Goal: Task Accomplishment & Management: Manage account settings

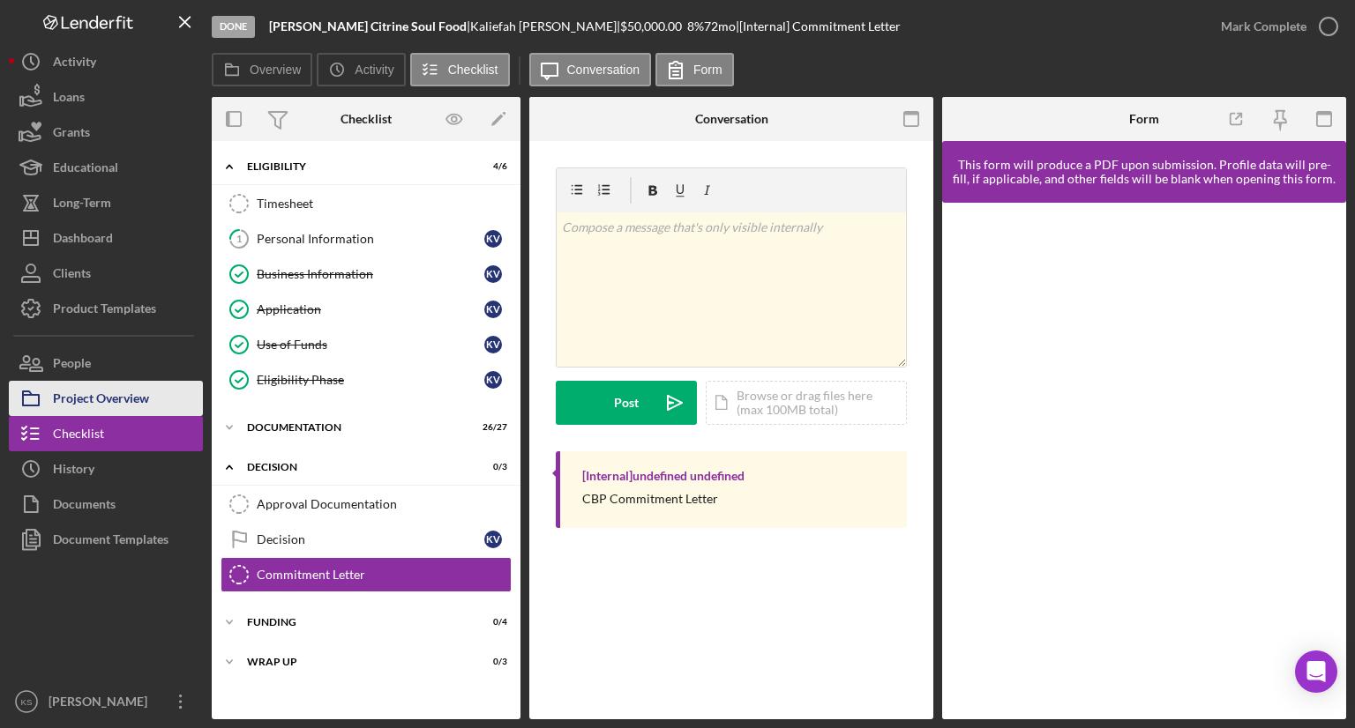
click at [112, 401] on div "Project Overview" at bounding box center [101, 401] width 96 height 40
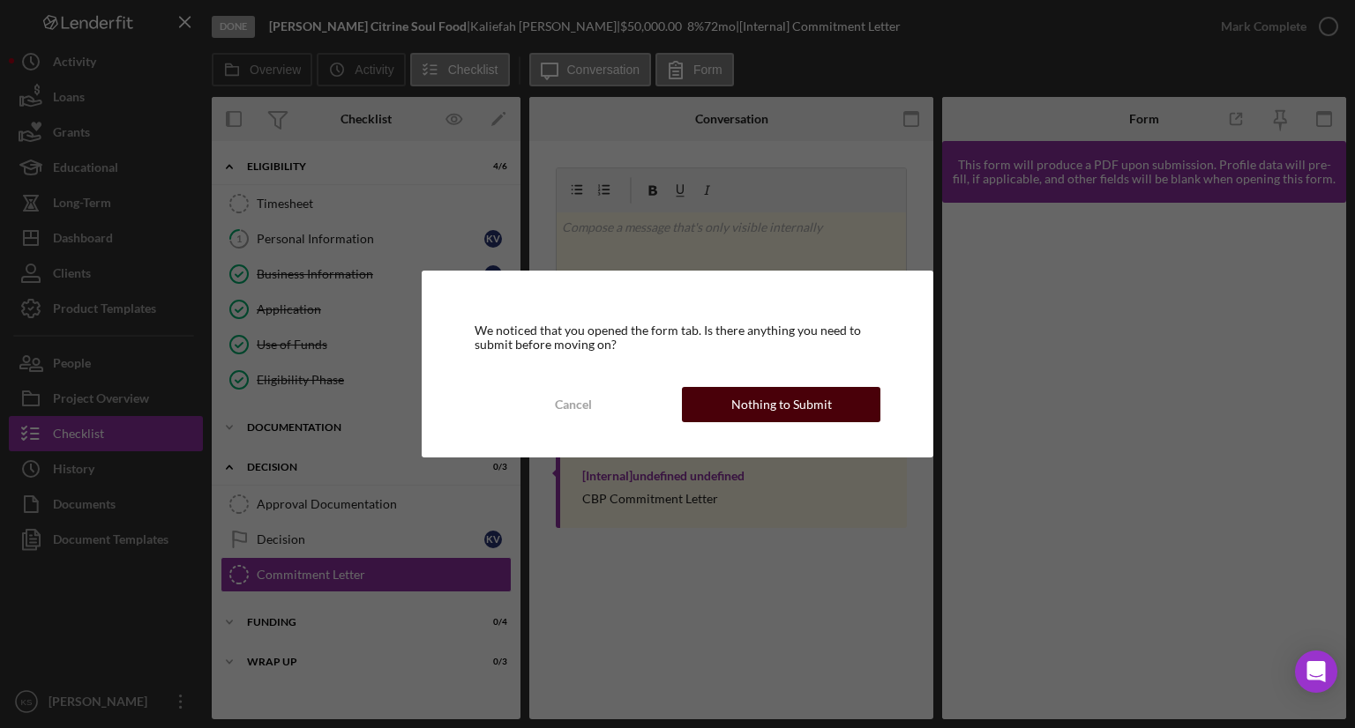
click at [740, 414] on div "Nothing to Submit" at bounding box center [781, 404] width 101 height 35
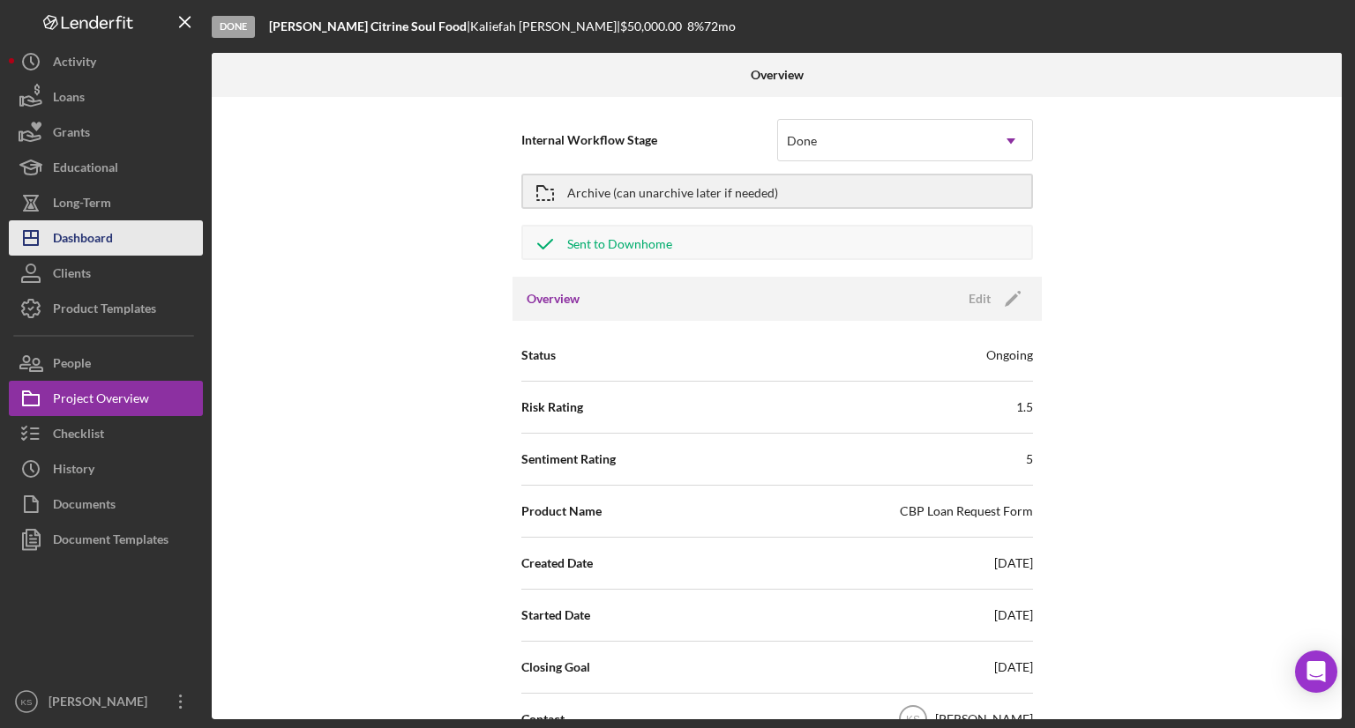
click at [121, 241] on button "Icon/Dashboard Dashboard" at bounding box center [106, 237] width 194 height 35
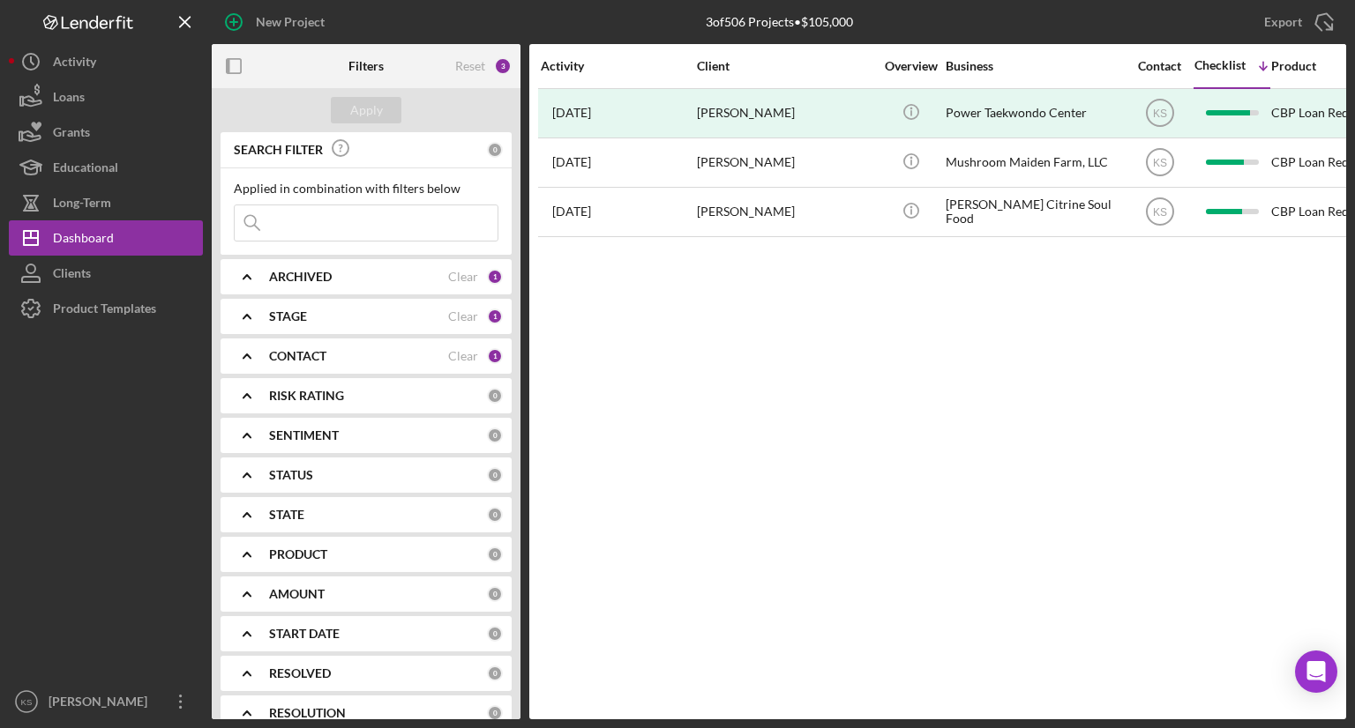
click at [360, 313] on div "STAGE" at bounding box center [358, 317] width 179 height 14
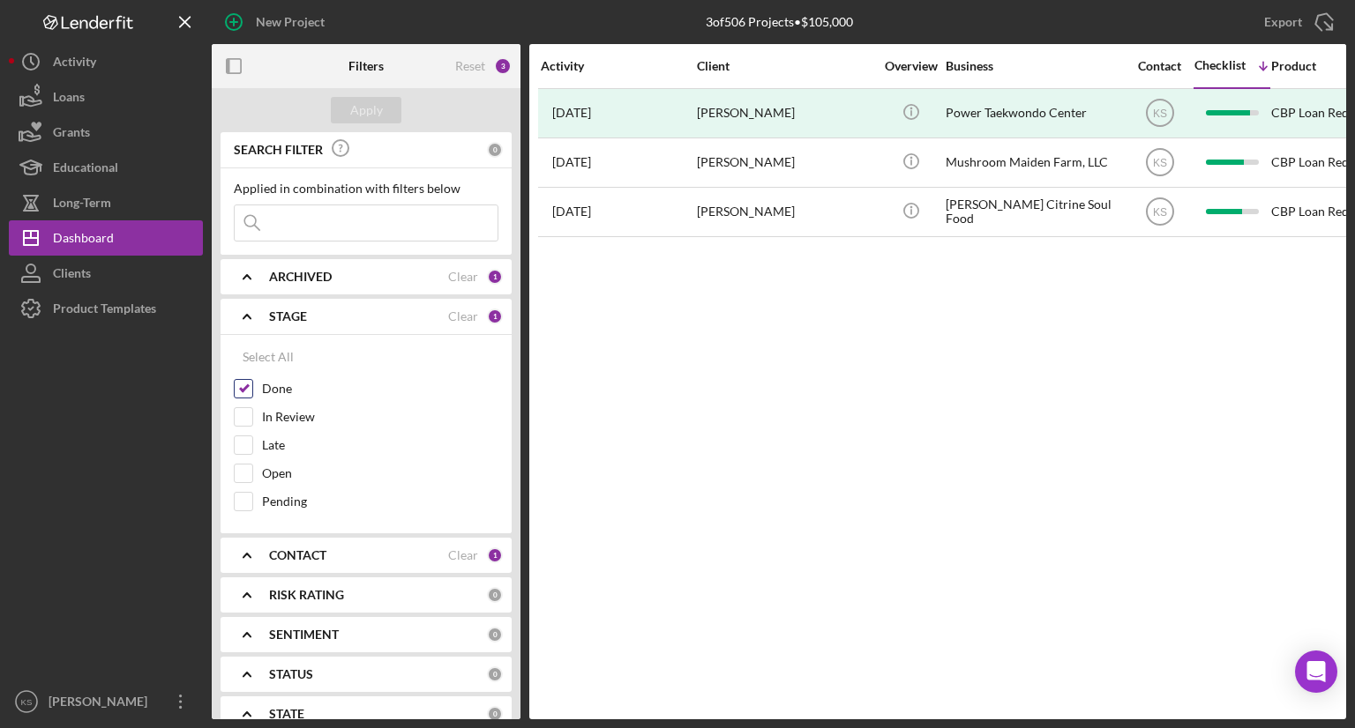
click at [243, 382] on input "Done" at bounding box center [244, 389] width 18 height 18
checkbox input "false"
click at [240, 471] on input "Open" at bounding box center [244, 474] width 18 height 18
click at [243, 476] on input "Open" at bounding box center [244, 474] width 18 height 18
checkbox input "false"
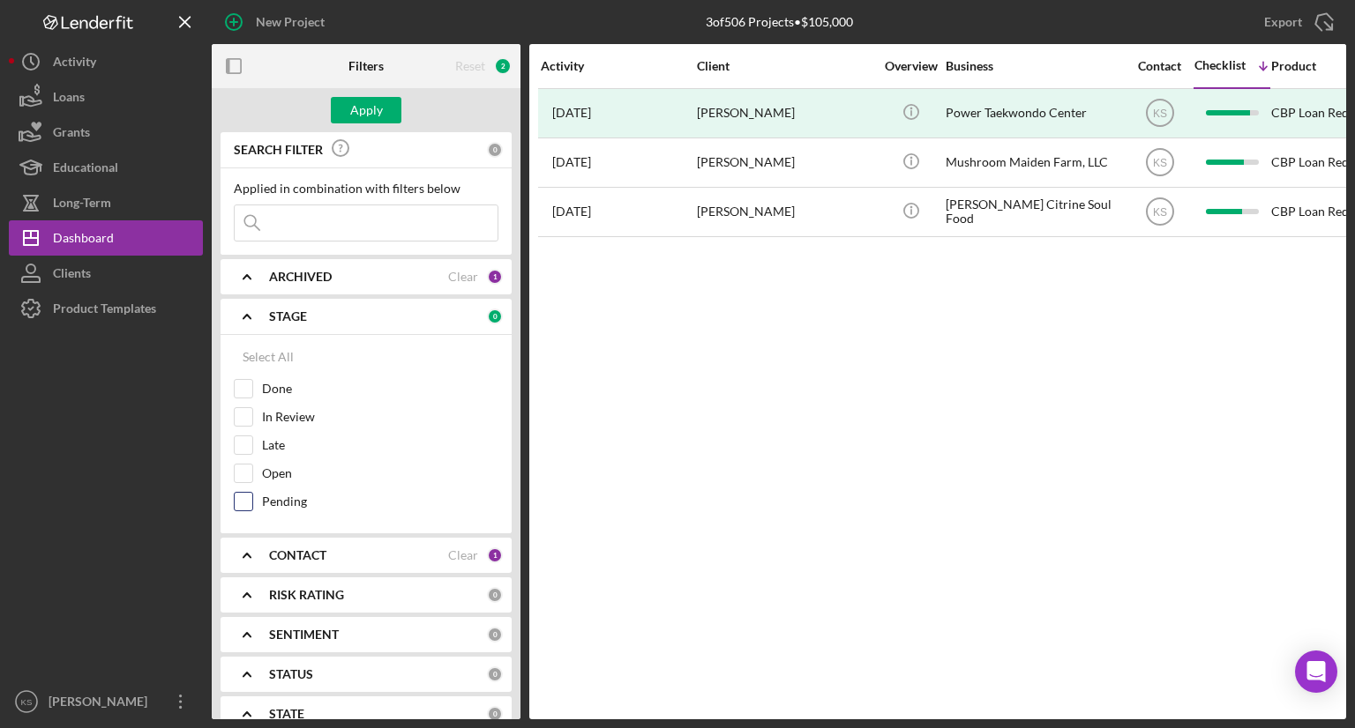
click at [241, 498] on input "Pending" at bounding box center [244, 502] width 18 height 18
checkbox input "true"
click at [379, 105] on div "Apply" at bounding box center [366, 110] width 33 height 26
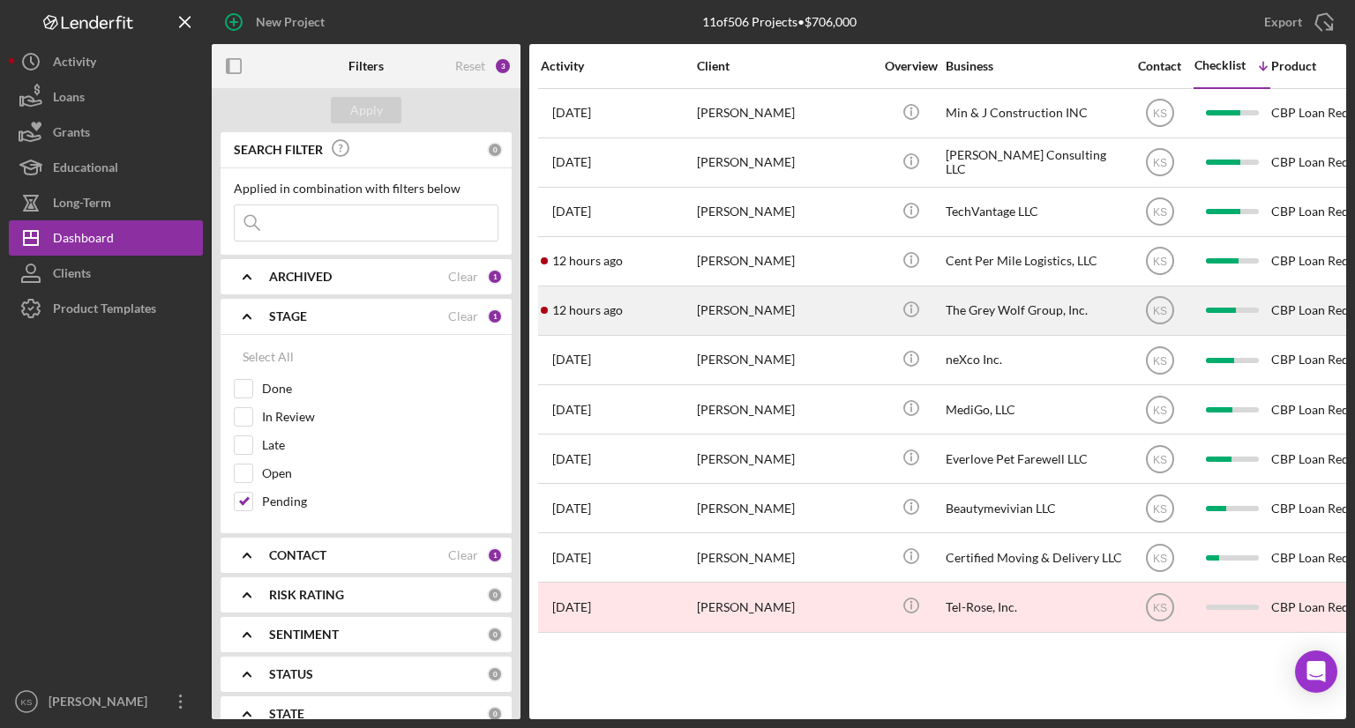
click at [748, 314] on div "[PERSON_NAME]" at bounding box center [785, 310] width 176 height 47
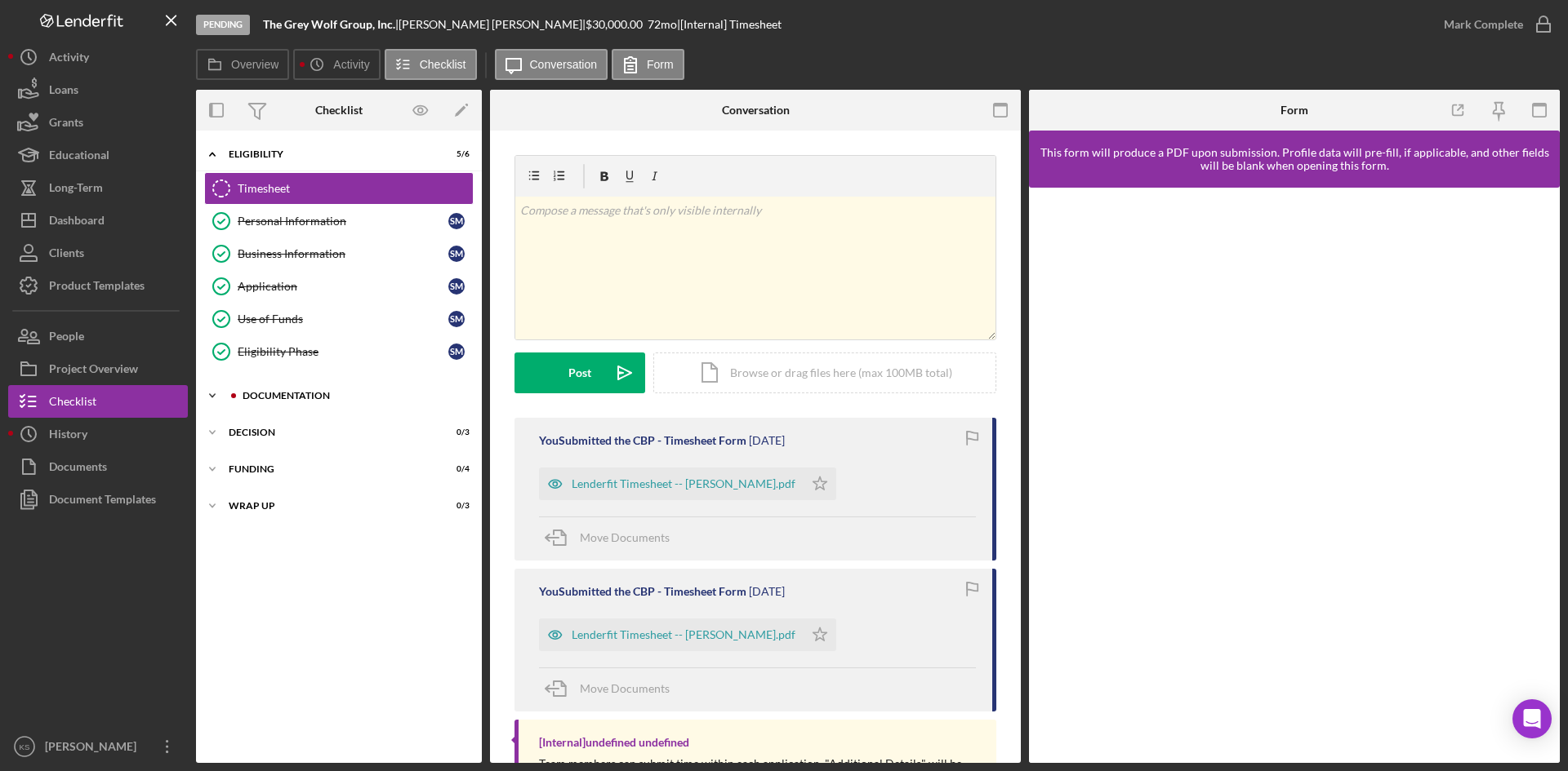
click at [262, 392] on div "Documentation" at bounding box center [352, 395] width 219 height 10
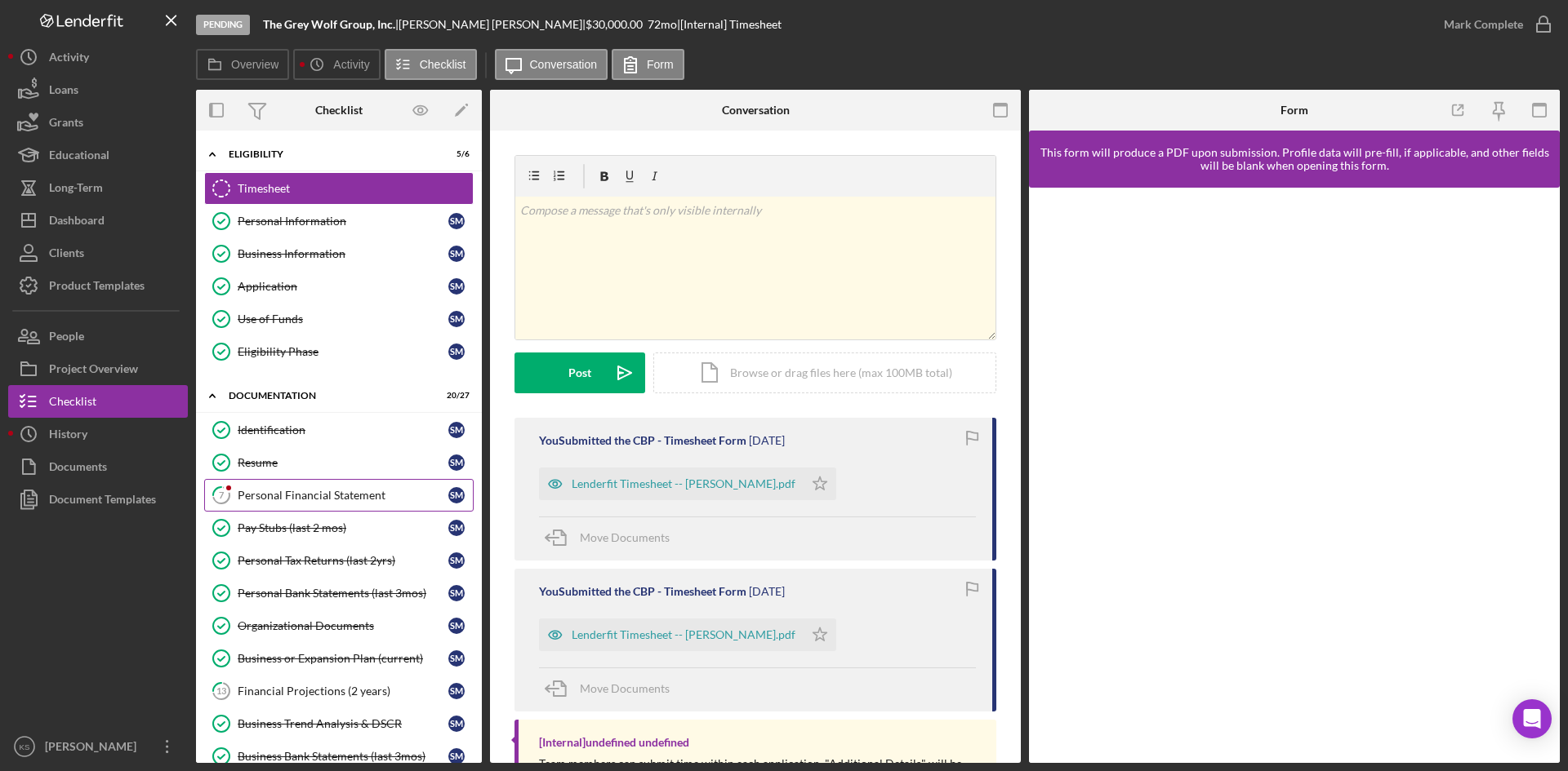
click at [272, 491] on div "Personal Financial Statement" at bounding box center [344, 495] width 211 height 13
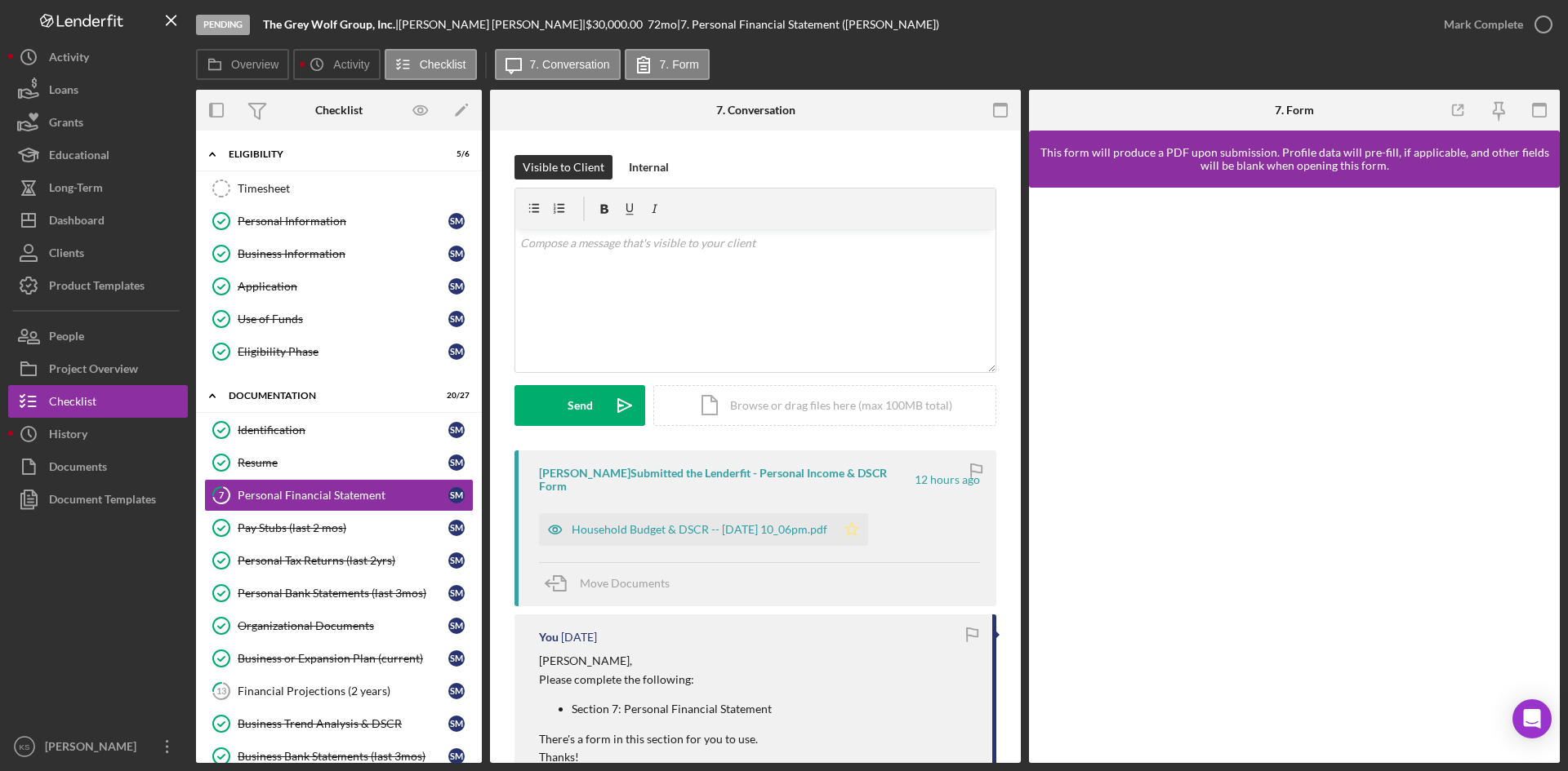
click at [868, 537] on icon "Icon/Star" at bounding box center [851, 529] width 32 height 32
click at [754, 528] on div "Household Budget & DSCR -- 2025-08-11 10_06pm.pdf" at bounding box center [699, 529] width 256 height 13
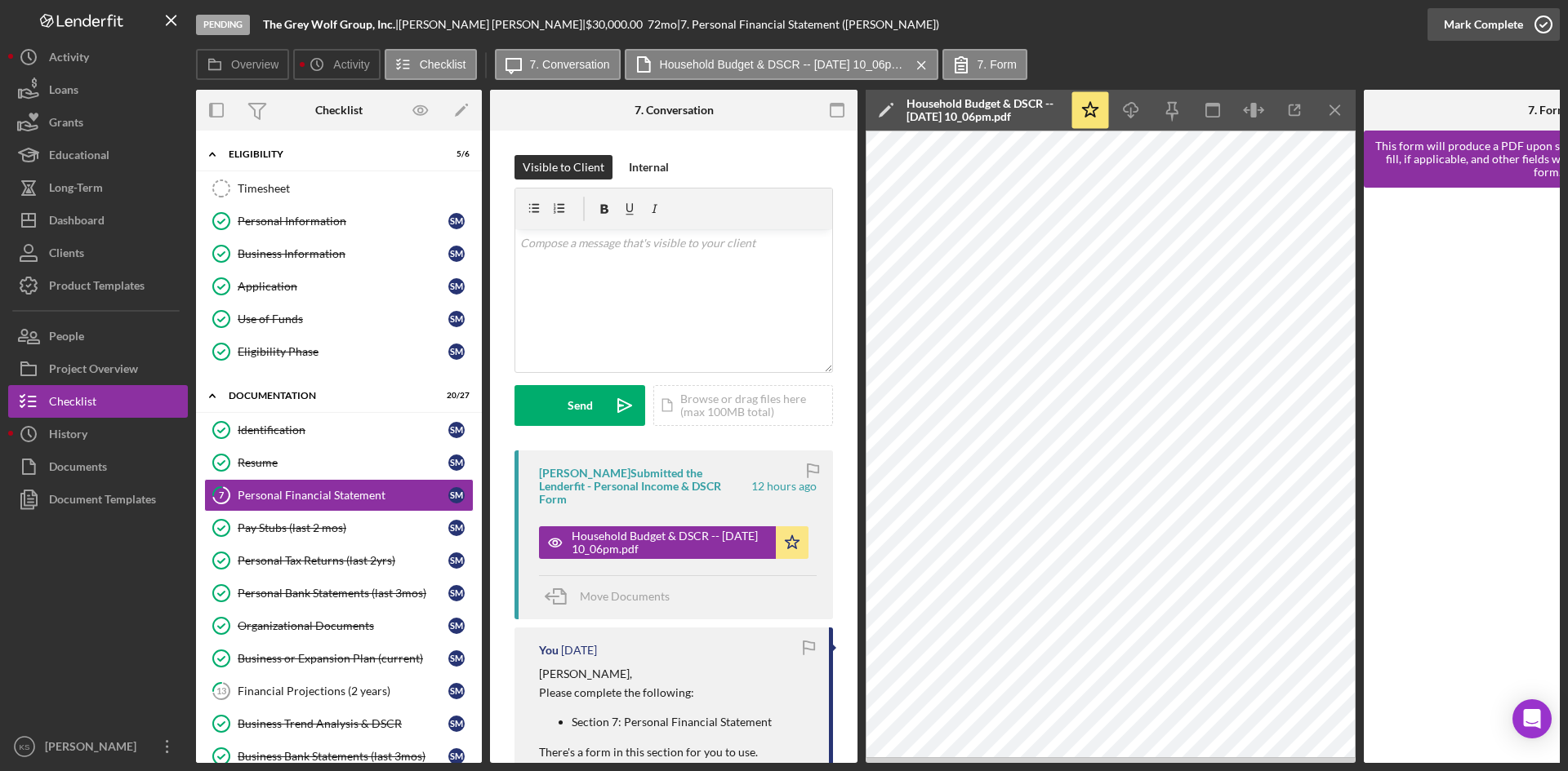
click at [1254, 29] on icon "button" at bounding box center [1544, 24] width 41 height 41
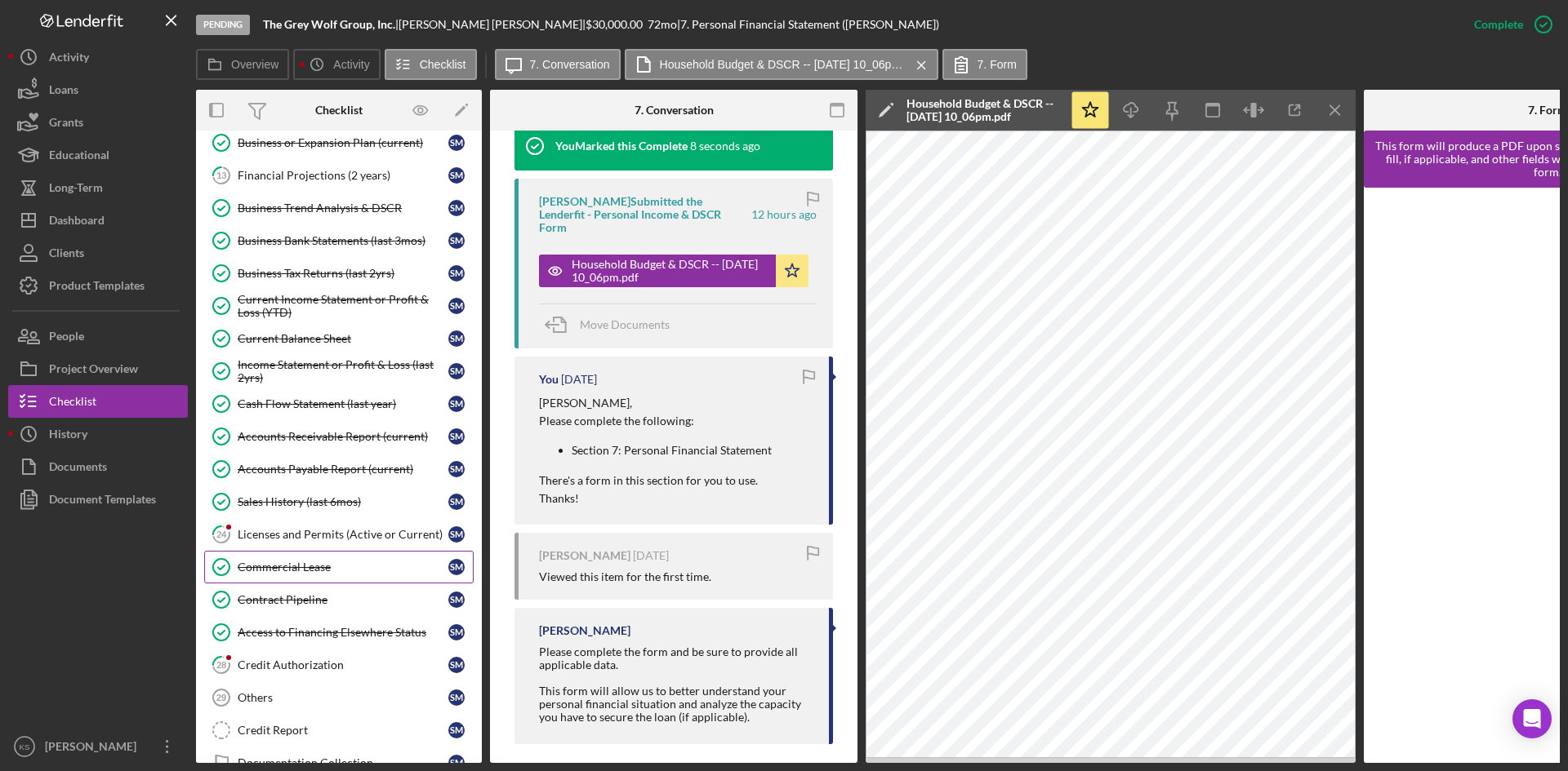
scroll to position [571, 0]
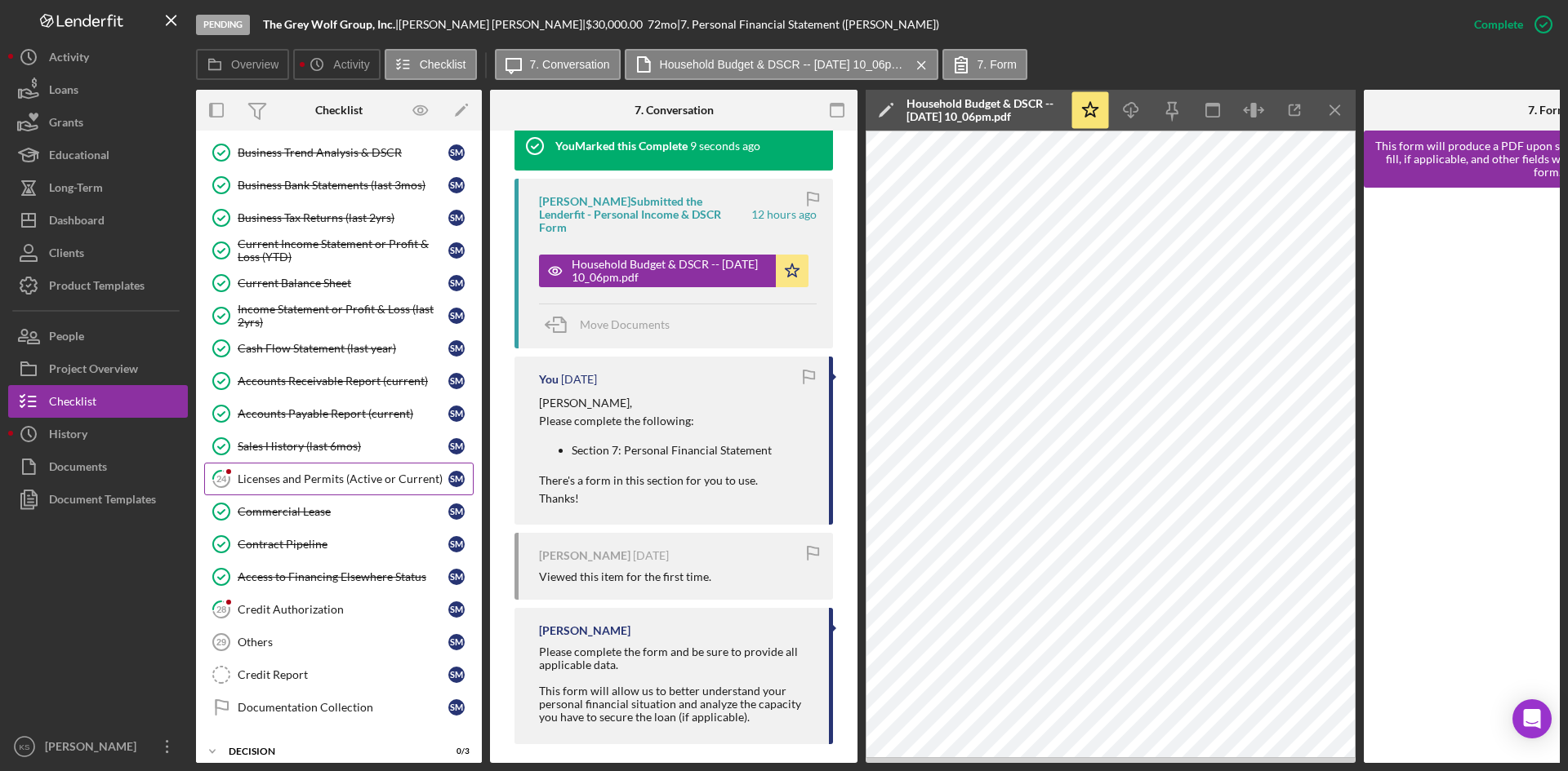
click at [329, 483] on div "Licenses and Permits (Active or Current)" at bounding box center [344, 479] width 211 height 13
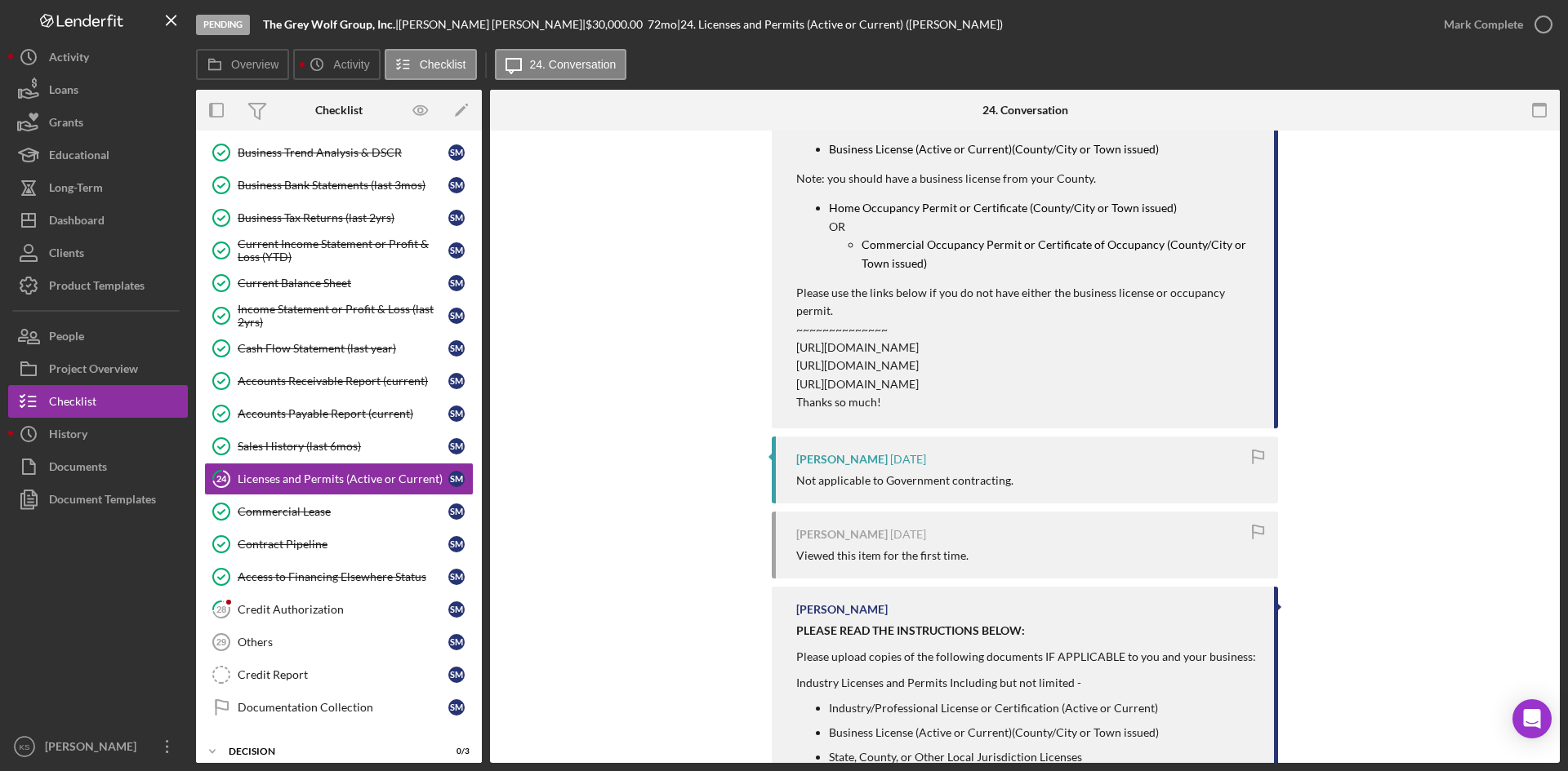
scroll to position [408, 0]
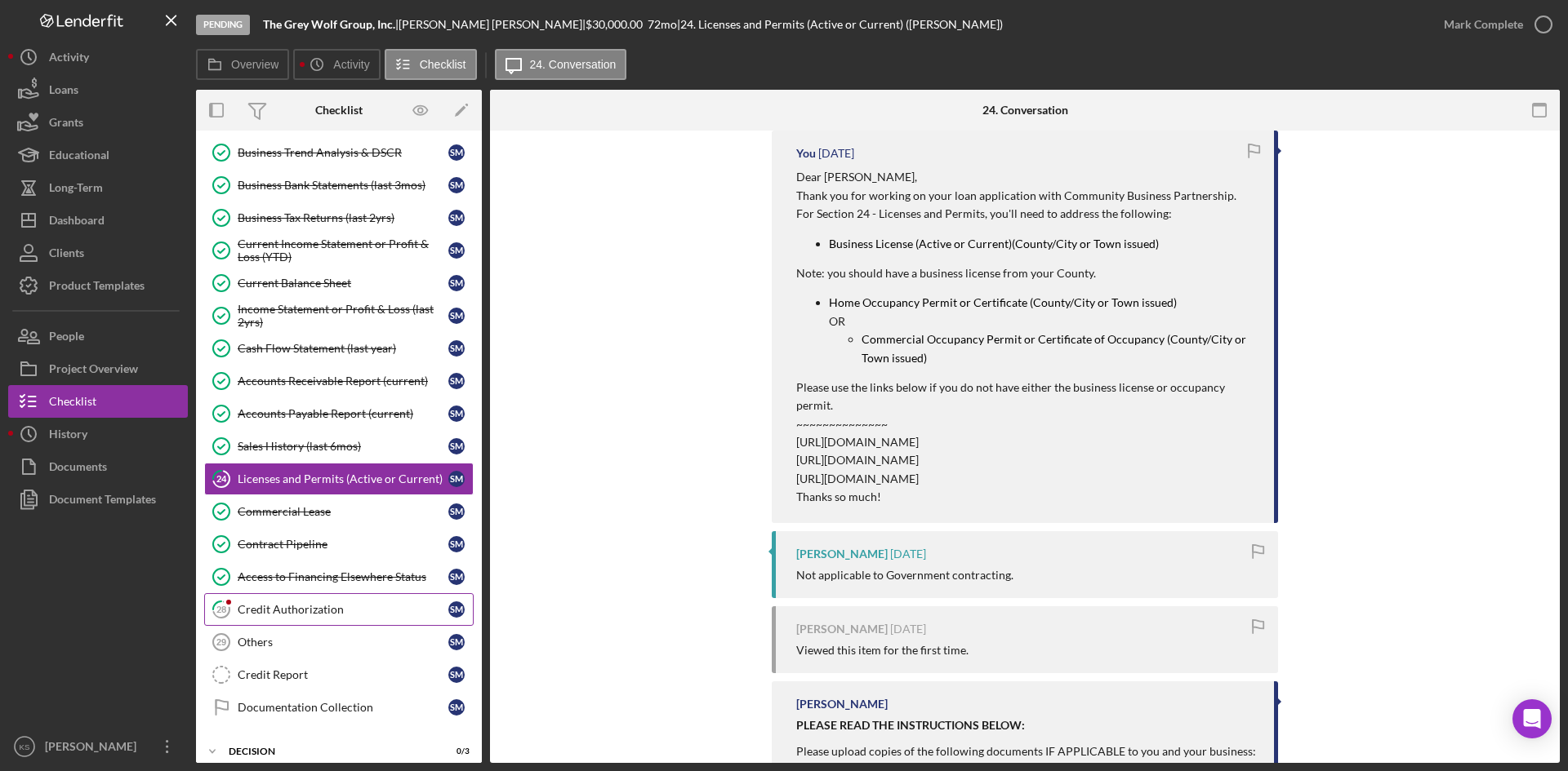
click at [271, 608] on div "Credit Authorization" at bounding box center [344, 610] width 211 height 13
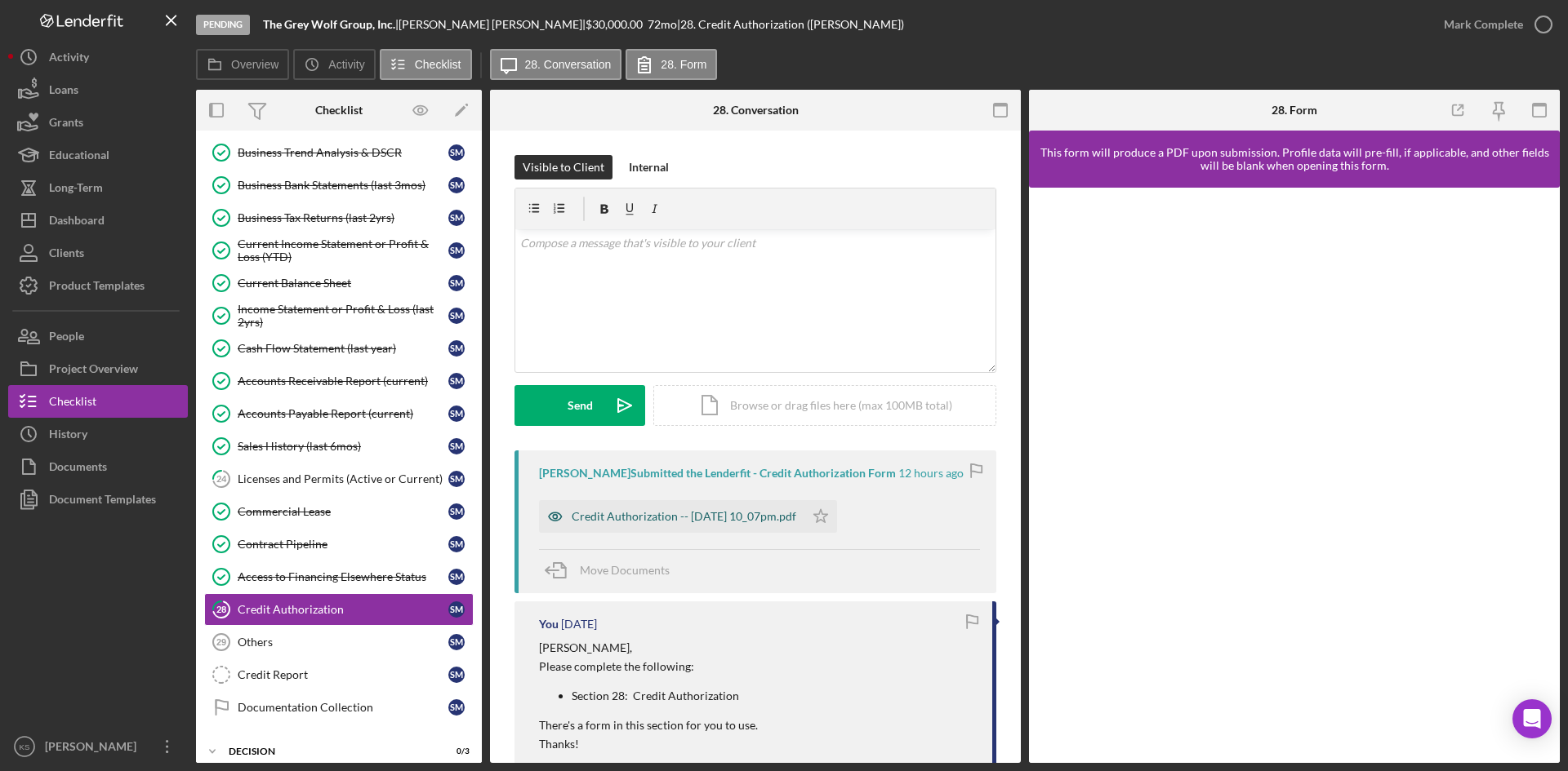
click at [643, 513] on div "Credit Authorization -- 2025-08-11 10_07pm.pdf" at bounding box center [684, 516] width 225 height 13
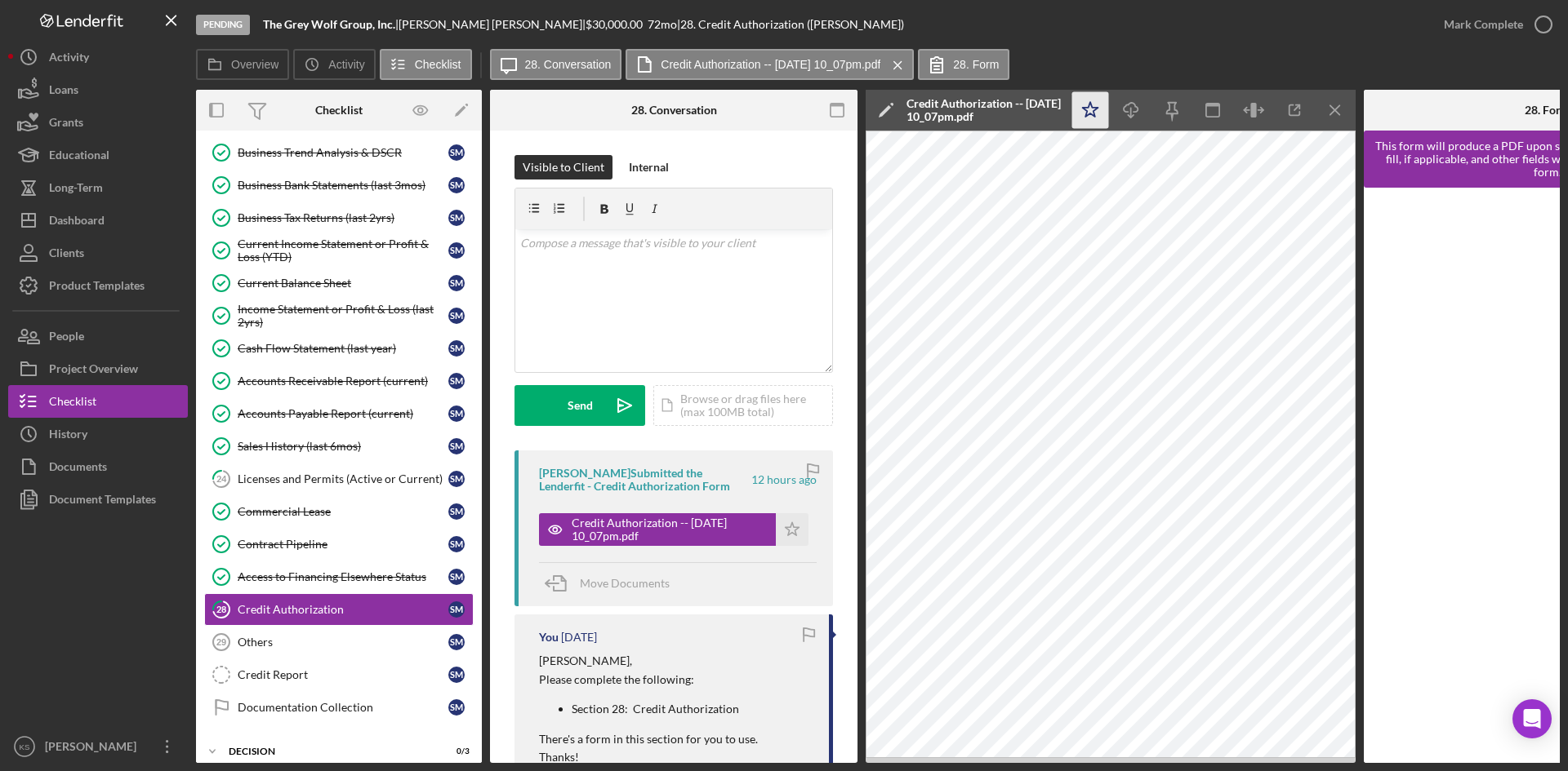
click at [1089, 115] on polygon "button" at bounding box center [1090, 109] width 16 height 15
click at [1254, 26] on icon "button" at bounding box center [1544, 24] width 41 height 41
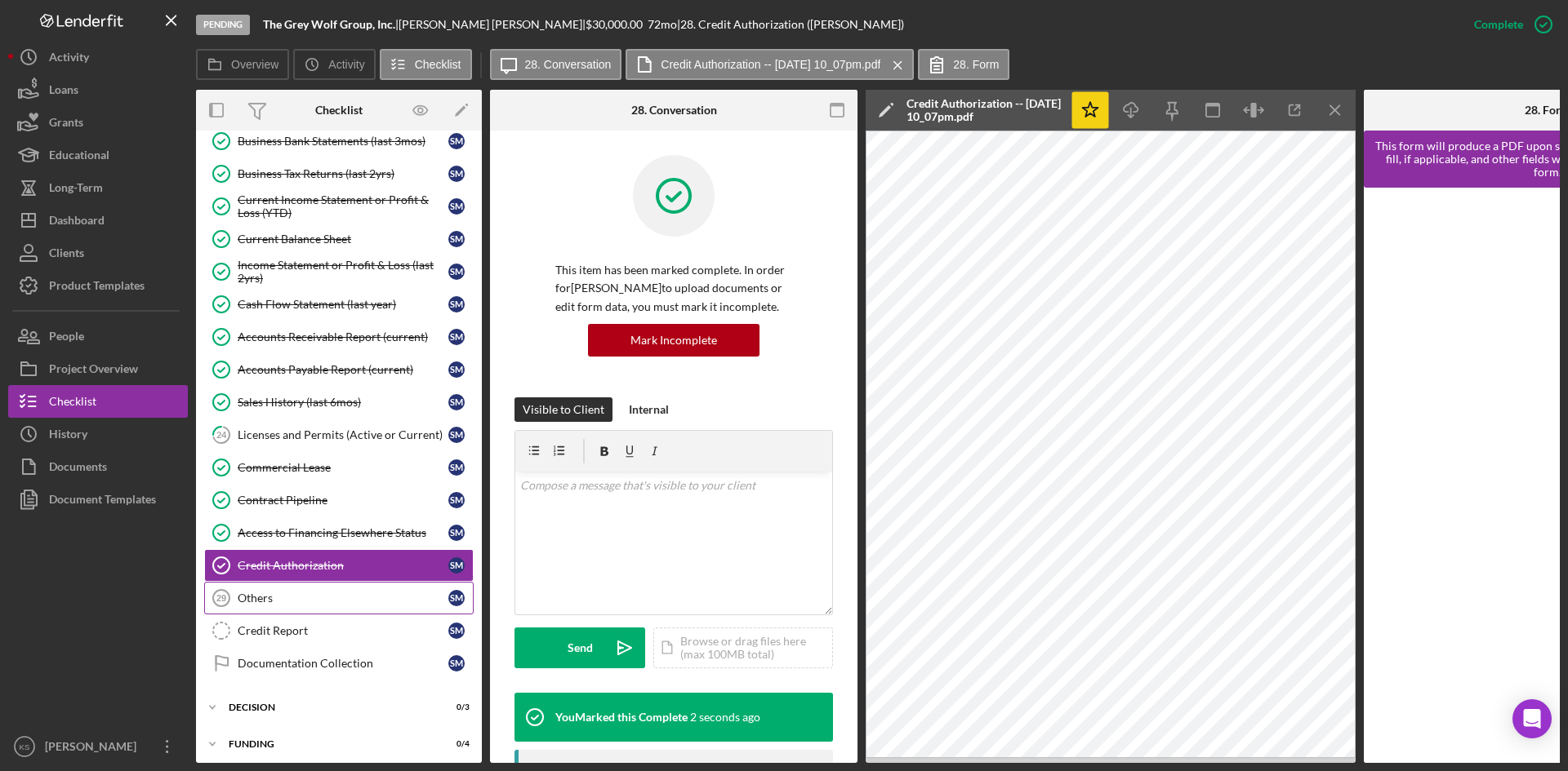
scroll to position [664, 0]
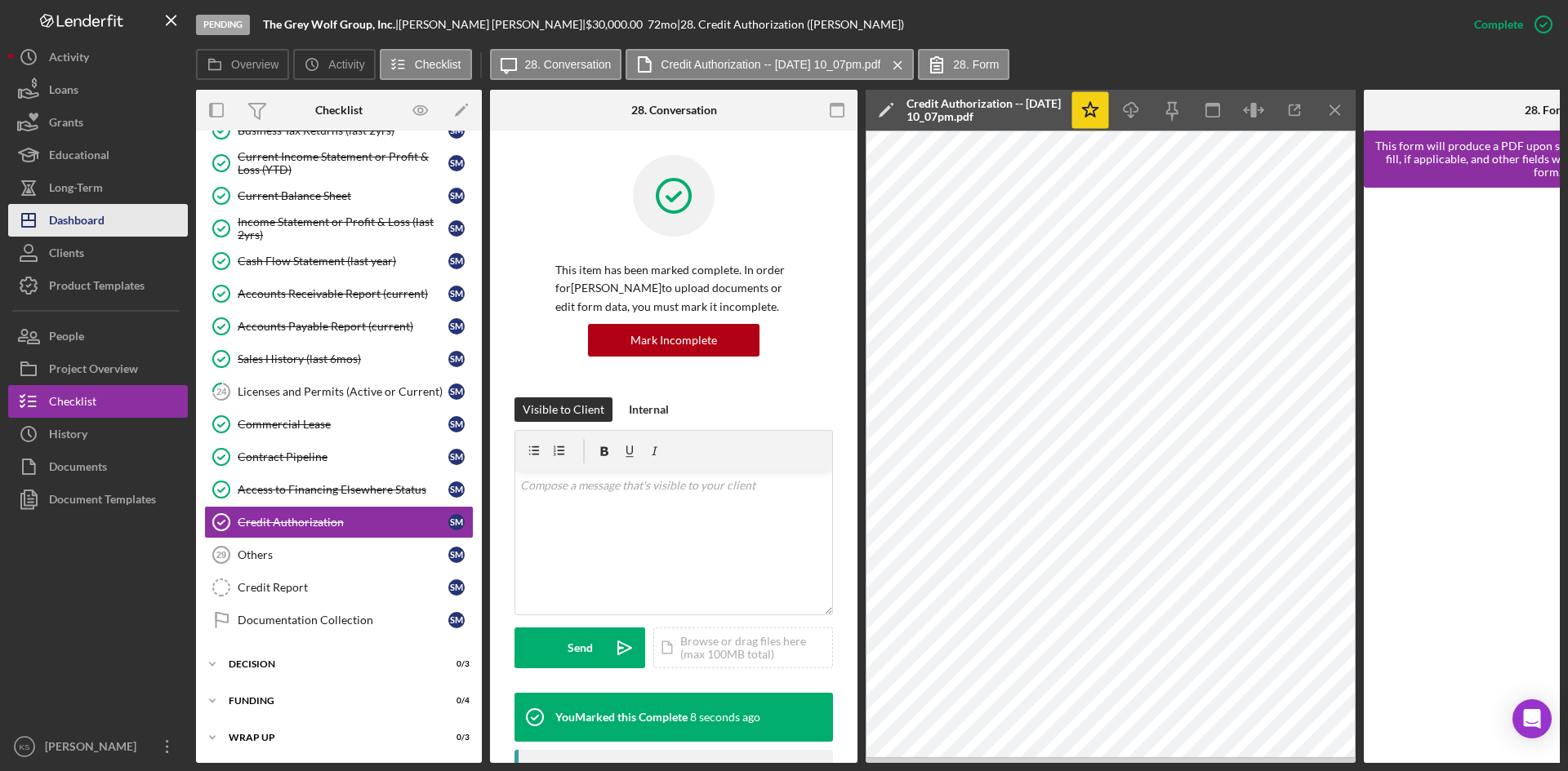
click at [130, 221] on button "Icon/Dashboard Dashboard" at bounding box center [98, 219] width 180 height 32
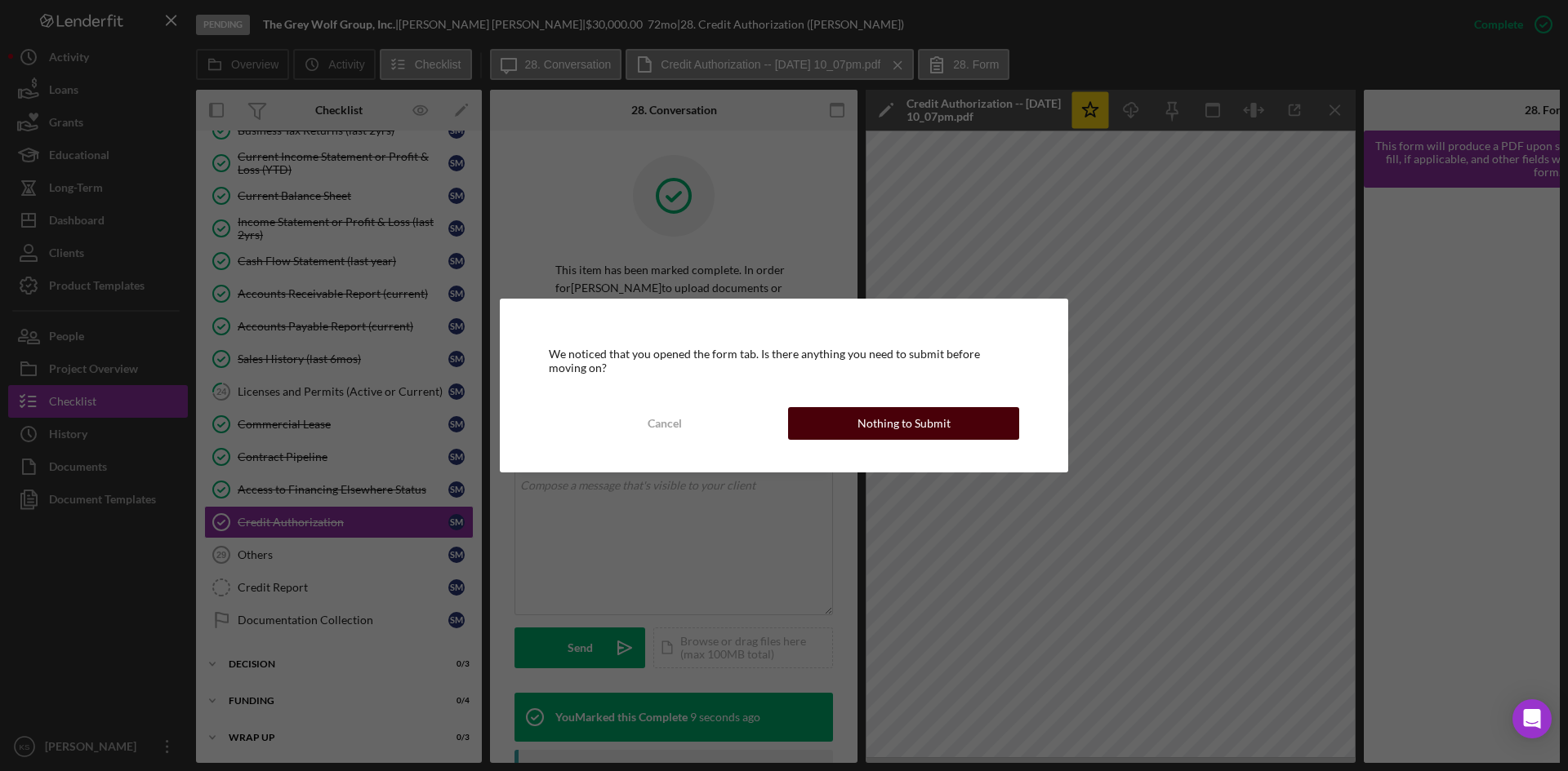
click at [884, 421] on div "Nothing to Submit" at bounding box center [904, 423] width 94 height 32
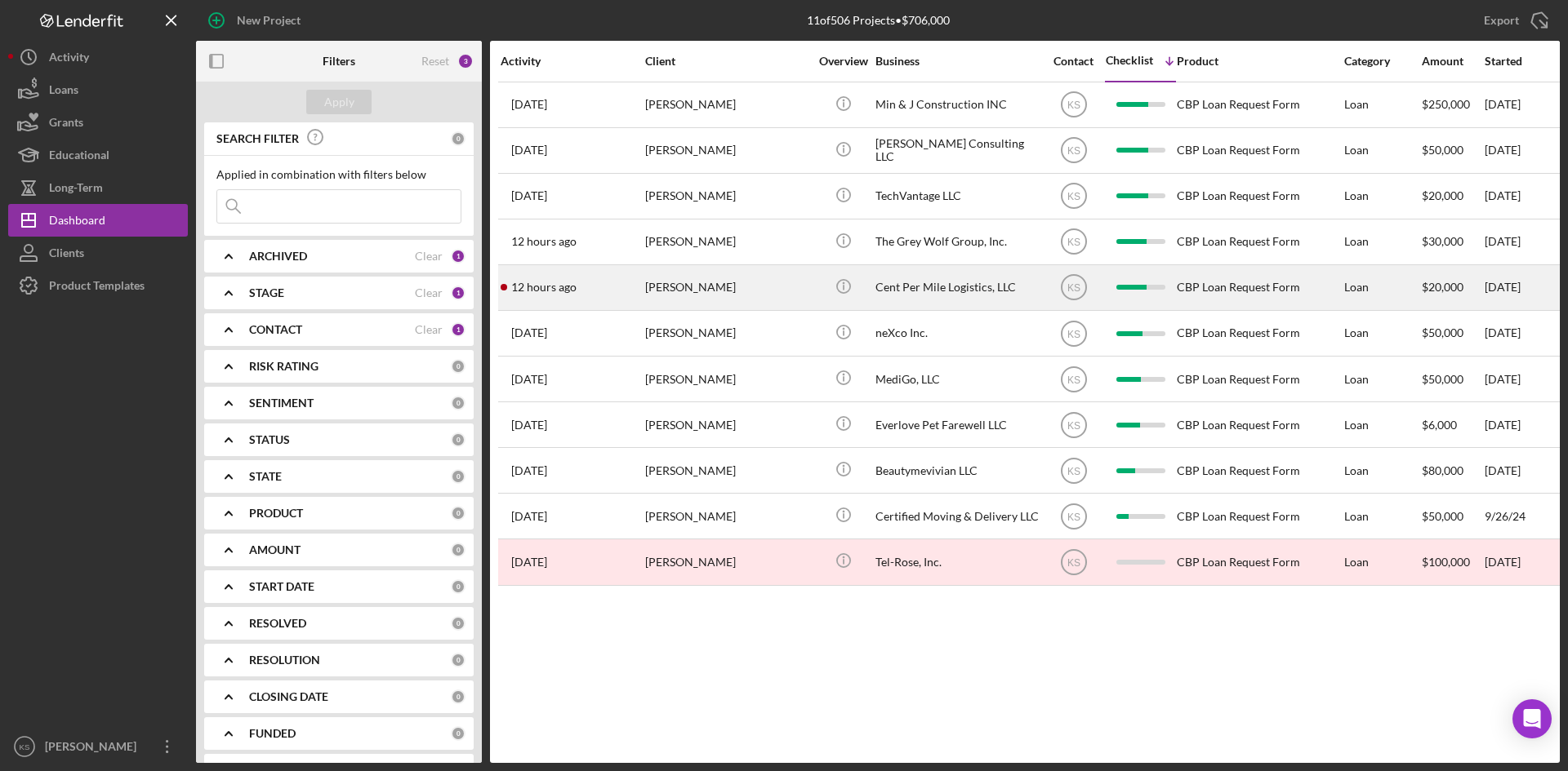
click at [607, 286] on div "12 hours ago LaTesha Lewis" at bounding box center [572, 287] width 143 height 44
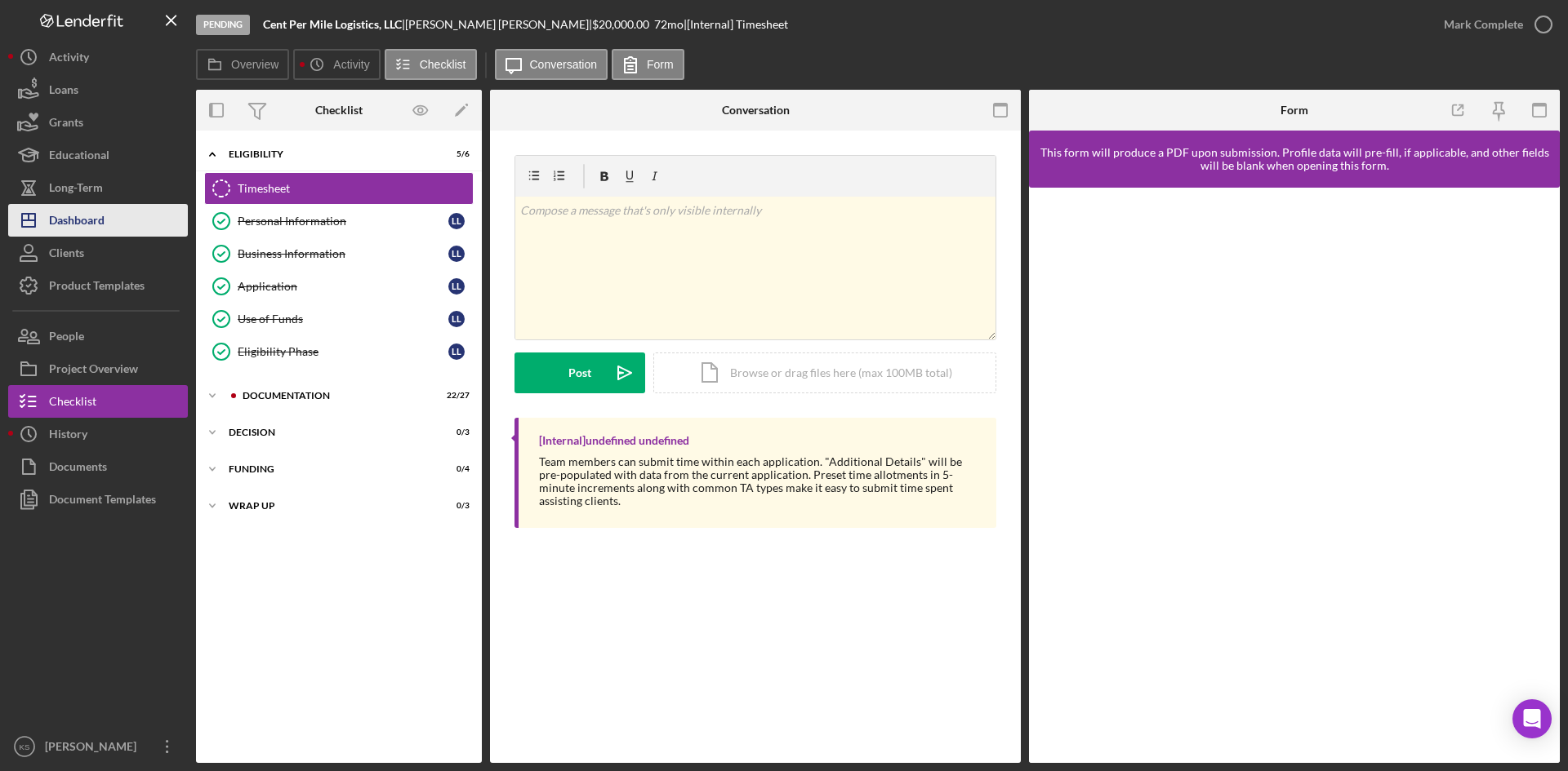
click at [116, 225] on button "Icon/Dashboard Dashboard" at bounding box center [98, 219] width 180 height 32
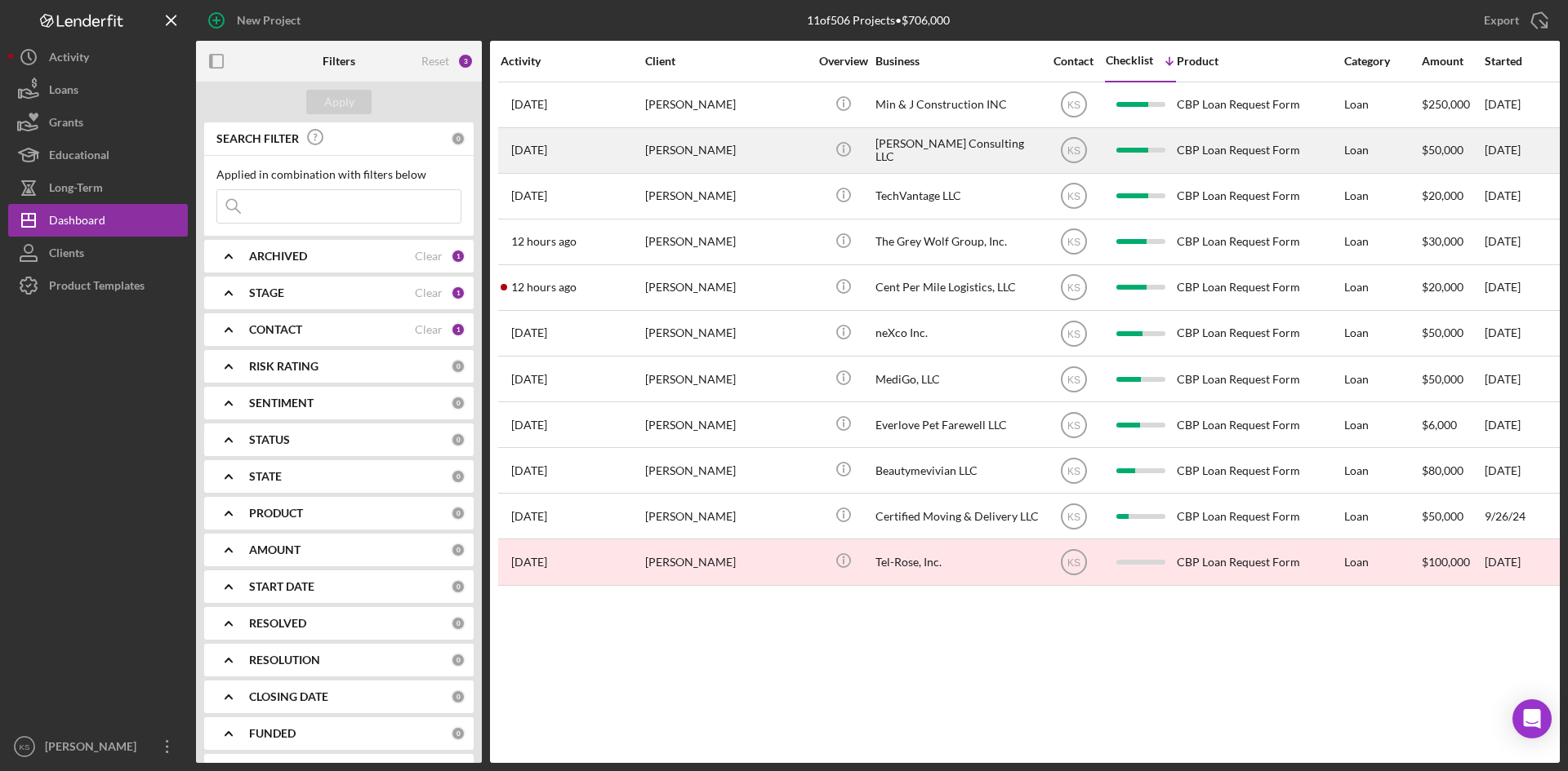
click at [682, 155] on div "[PERSON_NAME]" at bounding box center [727, 150] width 163 height 44
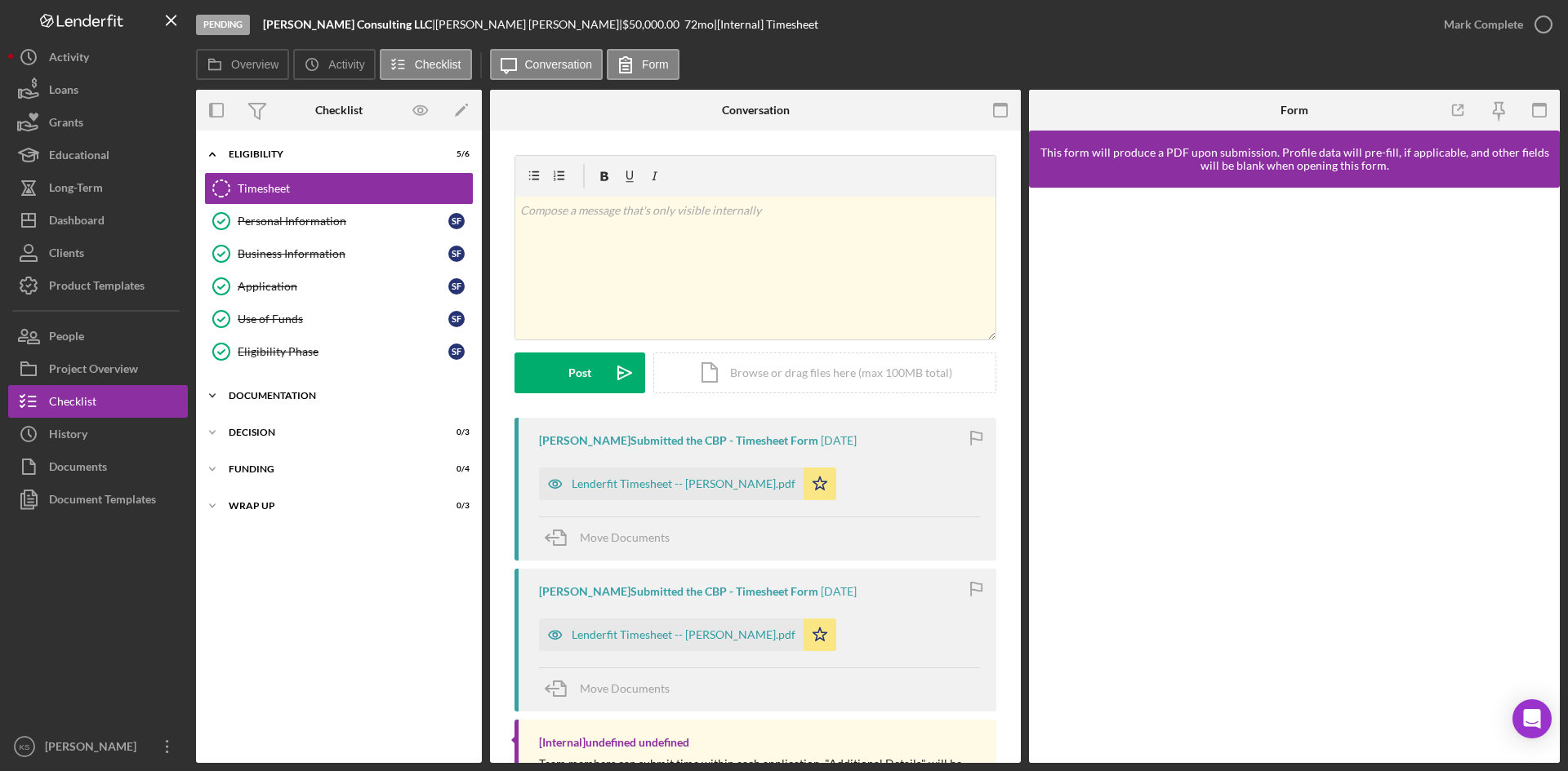
click at [282, 391] on div "Icon/Expander Documentation 23 / 27" at bounding box center [339, 395] width 286 height 32
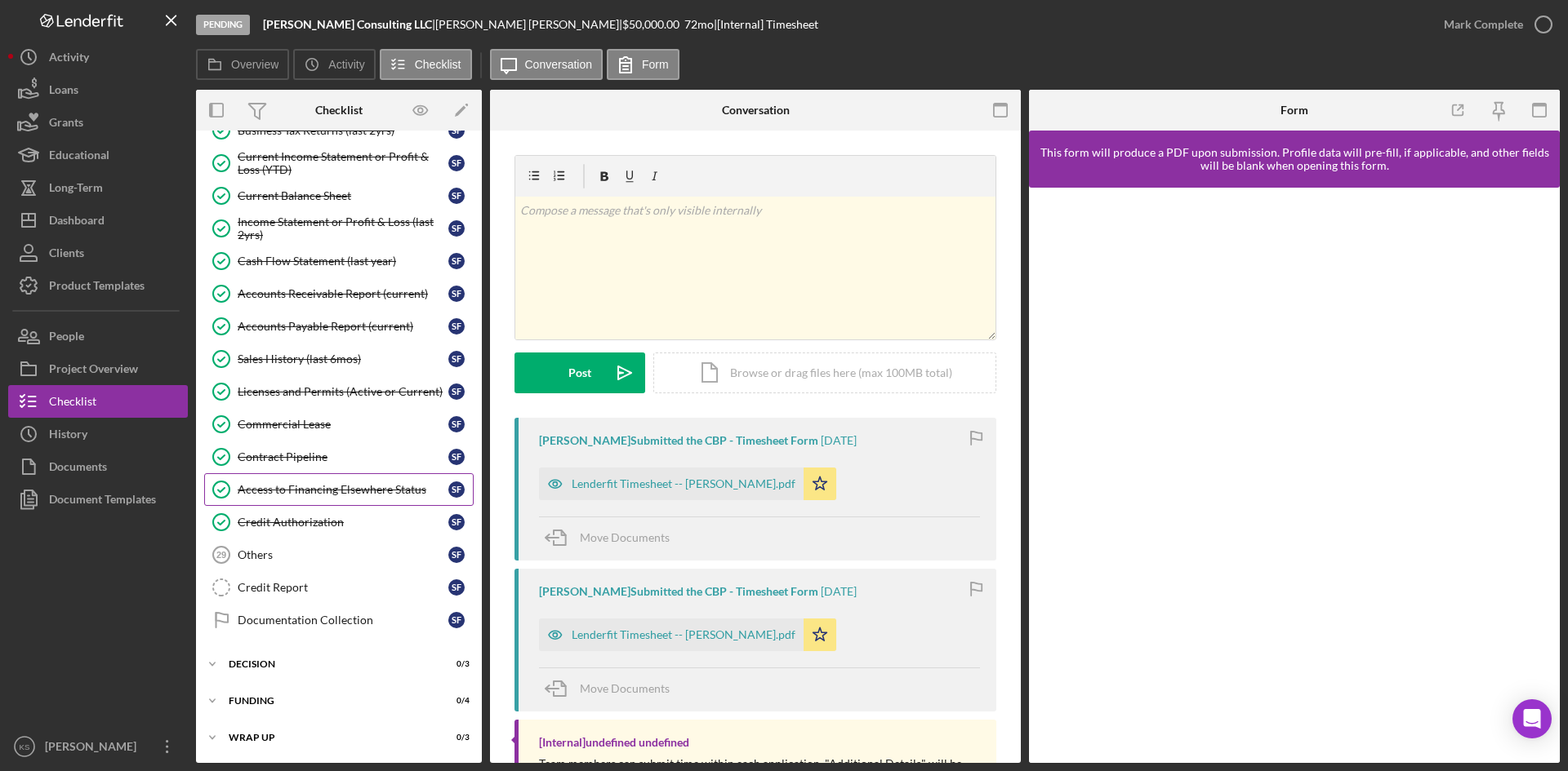
scroll to position [87, 0]
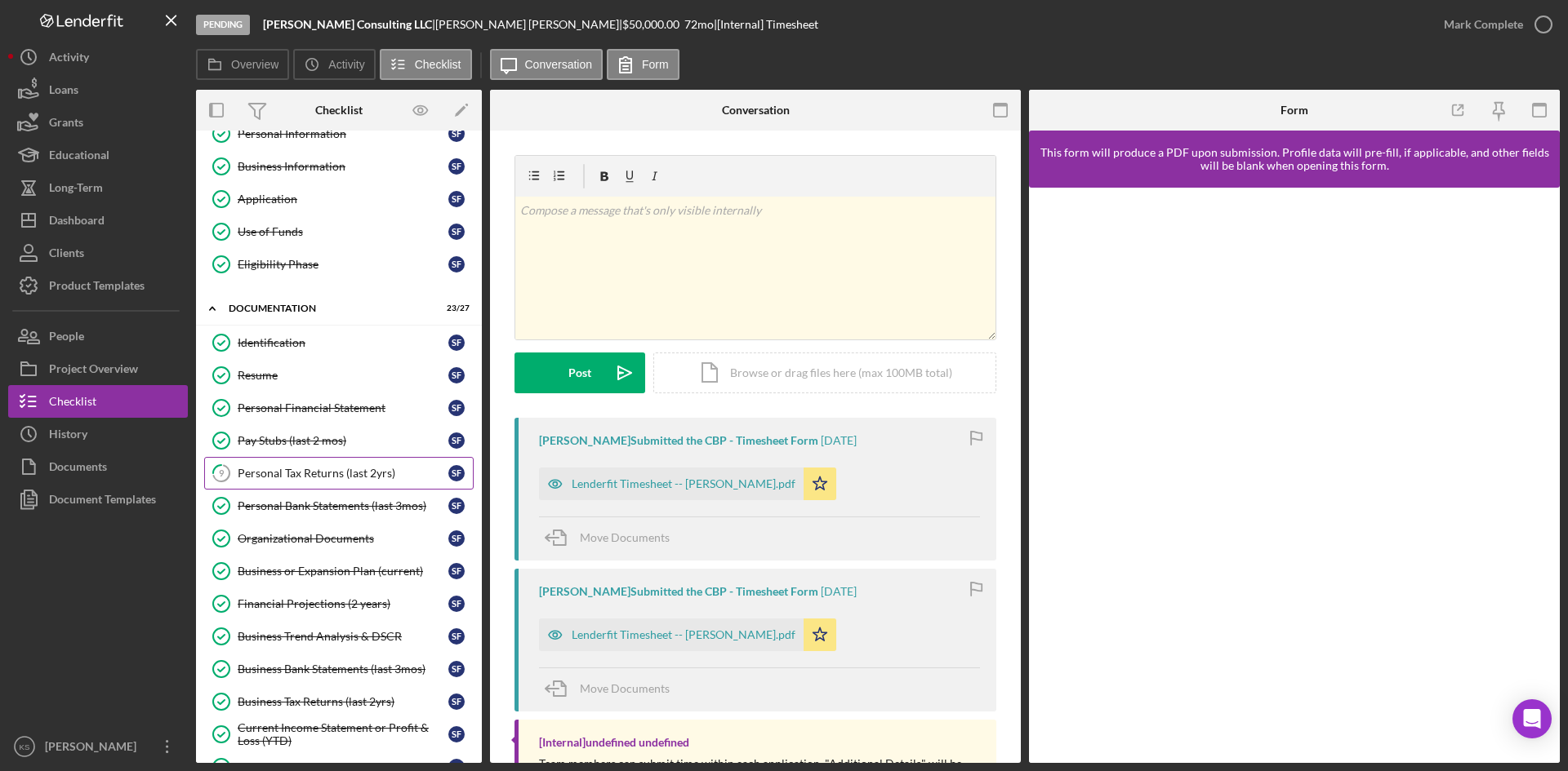
click at [321, 465] on link "9 Personal Tax Returns (last 2yrs) S F" at bounding box center [338, 473] width 270 height 32
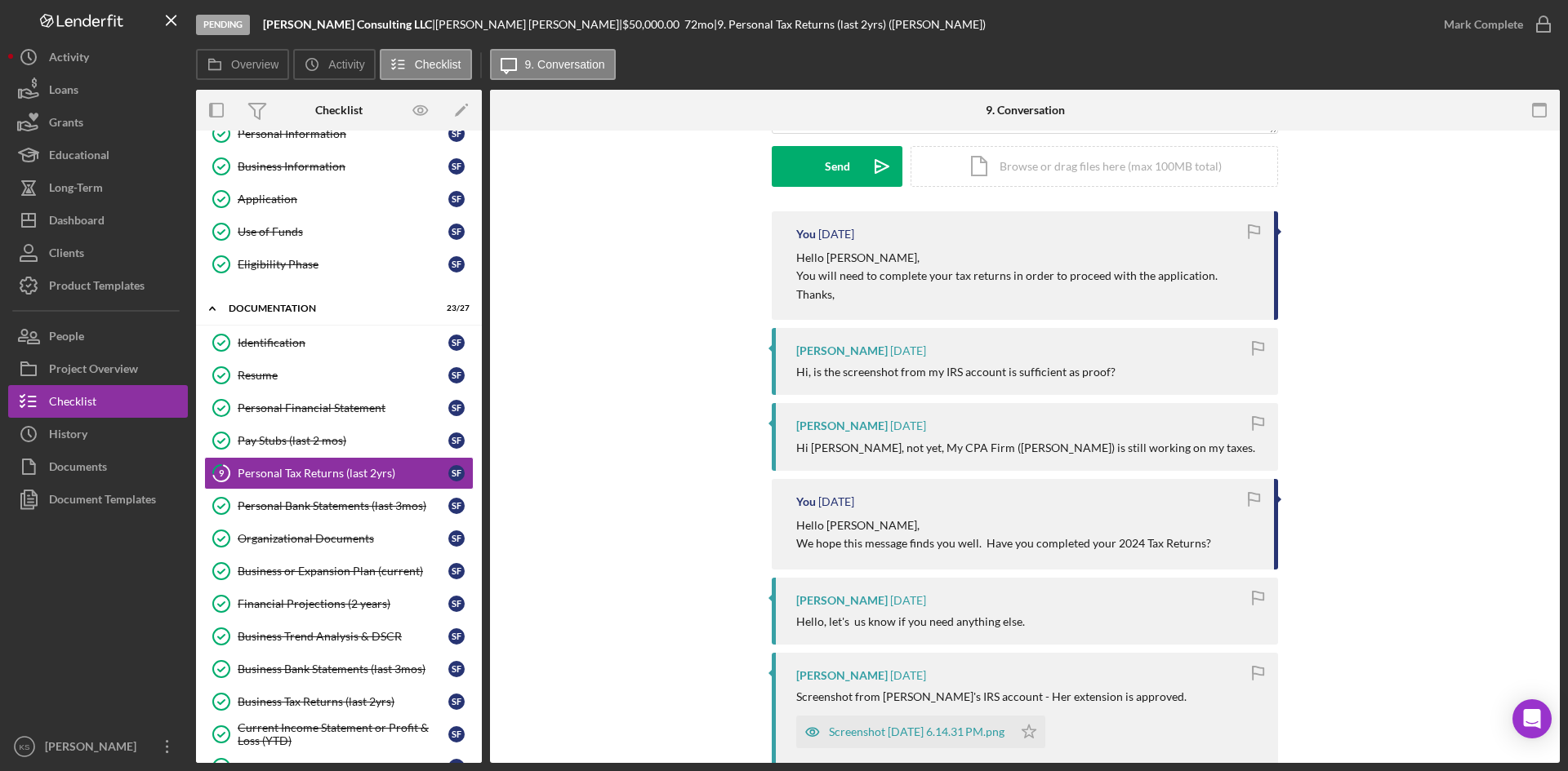
scroll to position [245, 0]
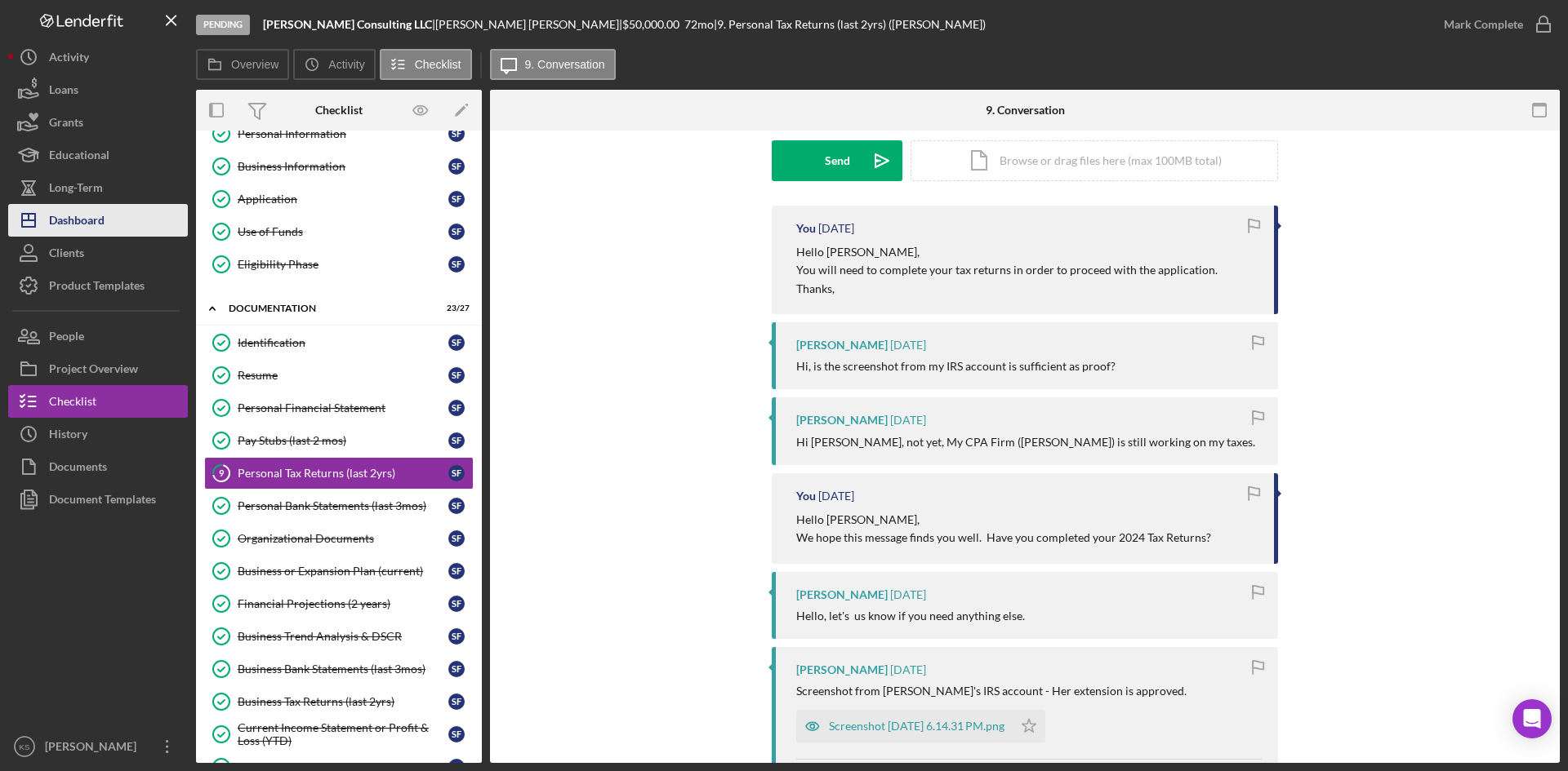
click at [119, 227] on button "Icon/Dashboard Dashboard" at bounding box center [98, 219] width 180 height 32
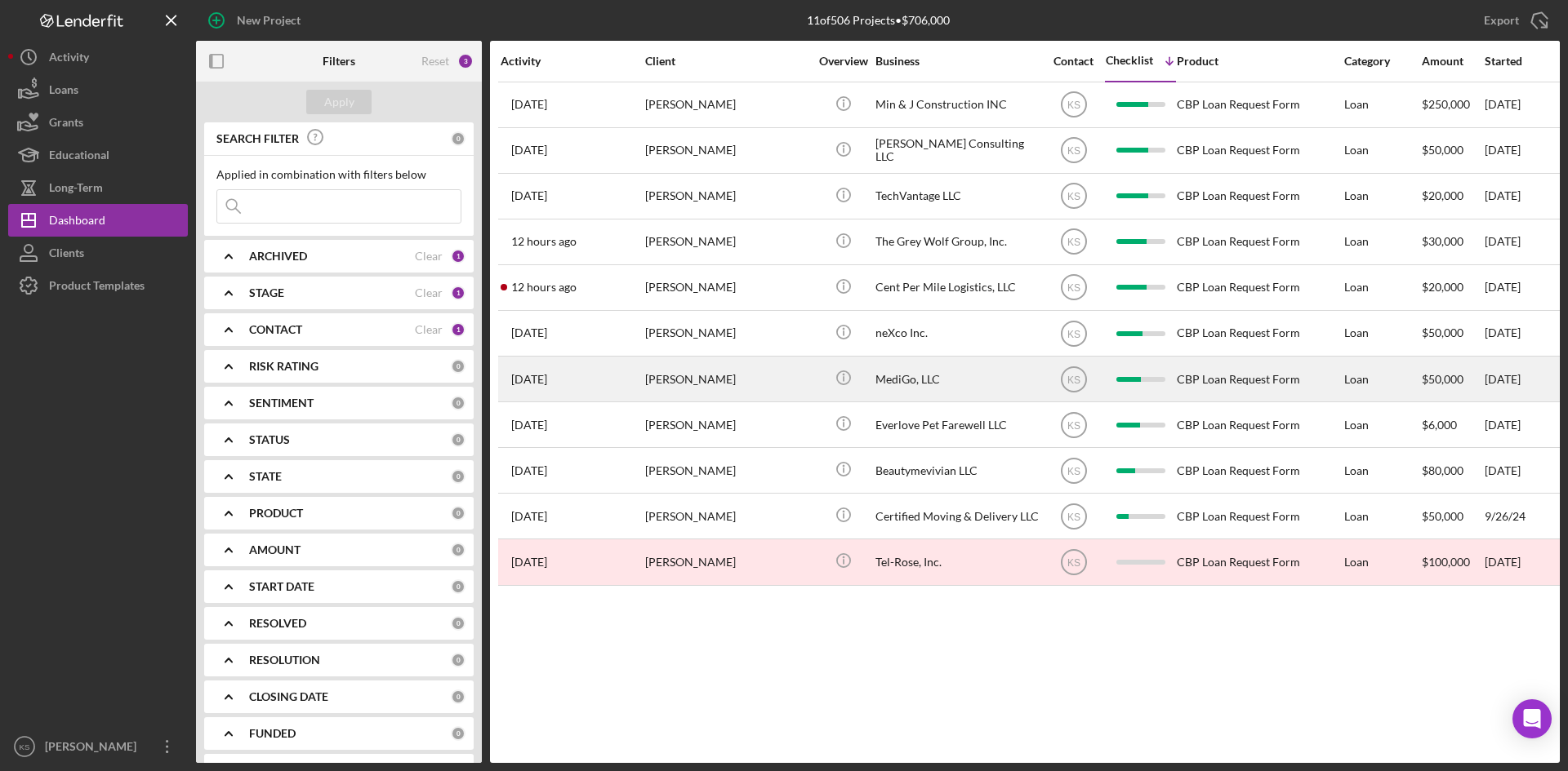
click at [737, 366] on div "Alejandro Alexander Guereca" at bounding box center [727, 379] width 163 height 44
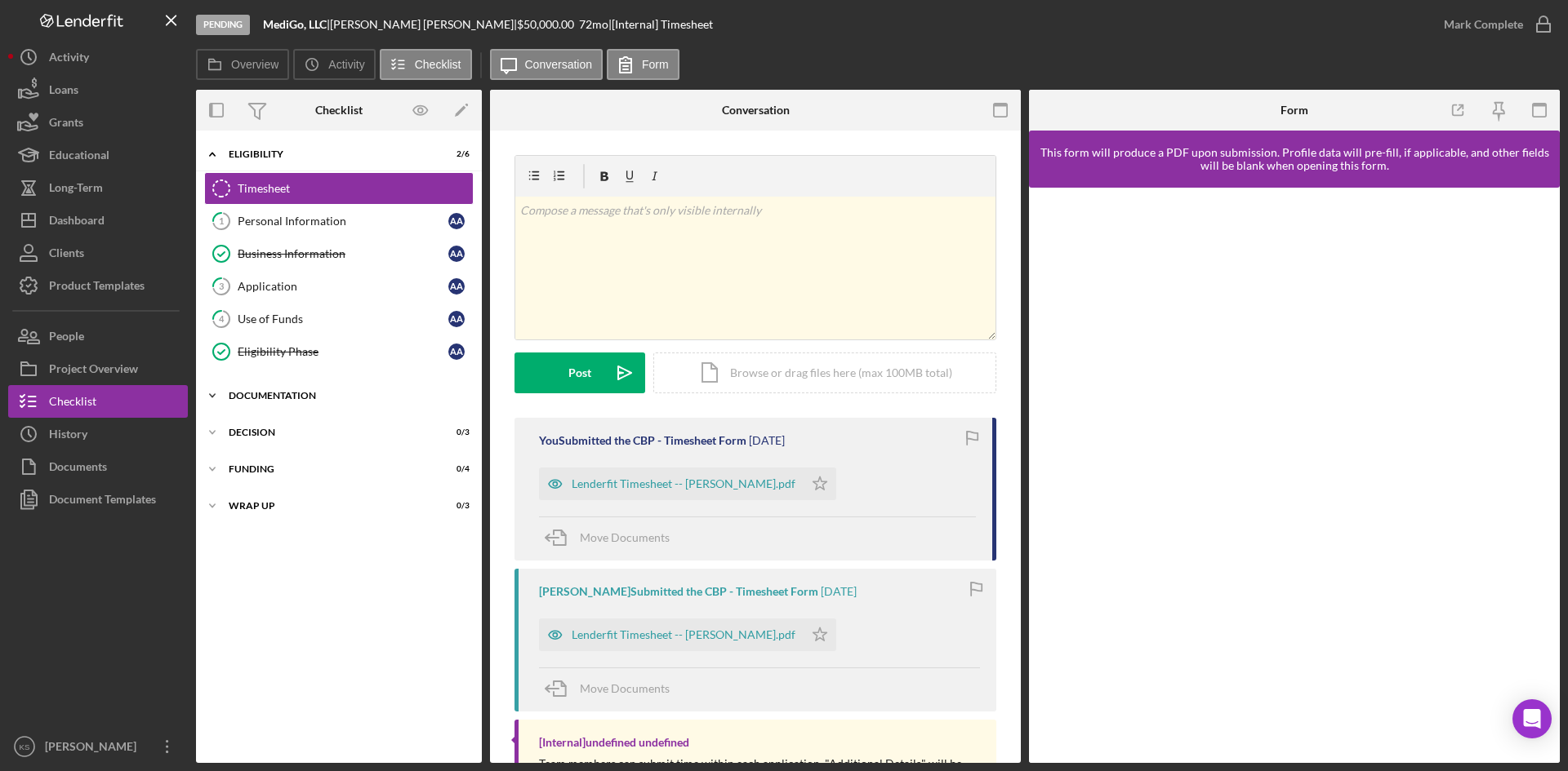
click at [295, 403] on div "Icon/Expander Documentation 20 / 27" at bounding box center [339, 395] width 286 height 32
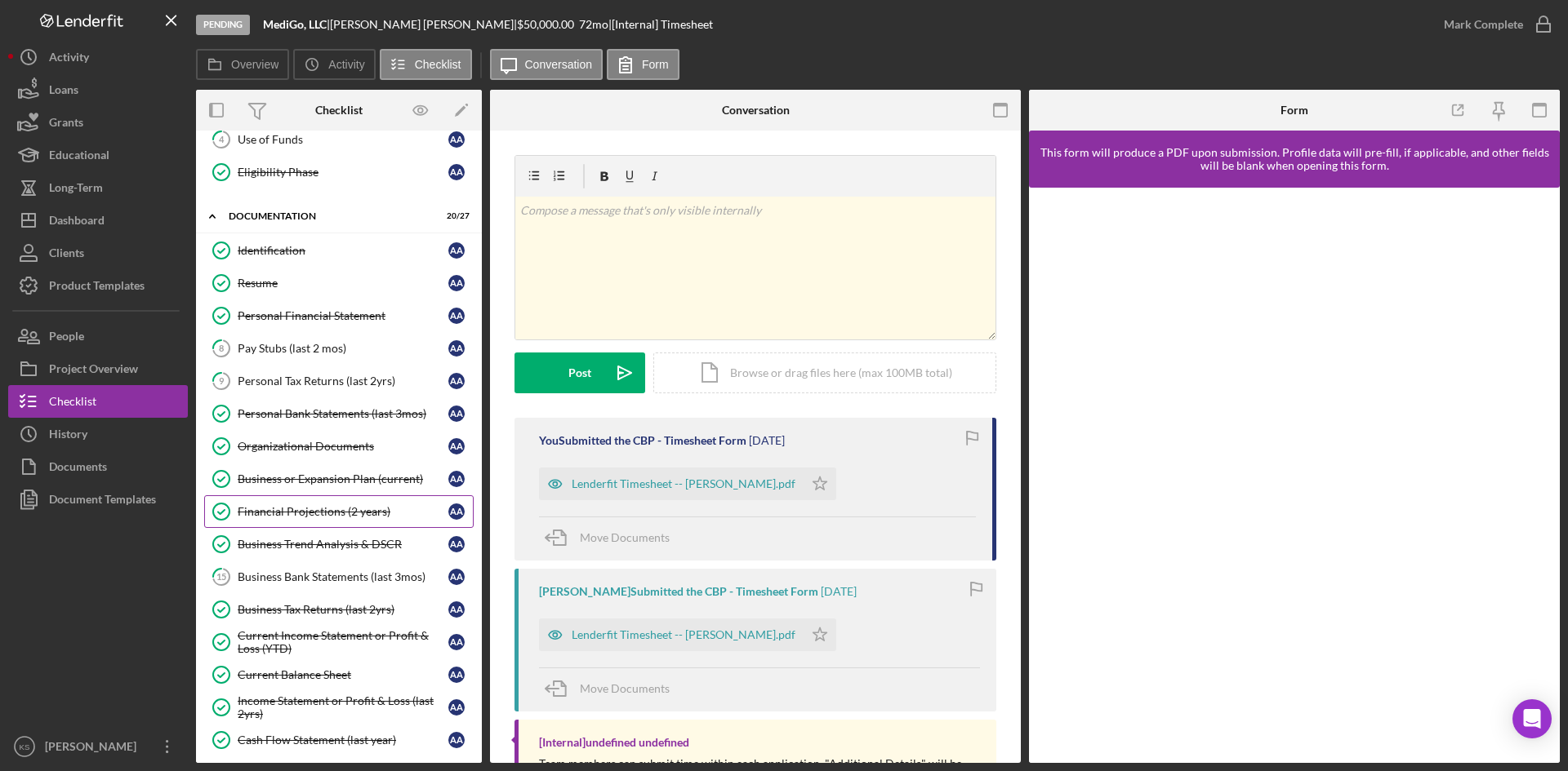
scroll to position [245, 0]
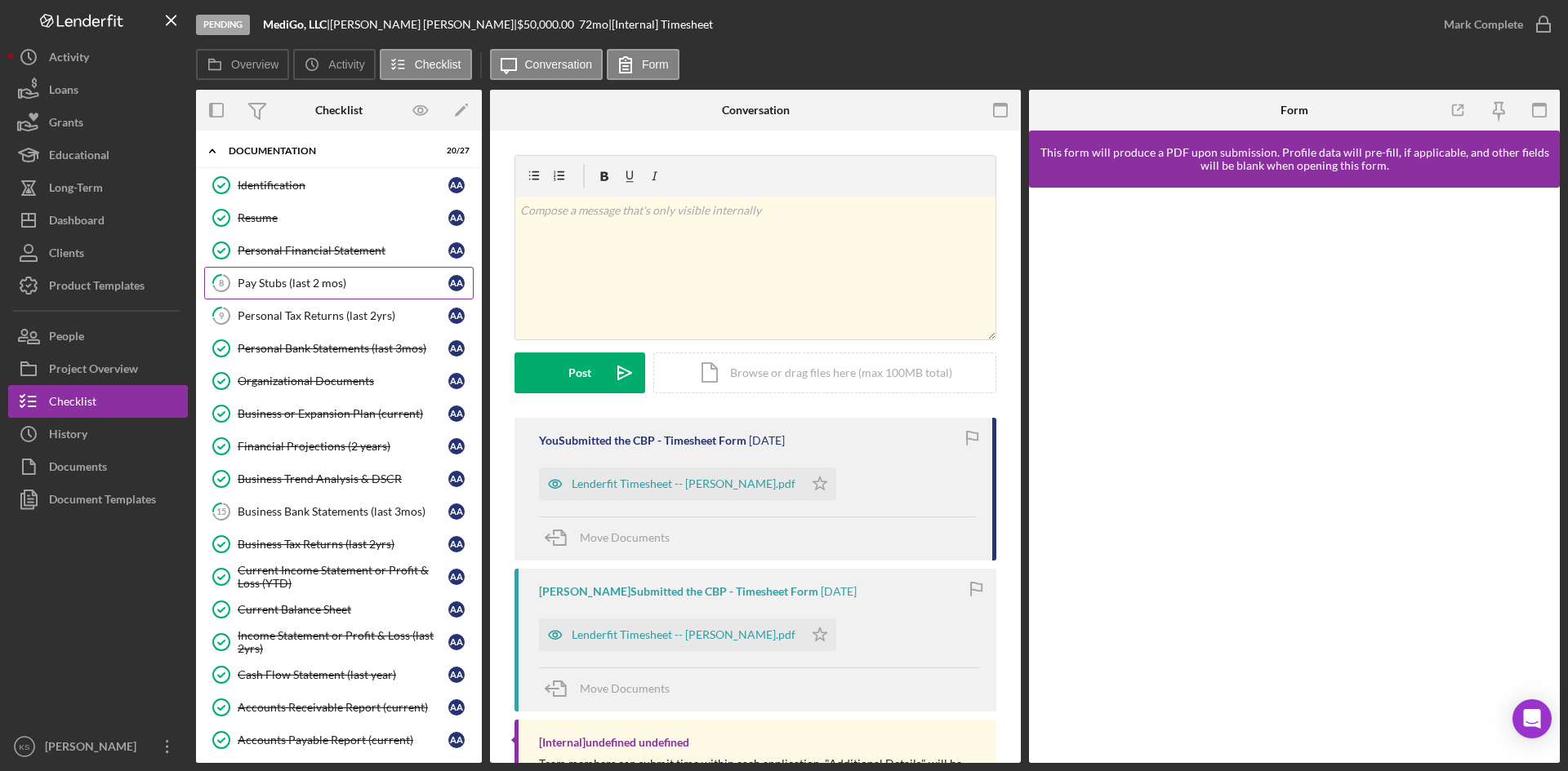
click at [319, 293] on link "8 Pay Stubs (last 2 mos) A A" at bounding box center [338, 282] width 270 height 32
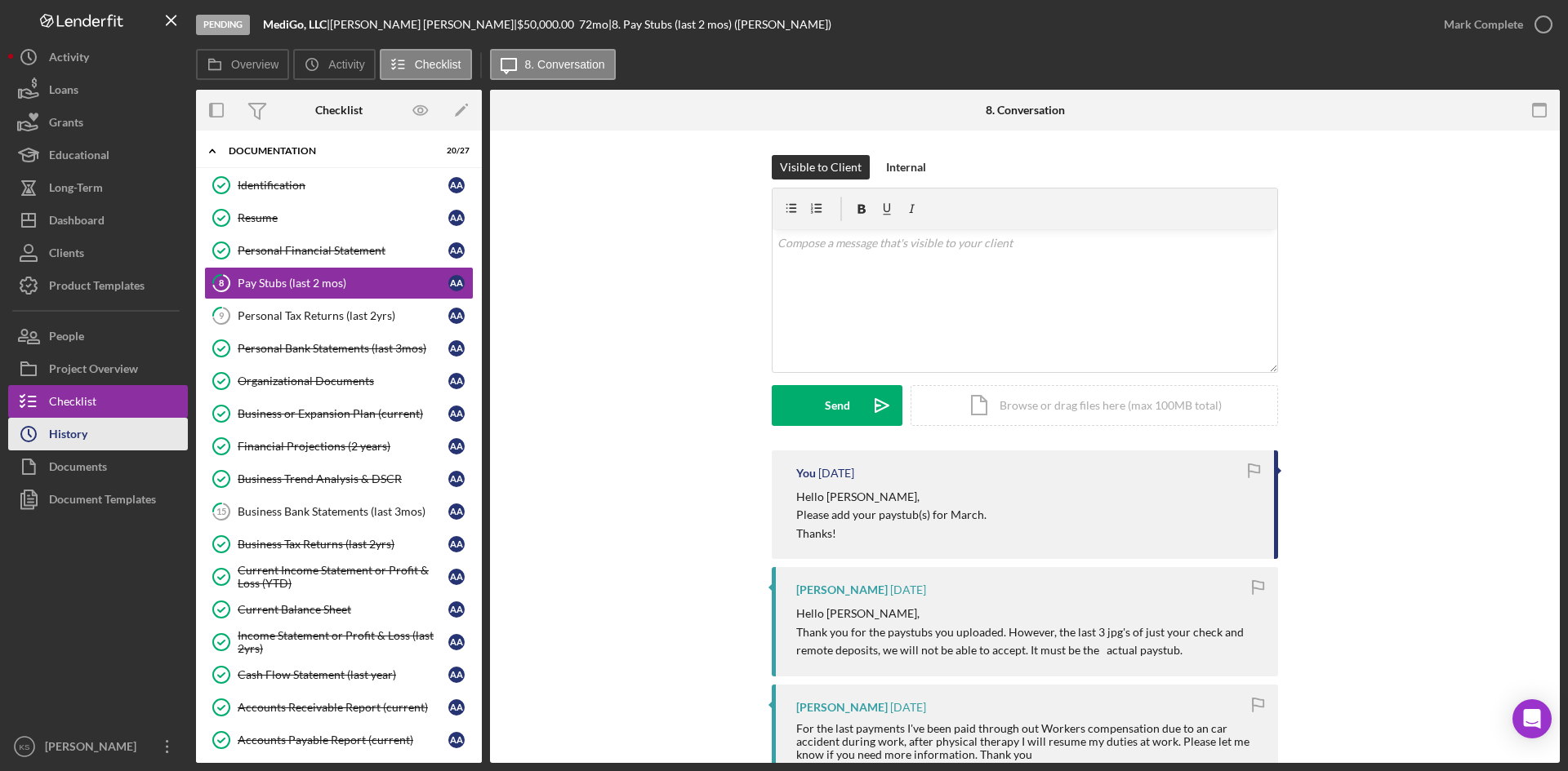
click at [84, 441] on div "History" at bounding box center [68, 437] width 38 height 37
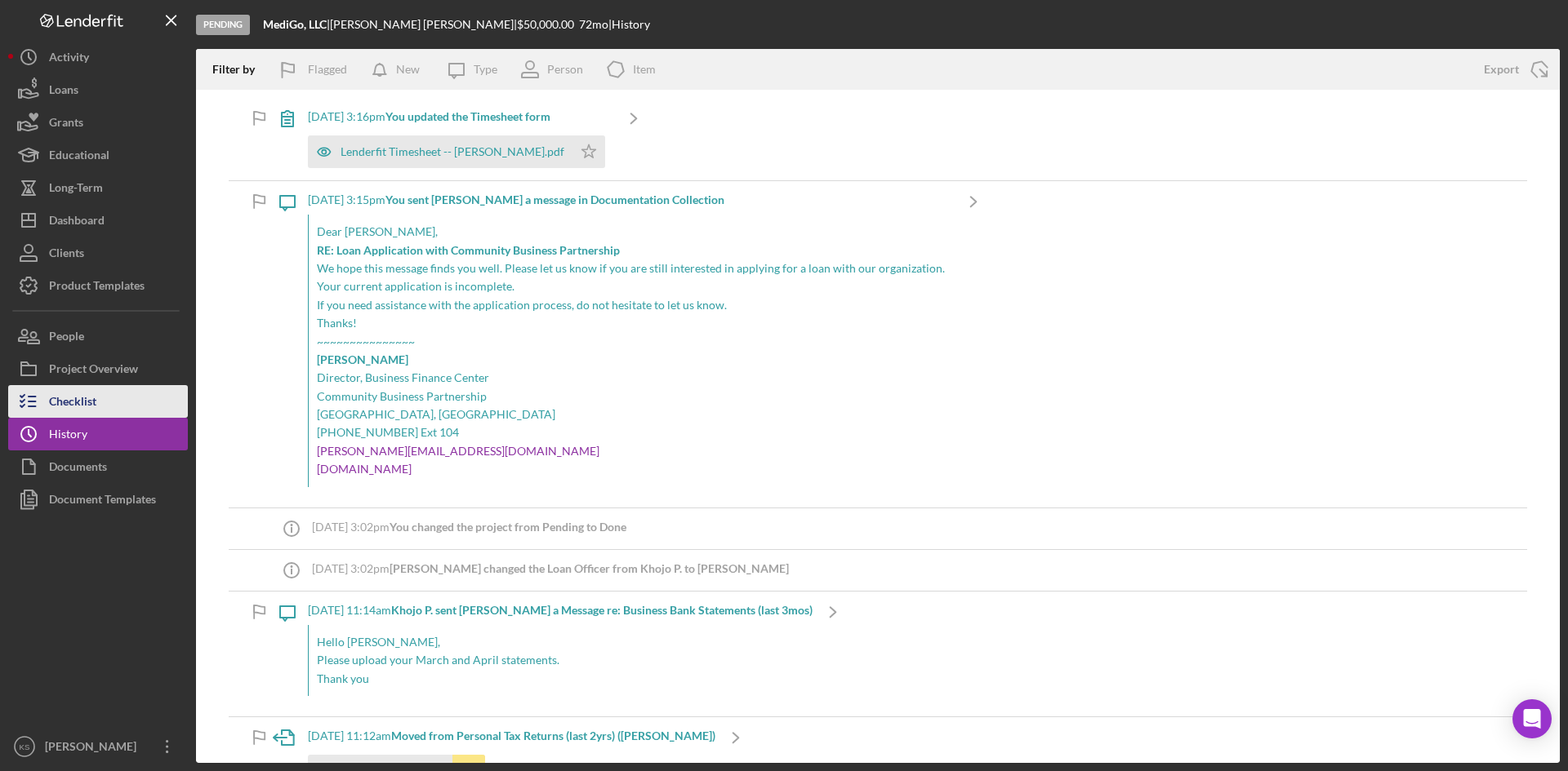
click at [104, 398] on button "Checklist" at bounding box center [98, 401] width 180 height 32
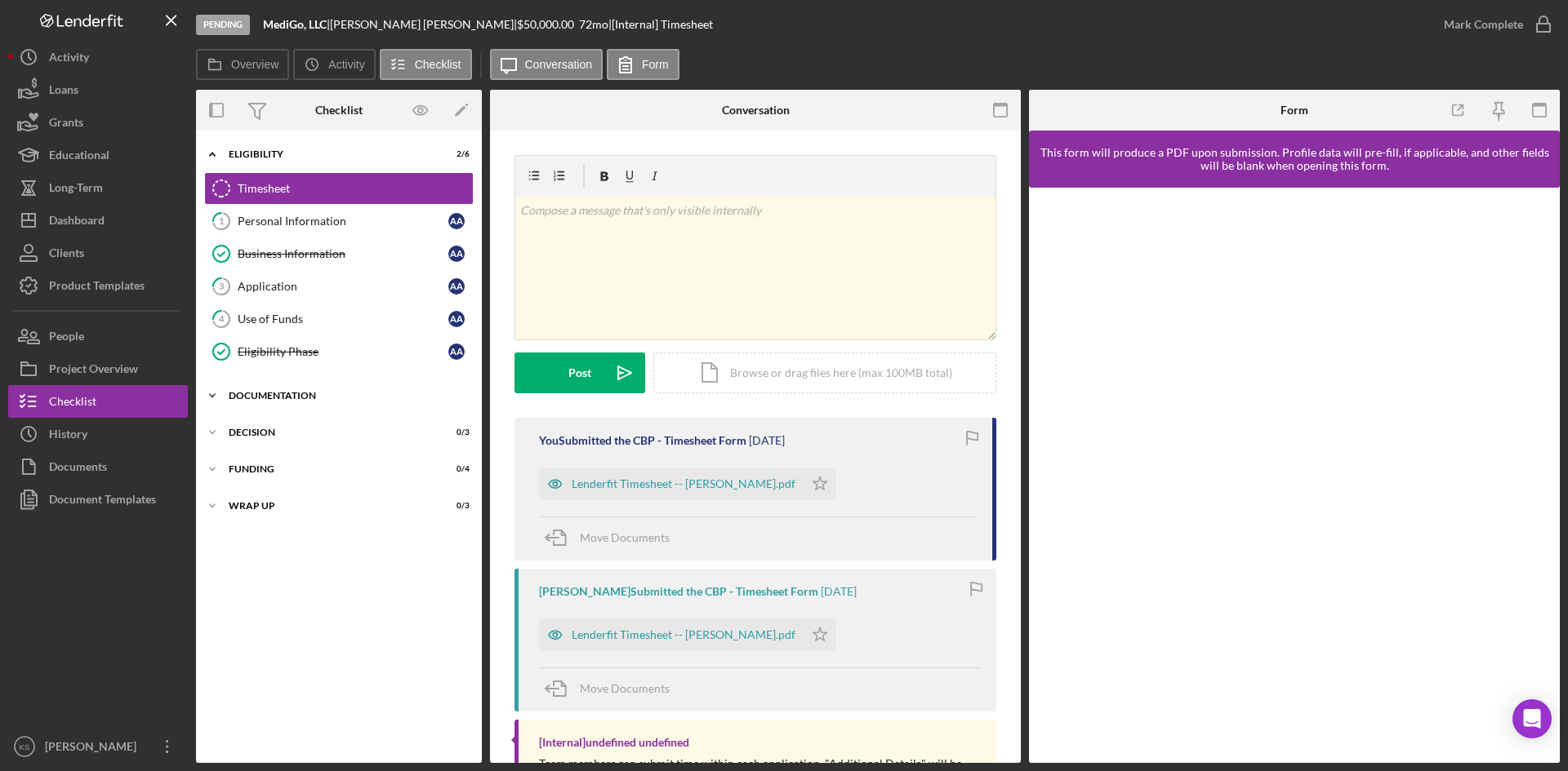
click at [301, 384] on div "Icon/Expander Documentation 20 / 27" at bounding box center [339, 395] width 286 height 32
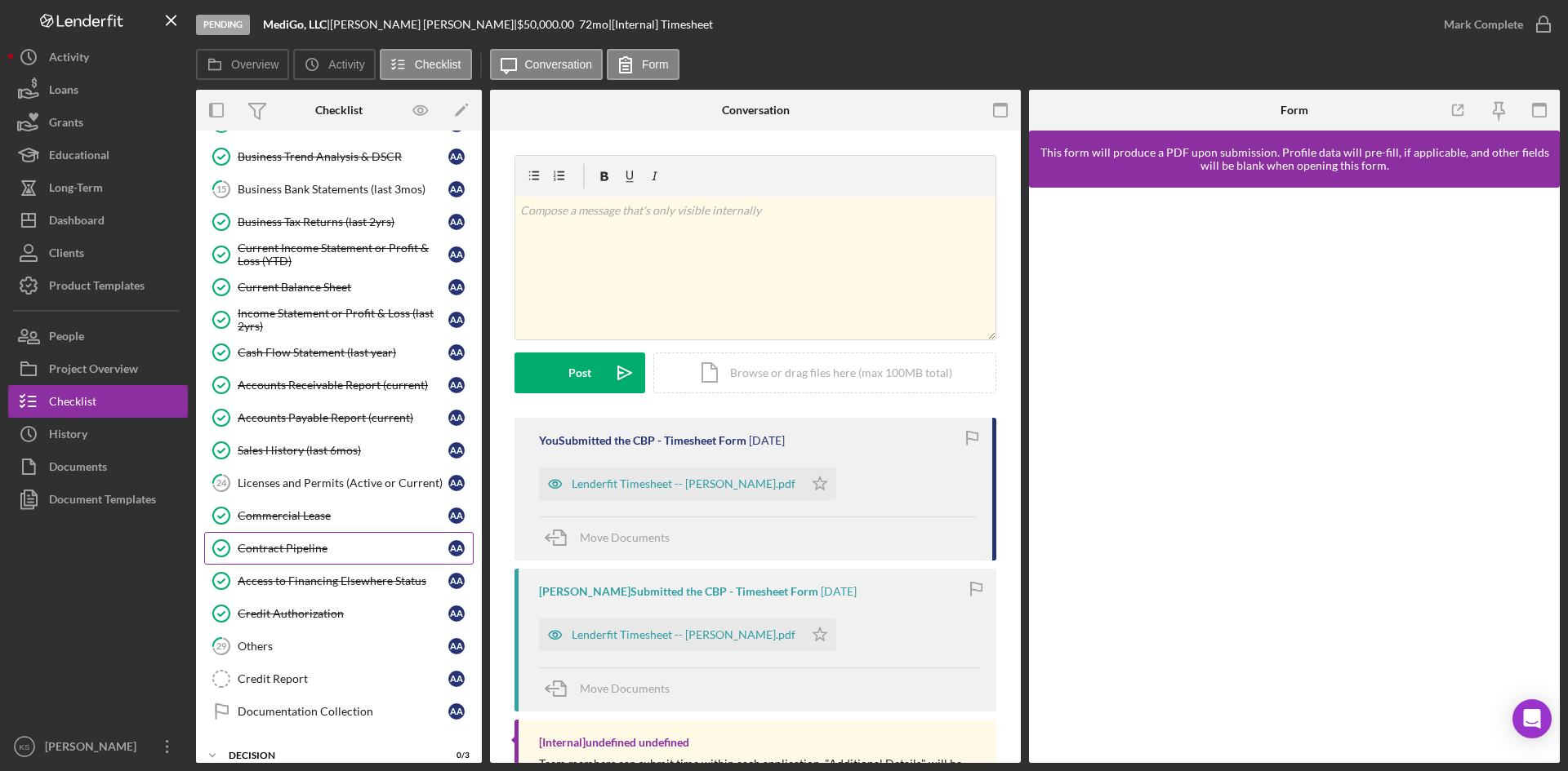
scroll to position [571, 0]
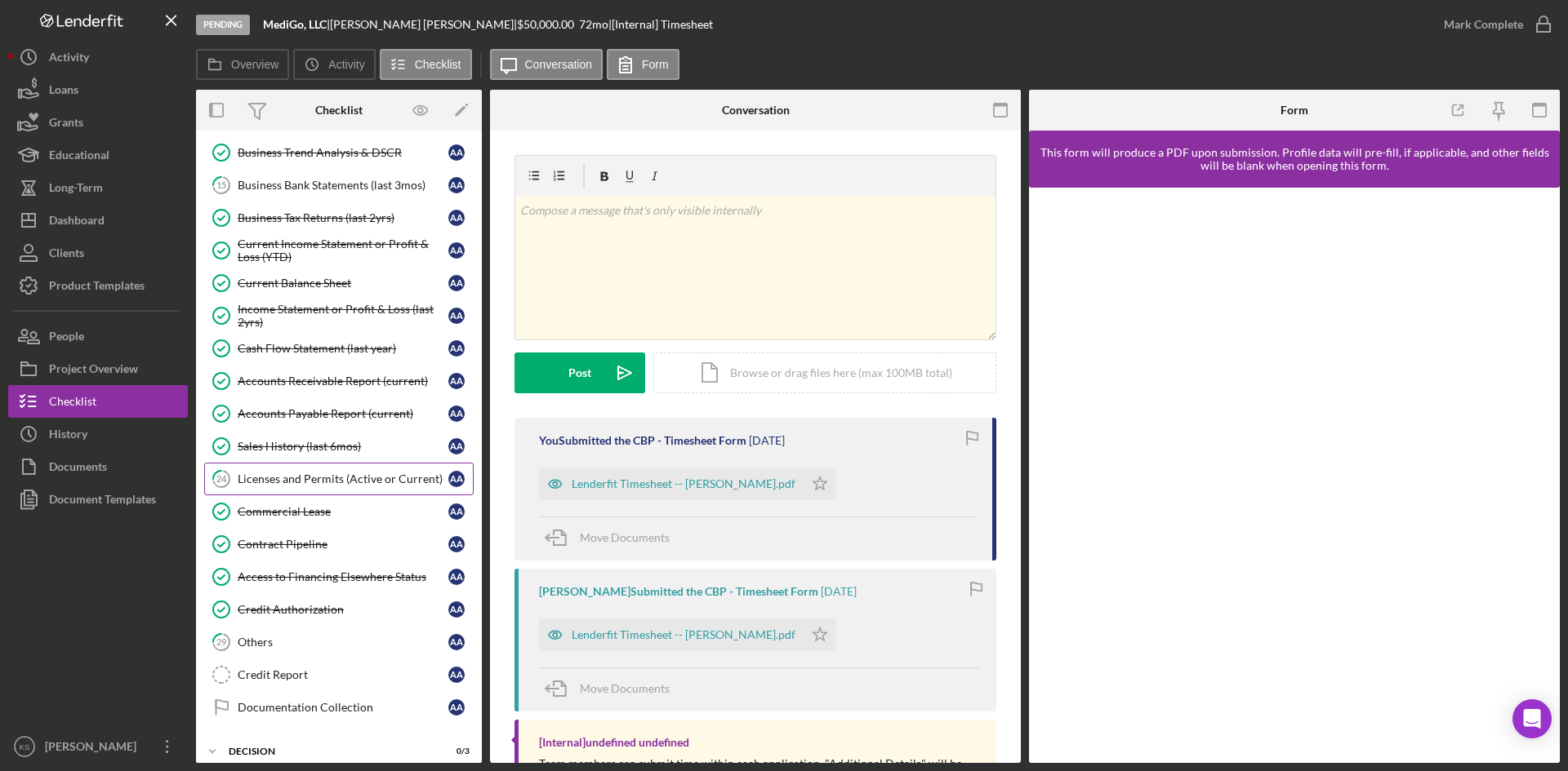
click at [320, 489] on link "24 Licenses and Permits (Active or Current) A A" at bounding box center [338, 479] width 270 height 32
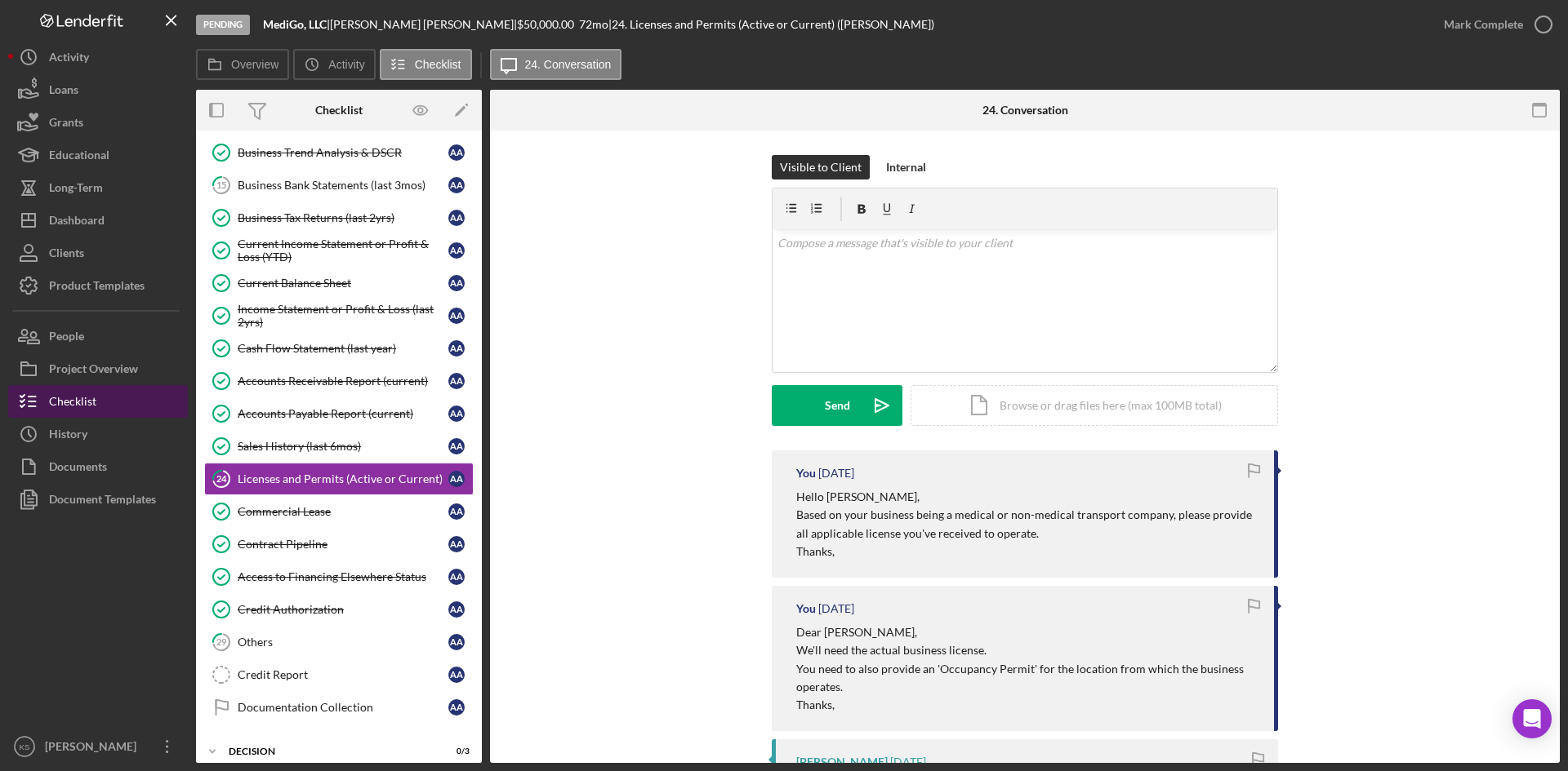
click at [110, 402] on button "Checklist" at bounding box center [98, 401] width 180 height 32
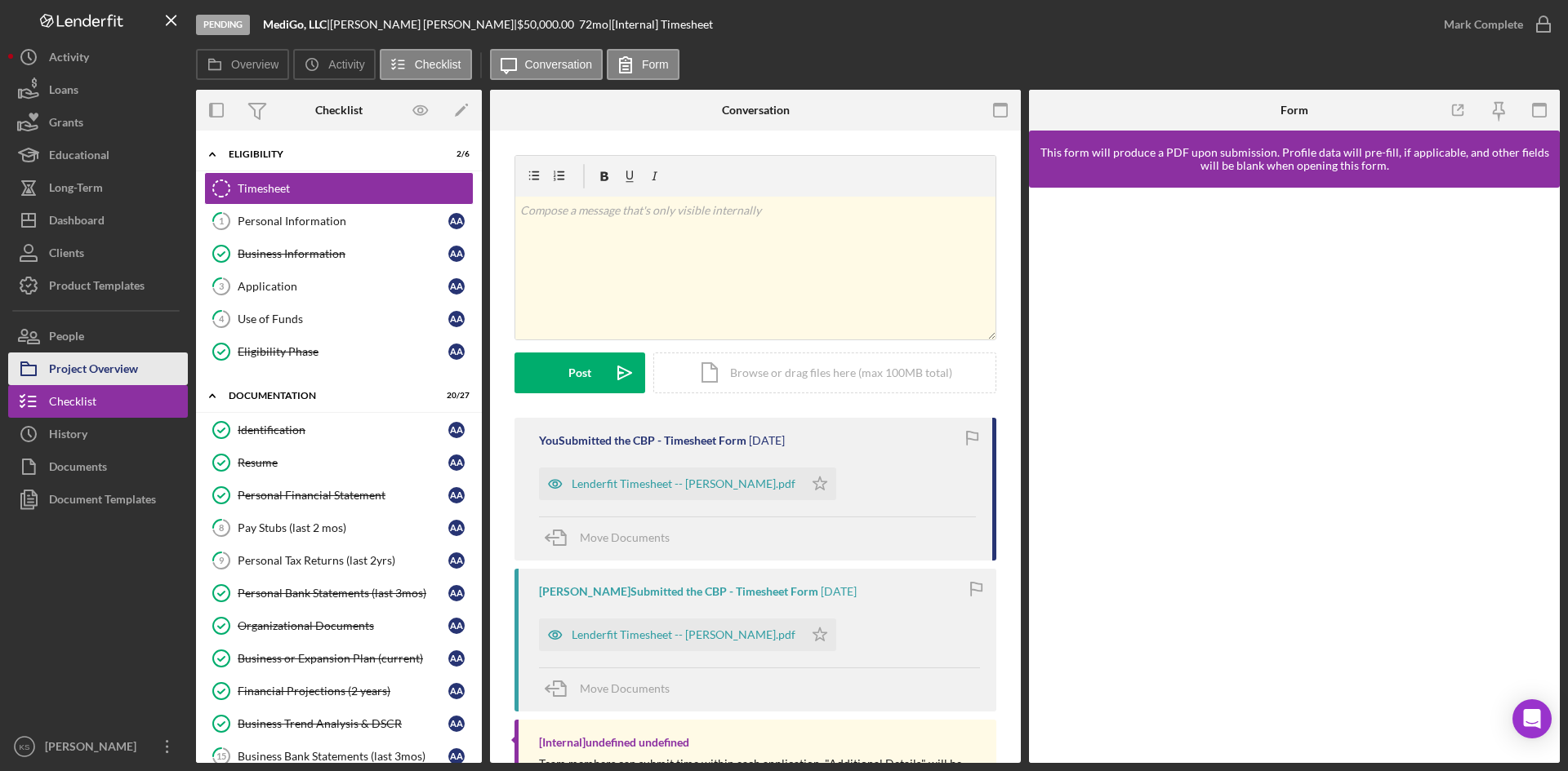
click at [101, 367] on div "Project Overview" at bounding box center [94, 371] width 89 height 37
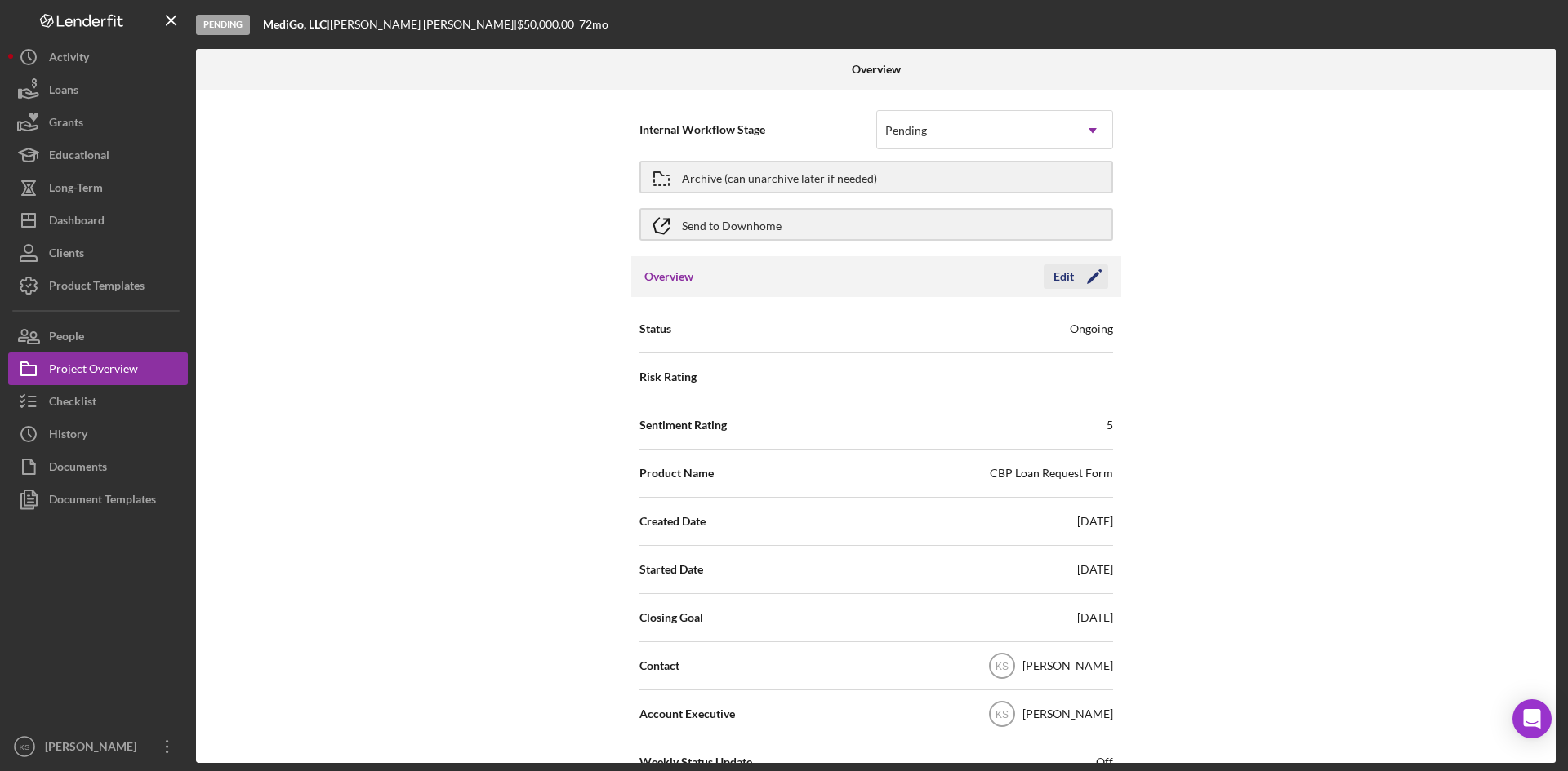
click at [1095, 271] on icon "Icon/Edit" at bounding box center [1095, 277] width 41 height 41
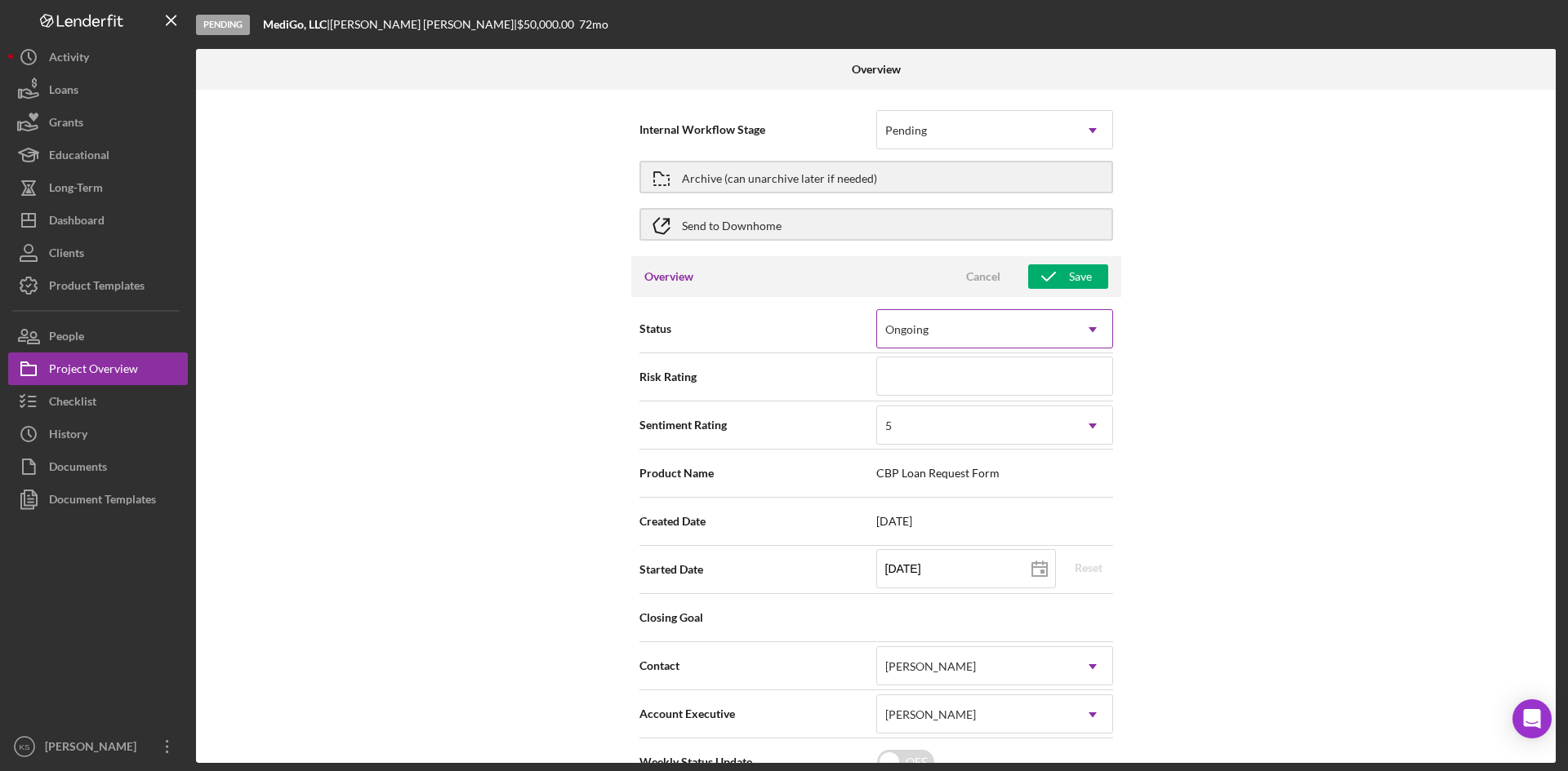
click at [1066, 317] on div "Ongoing" at bounding box center [975, 330] width 196 height 38
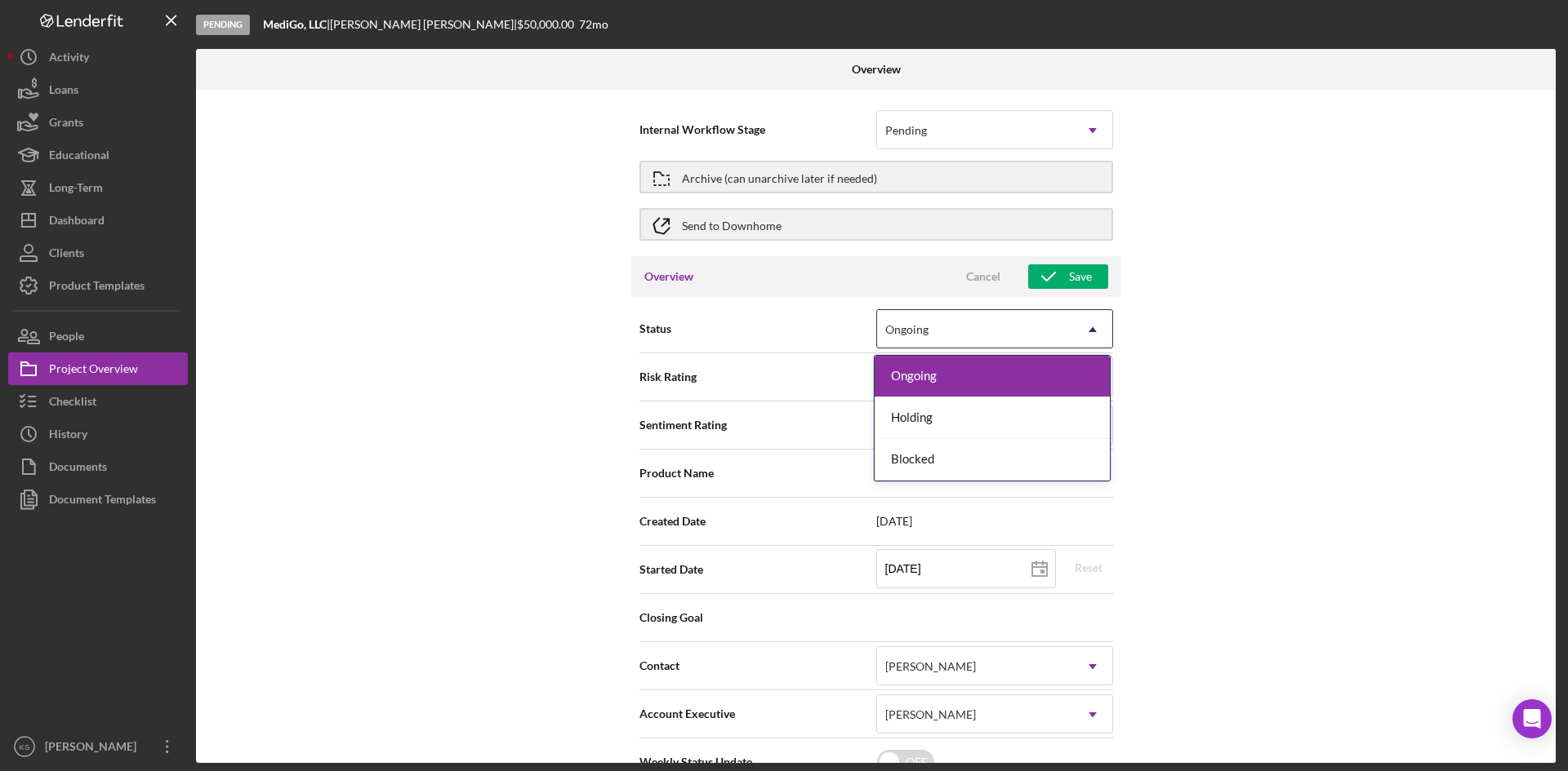
click at [1066, 317] on div "Ongoing" at bounding box center [975, 330] width 196 height 38
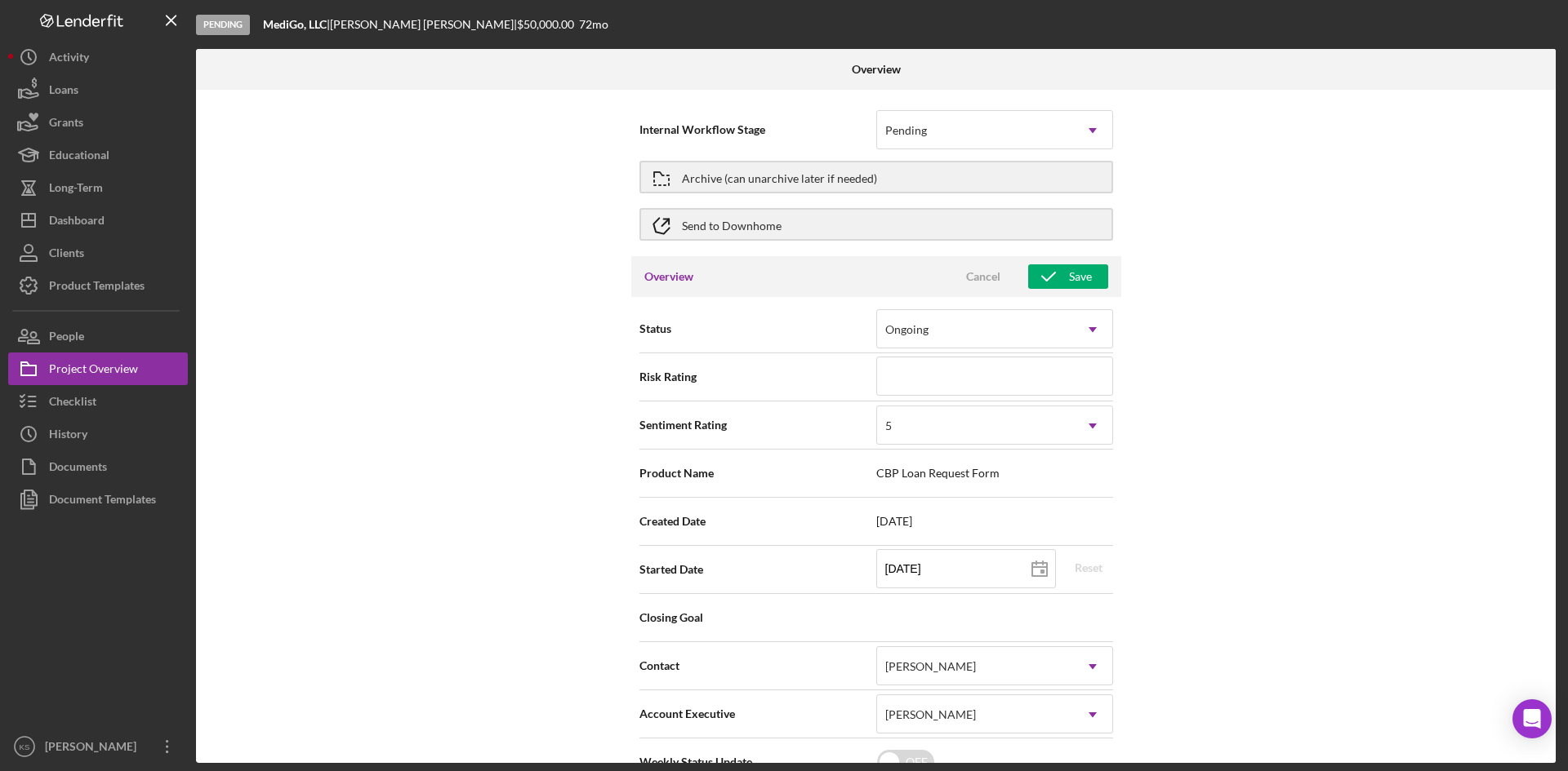
click at [1254, 330] on div "Internal Workflow Stage Pending Icon/Dropdown Arrow Archive (can unarchive late…" at bounding box center [876, 427] width 1360 height 674
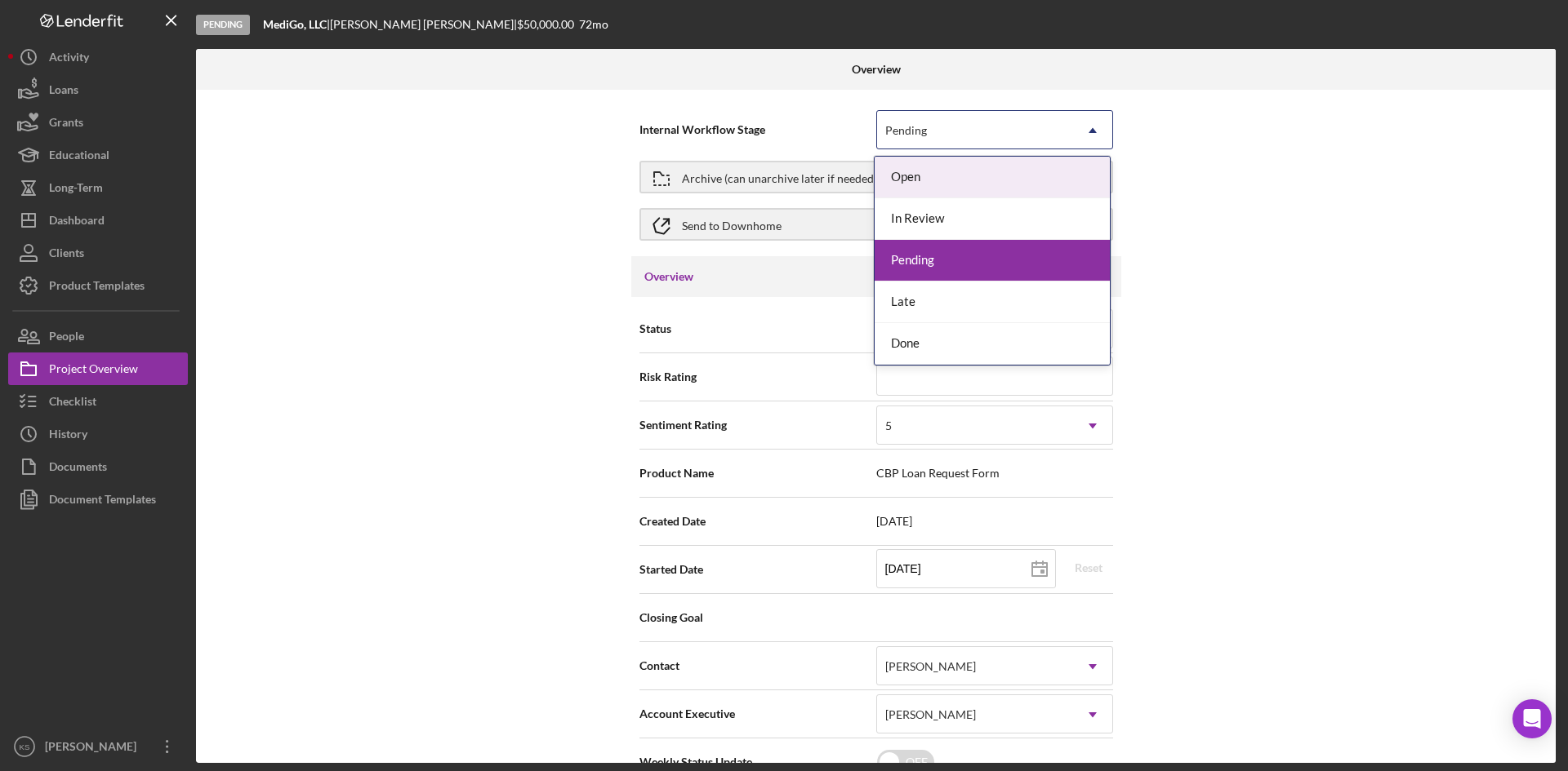
click at [999, 139] on div "Pending" at bounding box center [975, 131] width 196 height 38
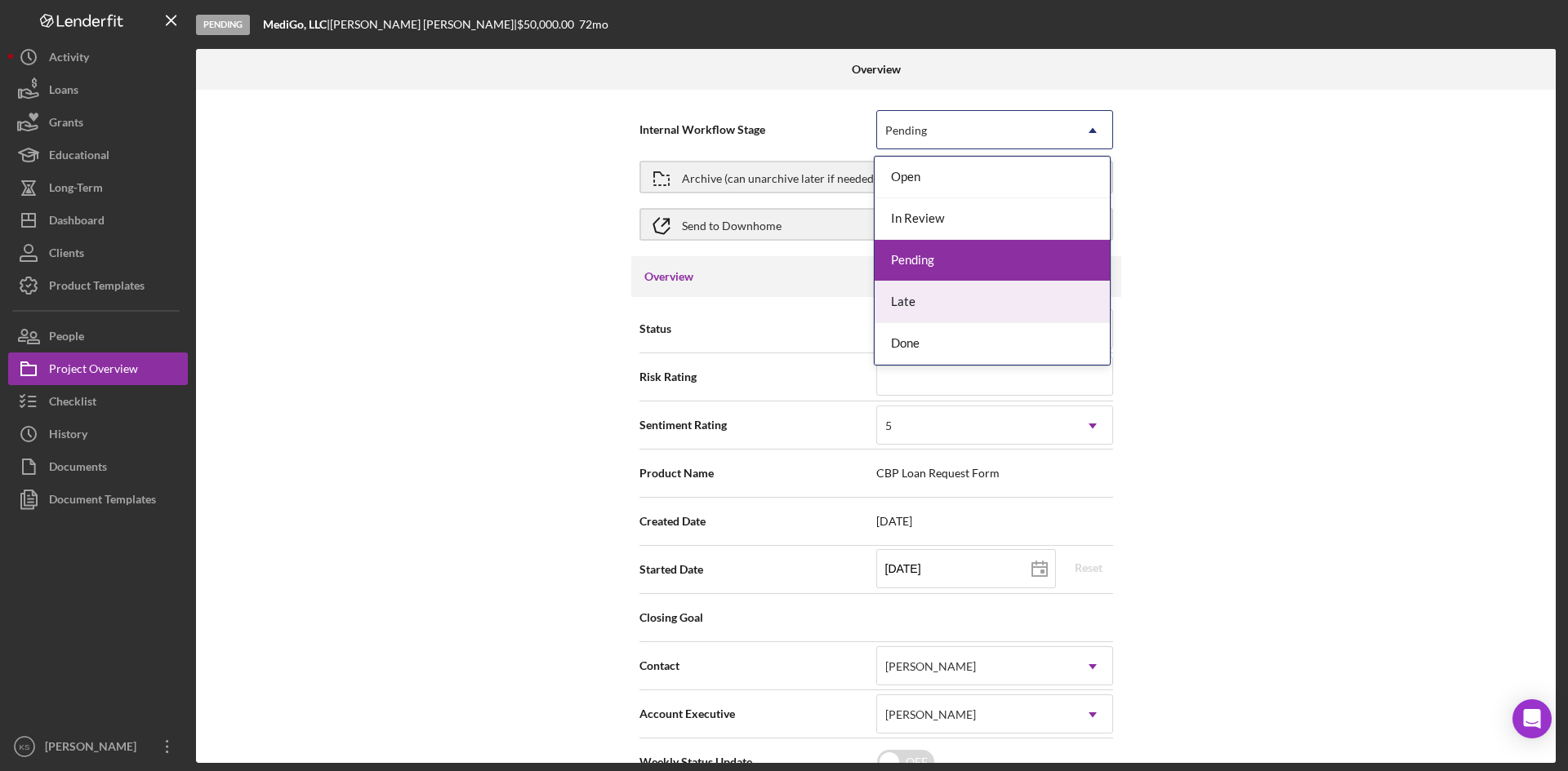
click at [947, 309] on div "Late" at bounding box center [992, 302] width 235 height 42
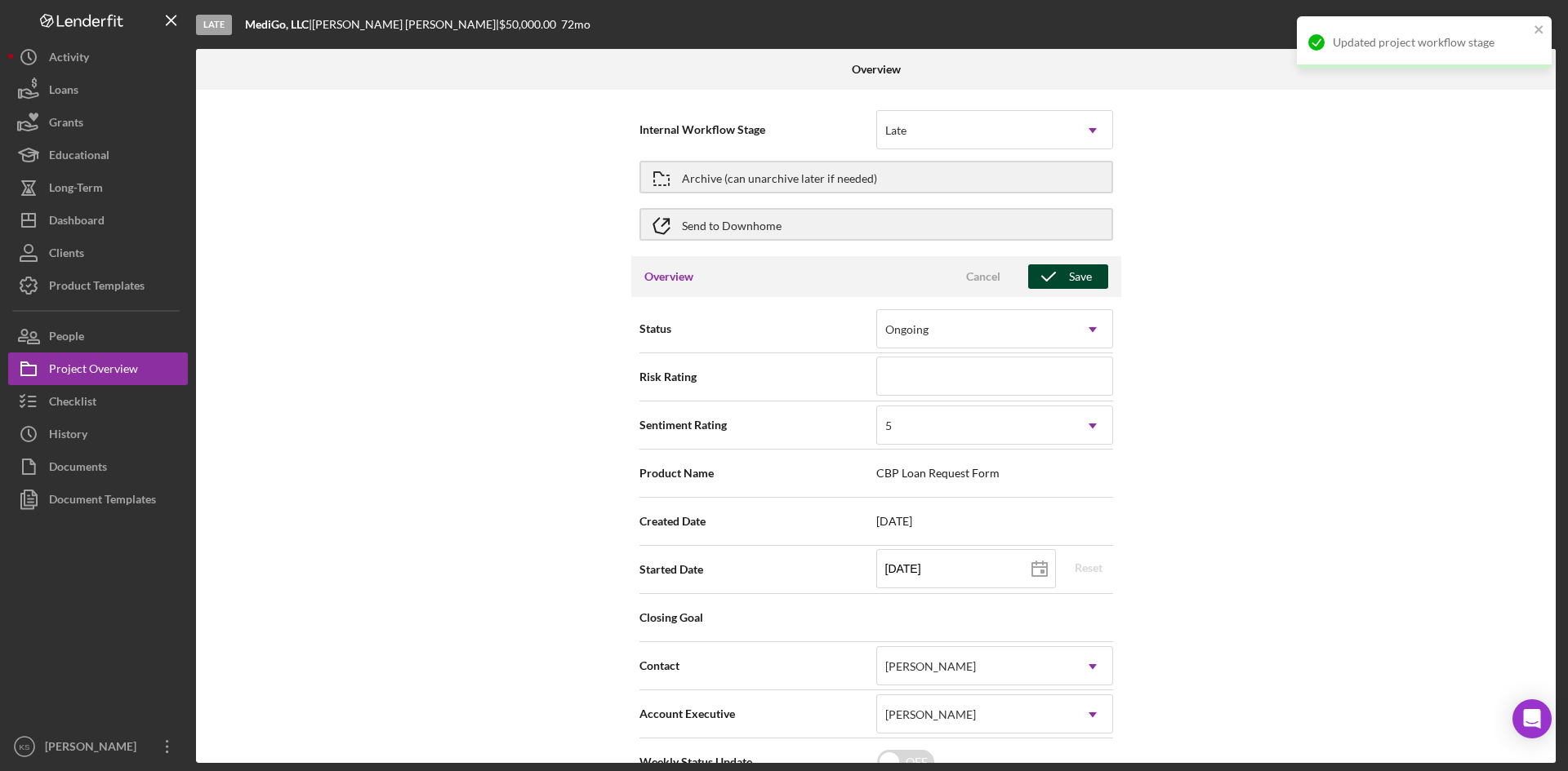
click at [1082, 279] on div "Save" at bounding box center [1080, 277] width 23 height 24
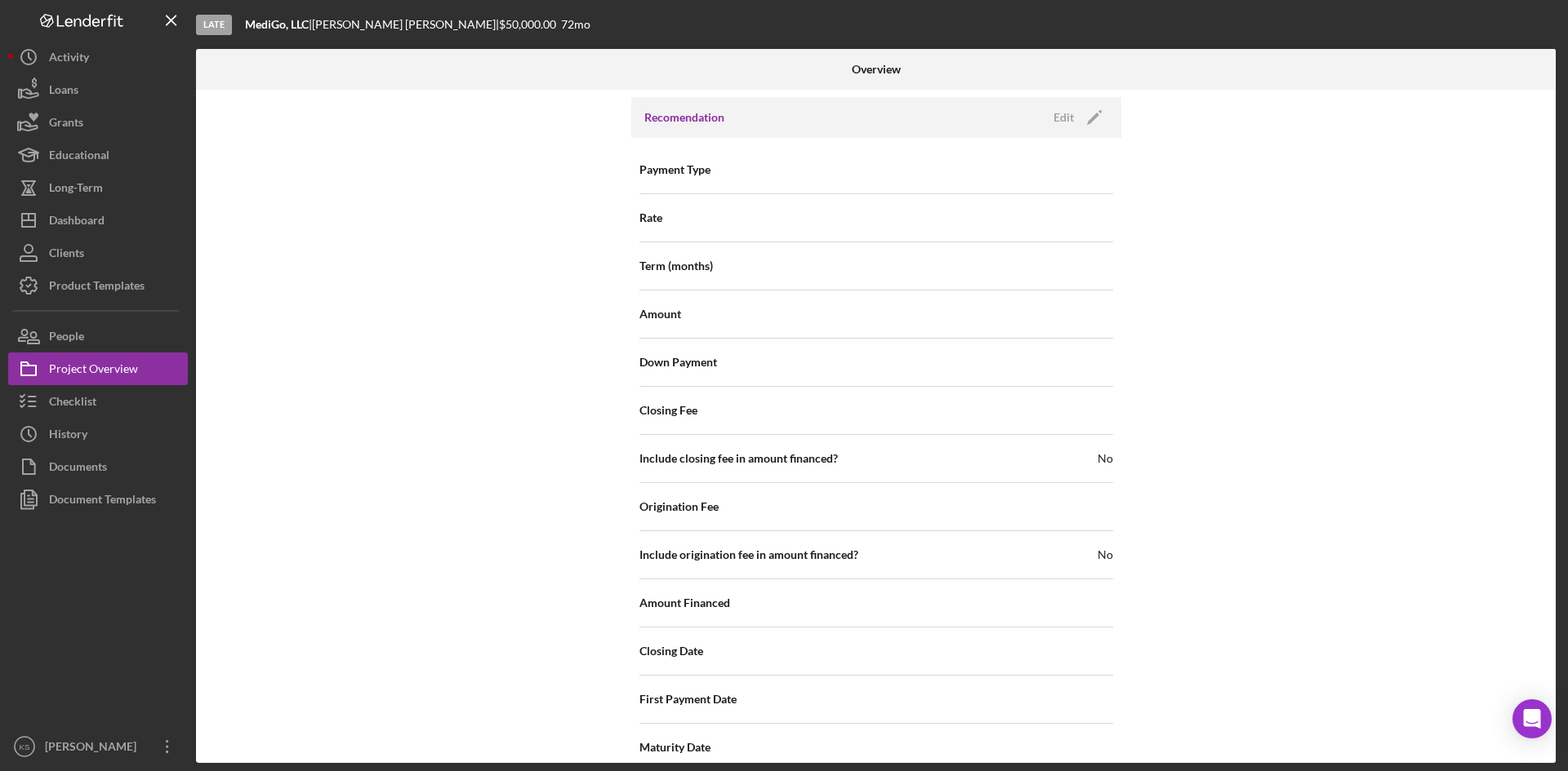
scroll to position [1565, 0]
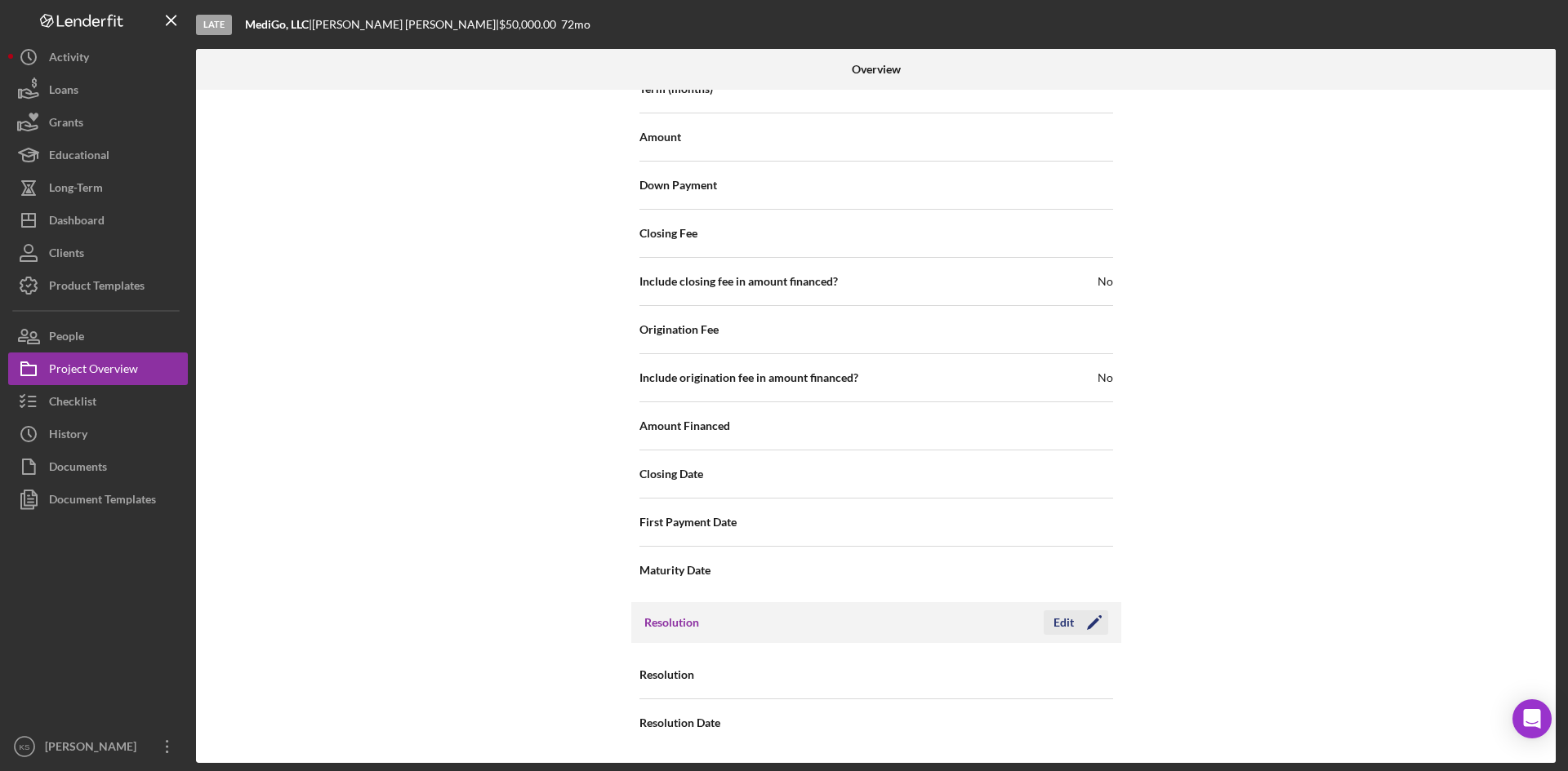
click at [1085, 619] on icon "Icon/Edit" at bounding box center [1095, 623] width 41 height 41
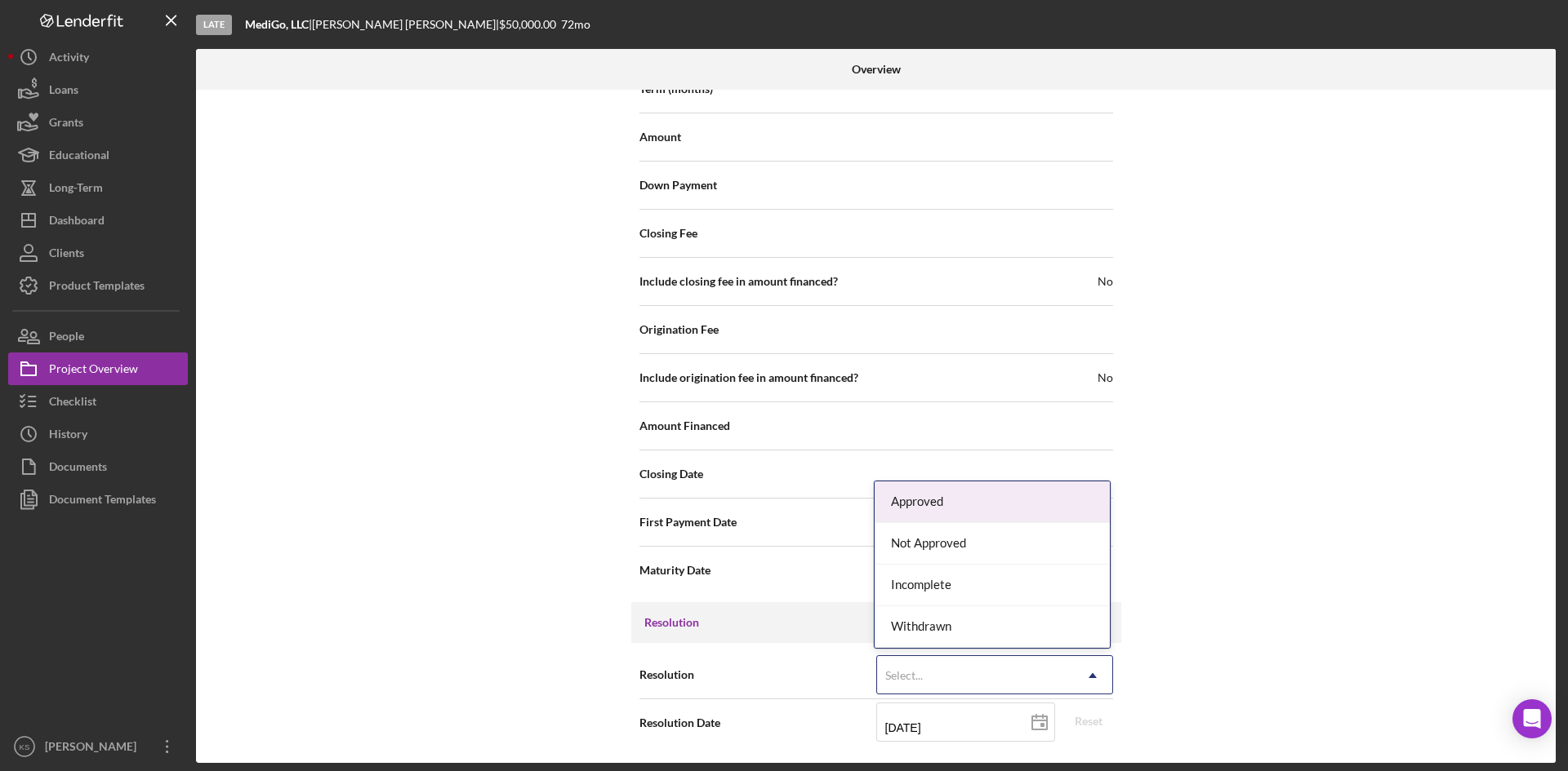
click at [945, 669] on div "Select..." at bounding box center [975, 676] width 196 height 38
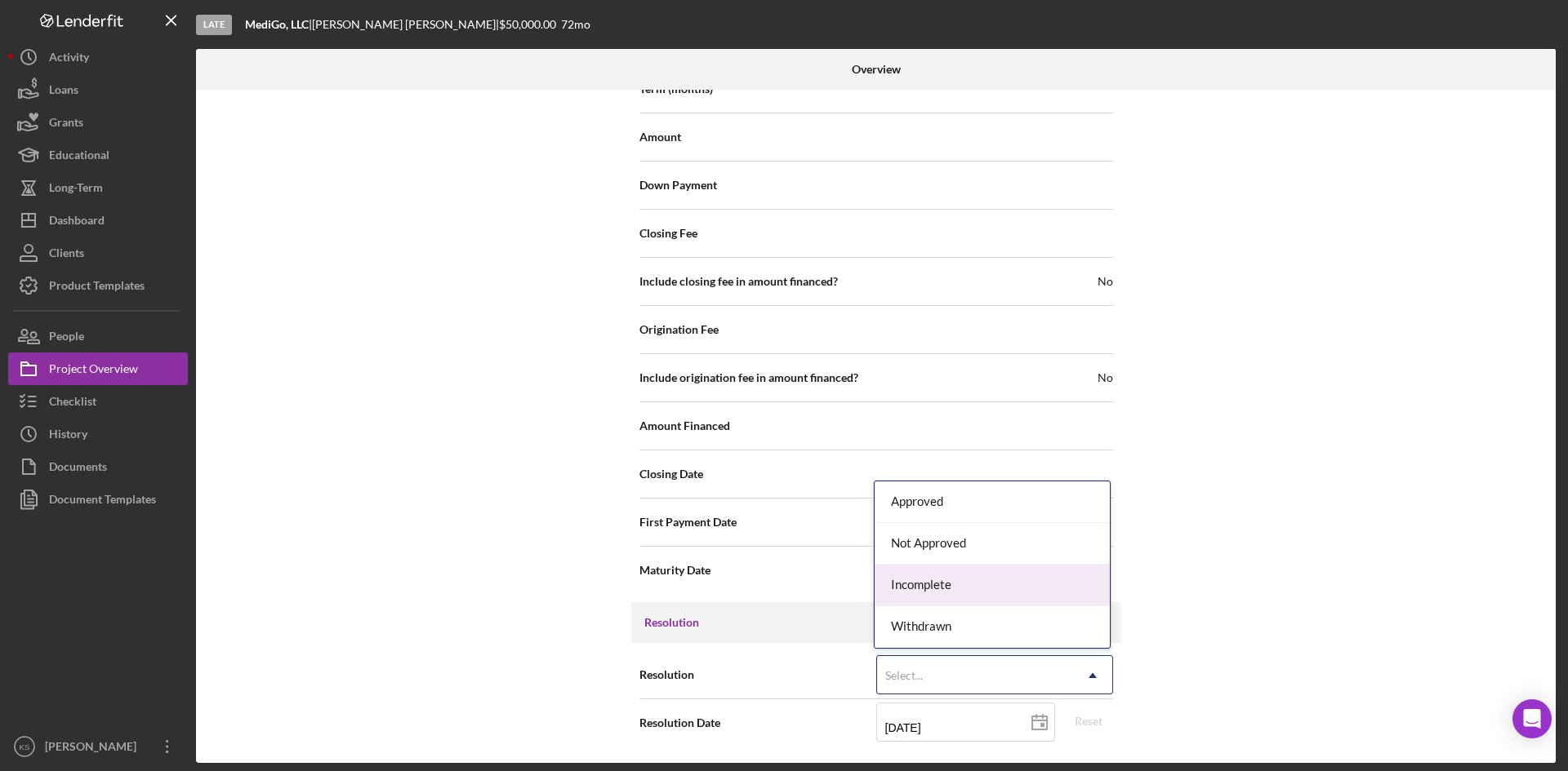
click at [969, 591] on div "Incomplete" at bounding box center [992, 585] width 235 height 42
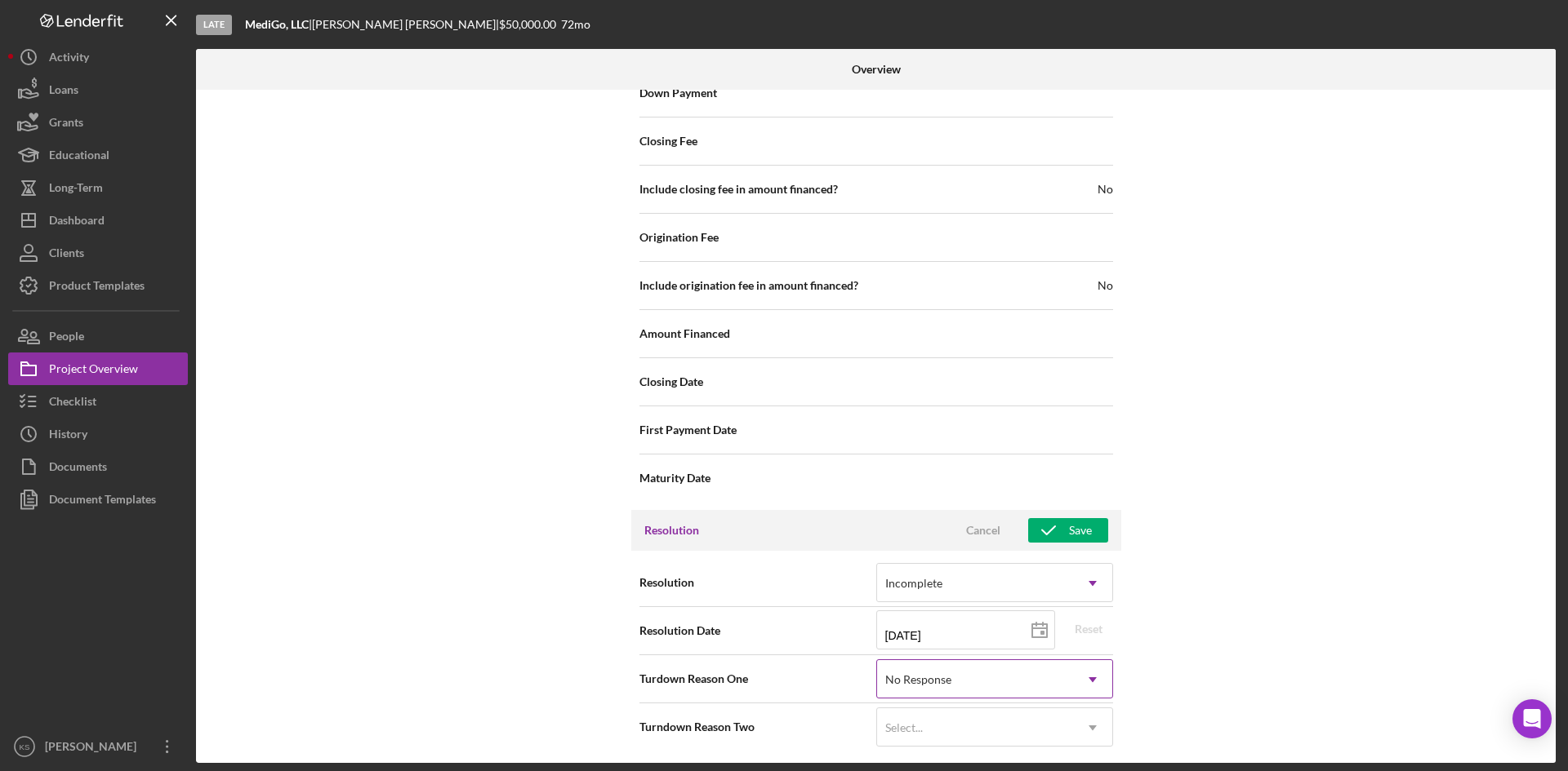
scroll to position [1661, 0]
click at [1082, 532] on div "Save" at bounding box center [1080, 527] width 23 height 24
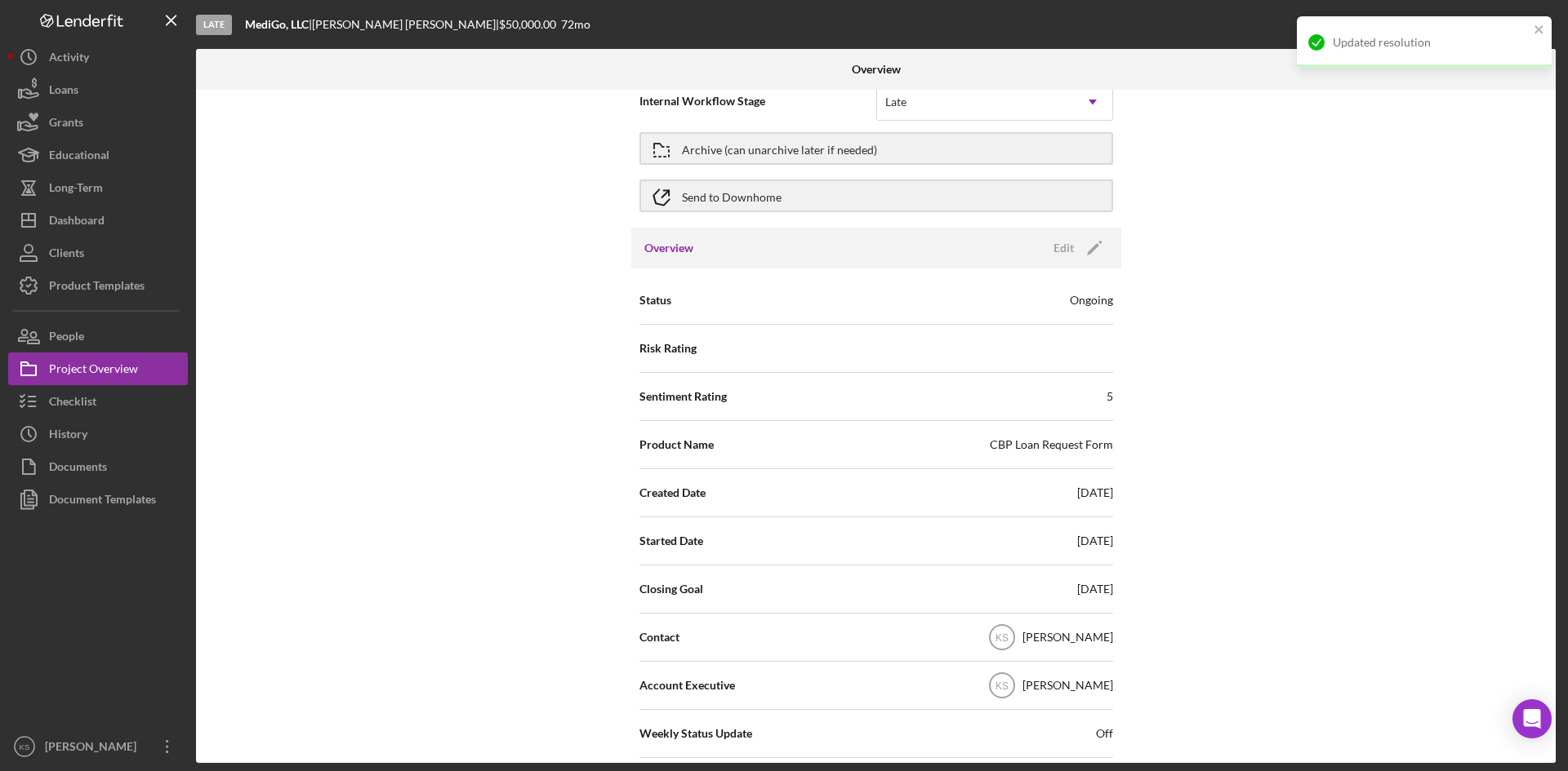
scroll to position [0, 0]
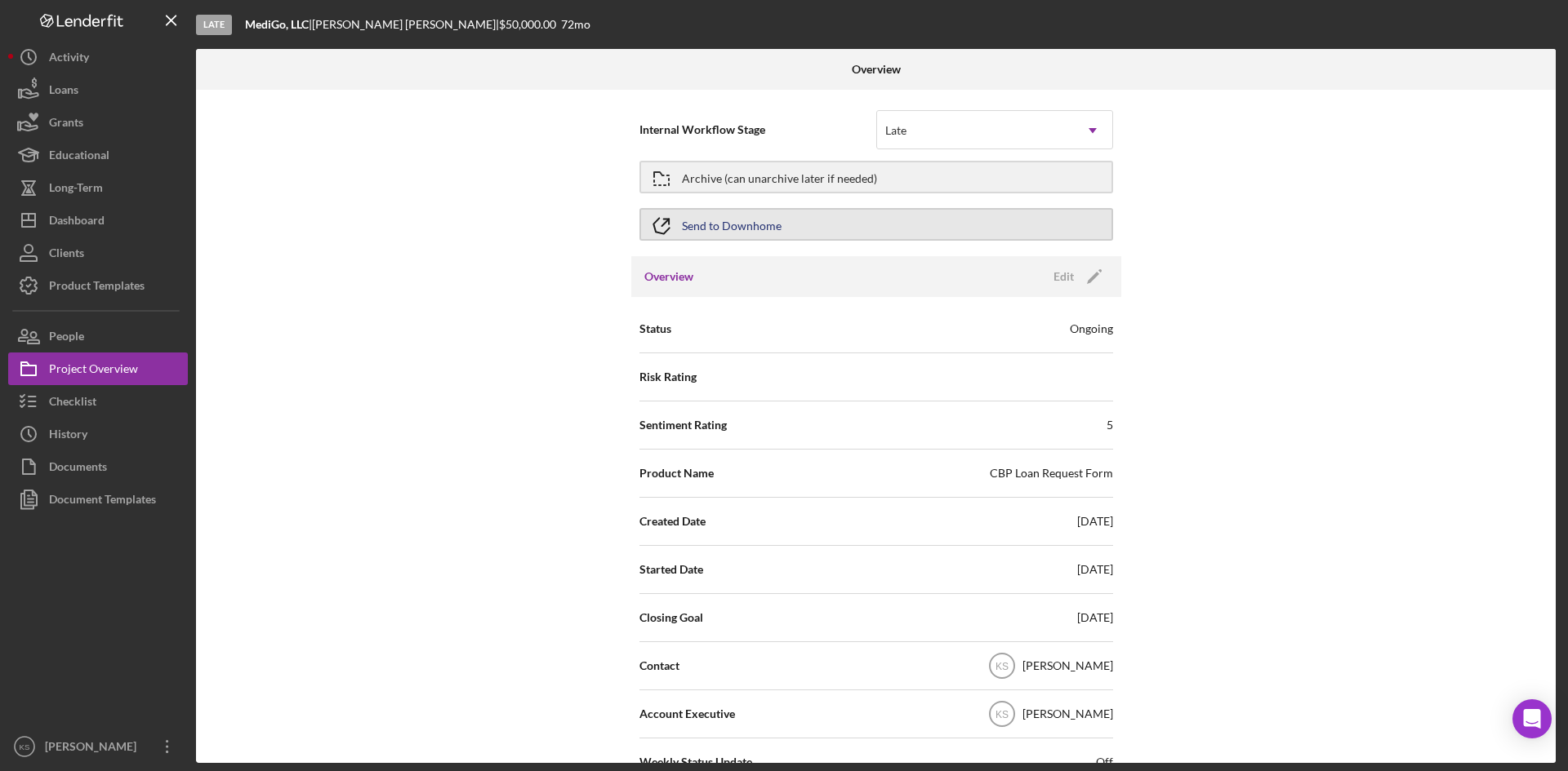
click at [748, 225] on div "Send to Downhome" at bounding box center [732, 225] width 100 height 30
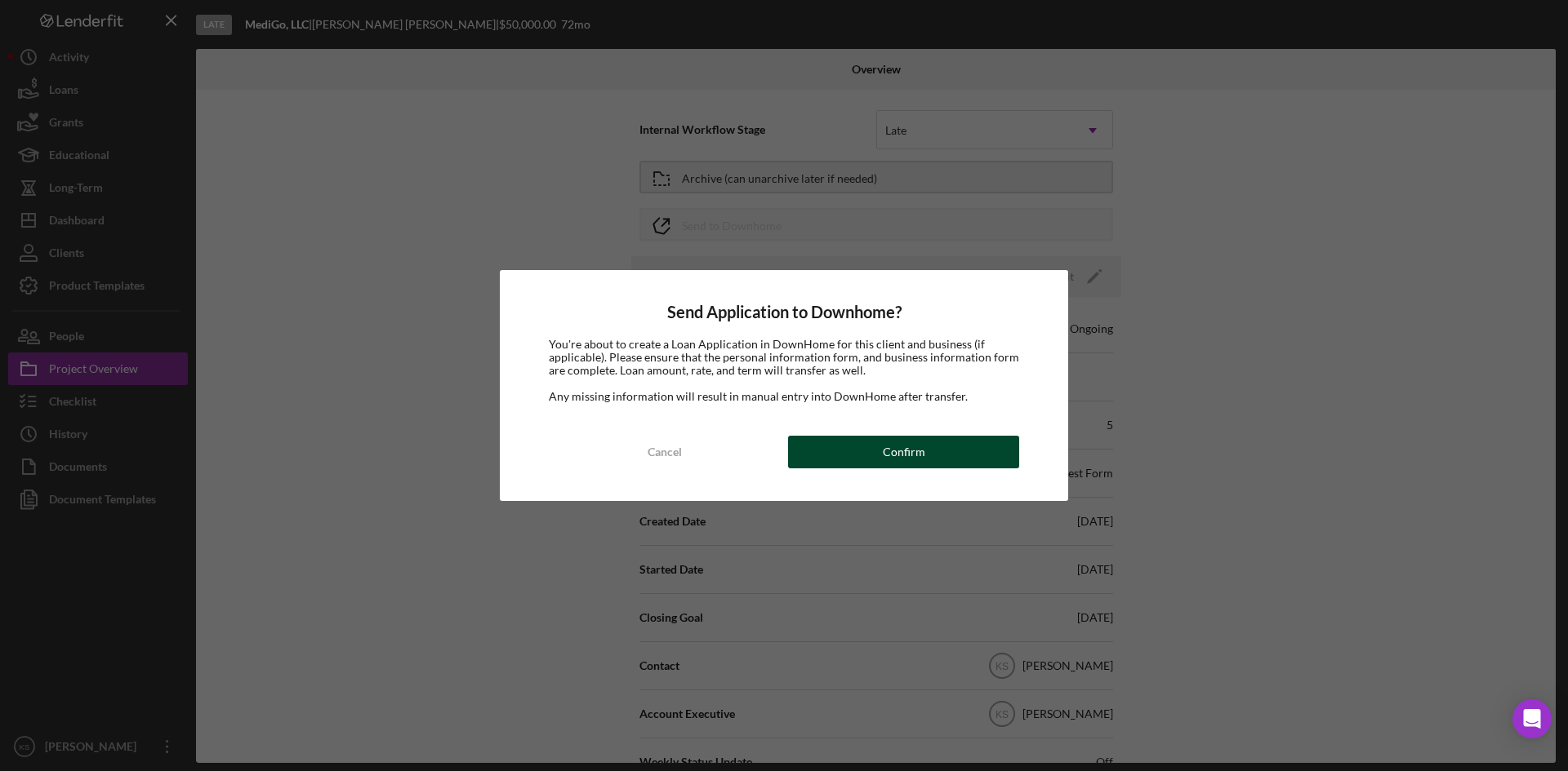
click at [894, 452] on div "Confirm" at bounding box center [904, 452] width 43 height 32
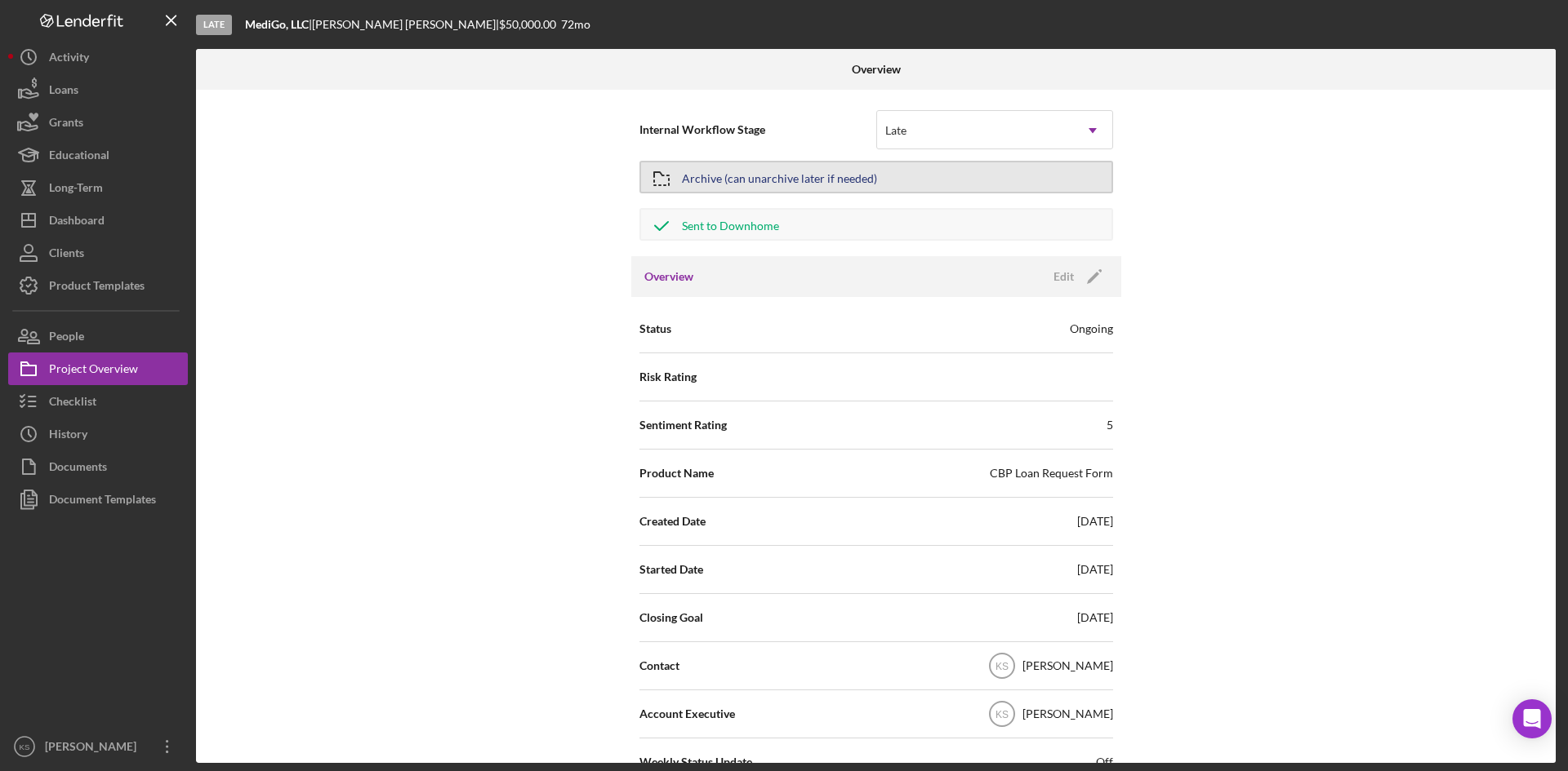
click at [799, 180] on div "Archive (can unarchive later if needed)" at bounding box center [779, 177] width 195 height 30
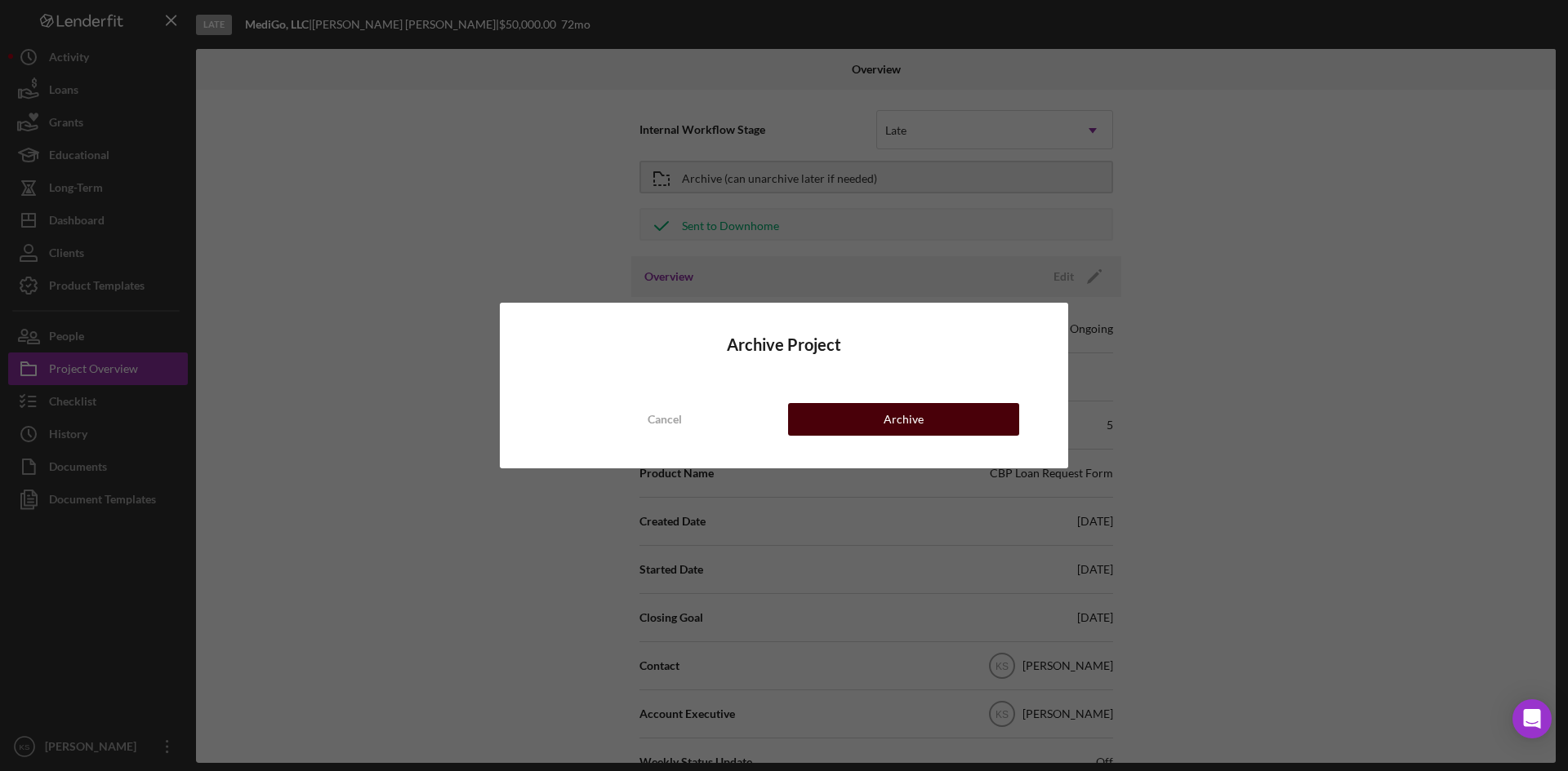
click at [895, 425] on div "Archive" at bounding box center [903, 419] width 40 height 32
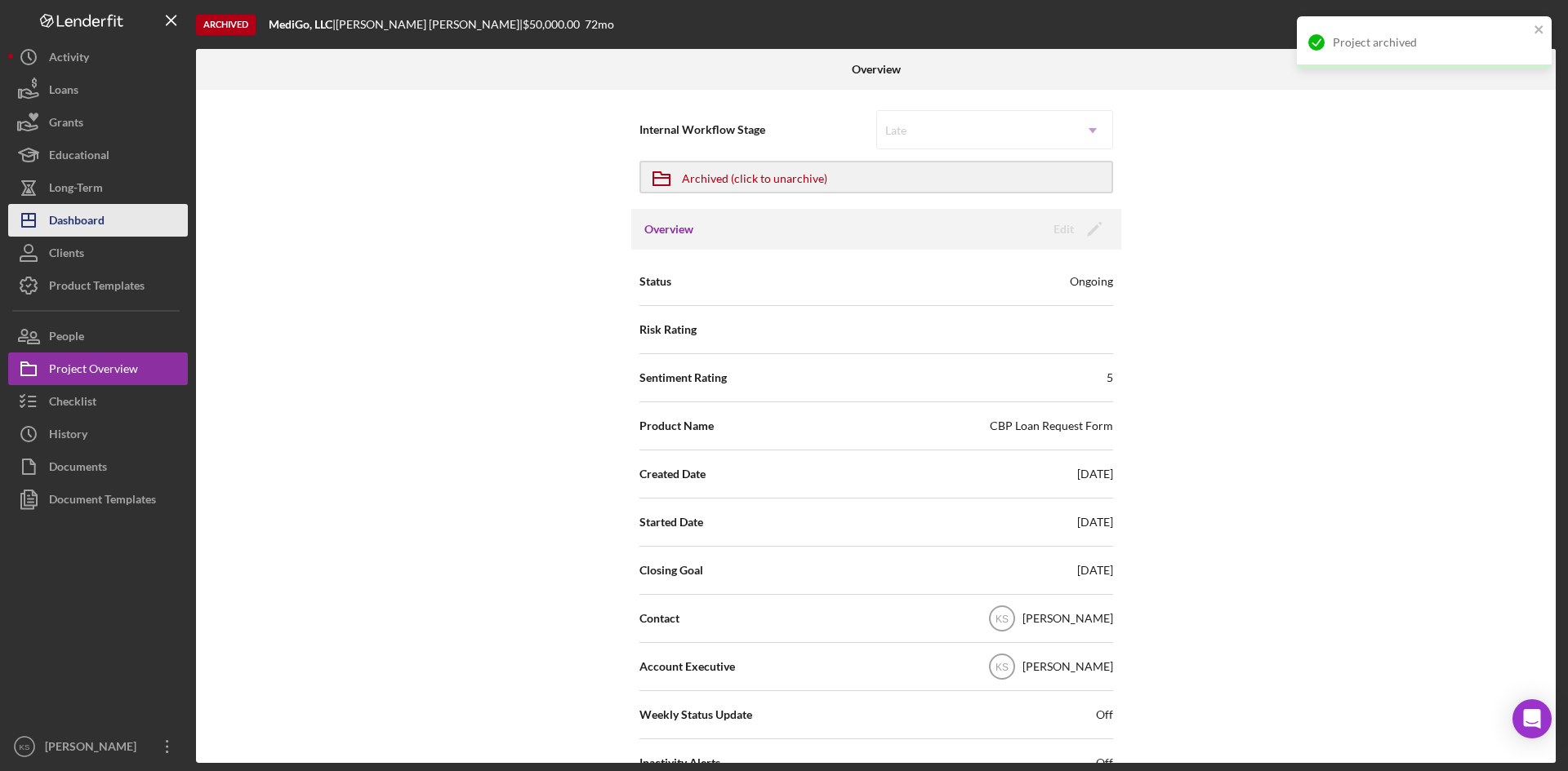
click at [97, 220] on div "Dashboard" at bounding box center [77, 222] width 56 height 37
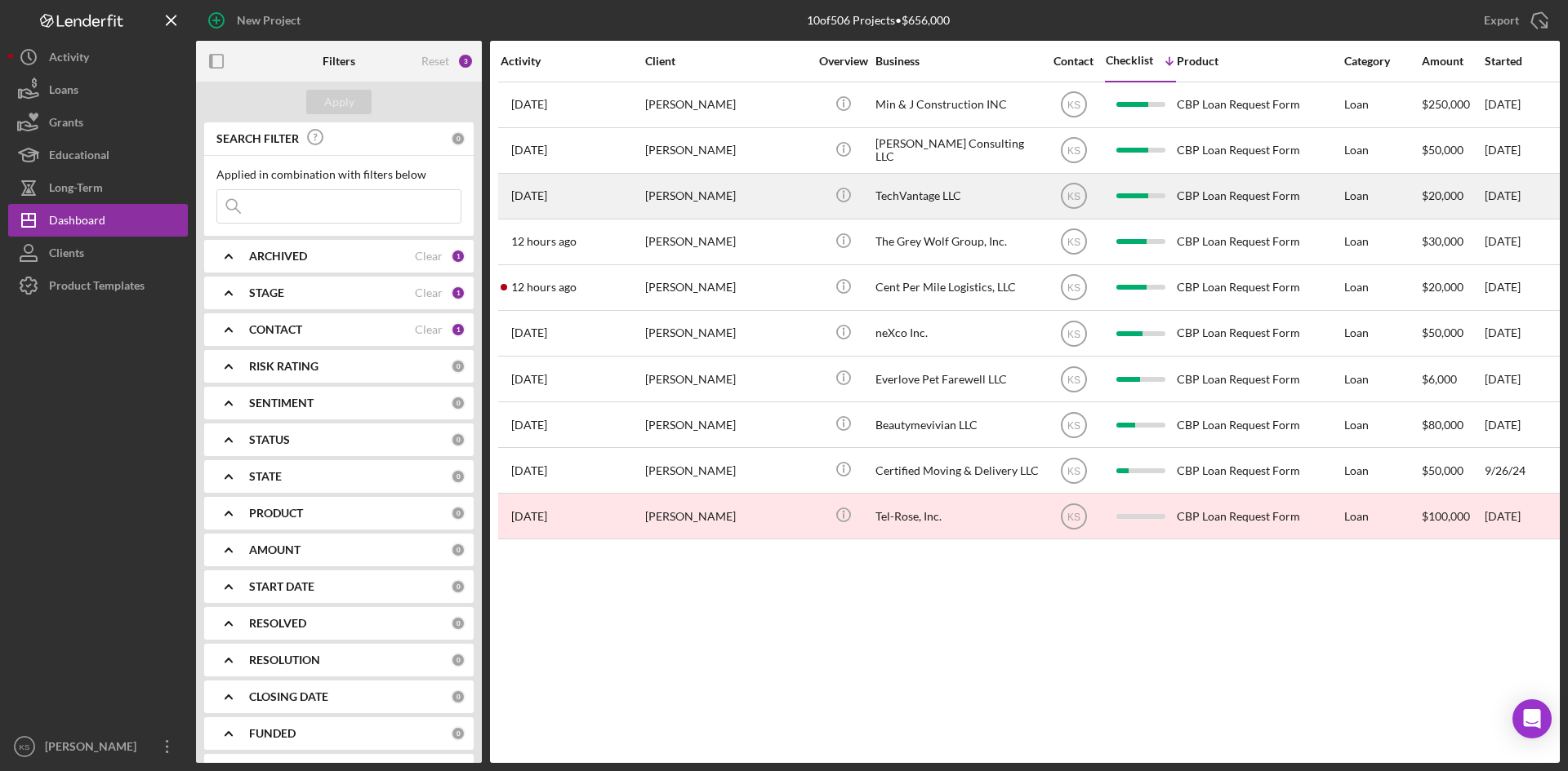
click at [721, 196] on div "[PERSON_NAME]" at bounding box center [727, 196] width 163 height 44
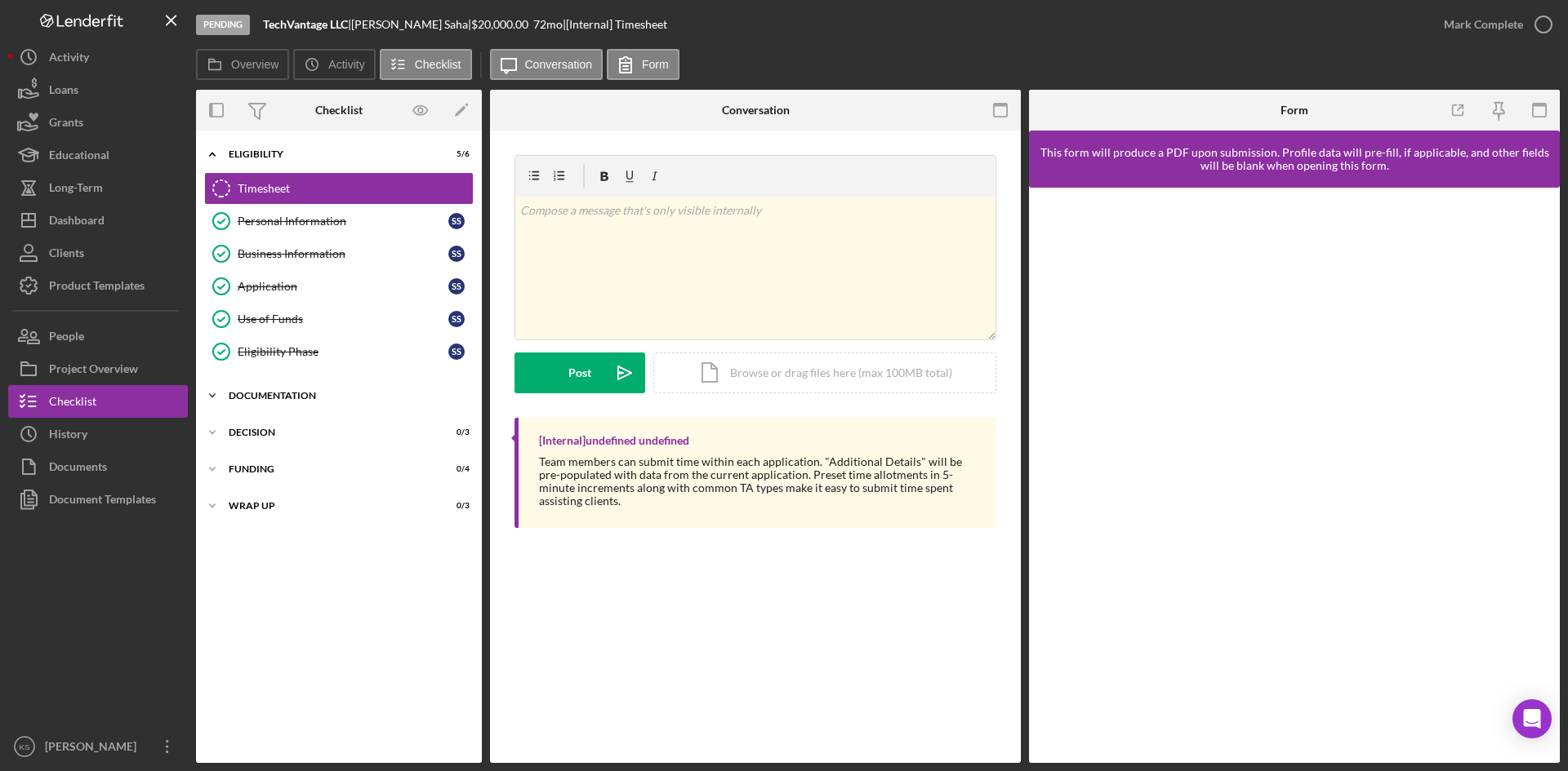
click at [284, 404] on div "Icon/Expander Documentation 23 / 27" at bounding box center [339, 395] width 286 height 32
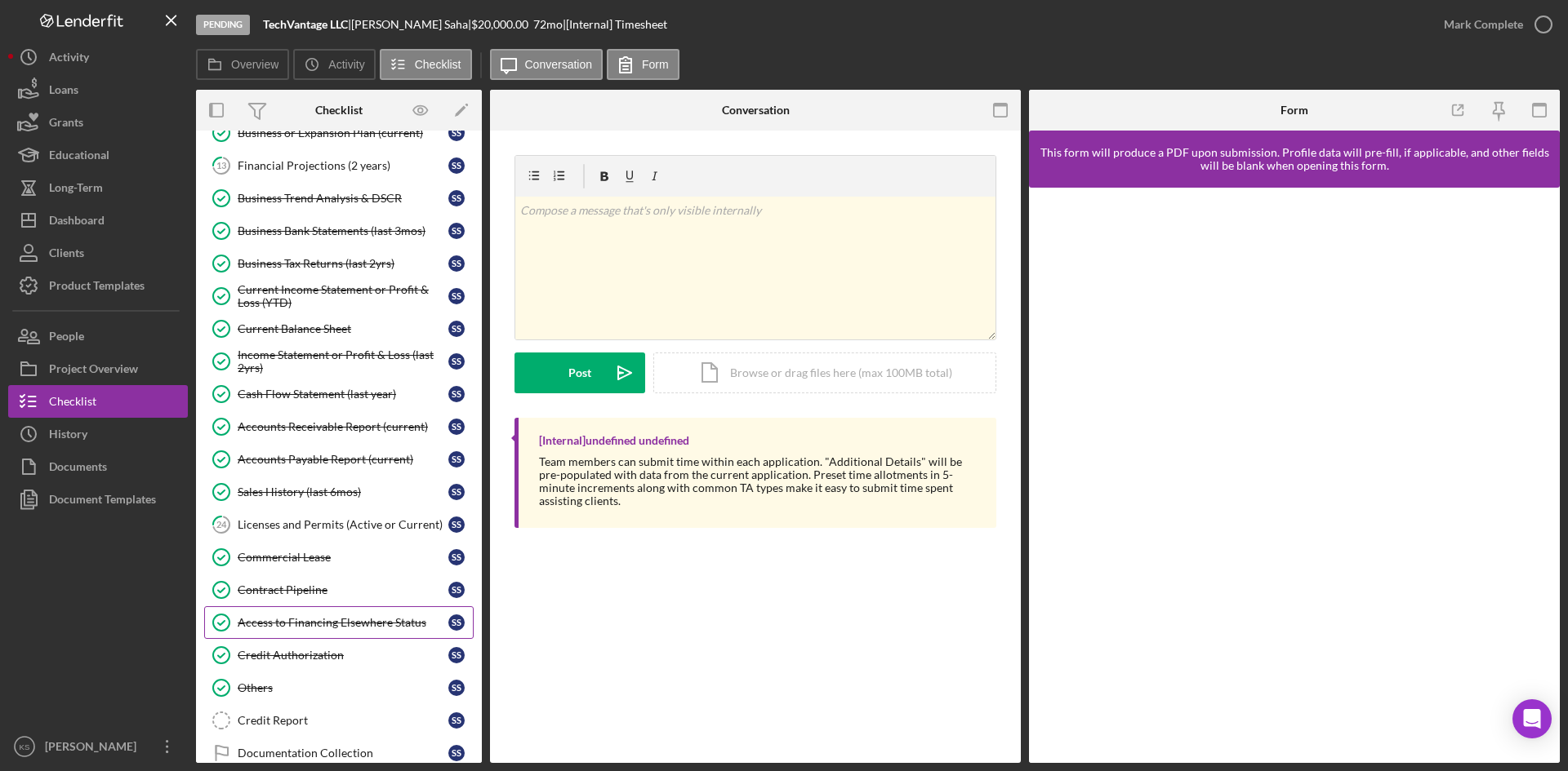
scroll to position [571, 0]
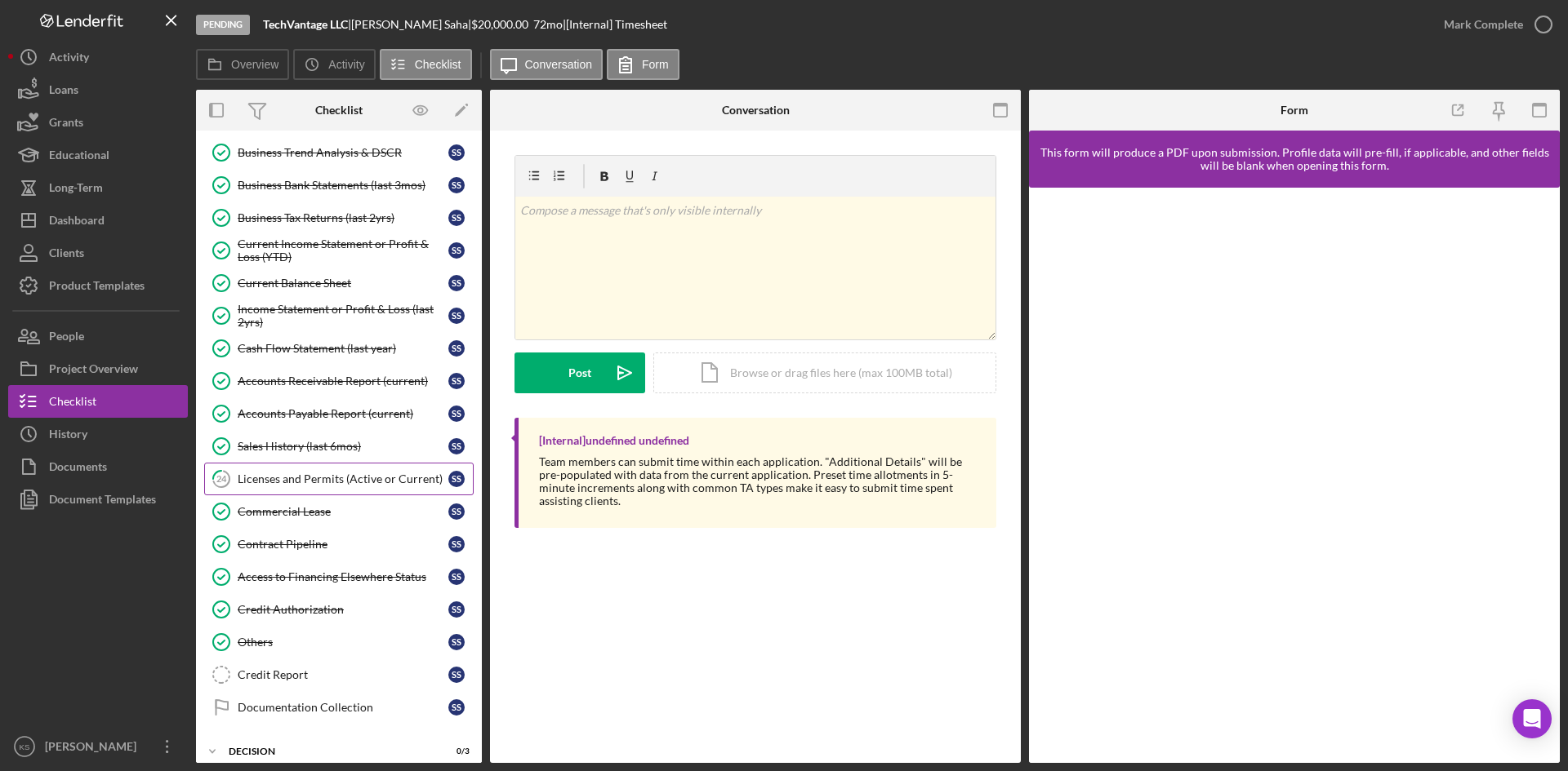
click at [343, 488] on link "24 Licenses and Permits (Active or Current) S S" at bounding box center [338, 479] width 270 height 32
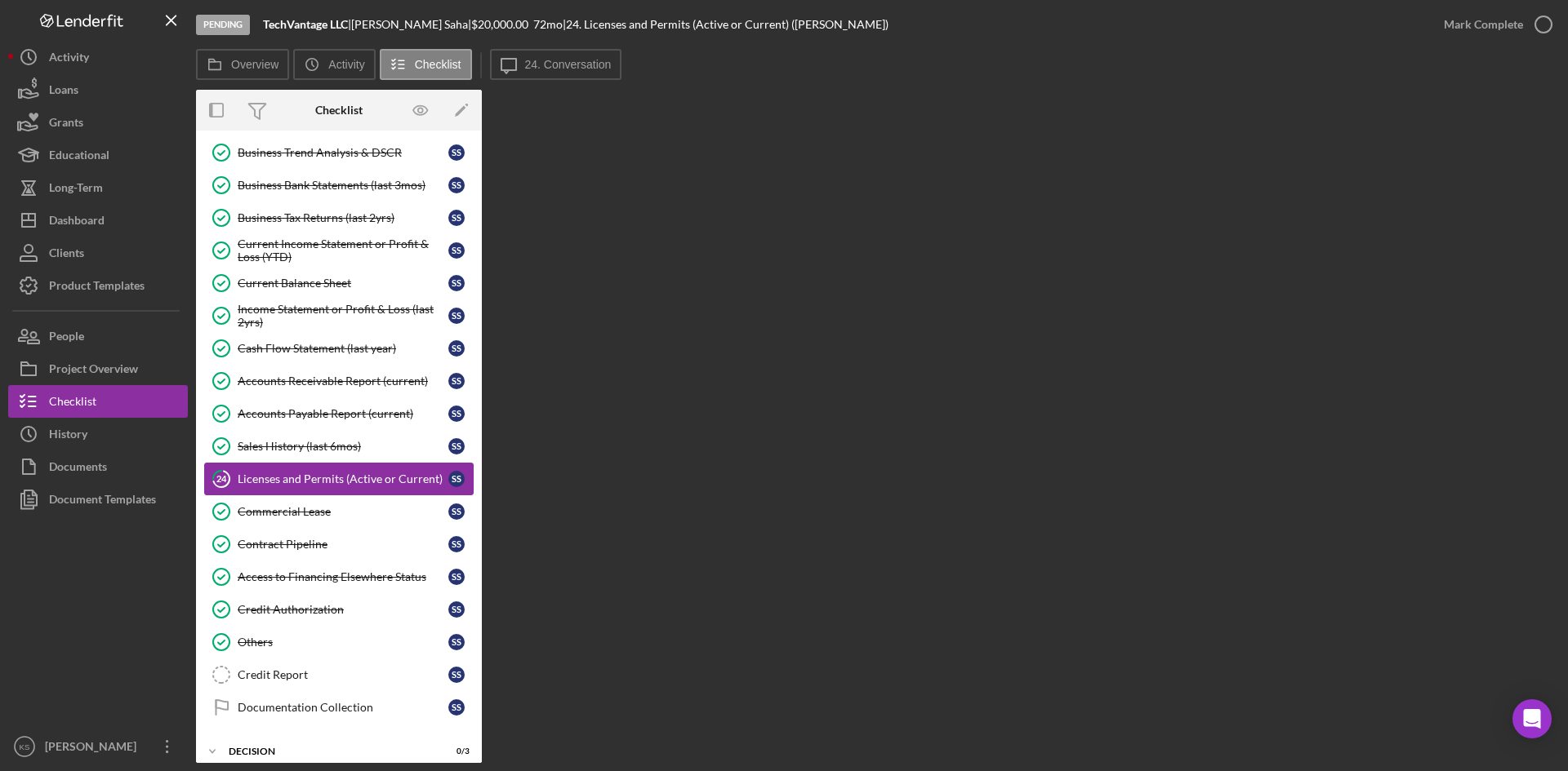
click at [343, 473] on div "Licenses and Permits (Active or Current)" at bounding box center [344, 479] width 211 height 13
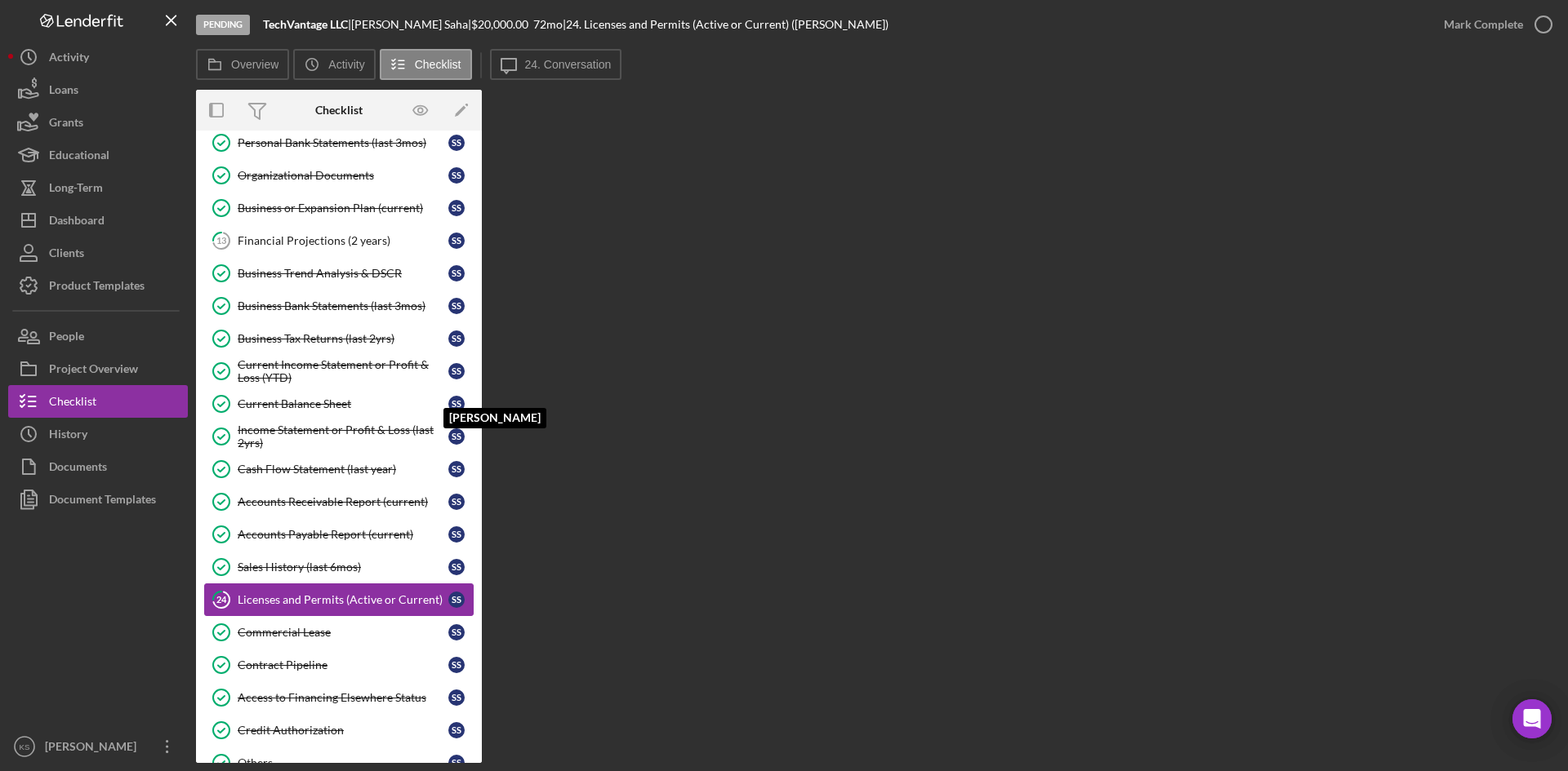
scroll to position [399, 0]
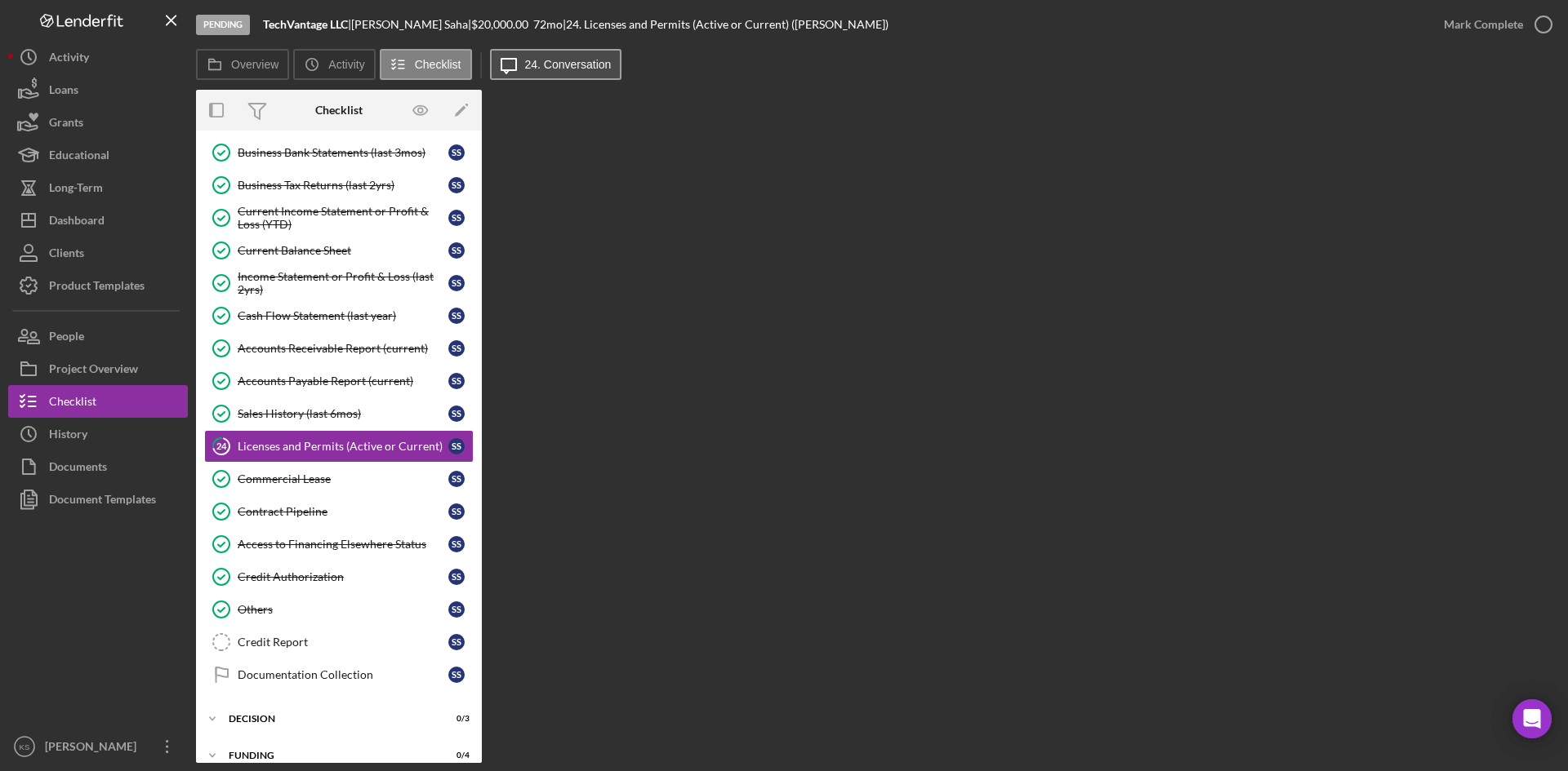
click at [565, 72] on button "Icon/Message 24. Conversation" at bounding box center [556, 65] width 132 height 31
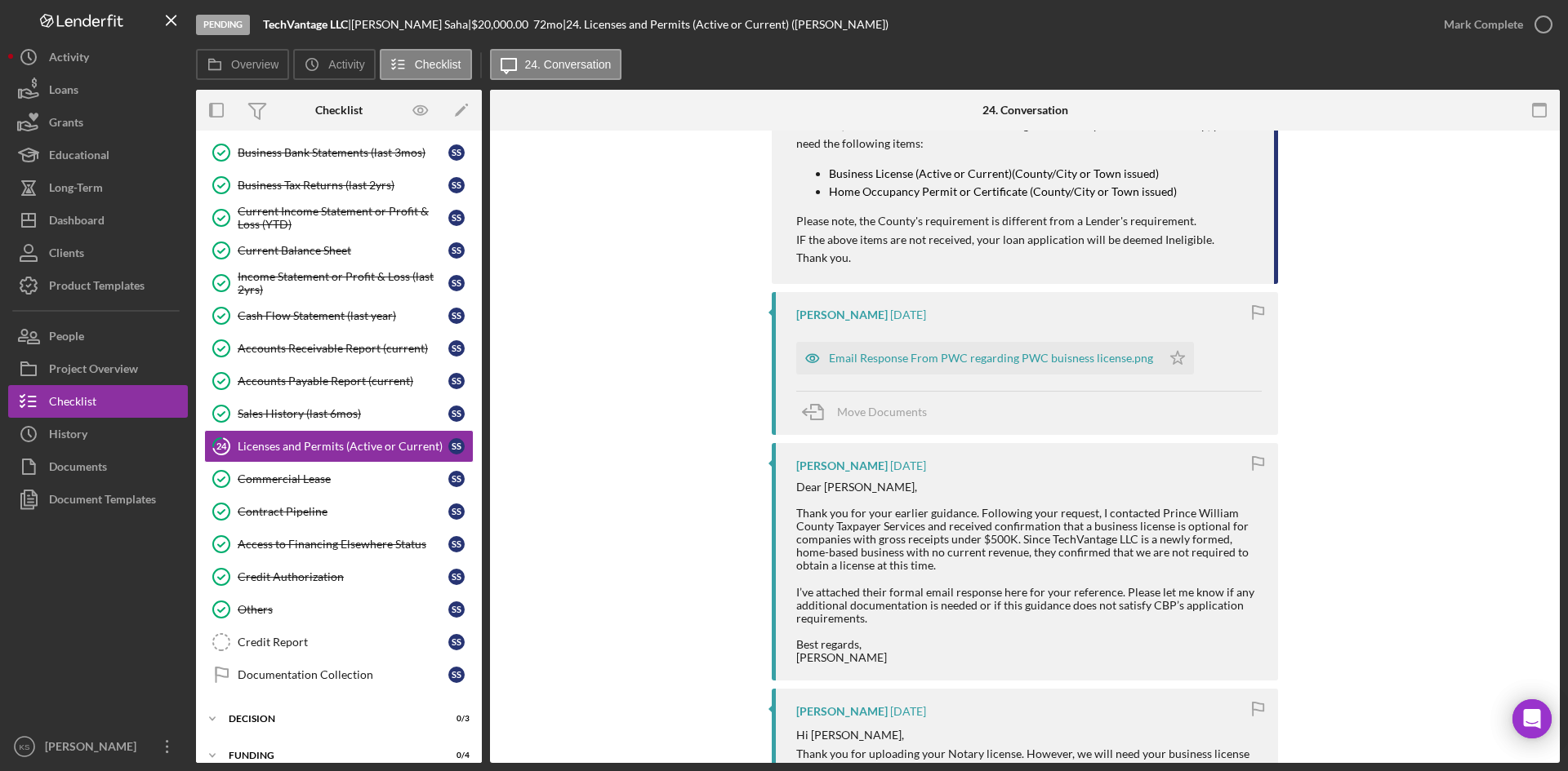
scroll to position [245, 0]
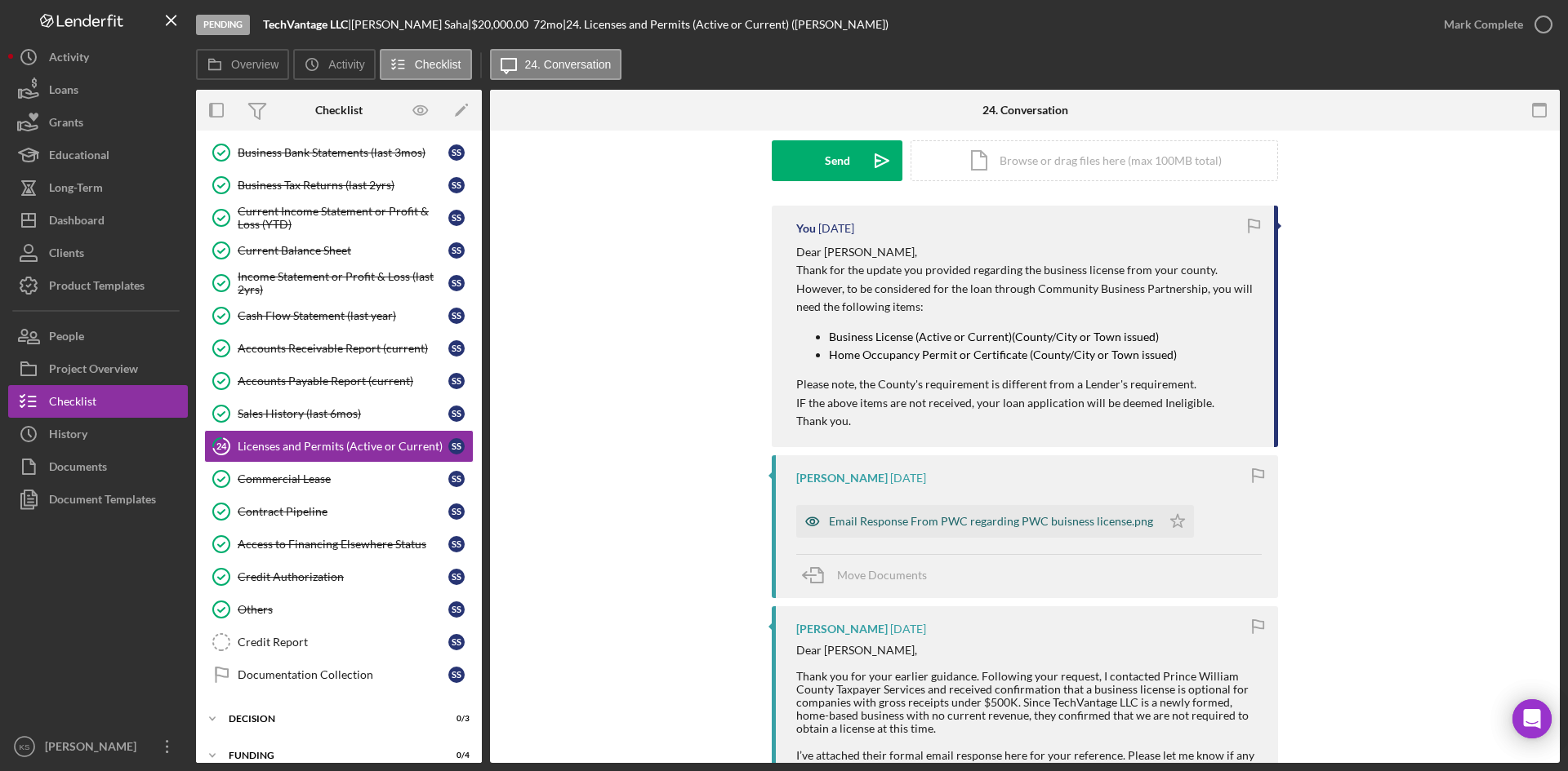
click at [990, 519] on div "Email Response From PWC regarding PWC buisness license.png" at bounding box center [991, 521] width 324 height 13
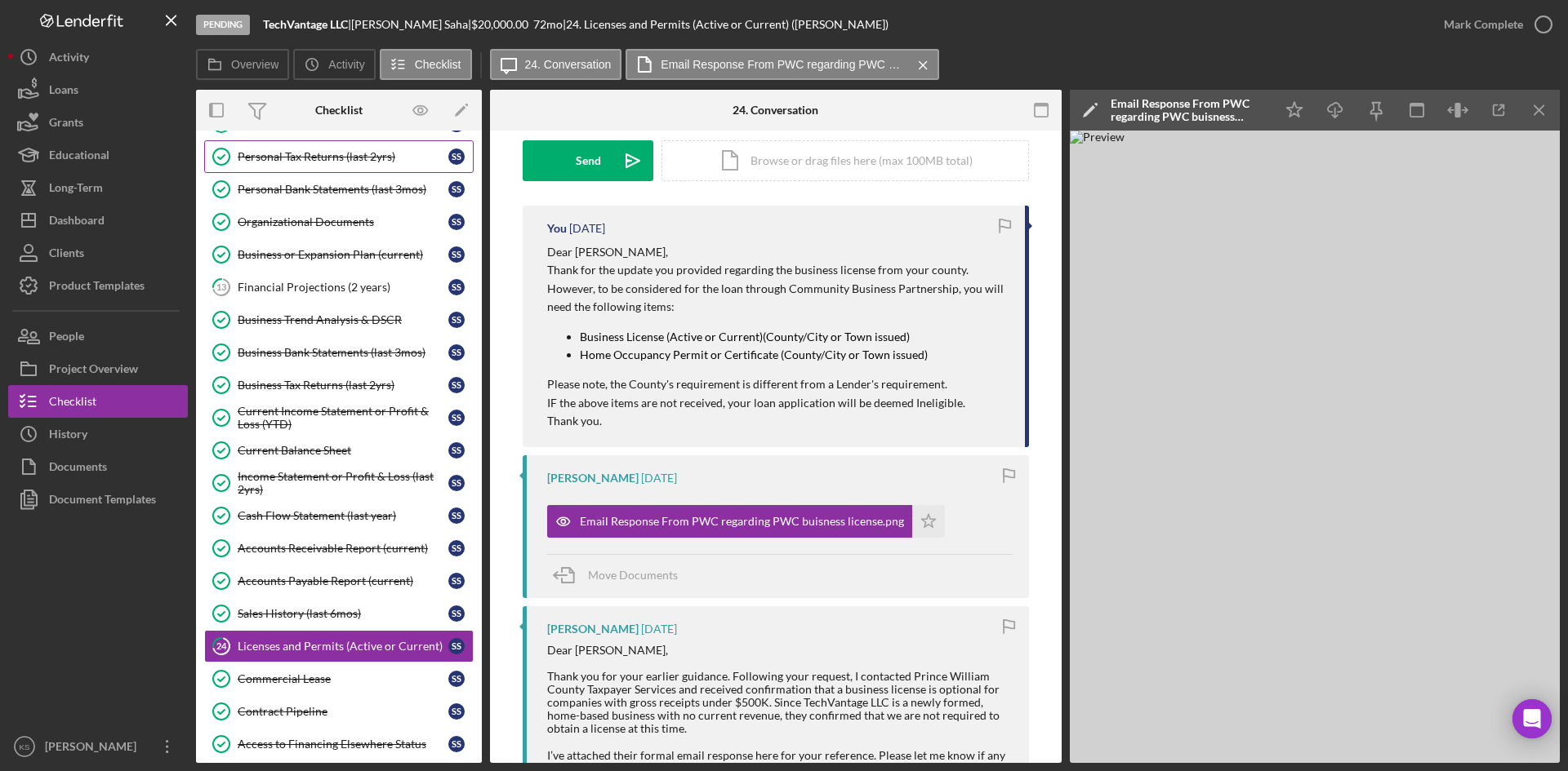
scroll to position [0, 0]
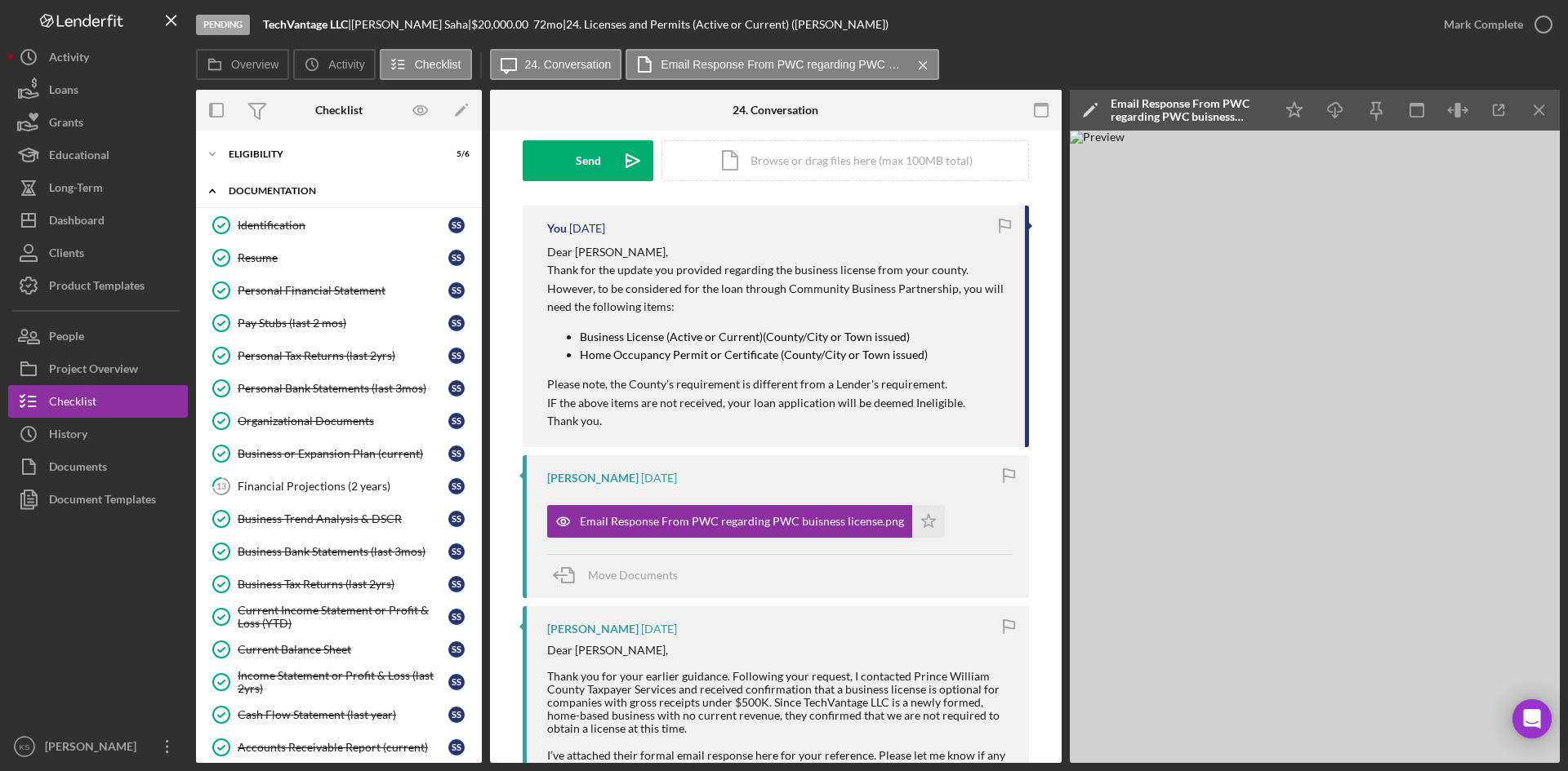
click at [291, 183] on div "Icon/Expander Documentation 23 / 27" at bounding box center [339, 192] width 286 height 33
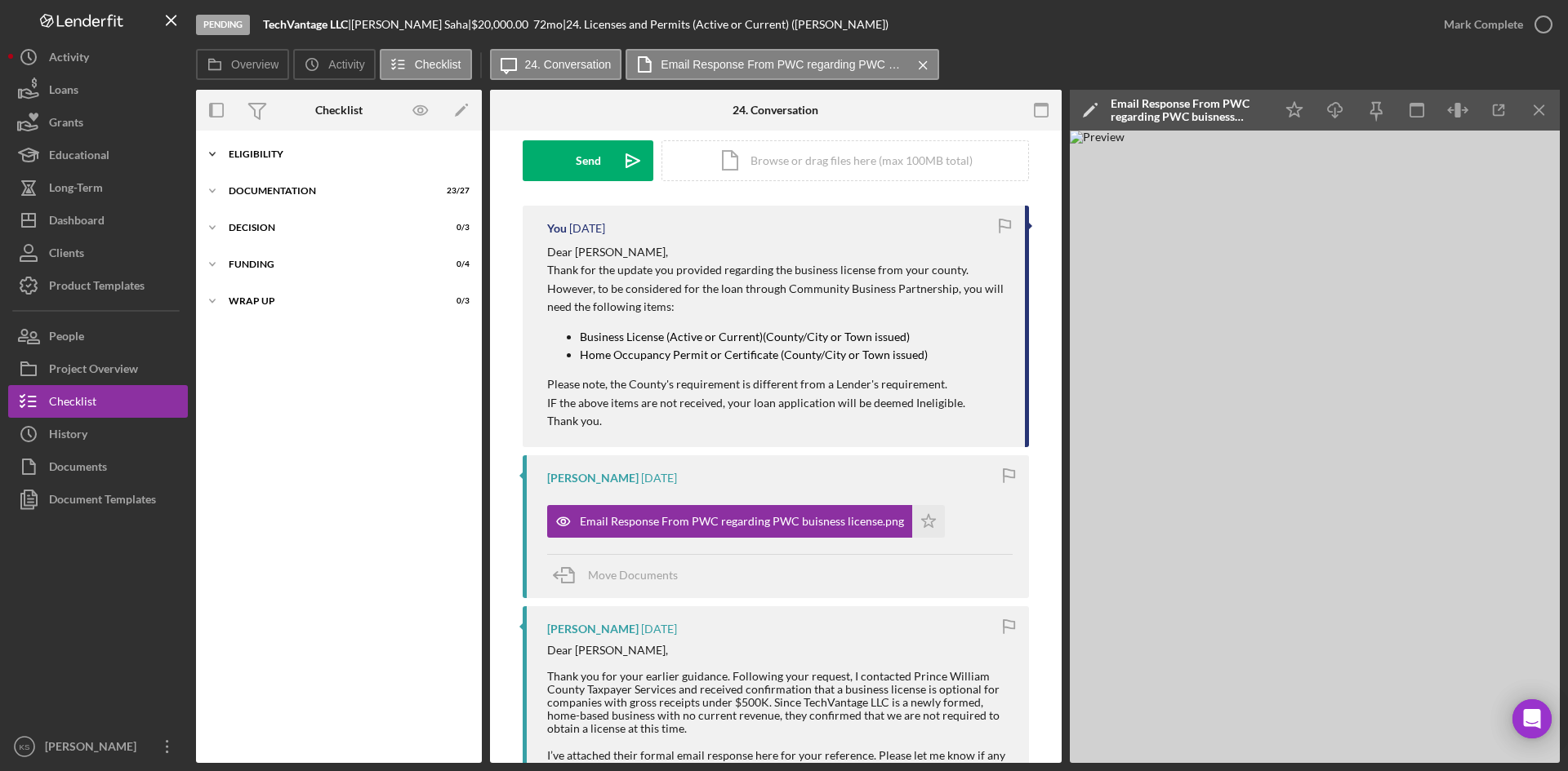
click at [292, 150] on div "Eligibility" at bounding box center [345, 154] width 232 height 10
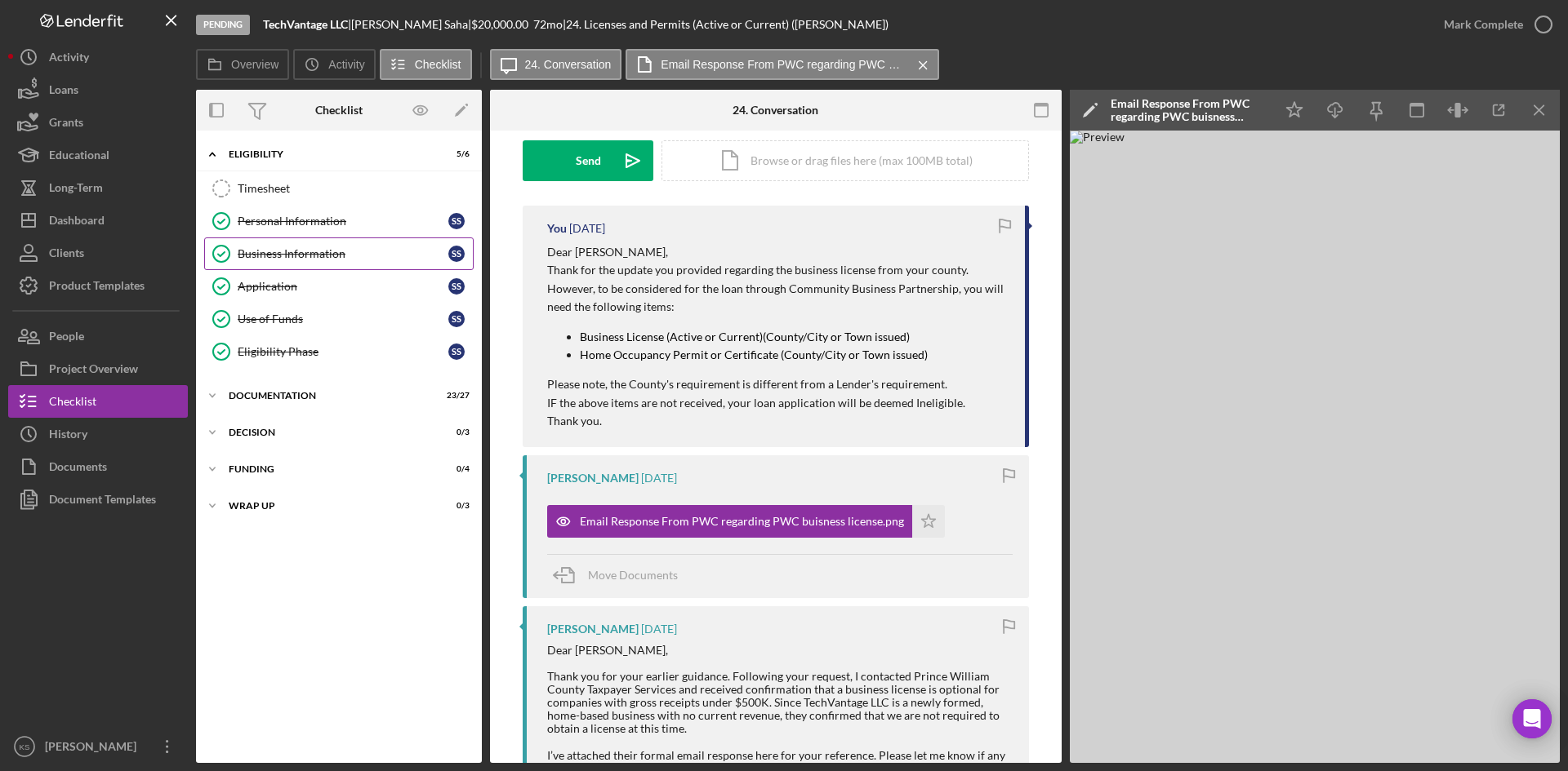
click at [298, 256] on div "Business Information" at bounding box center [344, 254] width 211 height 13
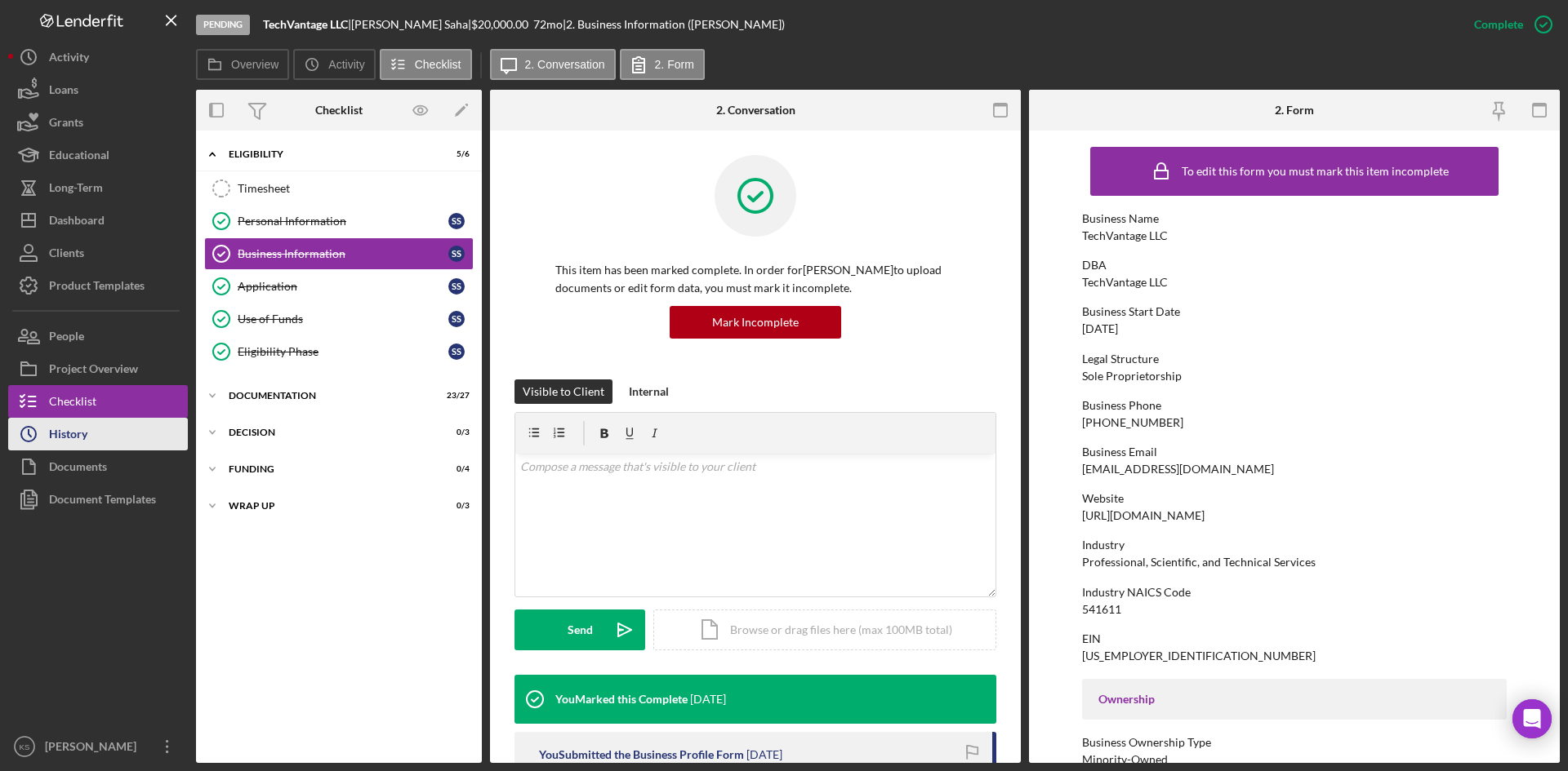
click at [83, 440] on div "History" at bounding box center [68, 437] width 38 height 37
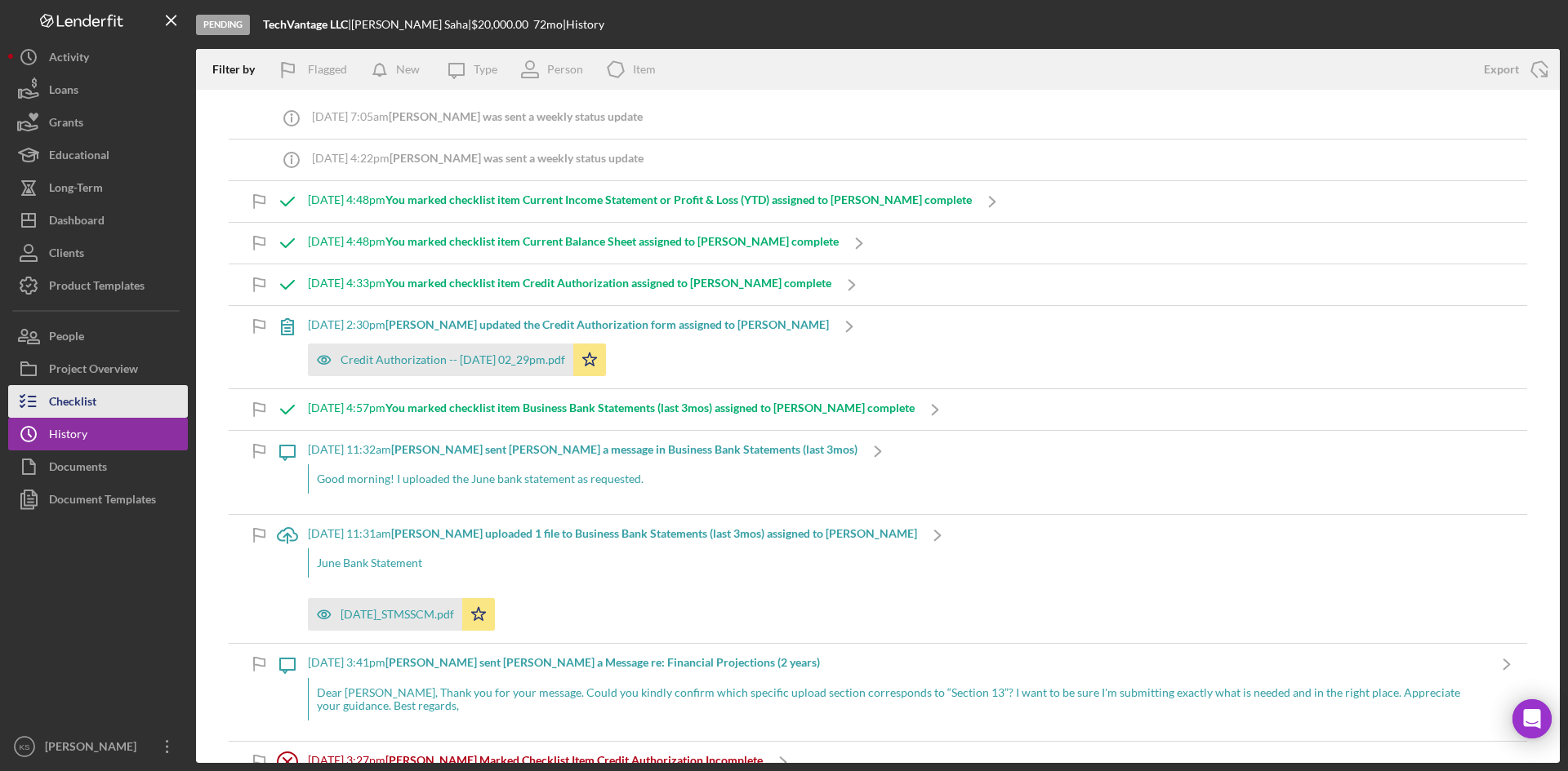
click at [72, 402] on div "Checklist" at bounding box center [72, 404] width 47 height 37
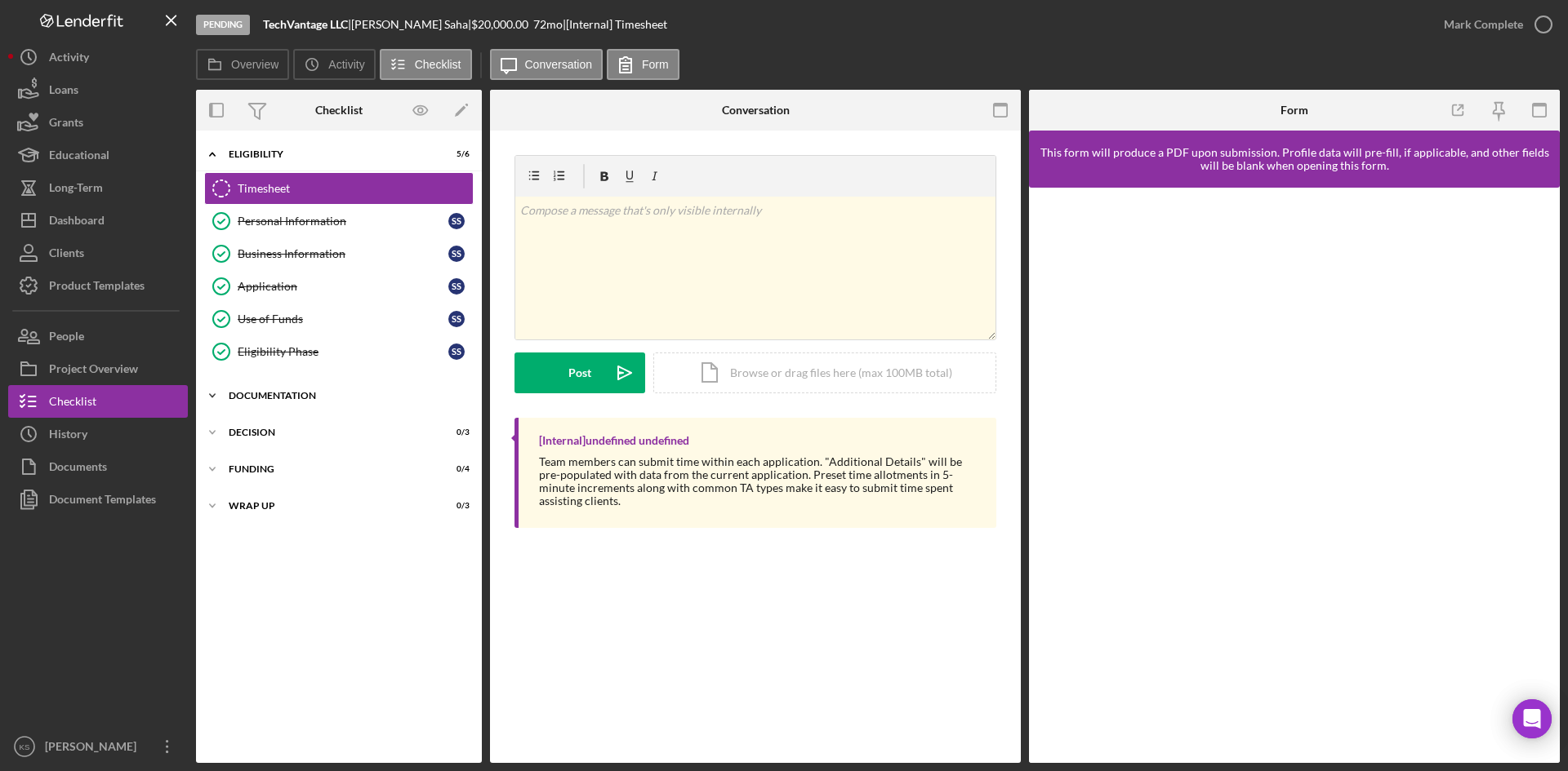
click at [288, 395] on div "Documentation" at bounding box center [345, 395] width 232 height 10
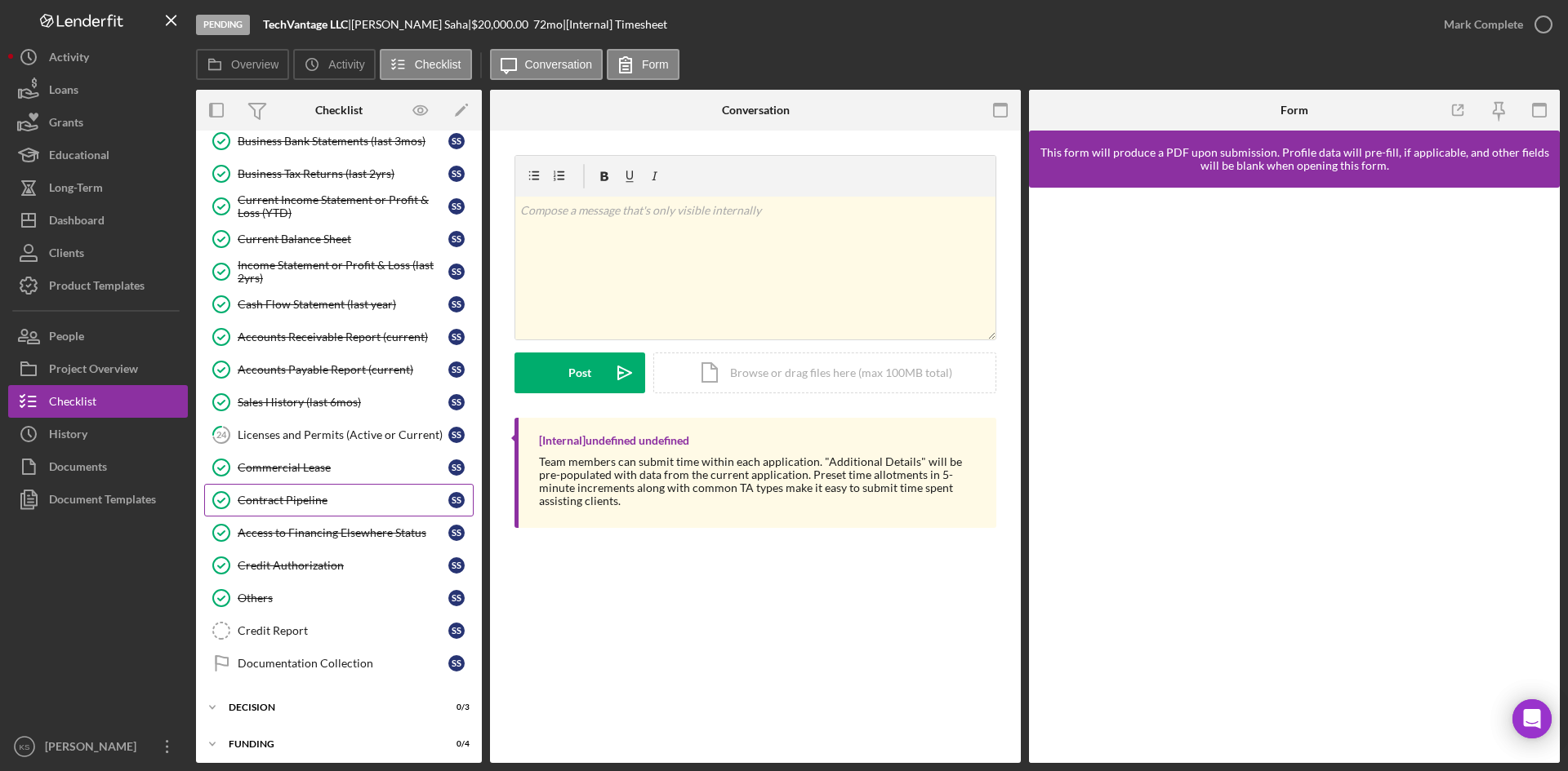
scroll to position [653, 0]
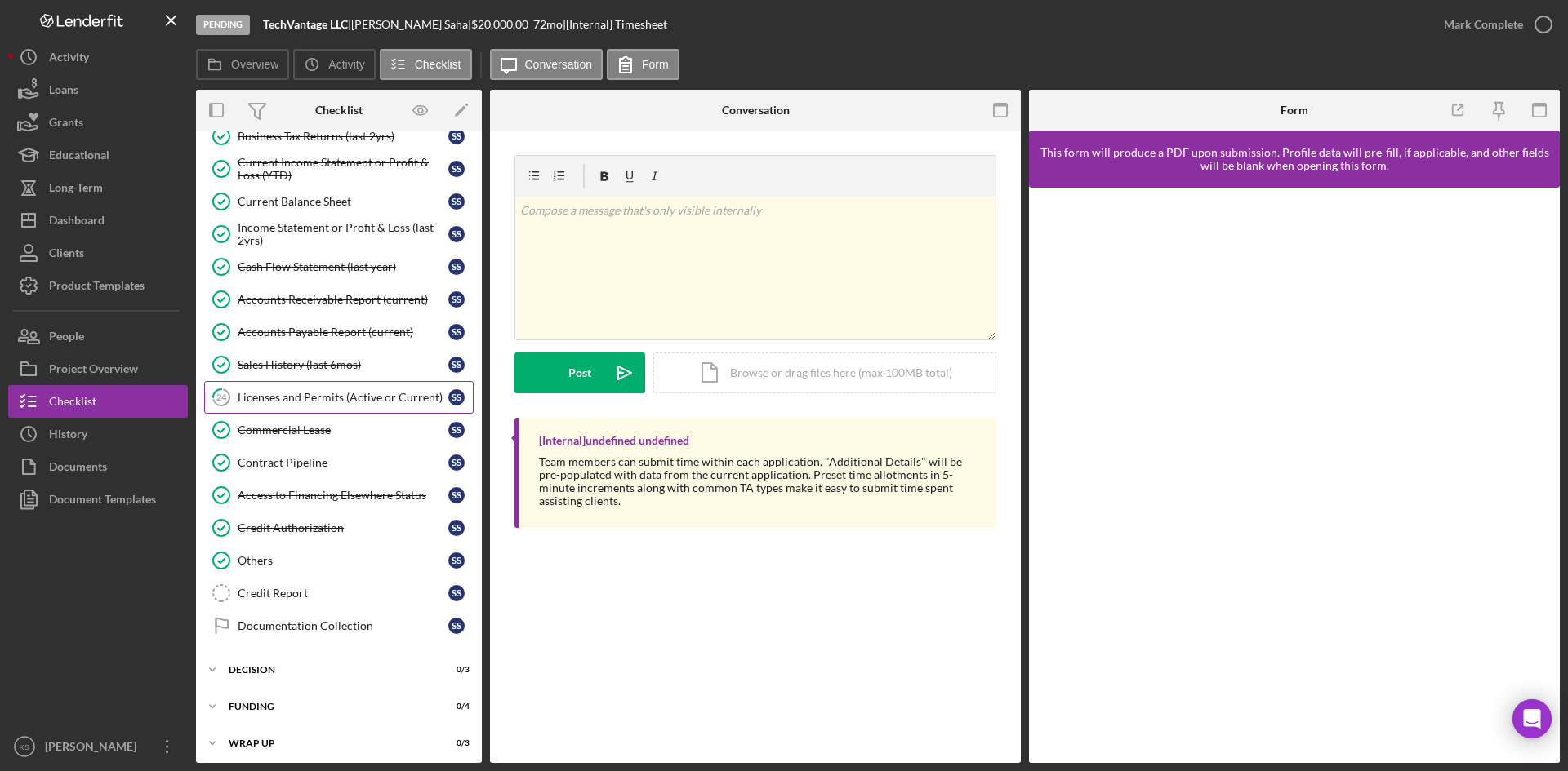
click at [324, 404] on div "Licenses and Permits (Active or Current)" at bounding box center [344, 397] width 211 height 13
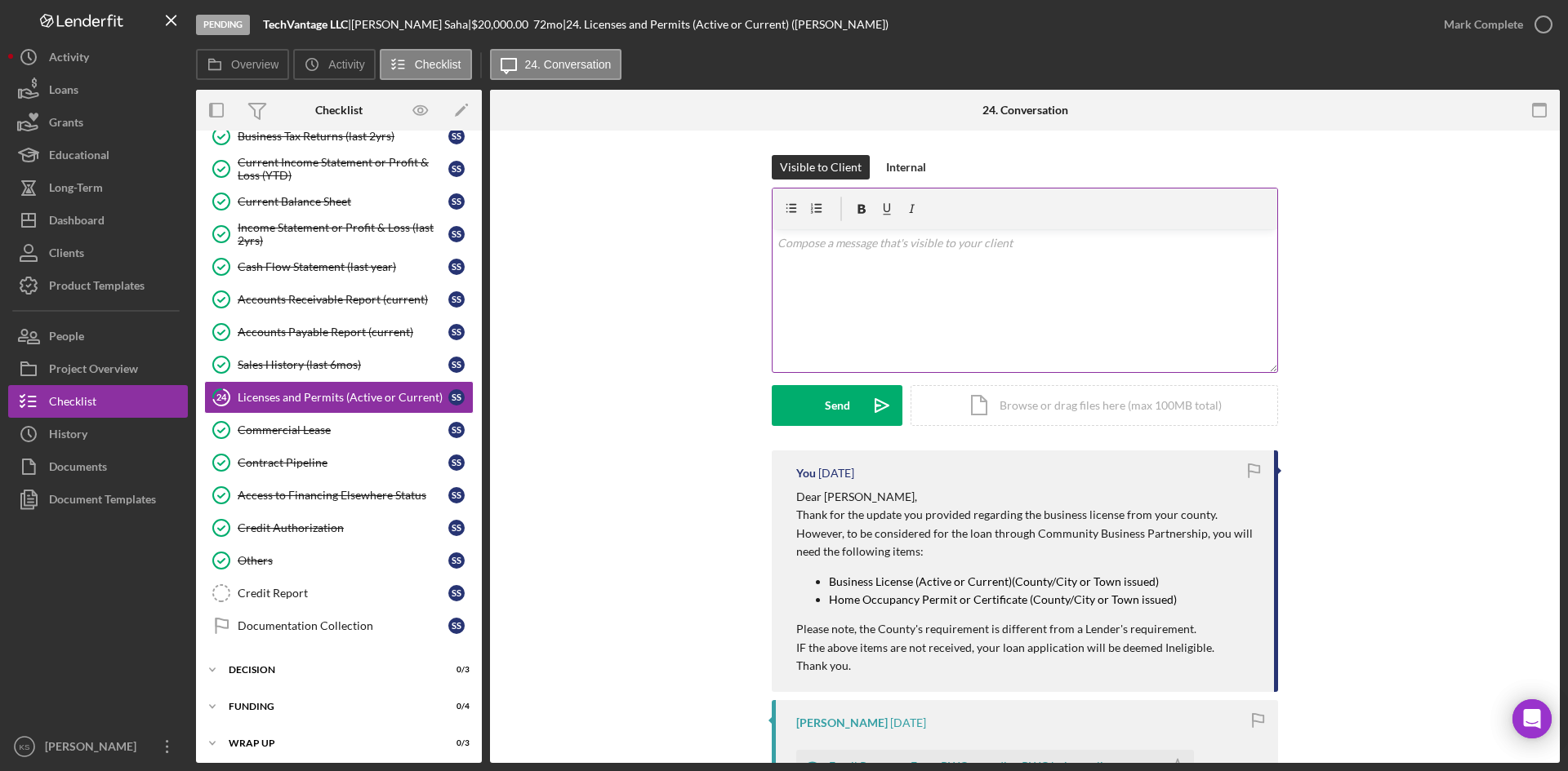
click at [978, 260] on div "v Color teal Color pink Remove color Add row above Add row below Add column bef…" at bounding box center [1024, 301] width 505 height 143
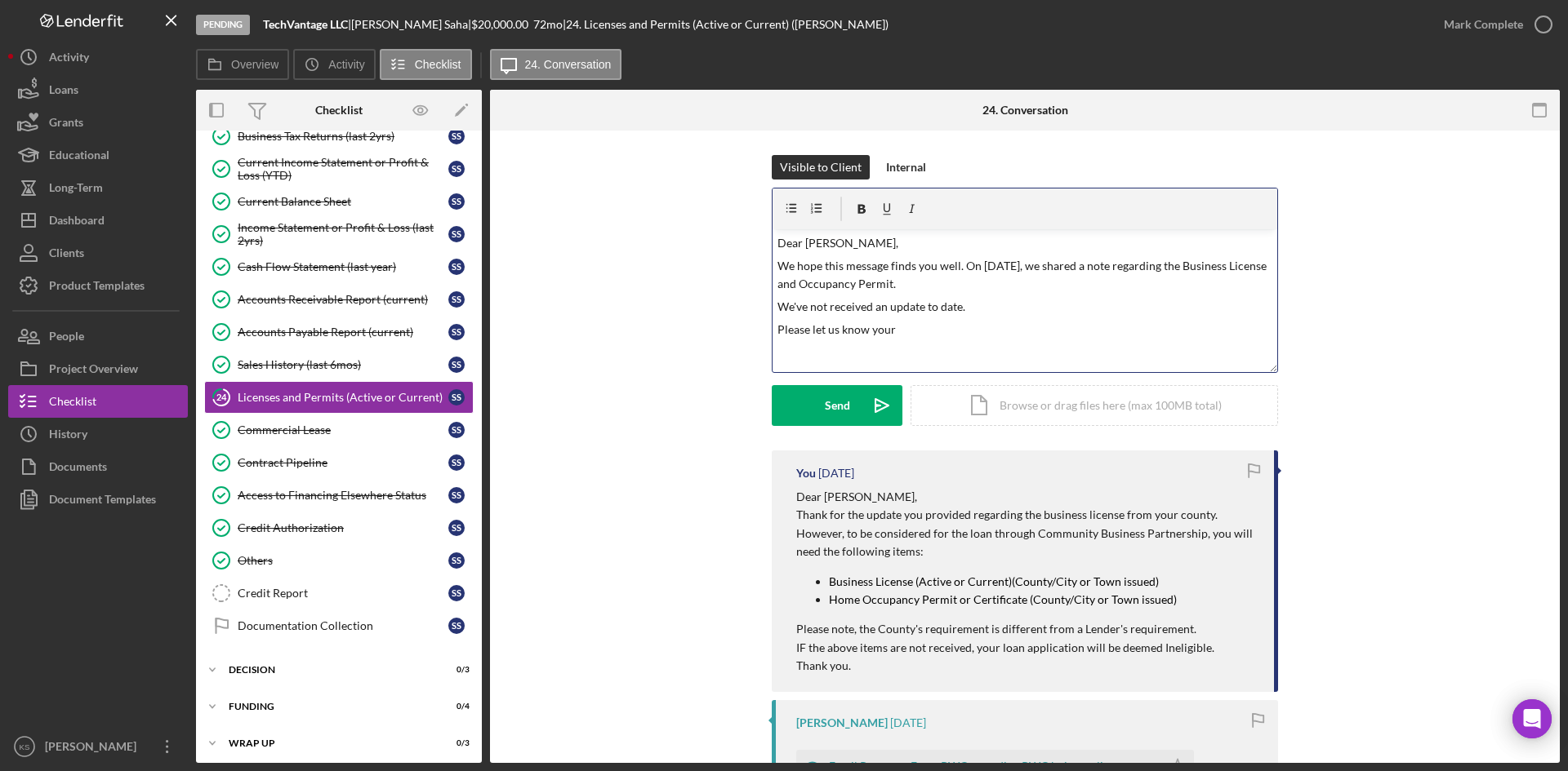
drag, startPoint x: 927, startPoint y: 332, endPoint x: 715, endPoint y: 315, distance: 212.7
click at [715, 315] on div "Visible to Client Internal v Color teal Color pink Remove color Add row above A…" at bounding box center [1025, 303] width 1021 height 295
click at [874, 335] on p "Please let us know your" at bounding box center [1025, 330] width 495 height 18
drag, startPoint x: 916, startPoint y: 334, endPoint x: 709, endPoint y: 327, distance: 207.1
click at [709, 327] on div "Visible to Client Internal v Color teal Color pink Remove color Add row above A…" at bounding box center [1025, 303] width 1021 height 295
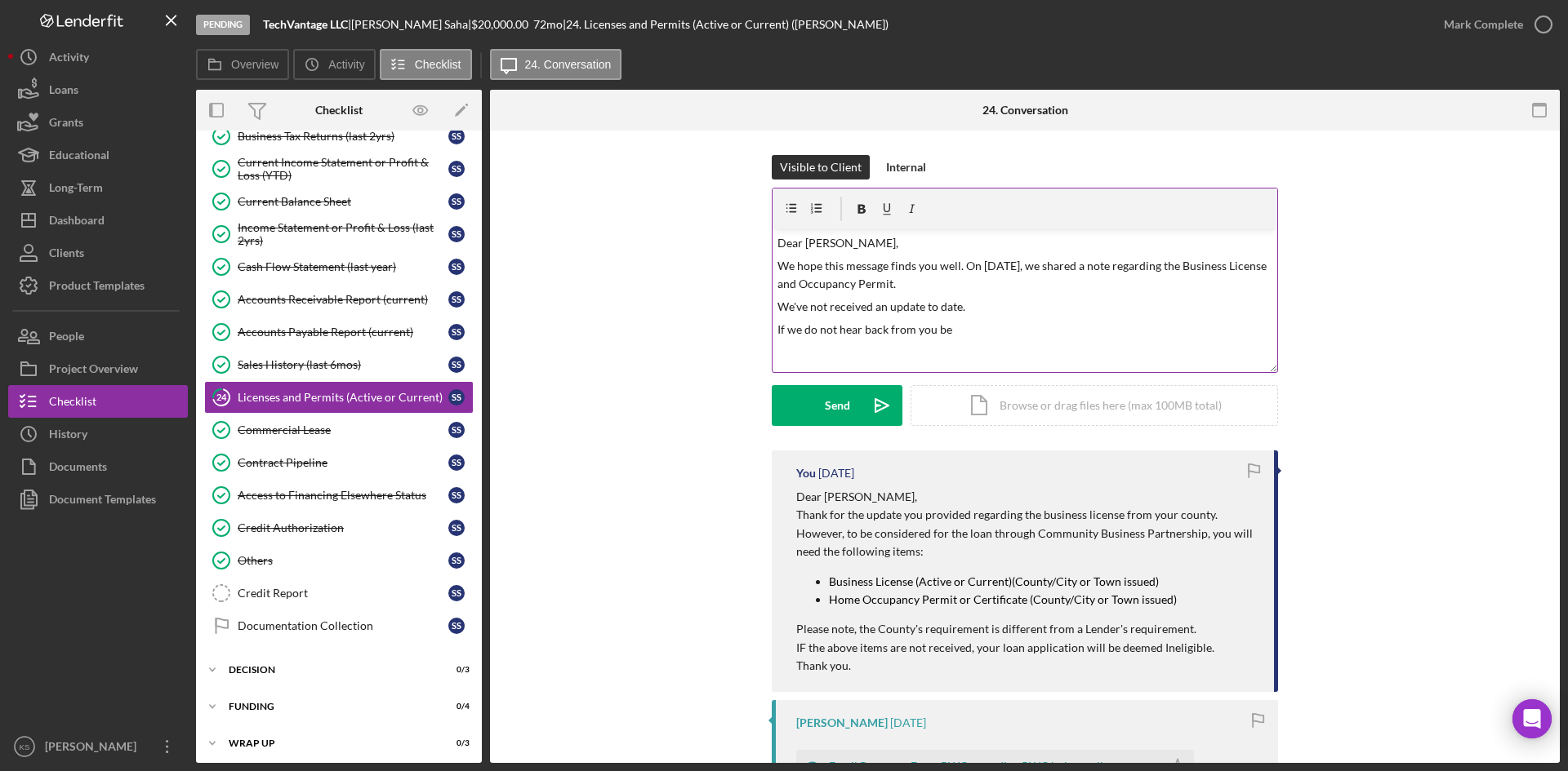
click at [991, 330] on p "If we do not hear back from you be" at bounding box center [1025, 330] width 495 height 18
click at [985, 303] on p "We've not received an update to date." at bounding box center [1025, 306] width 495 height 18
click at [869, 348] on p "T" at bounding box center [1025, 352] width 495 height 18
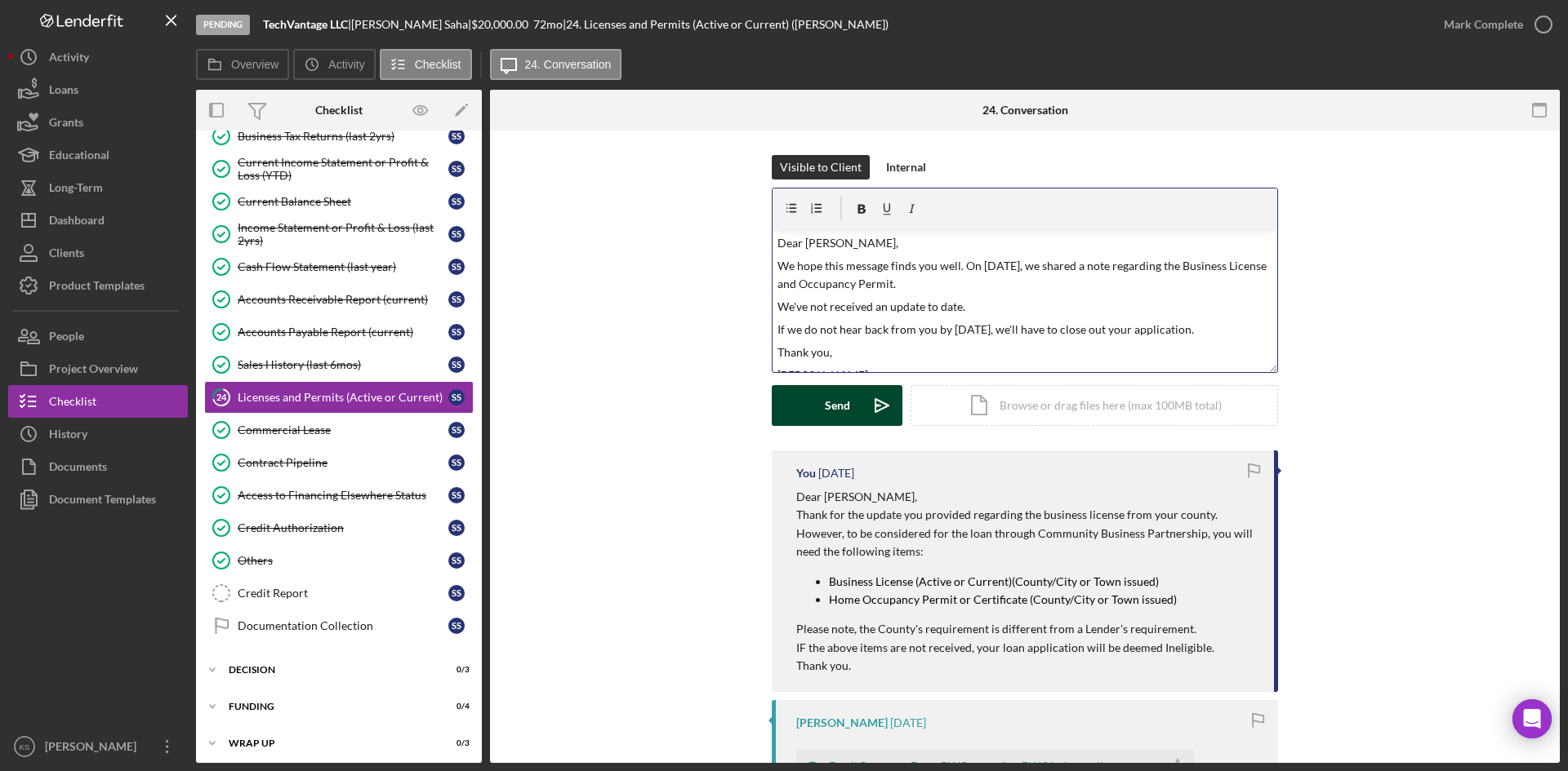
click at [806, 400] on button "Send Icon/icon-invite-send" at bounding box center [836, 405] width 131 height 41
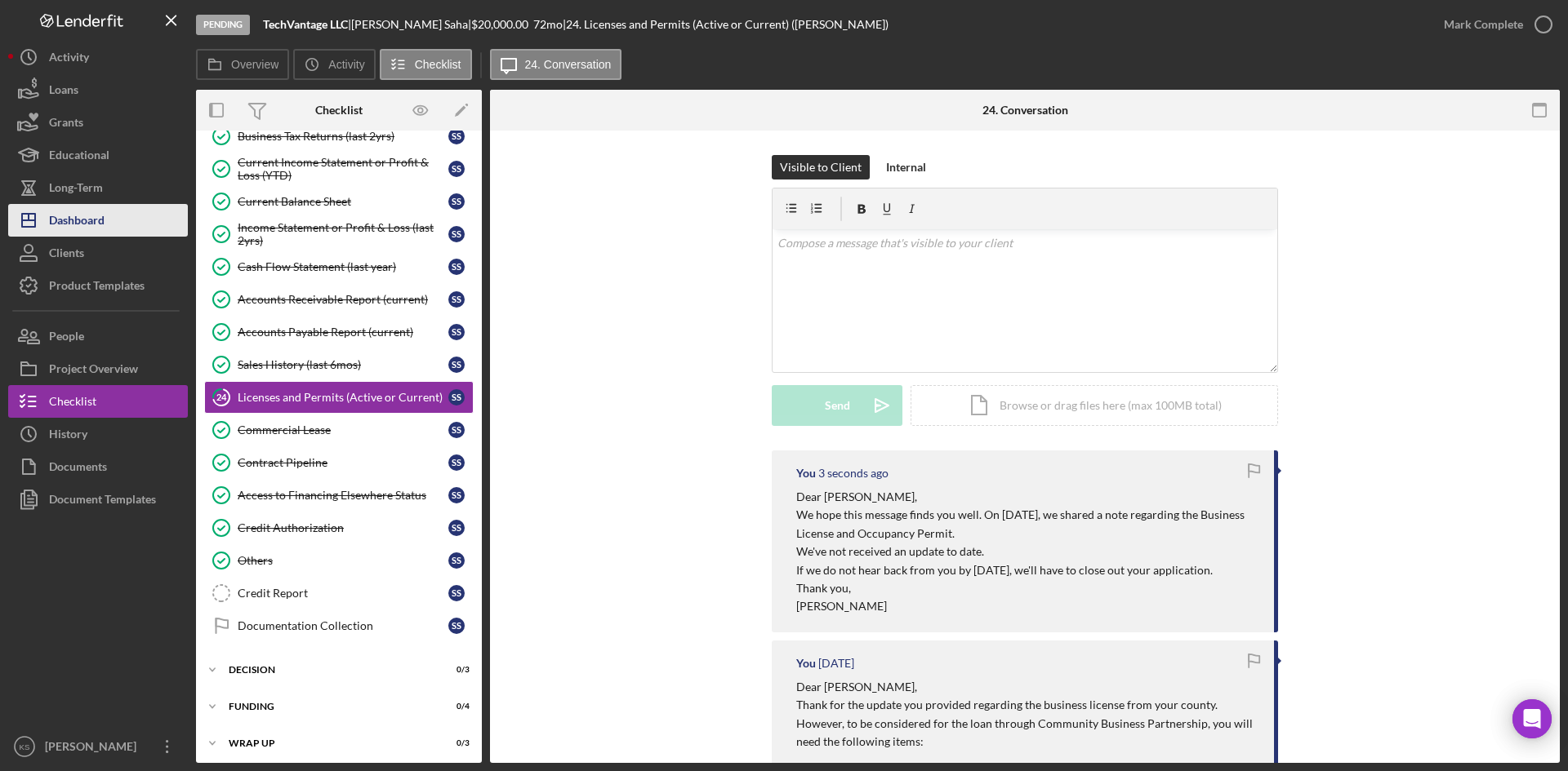
click at [114, 218] on button "Icon/Dashboard Dashboard" at bounding box center [98, 219] width 180 height 32
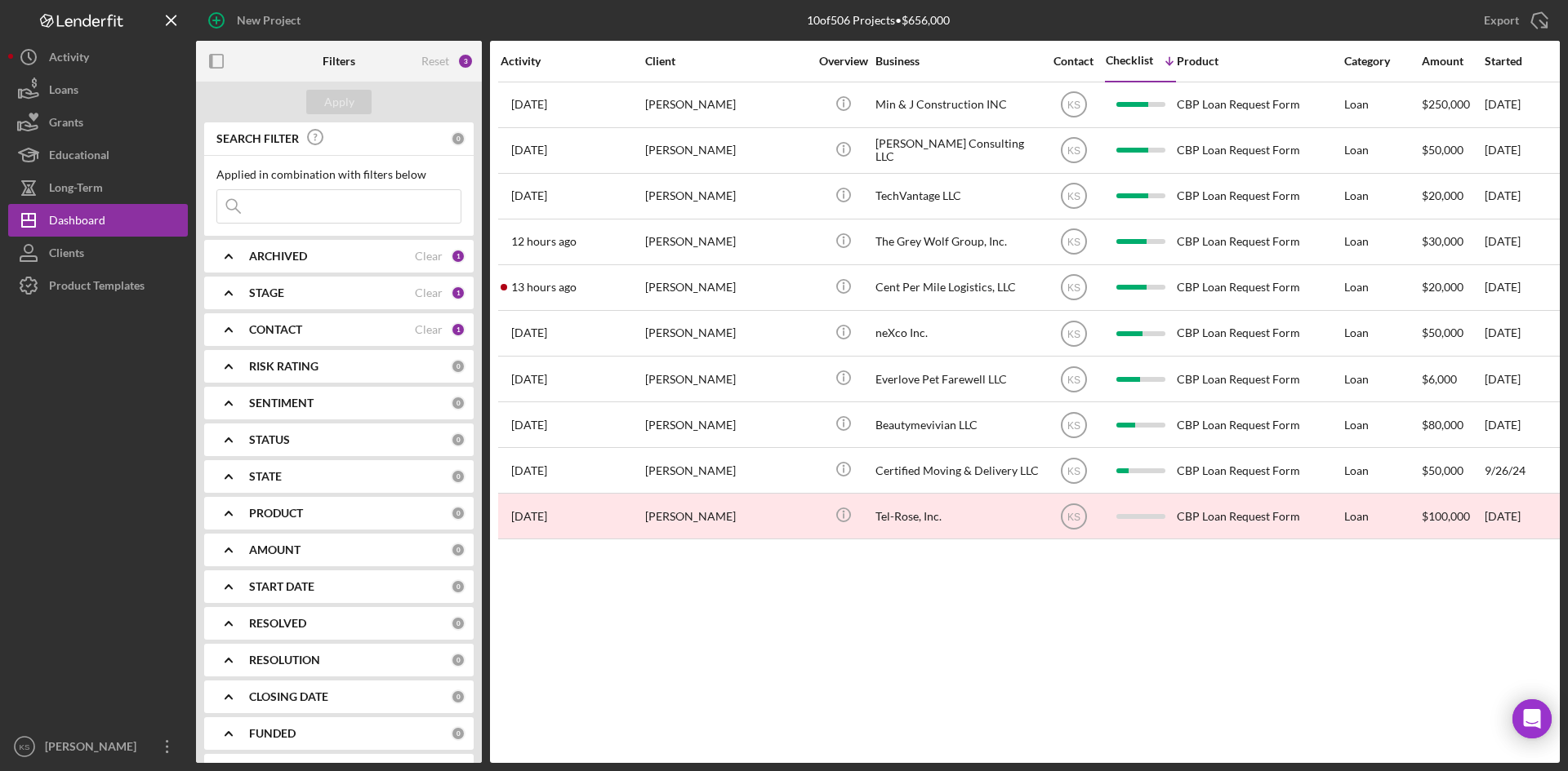
click at [292, 330] on b "CONTACT" at bounding box center [275, 330] width 53 height 13
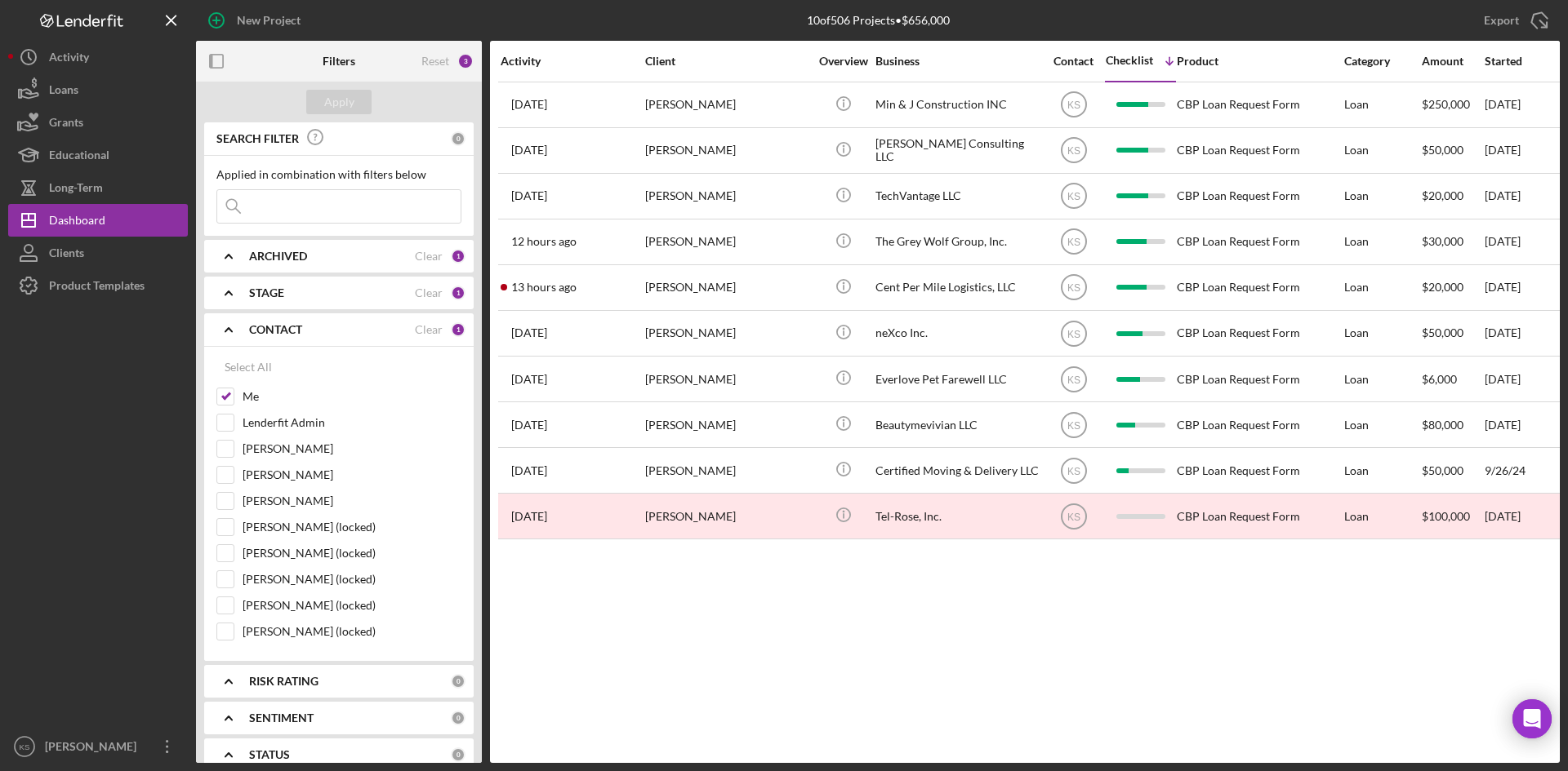
click at [291, 328] on b "CONTACT" at bounding box center [275, 330] width 53 height 13
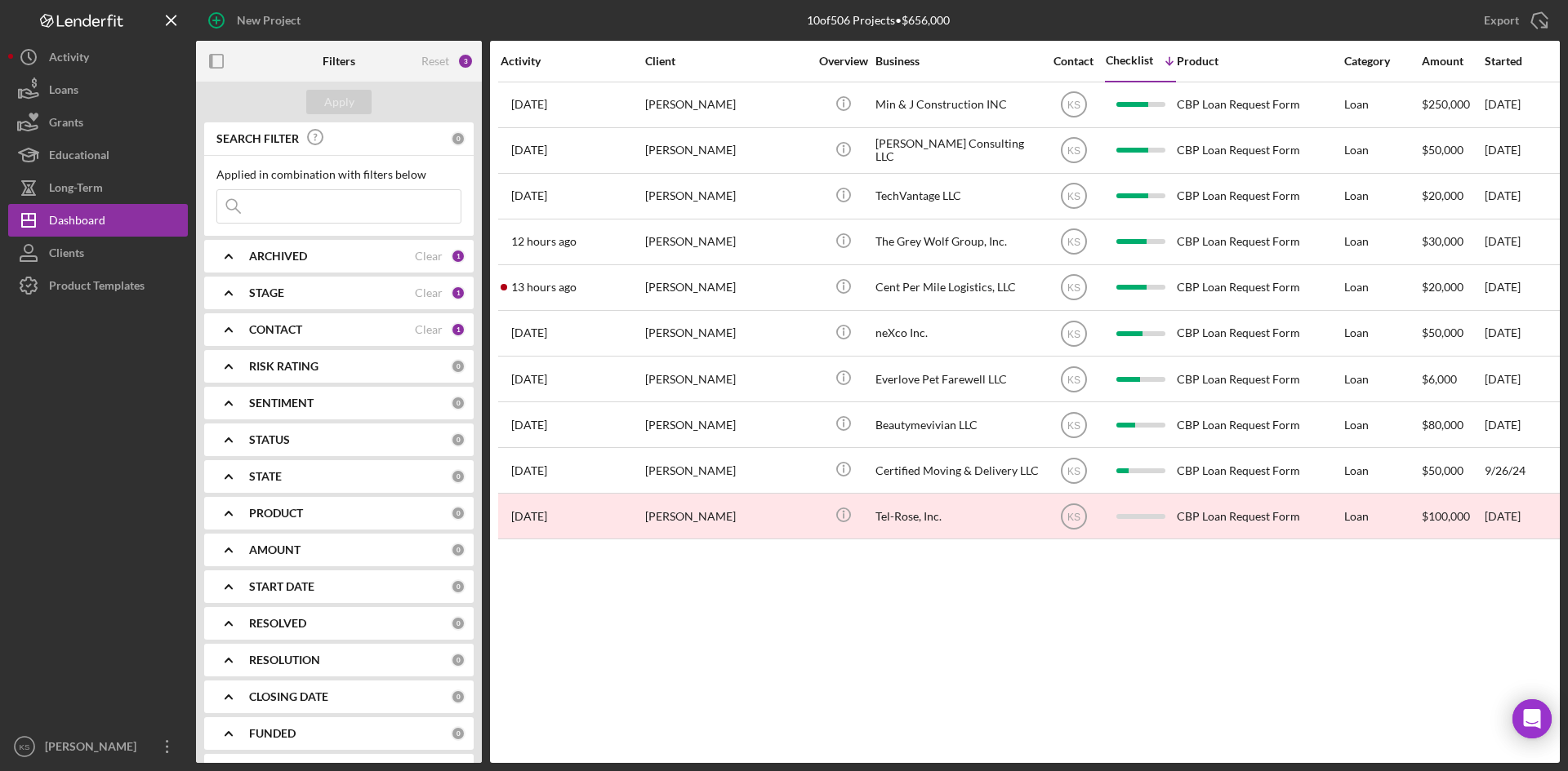
click at [302, 293] on div "STAGE" at bounding box center [332, 293] width 166 height 13
click at [223, 463] on input "Pending" at bounding box center [226, 465] width 17 height 17
checkbox input "false"
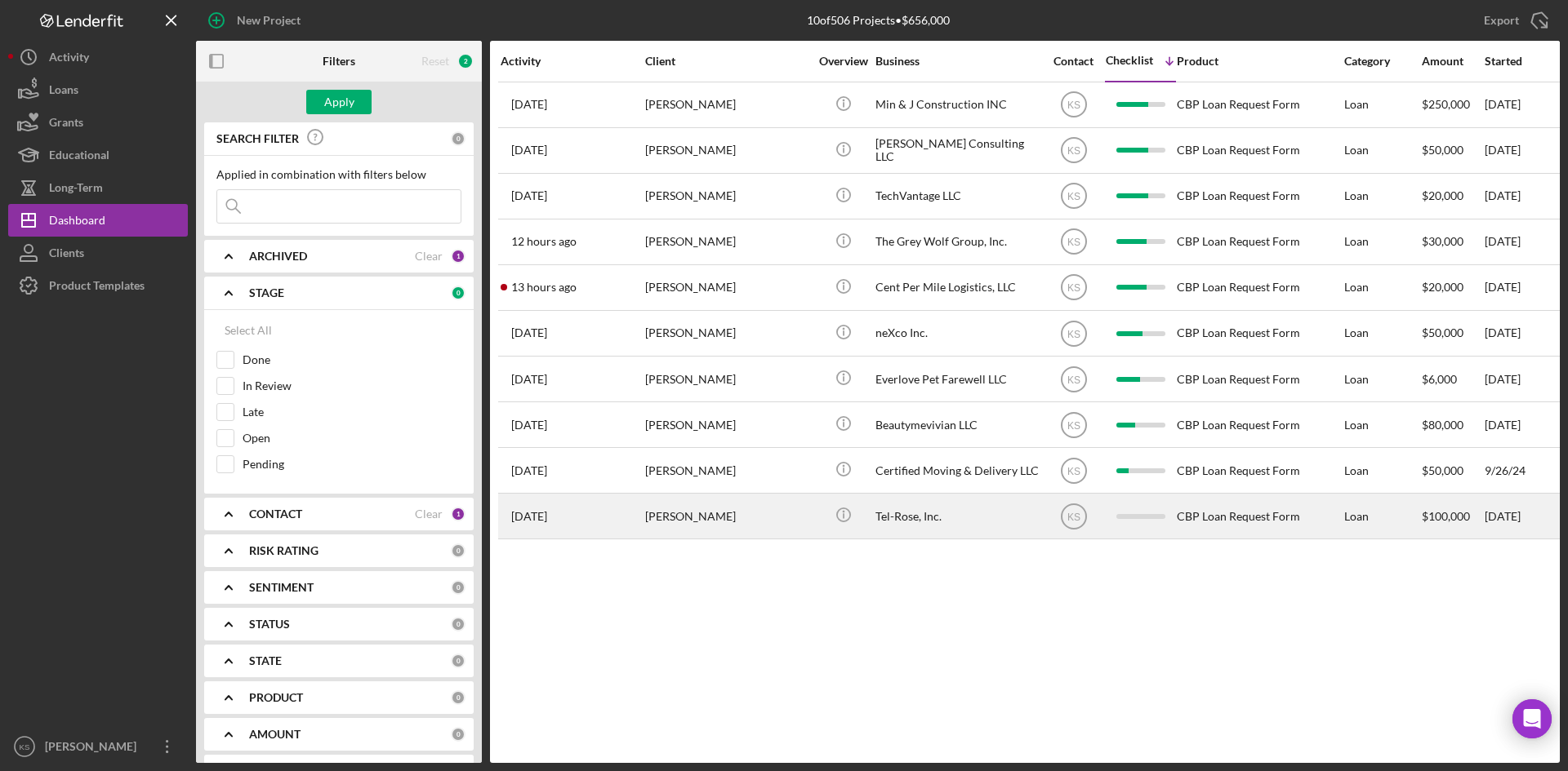
click at [633, 529] on div "[DATE] [PERSON_NAME]" at bounding box center [572, 516] width 143 height 44
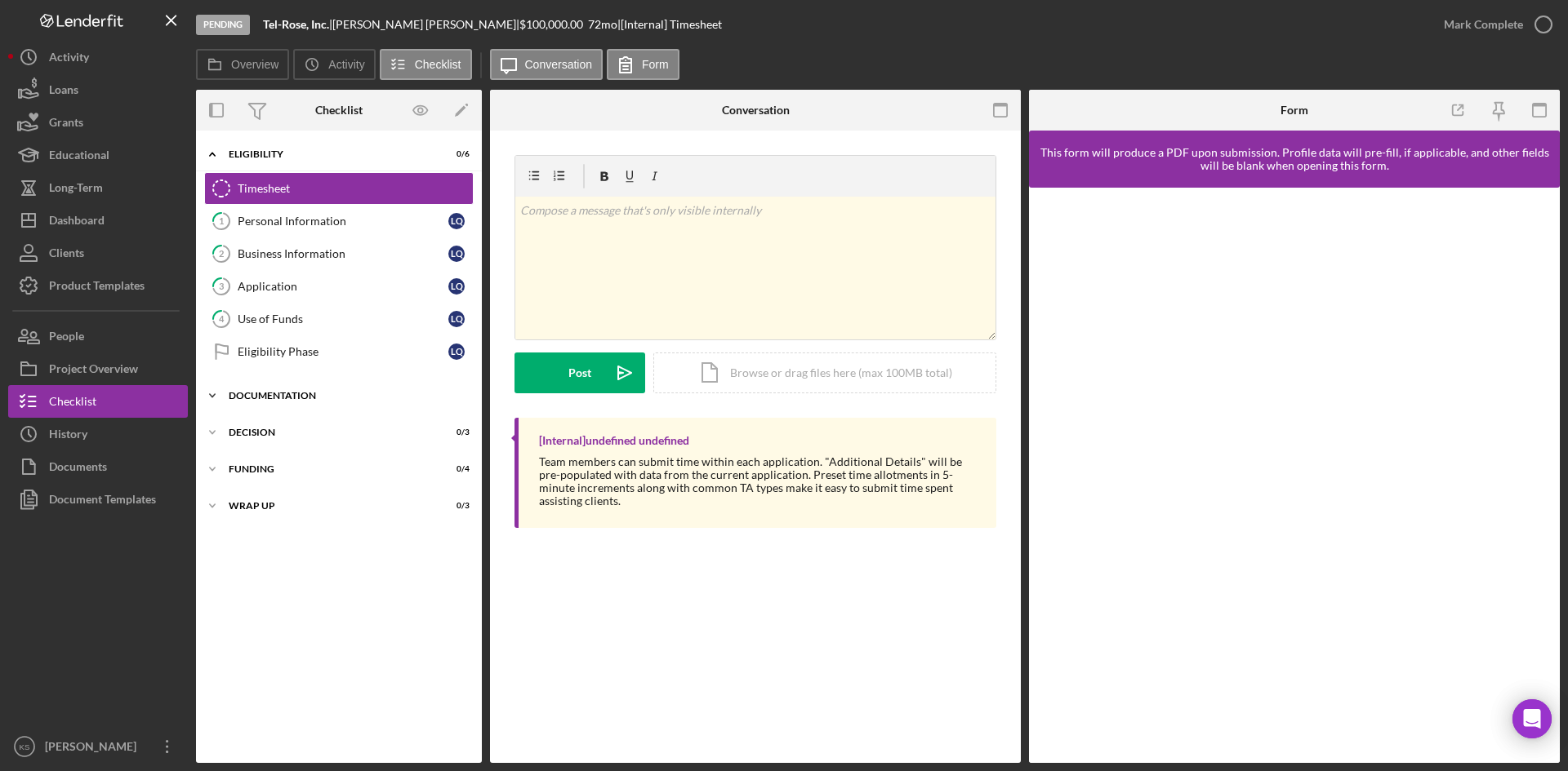
click at [278, 394] on div "Documentation" at bounding box center [345, 395] width 232 height 10
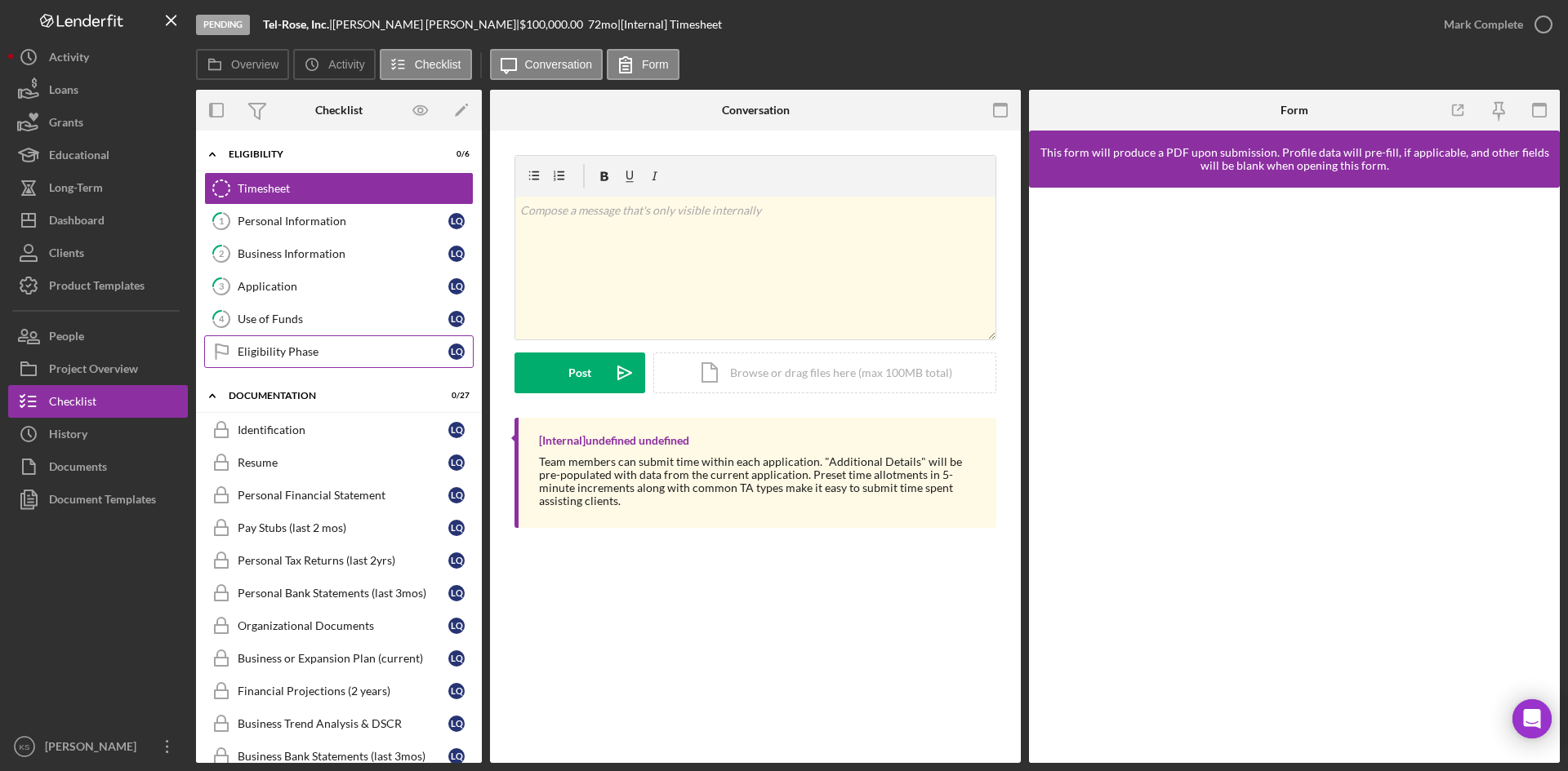
click at [280, 349] on div "Eligibility Phase" at bounding box center [344, 352] width 211 height 13
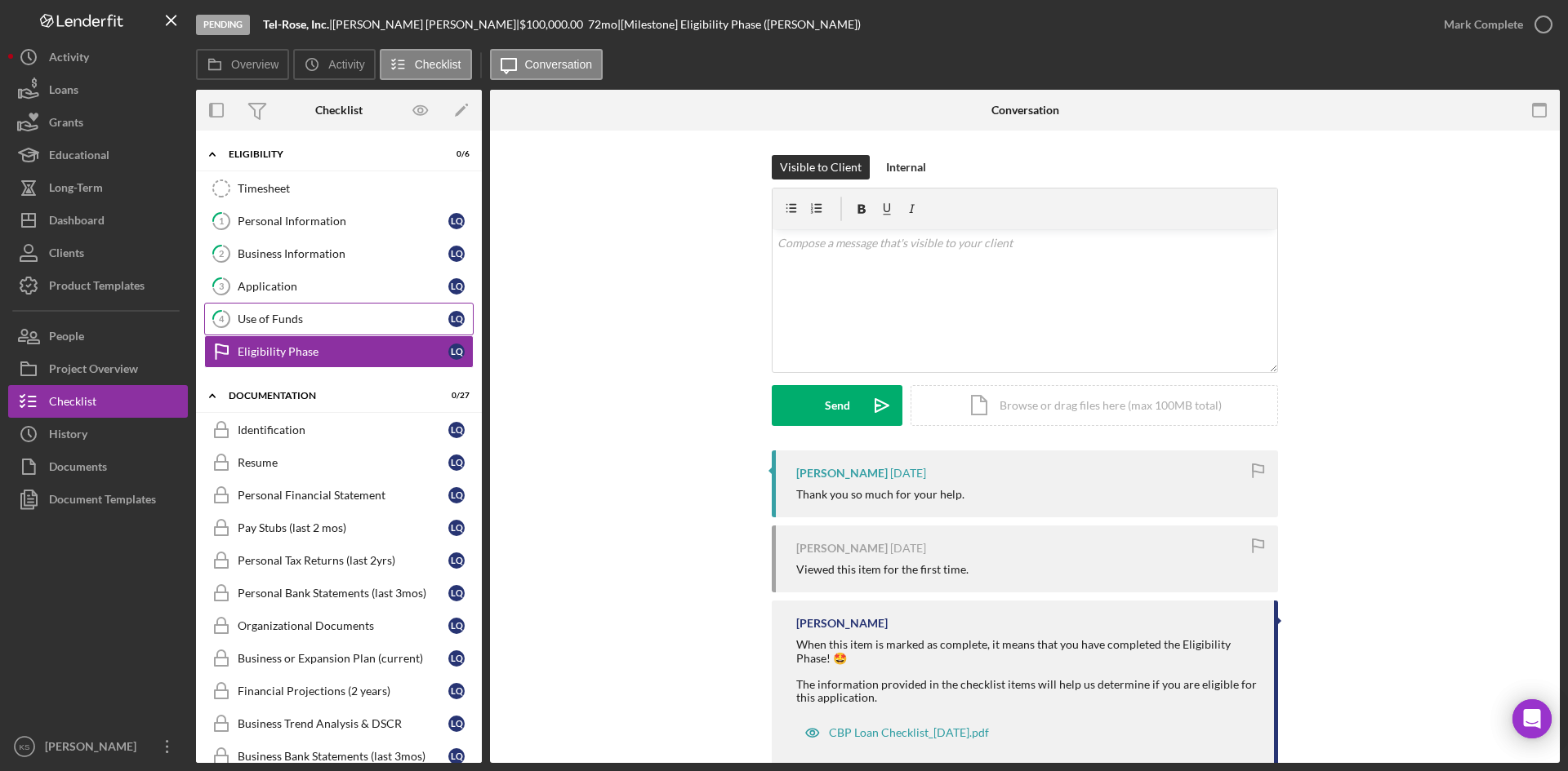
click at [340, 321] on div "Use of Funds" at bounding box center [344, 319] width 211 height 13
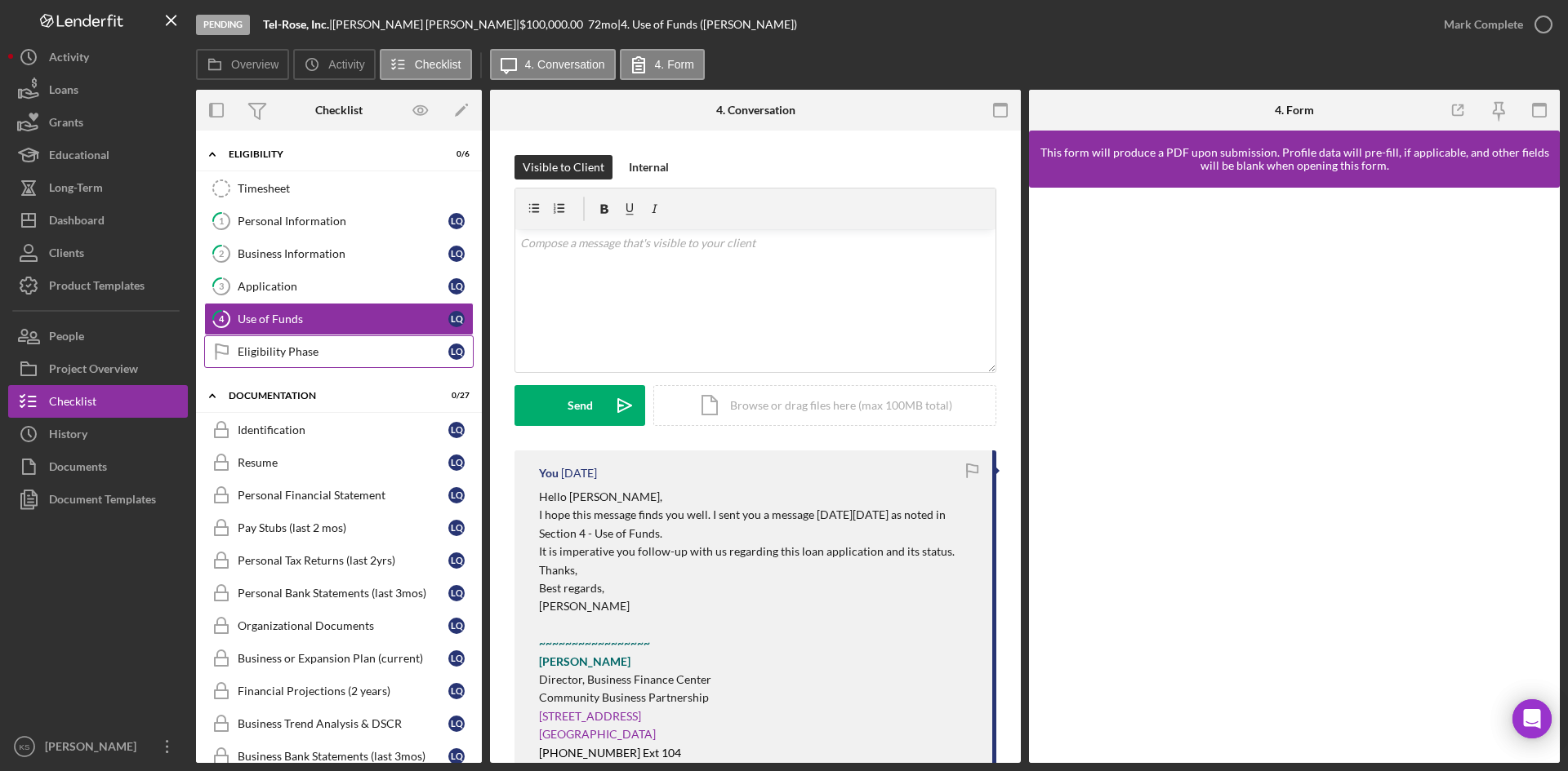
click at [306, 355] on div "Eligibility Phase" at bounding box center [344, 352] width 211 height 13
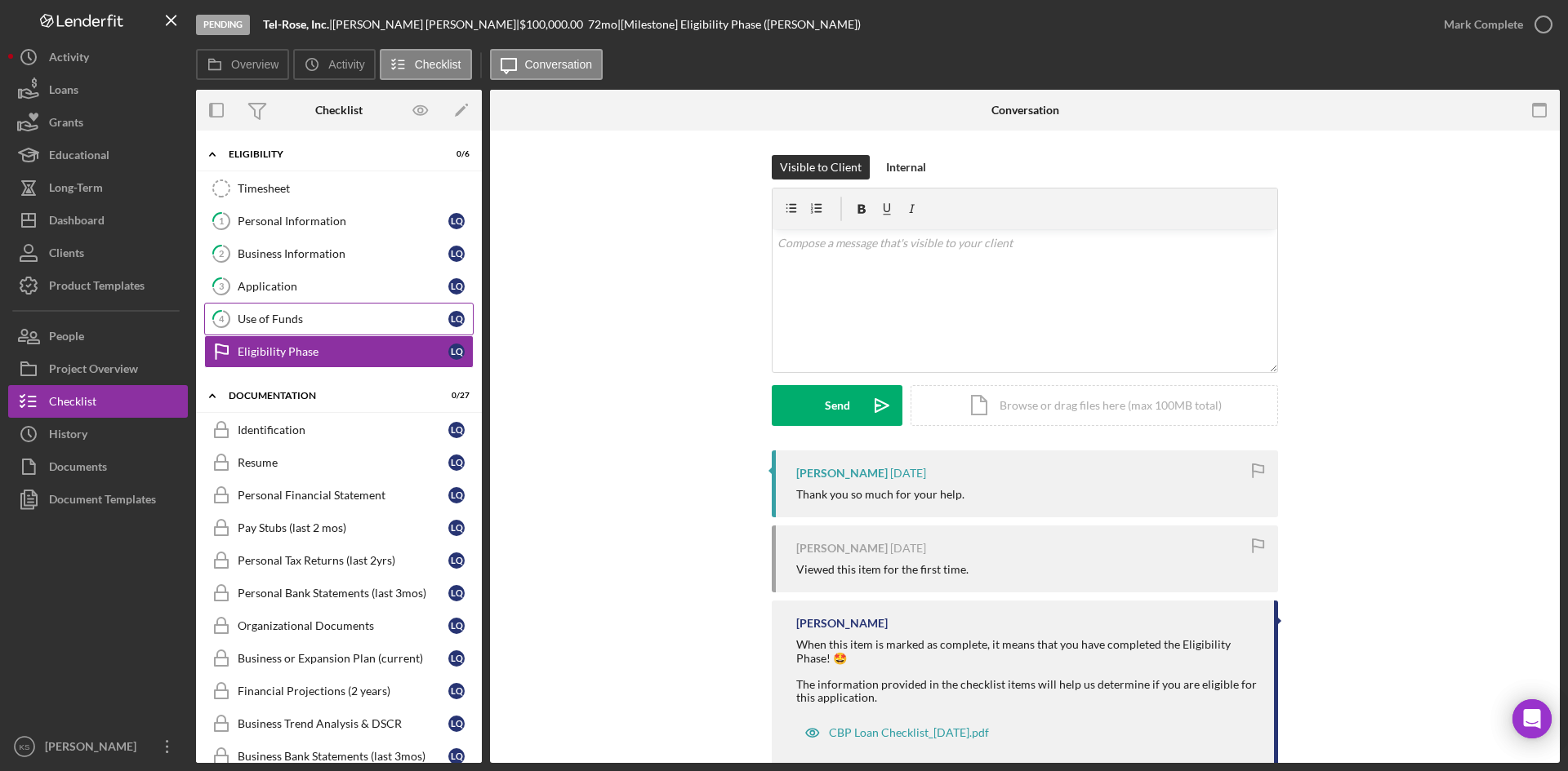
click at [295, 325] on div "Use of Funds" at bounding box center [344, 319] width 211 height 13
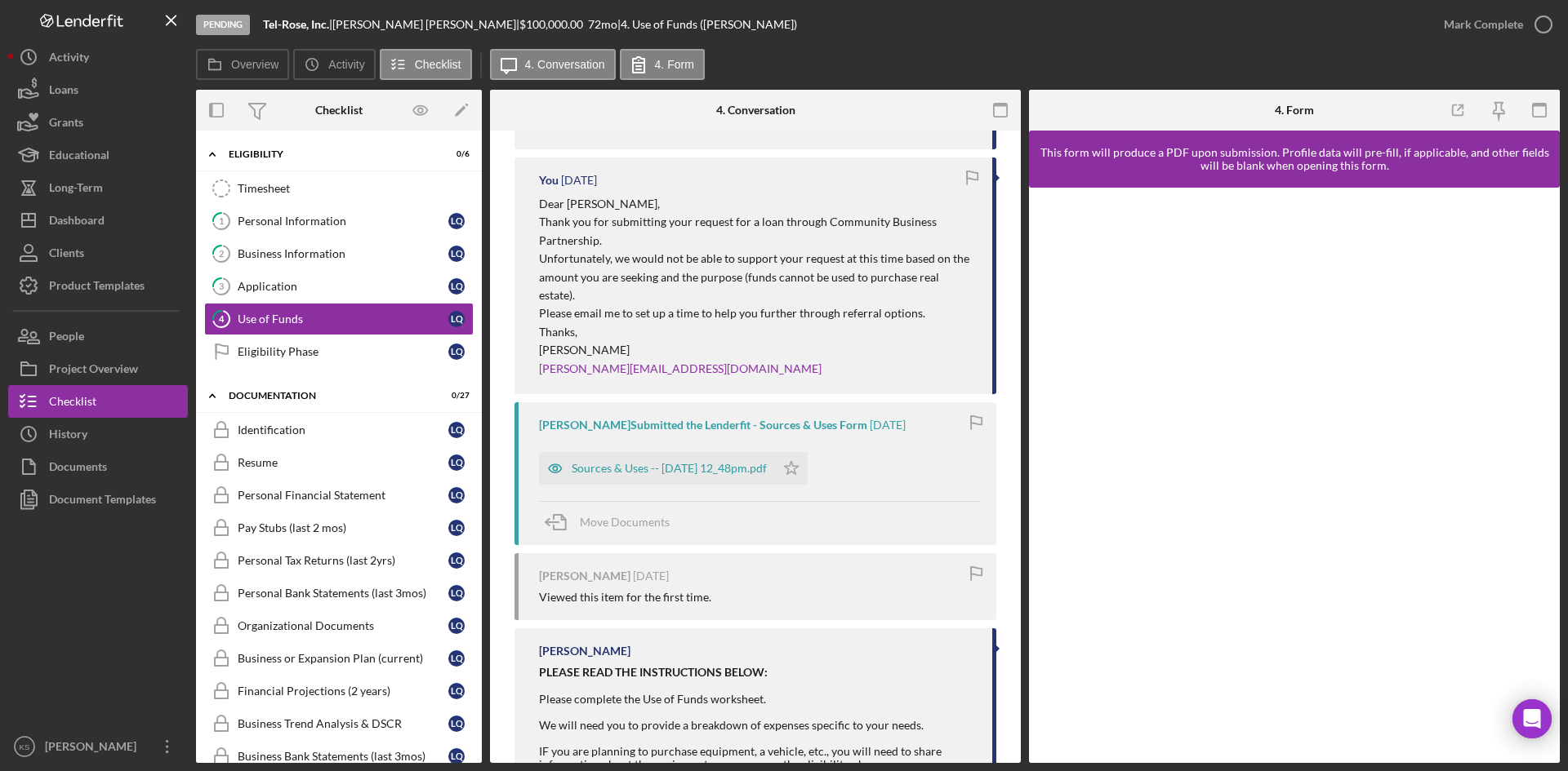
scroll to position [729, 0]
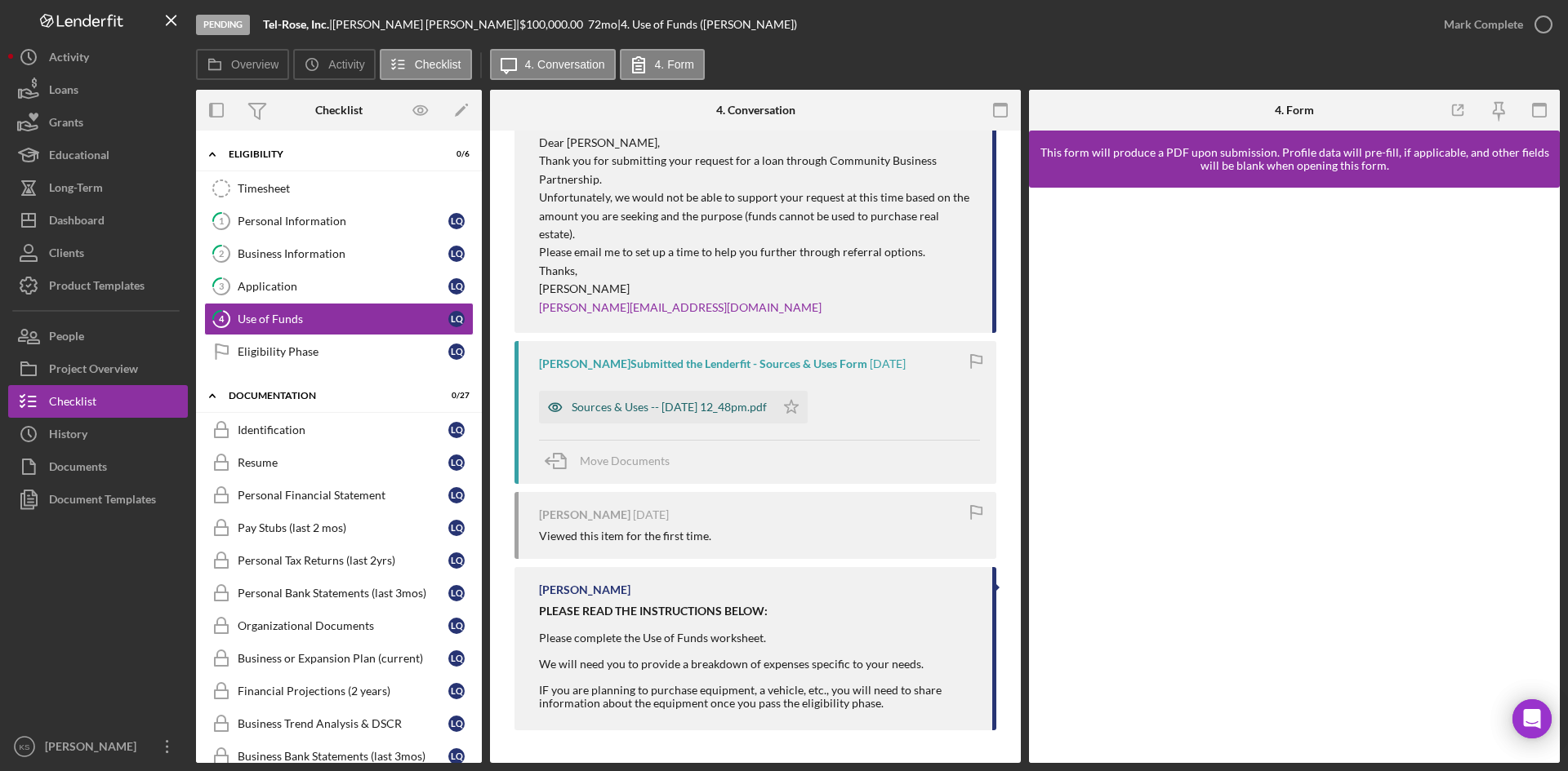
click at [674, 412] on div "Sources & Uses -- [DATE] 12_48pm.pdf" at bounding box center [669, 407] width 195 height 13
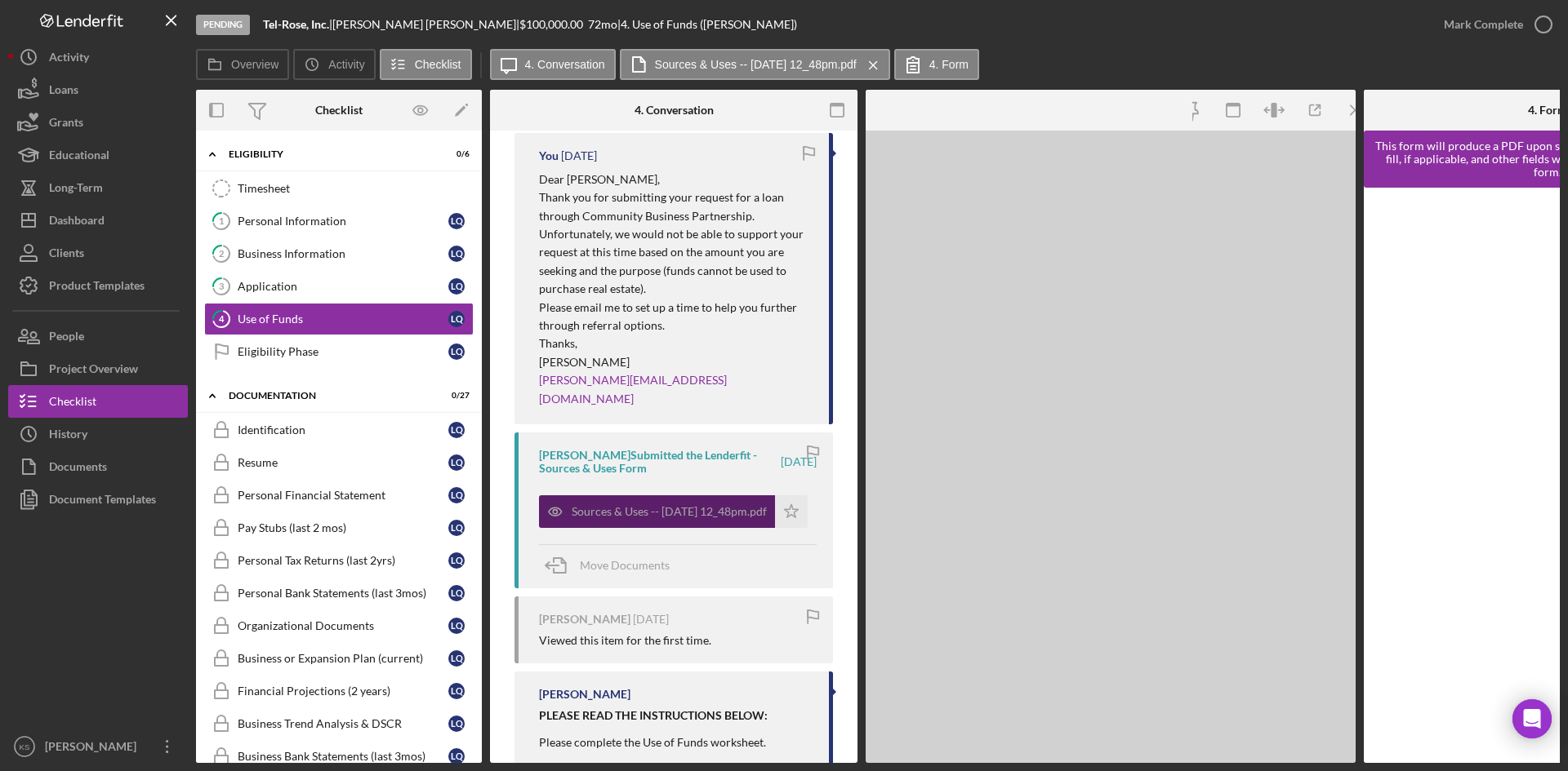
scroll to position [766, 0]
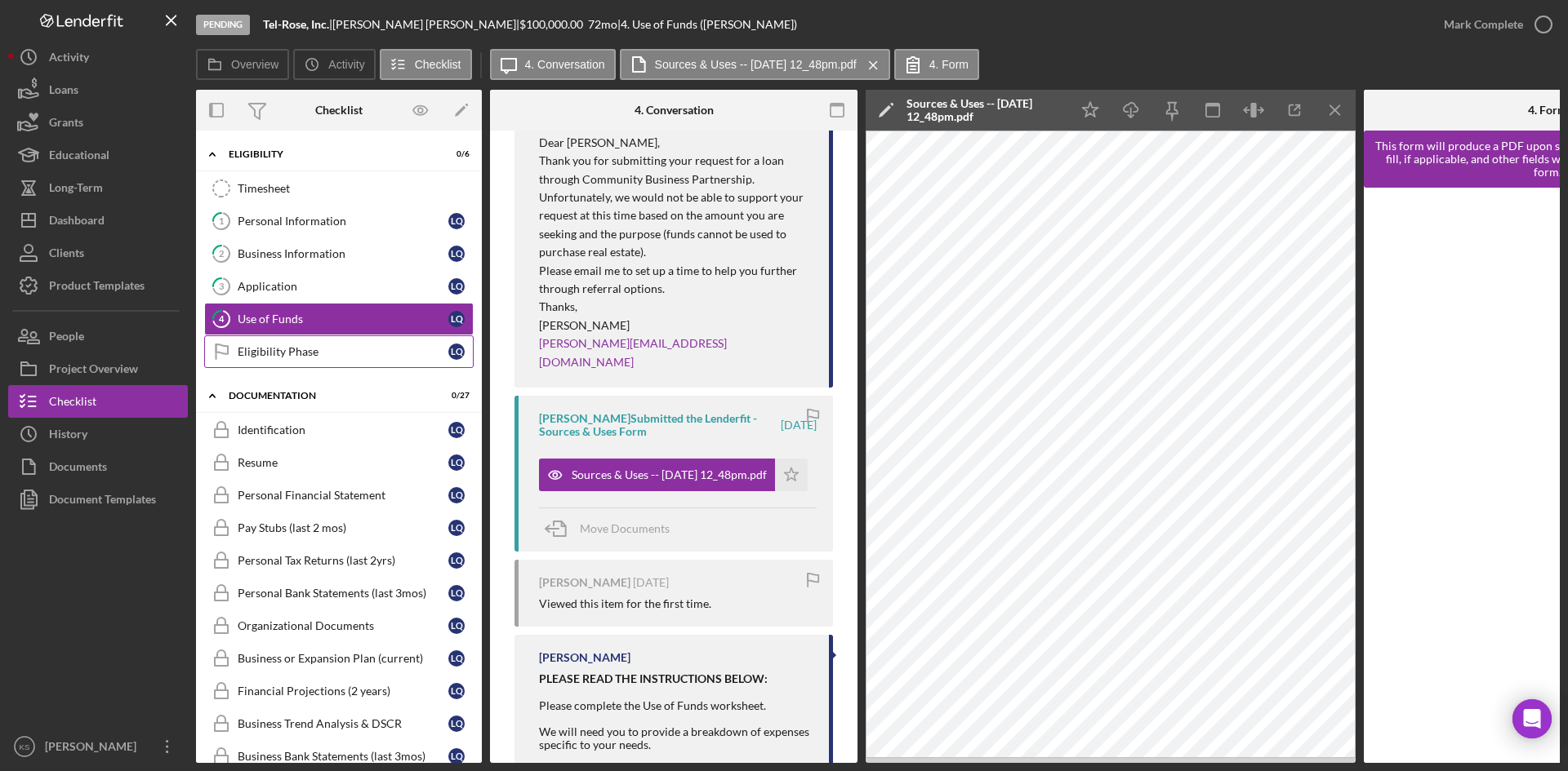
click at [296, 355] on div "Eligibility Phase" at bounding box center [344, 352] width 211 height 13
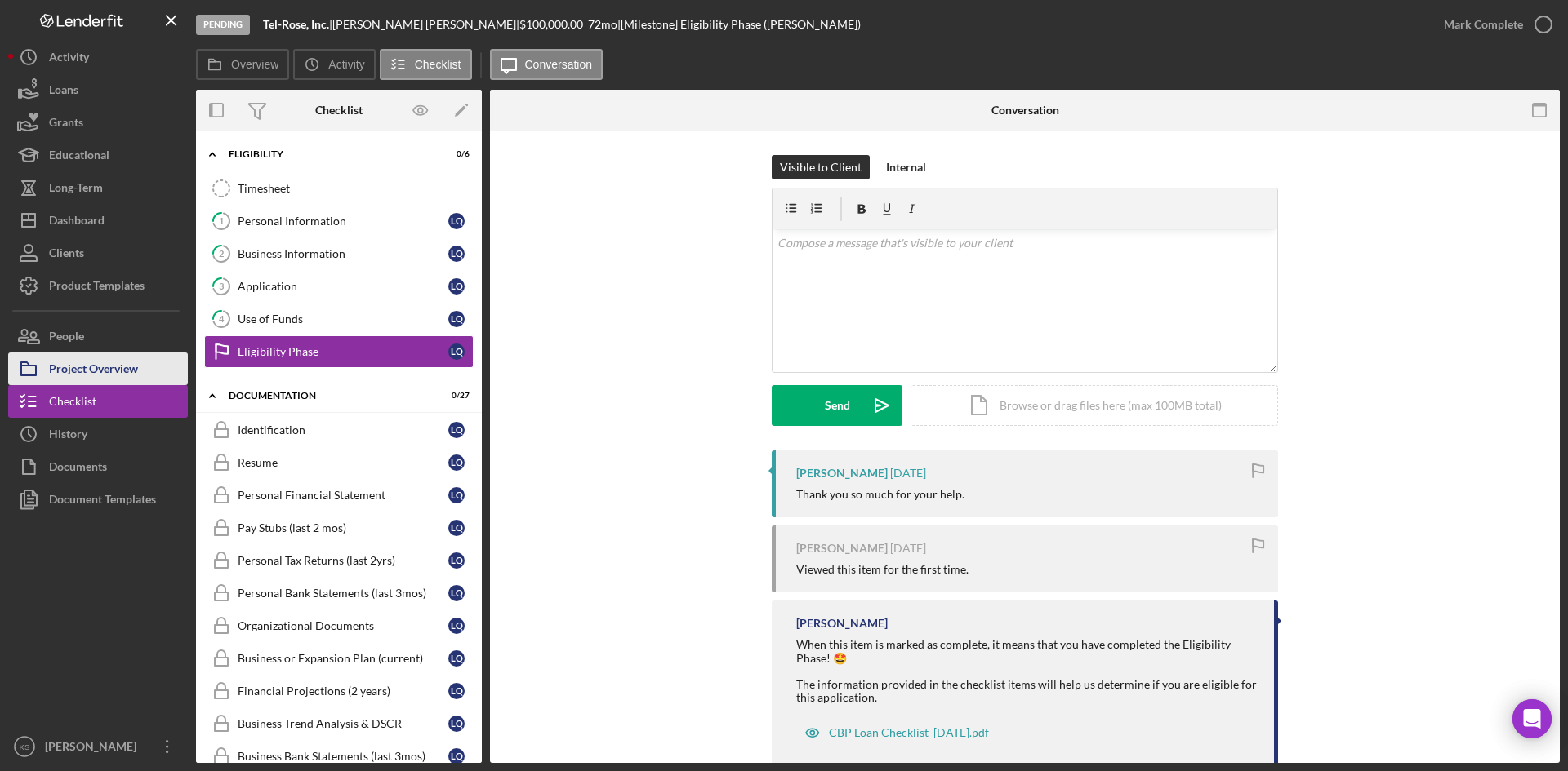
click at [114, 373] on div "Project Overview" at bounding box center [94, 371] width 89 height 37
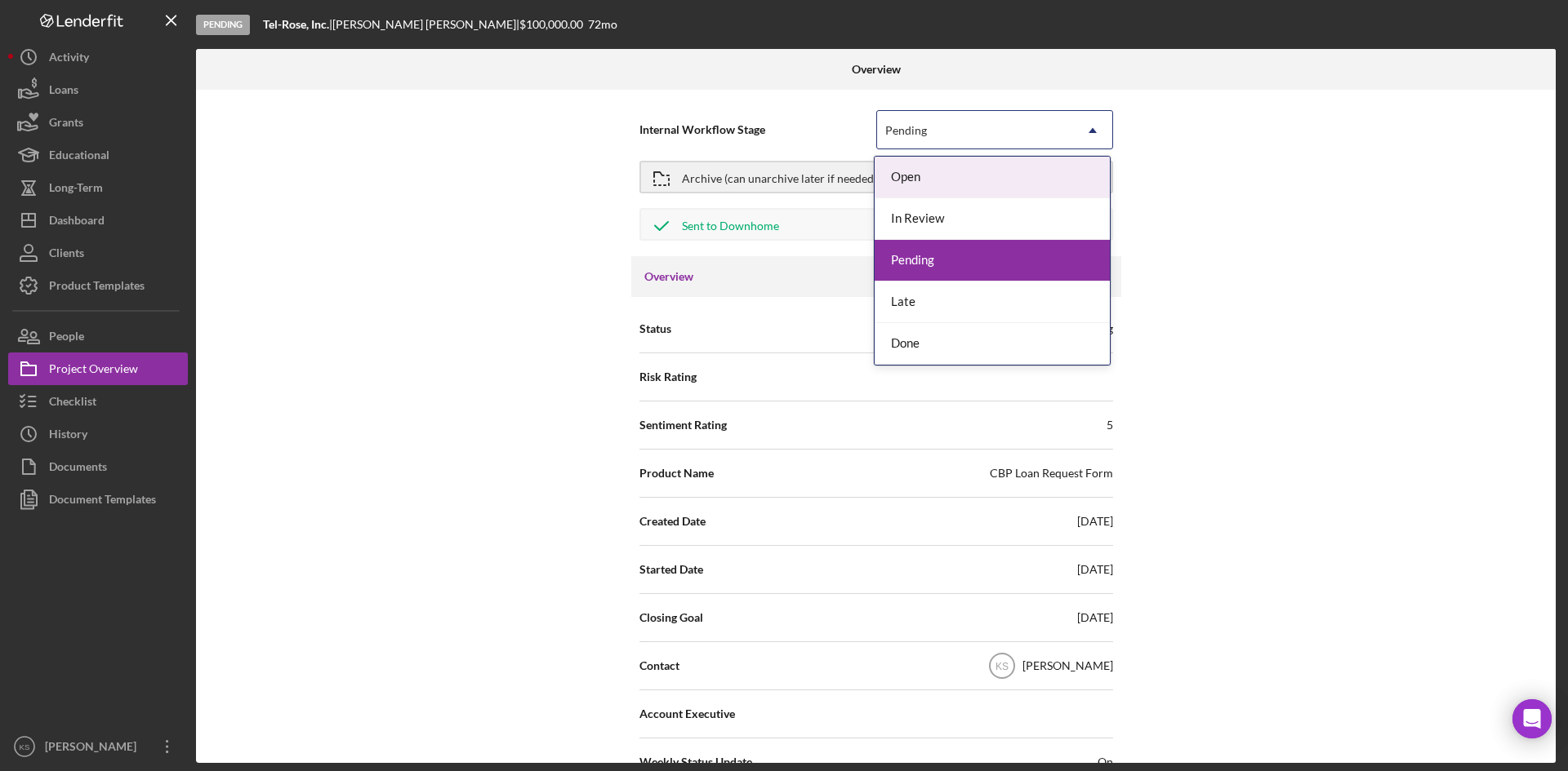
click at [1032, 135] on div "Pending" at bounding box center [975, 131] width 196 height 38
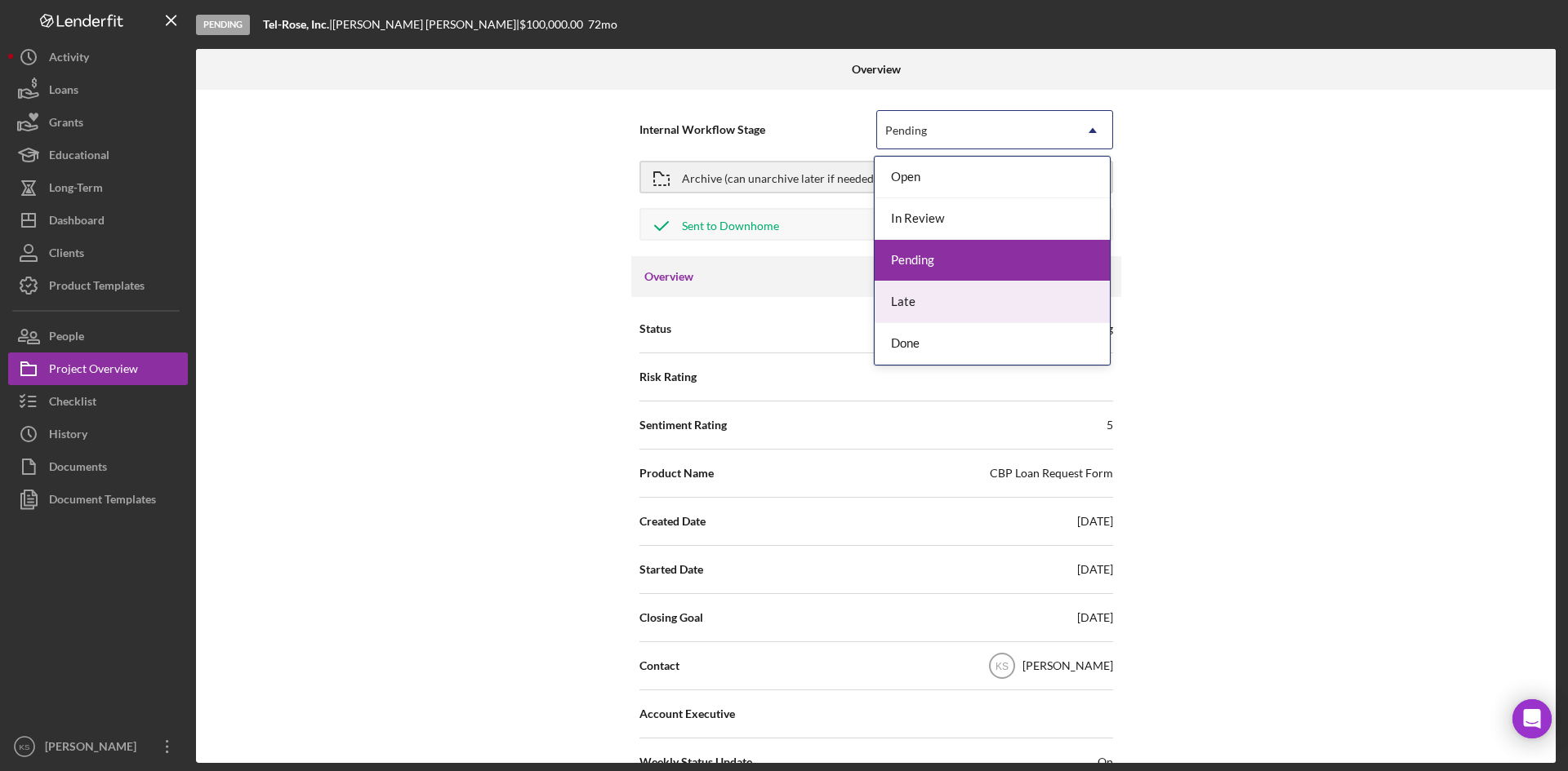
click at [959, 308] on div "Late" at bounding box center [992, 302] width 235 height 42
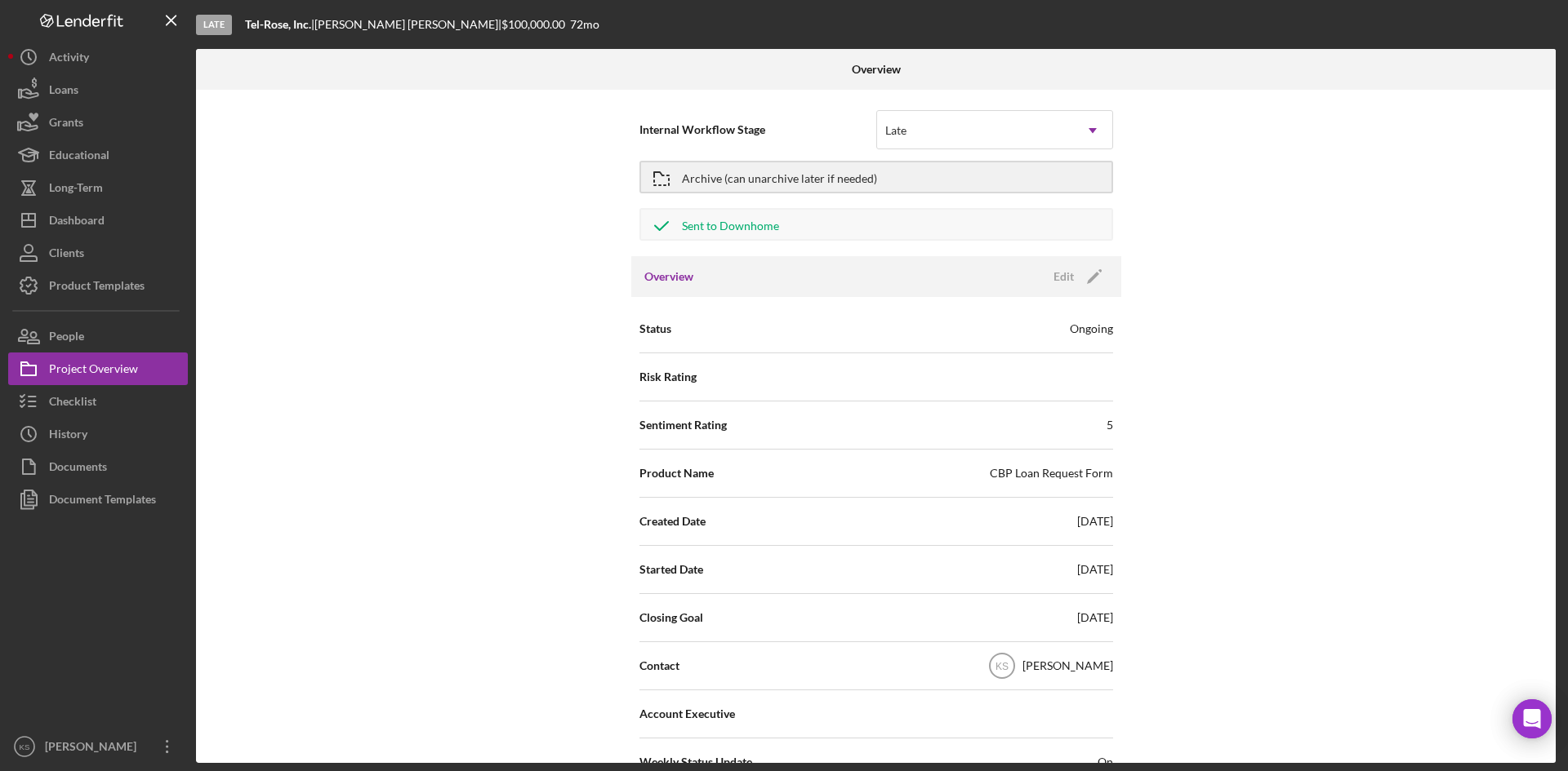
click at [483, 254] on div "Internal Workflow Stage Late Icon/Dropdown Arrow Archive (can unarchive later i…" at bounding box center [876, 427] width 1360 height 674
click at [695, 179] on div "Archive (can unarchive later if needed)" at bounding box center [779, 177] width 195 height 30
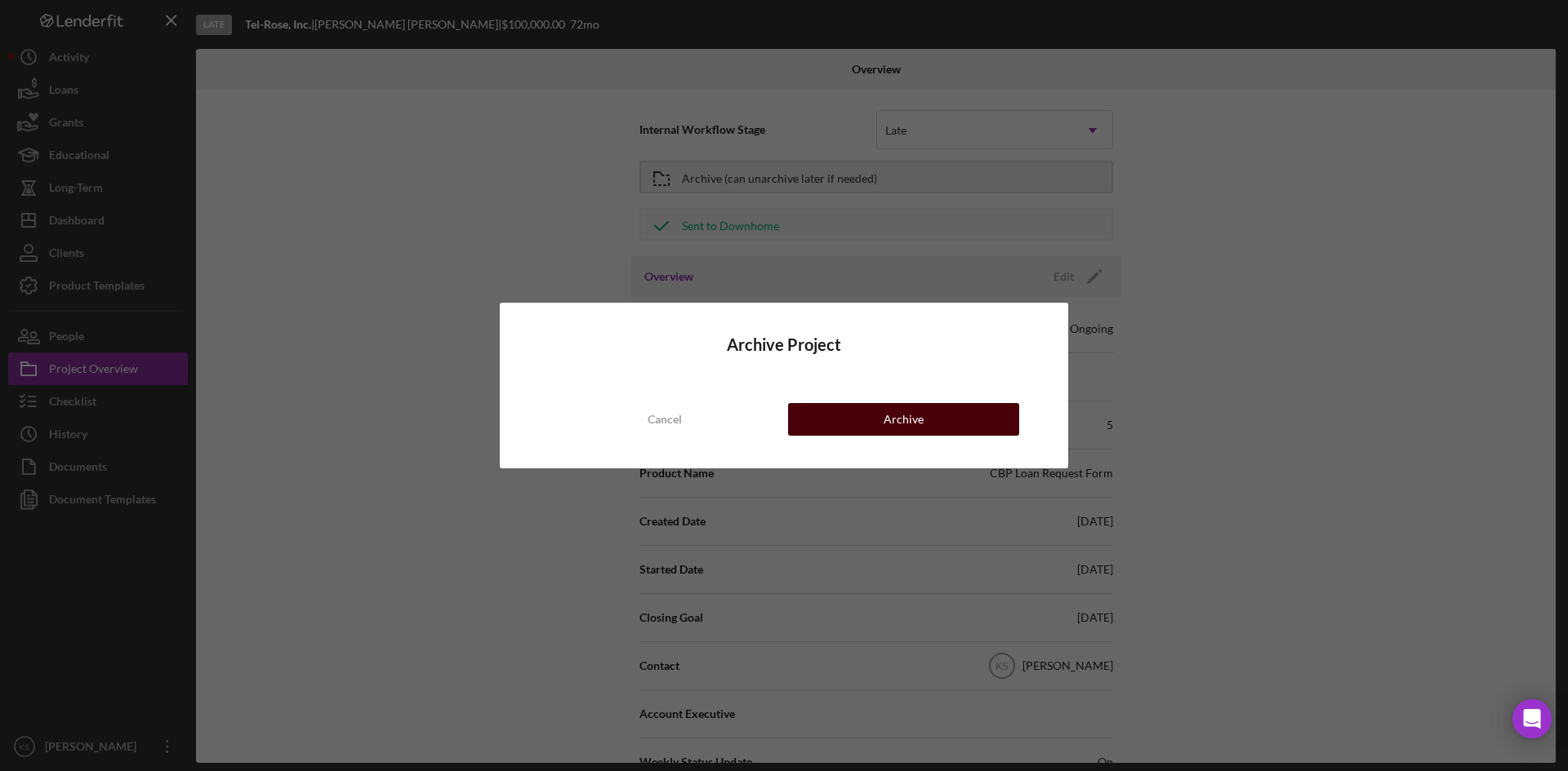
click at [874, 419] on button "Archive" at bounding box center [904, 419] width 232 height 32
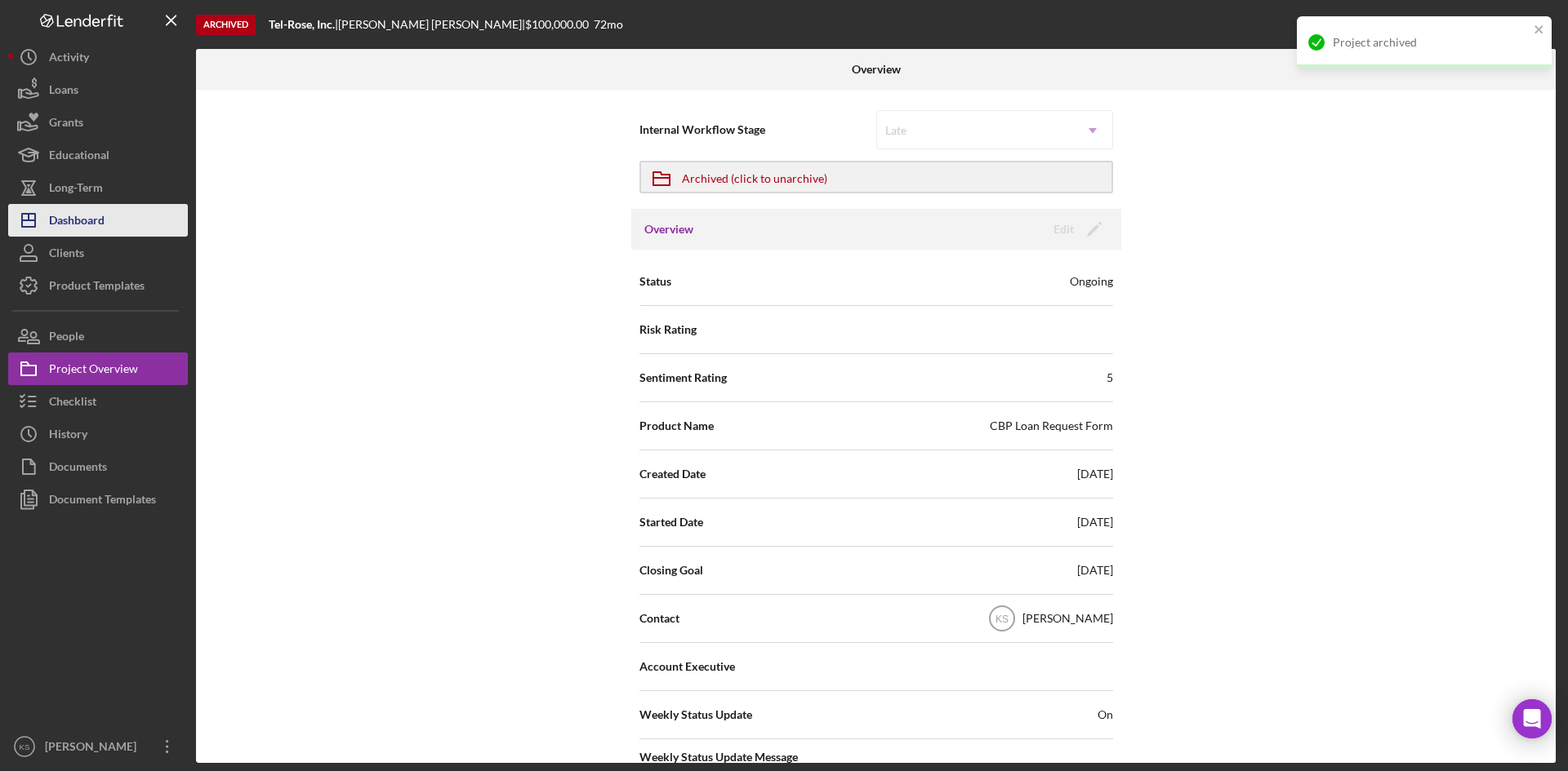
click at [79, 218] on div "Dashboard" at bounding box center [77, 222] width 56 height 37
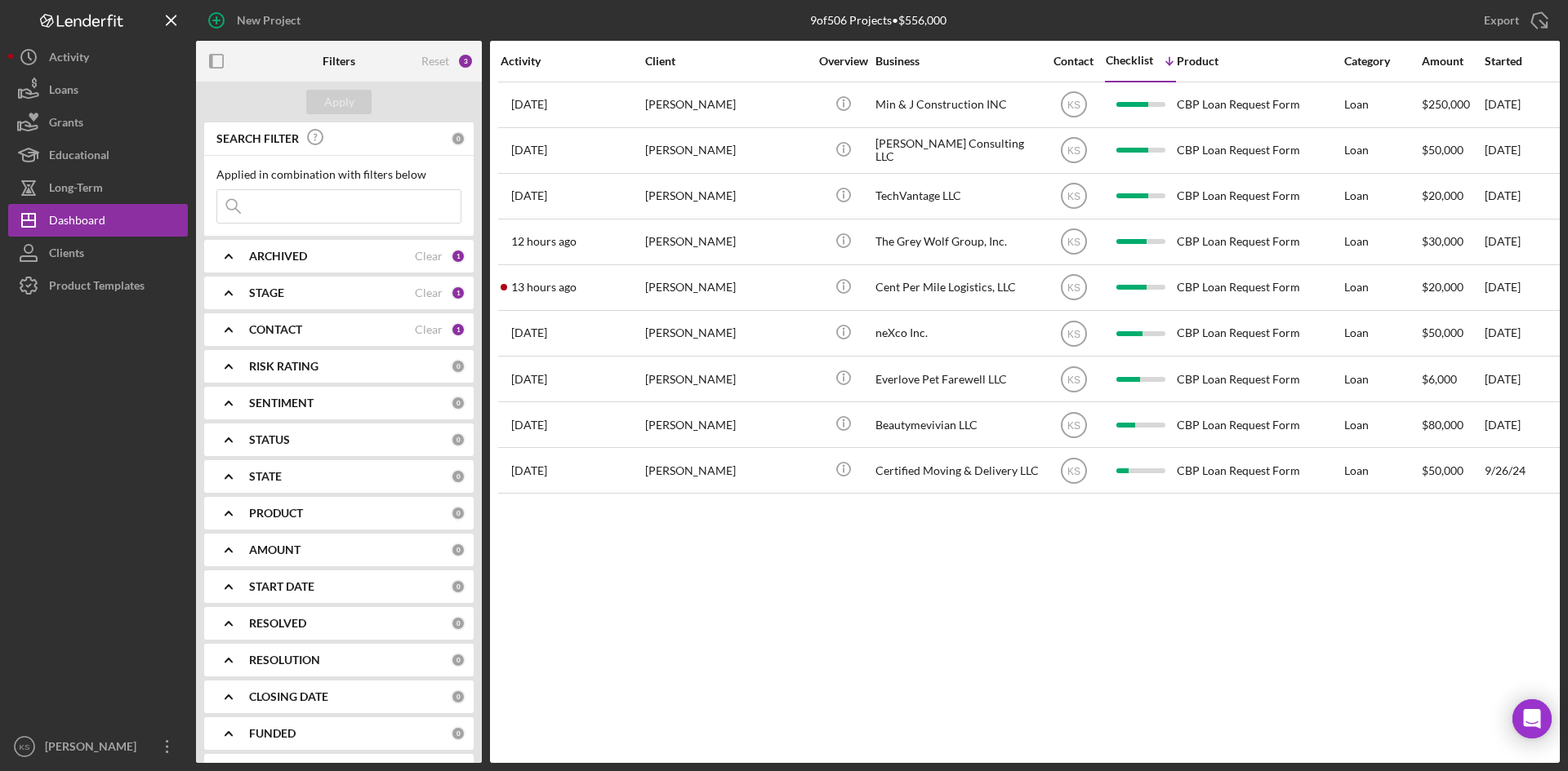
click at [276, 294] on b "STAGE" at bounding box center [267, 293] width 35 height 13
click at [226, 466] on input "Pending" at bounding box center [226, 465] width 17 height 17
checkbox input "false"
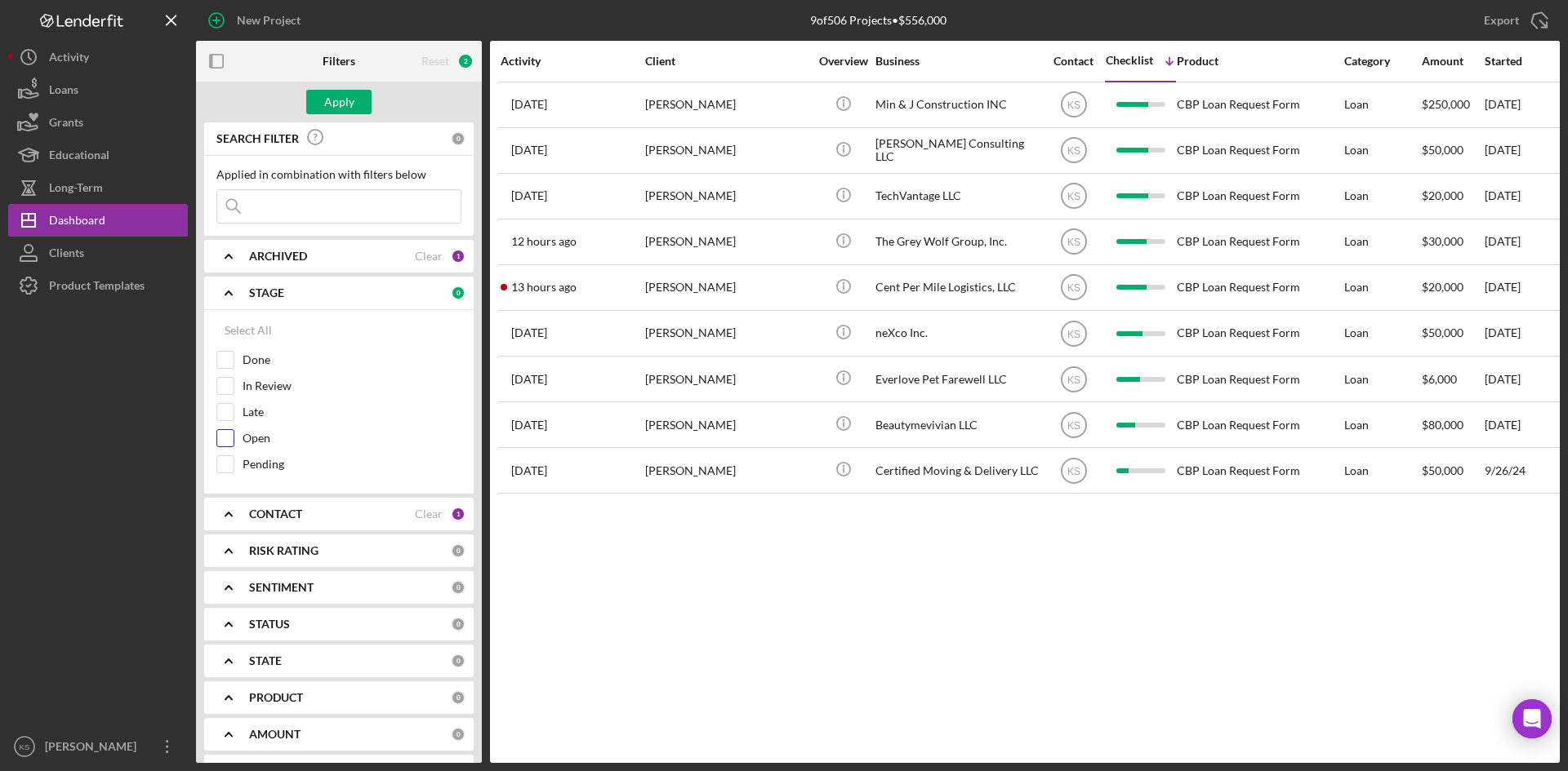
click at [225, 439] on input "Open" at bounding box center [226, 439] width 17 height 17
checkbox input "true"
click at [347, 99] on div "Apply" at bounding box center [339, 102] width 31 height 24
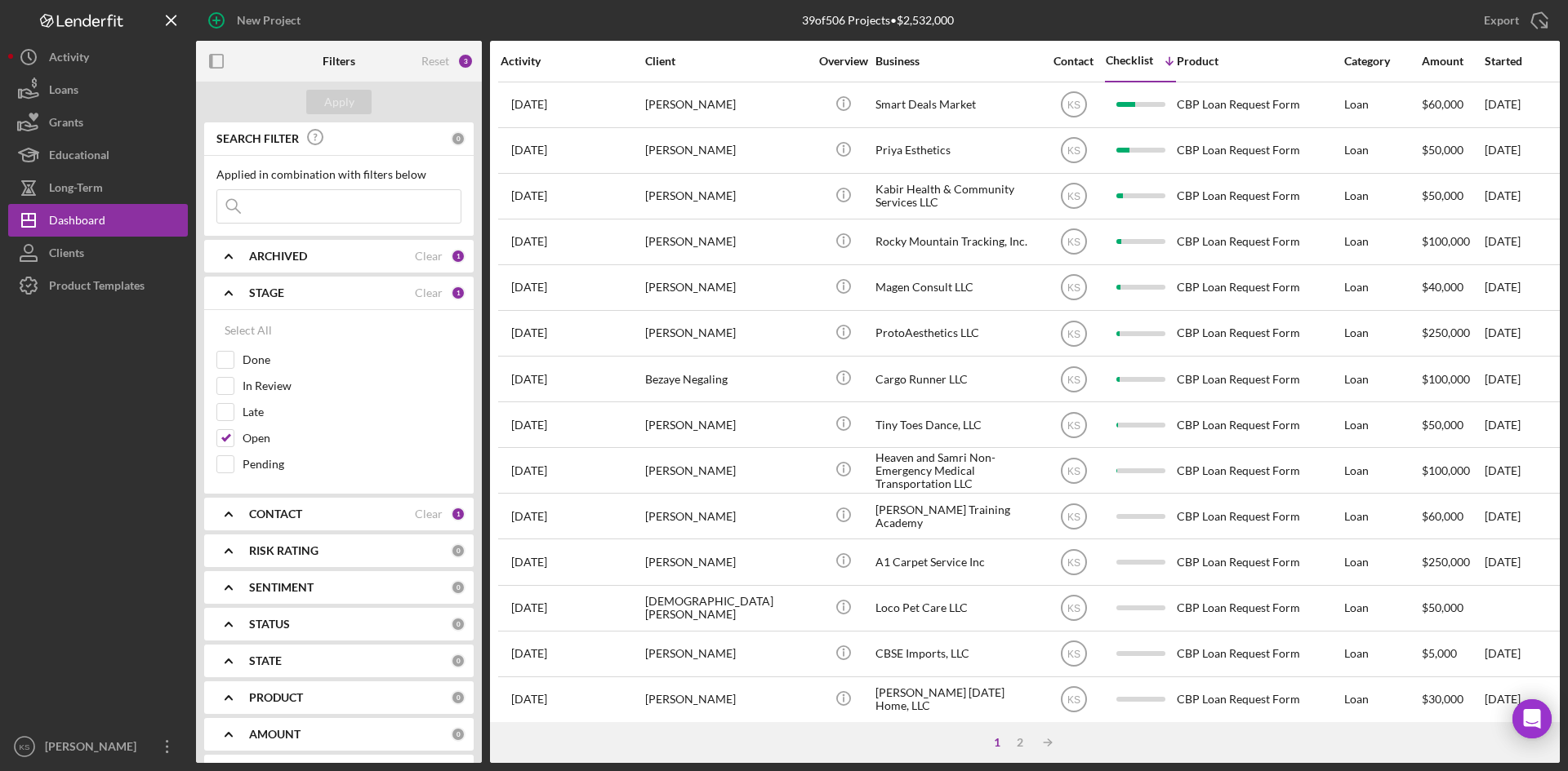
click at [536, 62] on div "Activity" at bounding box center [572, 61] width 143 height 13
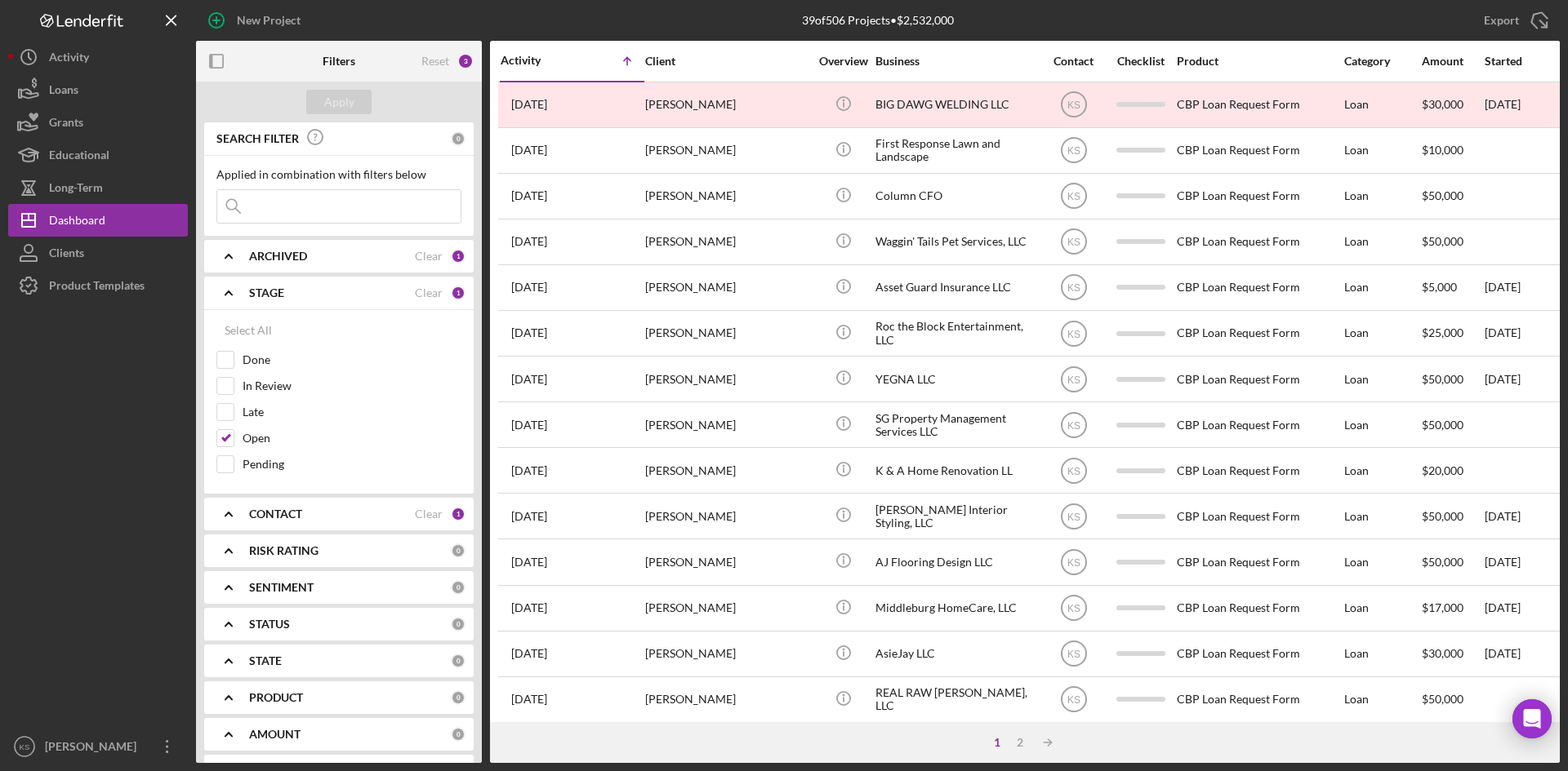
click at [536, 62] on div "Activity" at bounding box center [537, 60] width 72 height 13
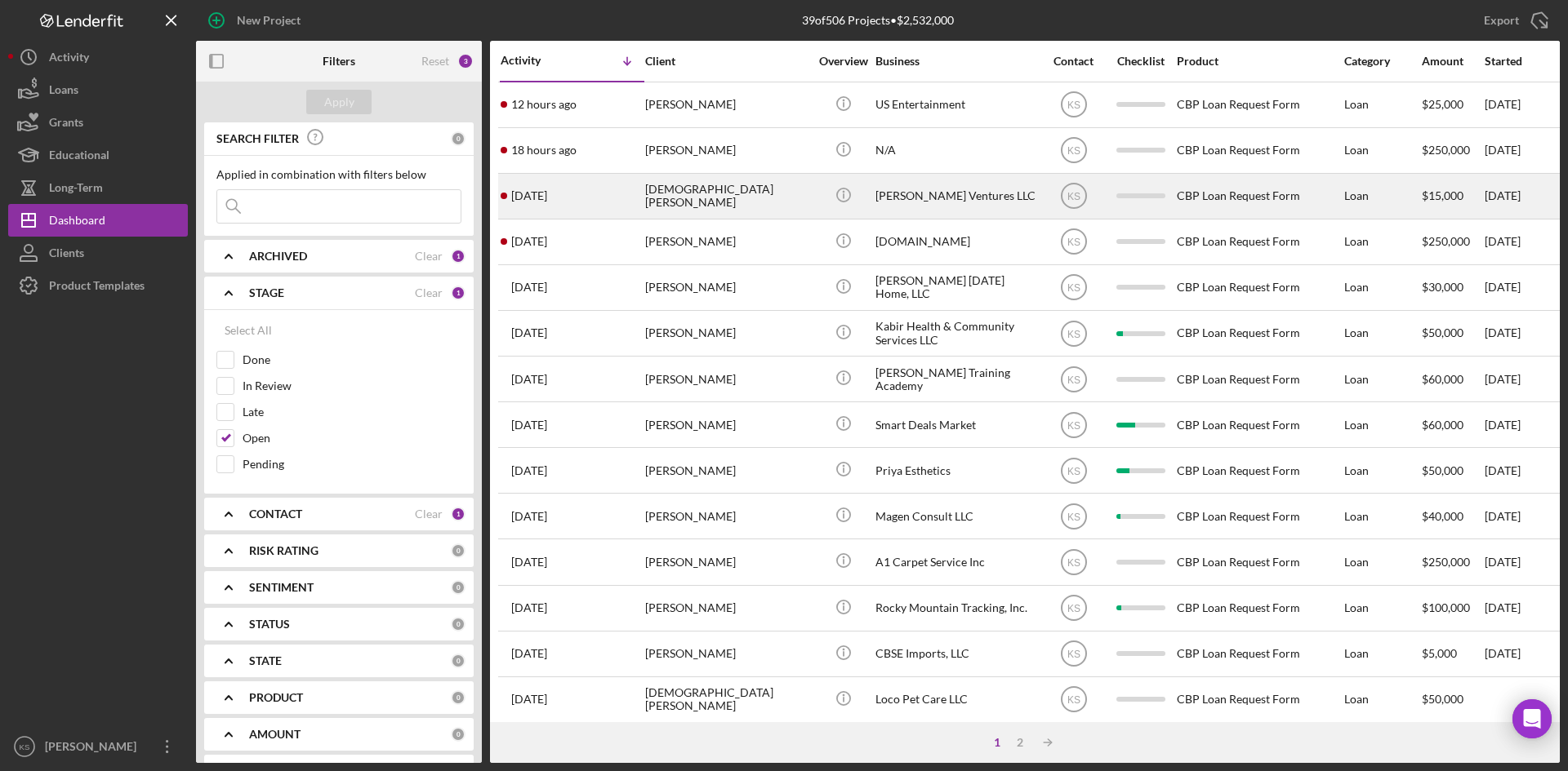
click at [537, 200] on time "[DATE]" at bounding box center [529, 196] width 36 height 13
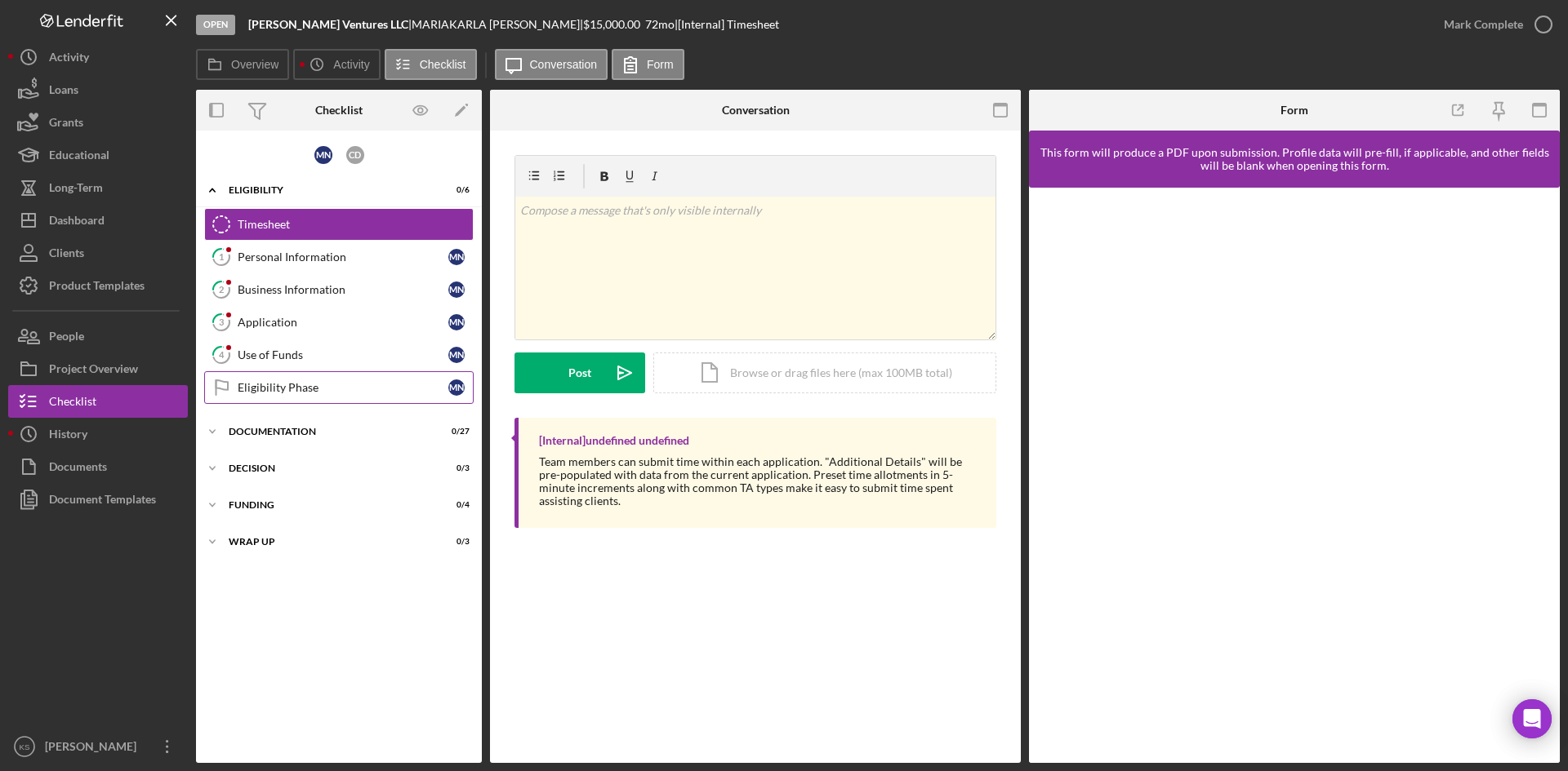
click at [279, 392] on div "Eligibility Phase" at bounding box center [344, 388] width 211 height 13
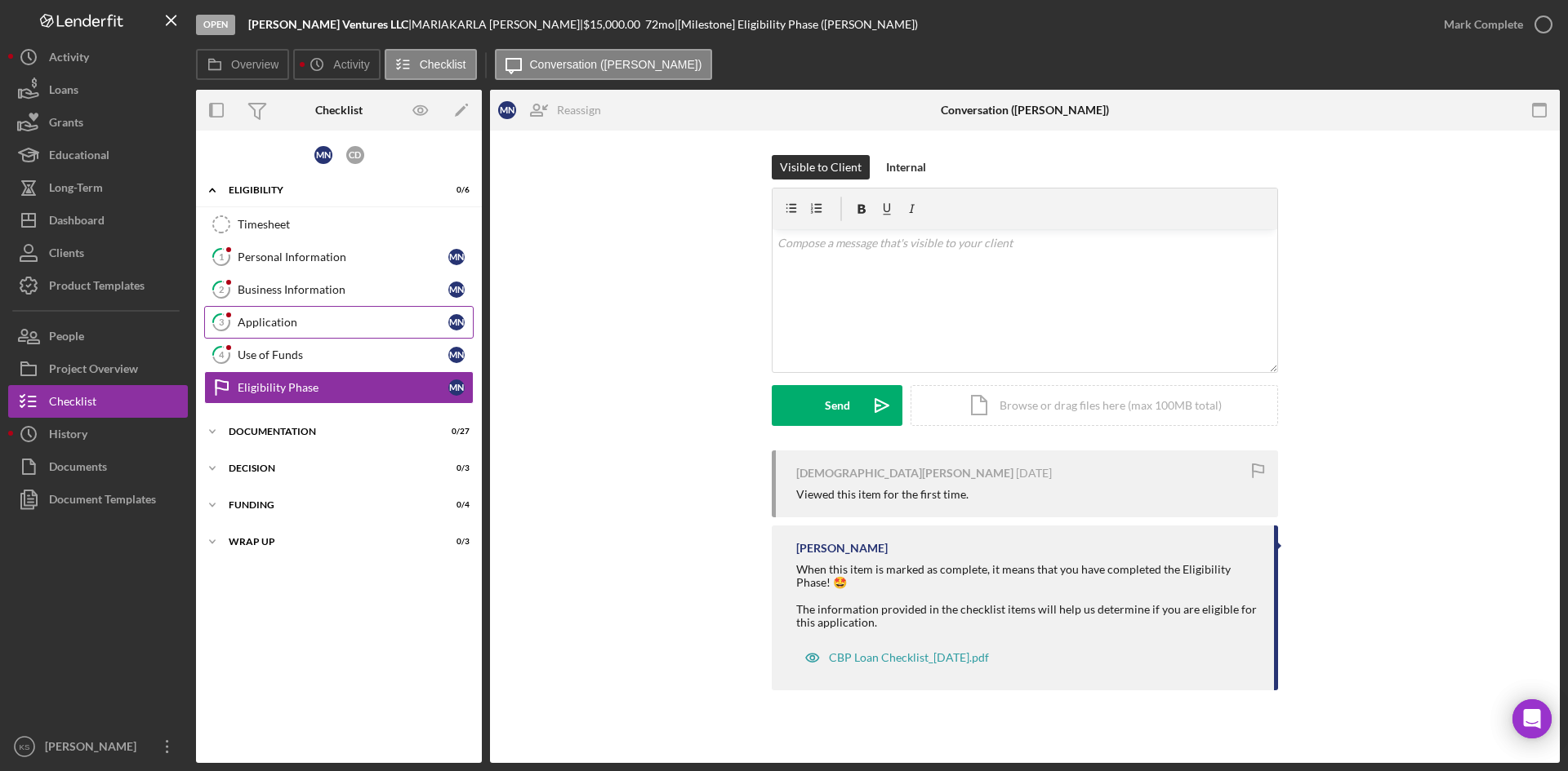
click at [296, 326] on div "Application" at bounding box center [344, 322] width 211 height 13
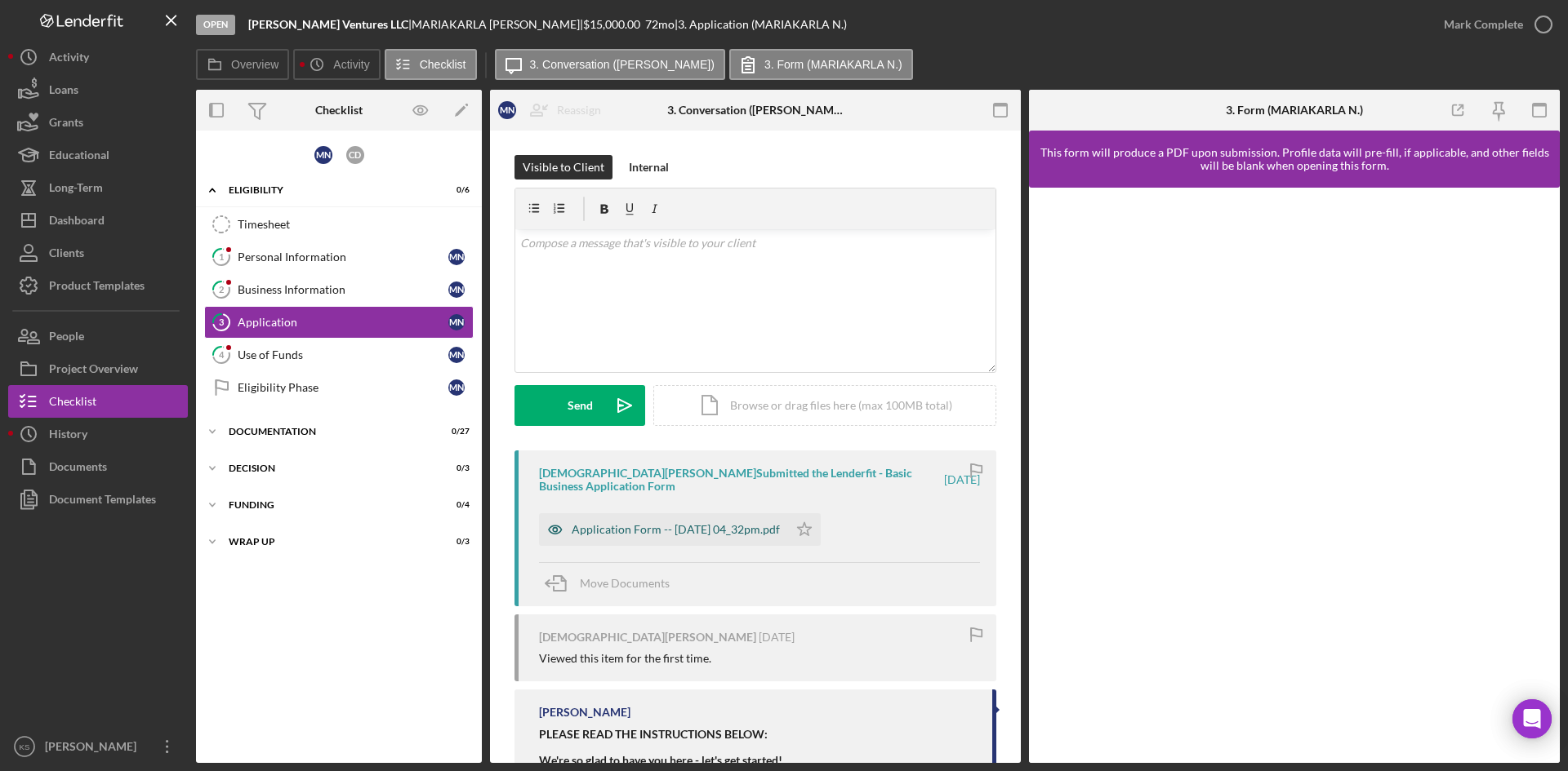
click at [706, 530] on div "Application Form -- [DATE] 04_32pm.pdf" at bounding box center [675, 529] width 208 height 13
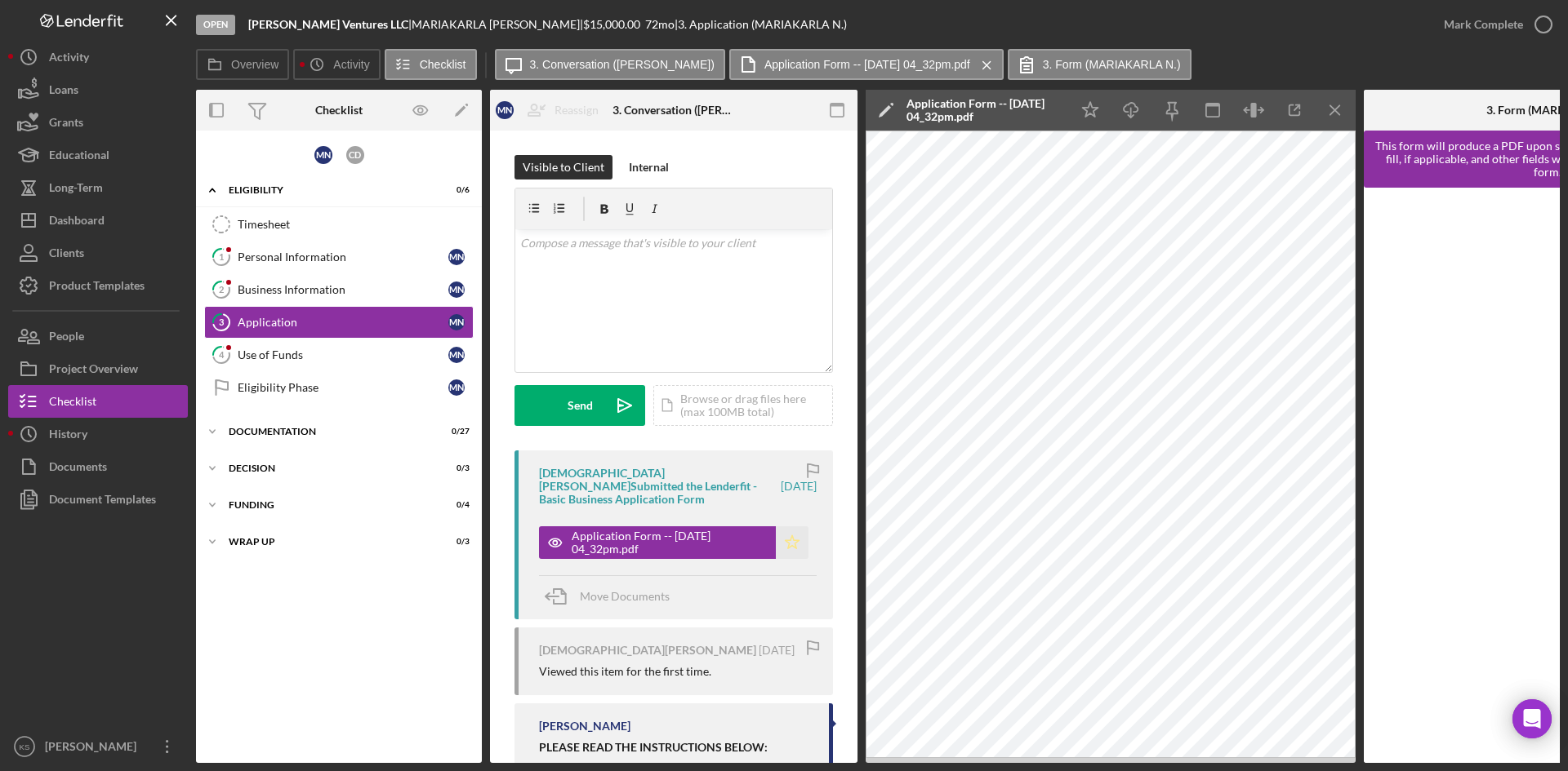
click at [784, 538] on icon "Icon/Star" at bounding box center [792, 542] width 32 height 32
click at [1542, 22] on icon "button" at bounding box center [1544, 24] width 41 height 41
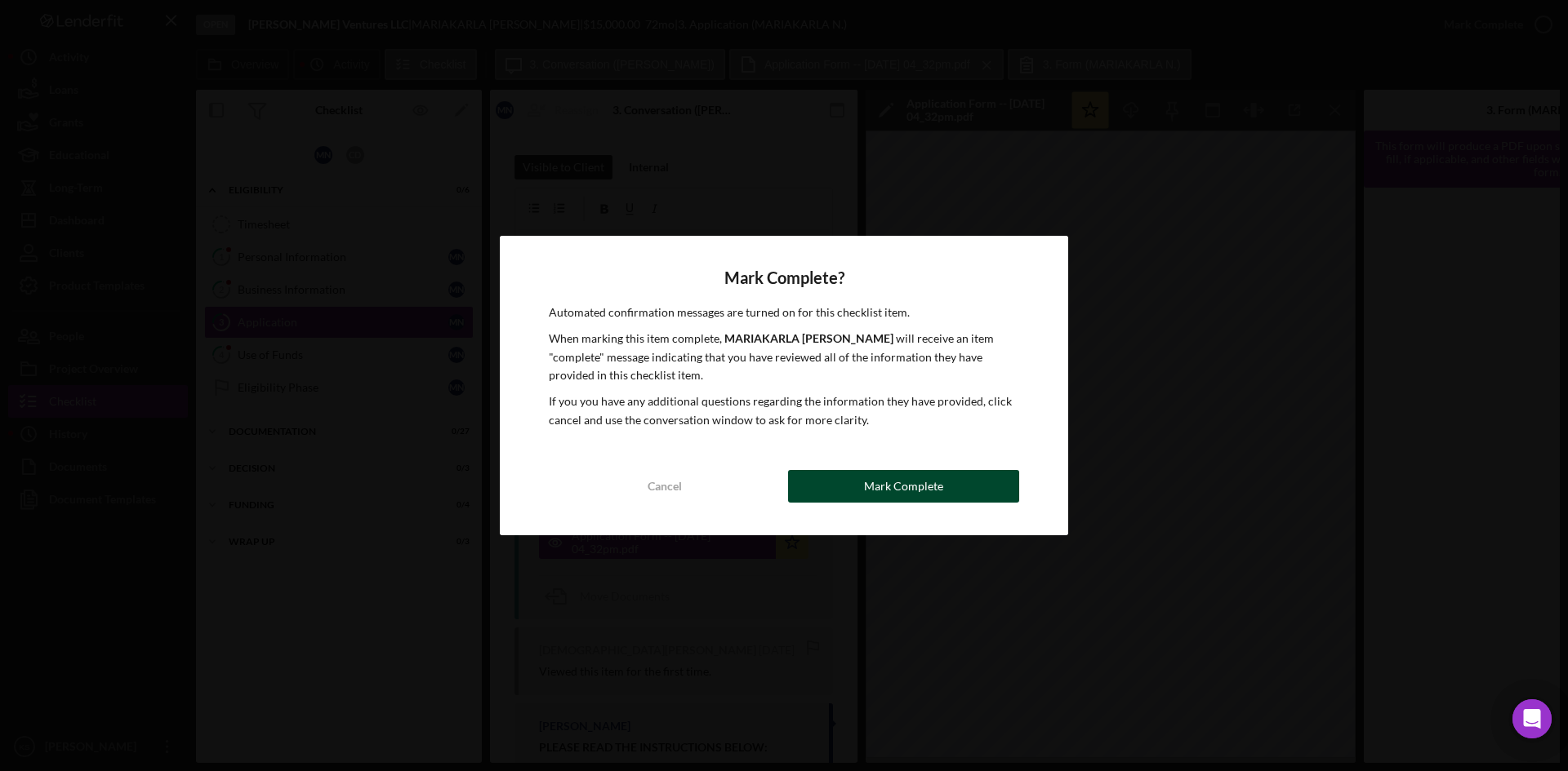
click at [859, 486] on button "Mark Complete" at bounding box center [904, 486] width 232 height 32
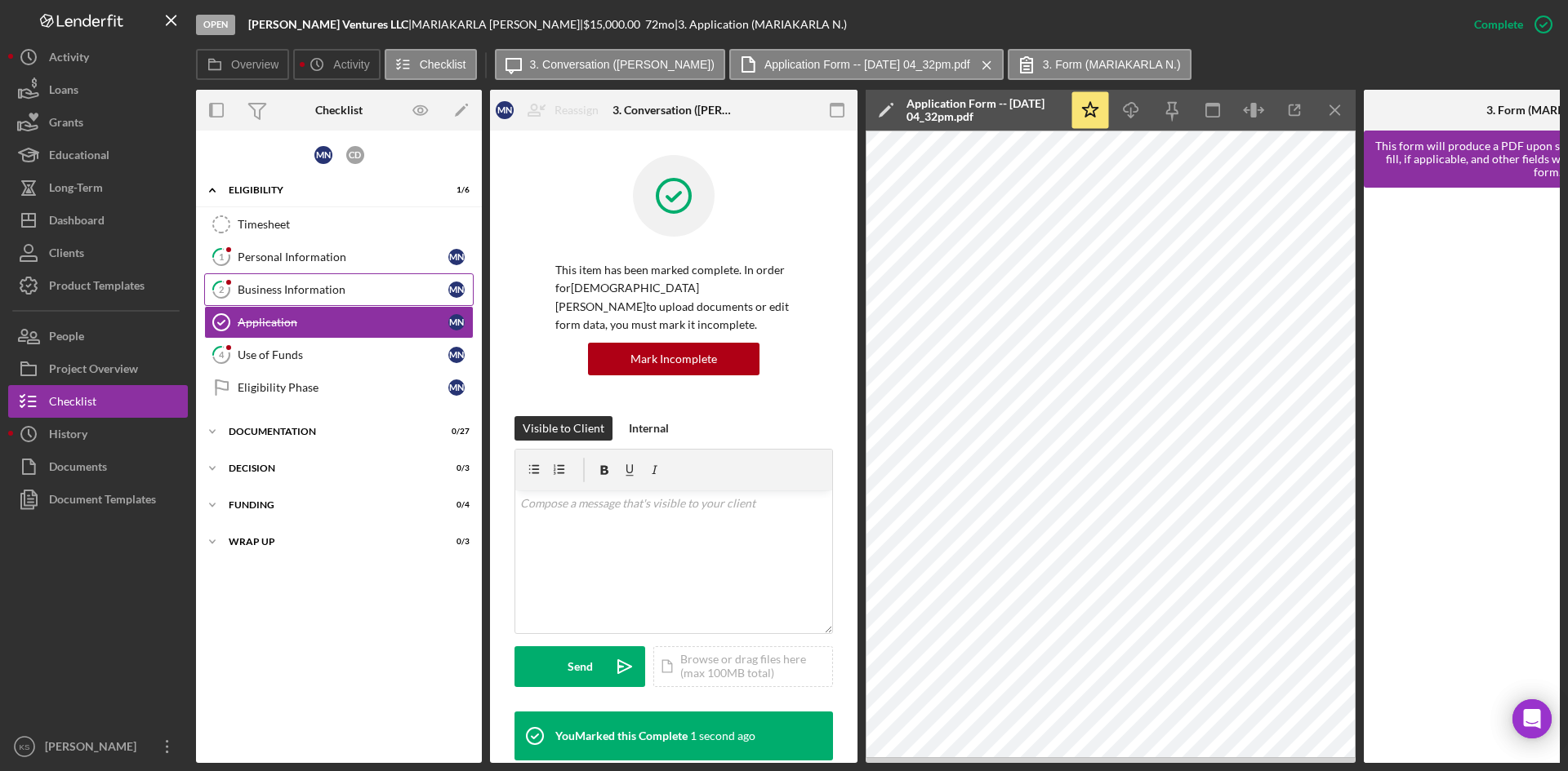
click at [343, 288] on div "Business Information" at bounding box center [344, 290] width 211 height 13
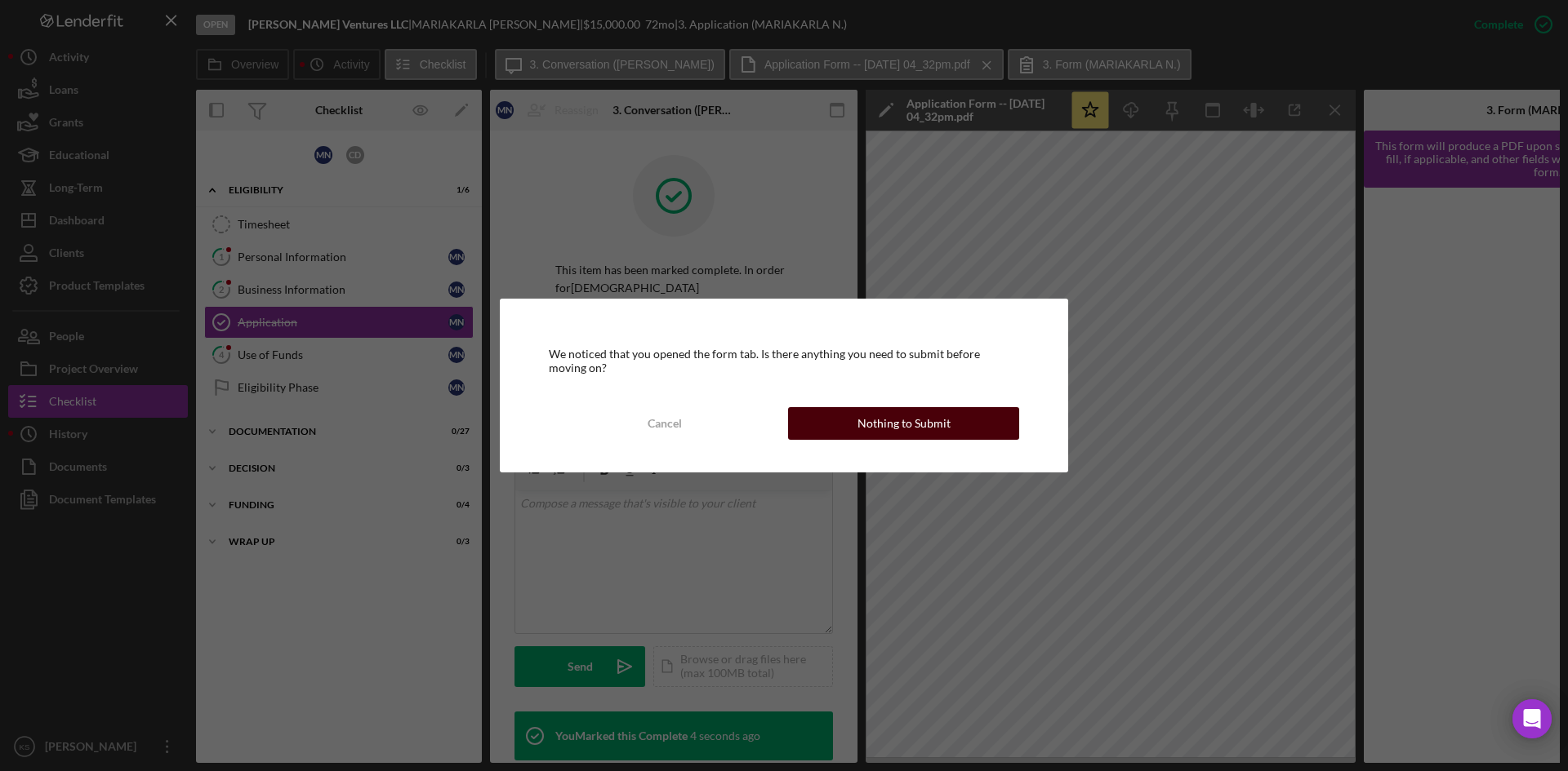
click at [903, 424] on div "Nothing to Submit" at bounding box center [904, 423] width 94 height 32
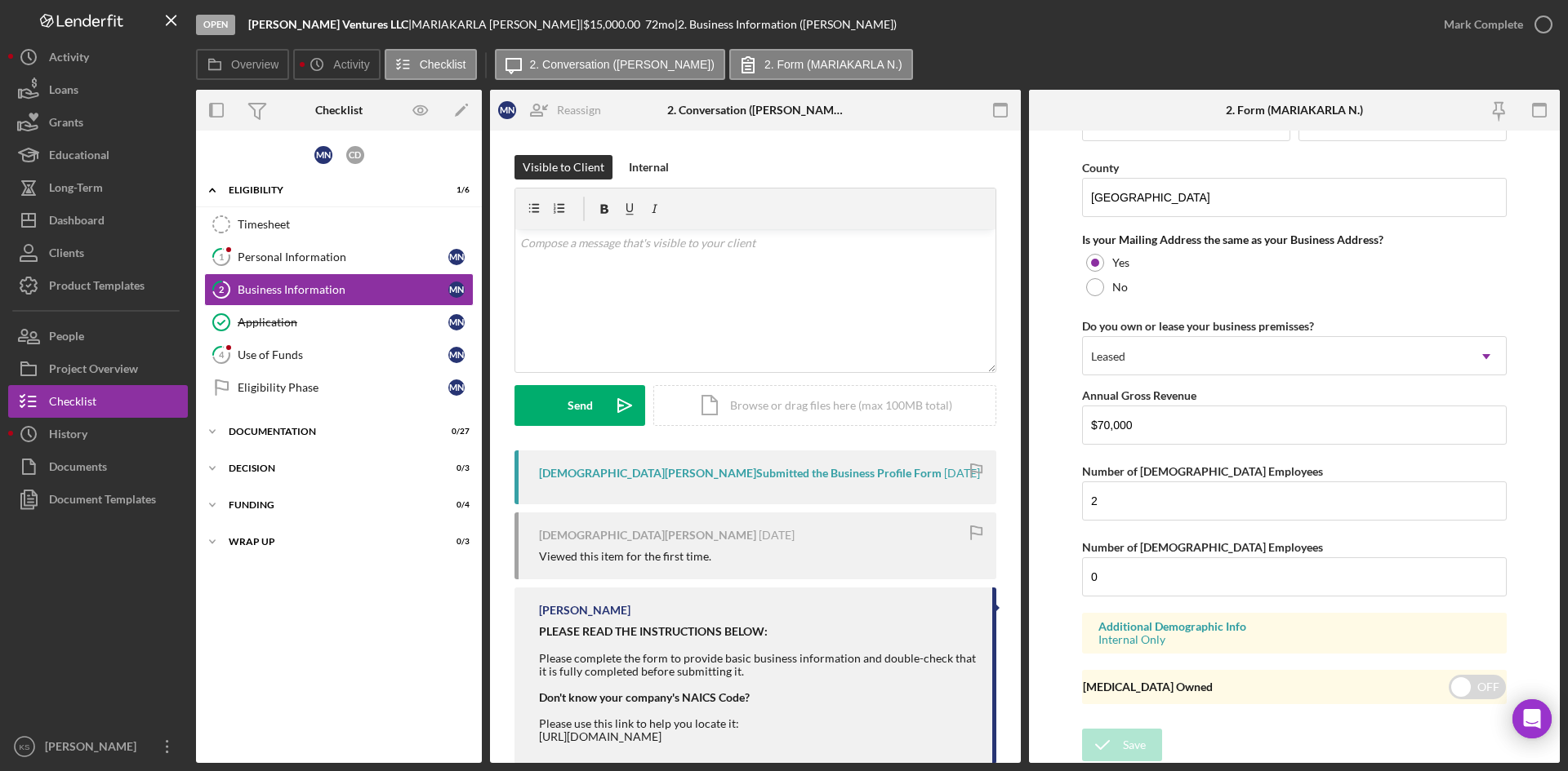
scroll to position [1394, 0]
click at [1540, 31] on circle "button" at bounding box center [1544, 25] width 17 height 17
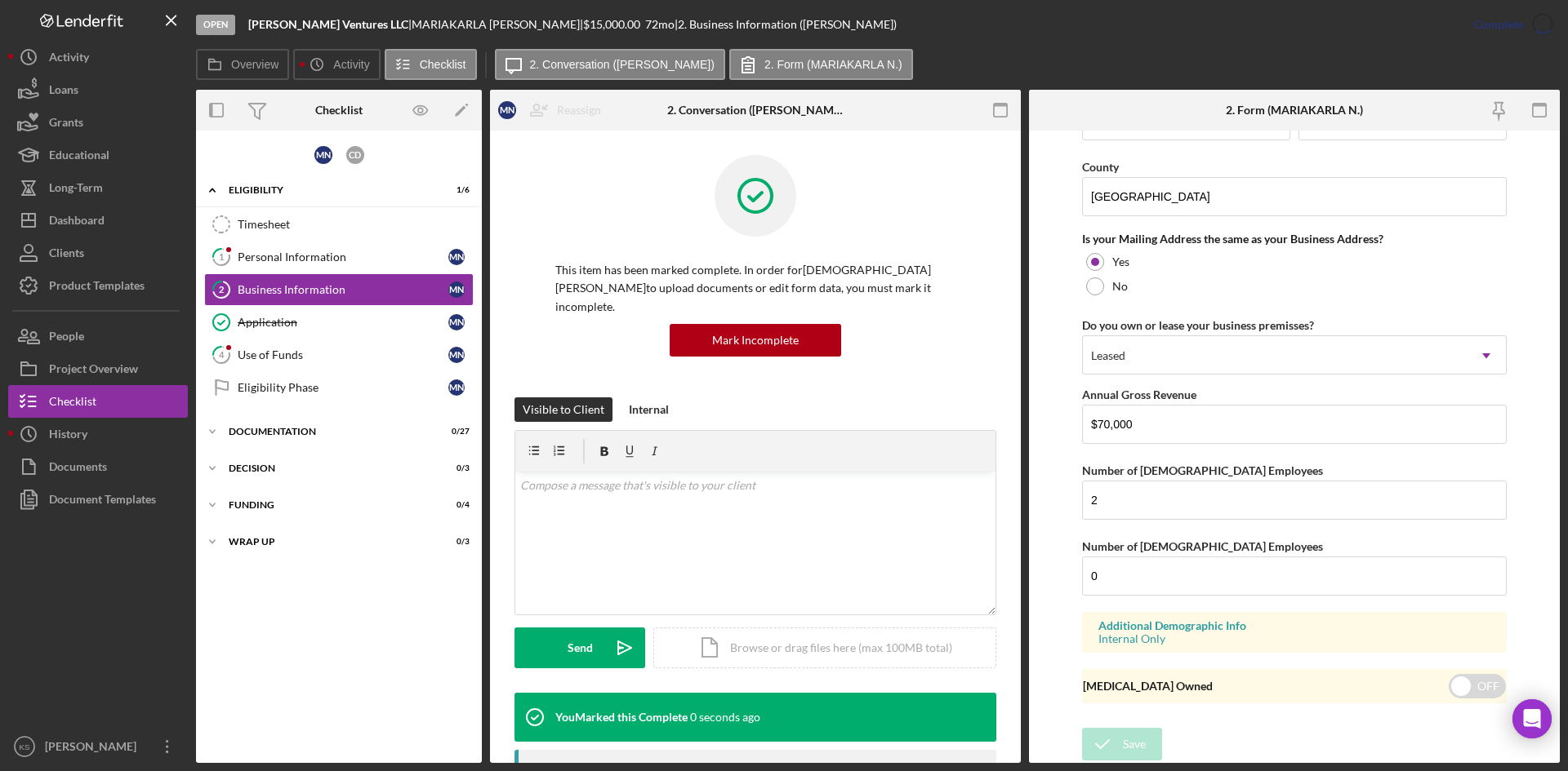
scroll to position [784, 0]
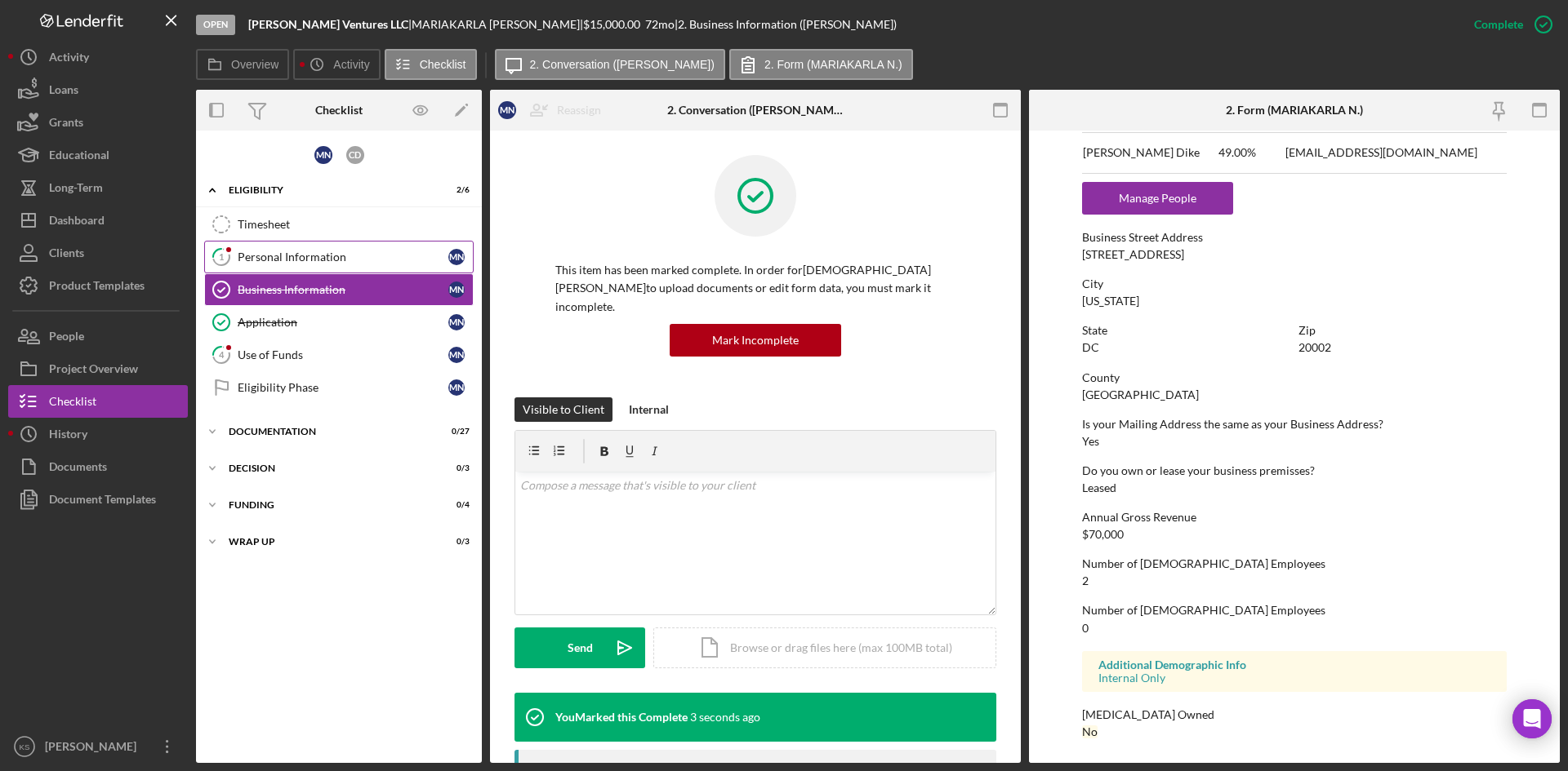
click at [307, 266] on link "1 Personal Information M N" at bounding box center [338, 256] width 270 height 32
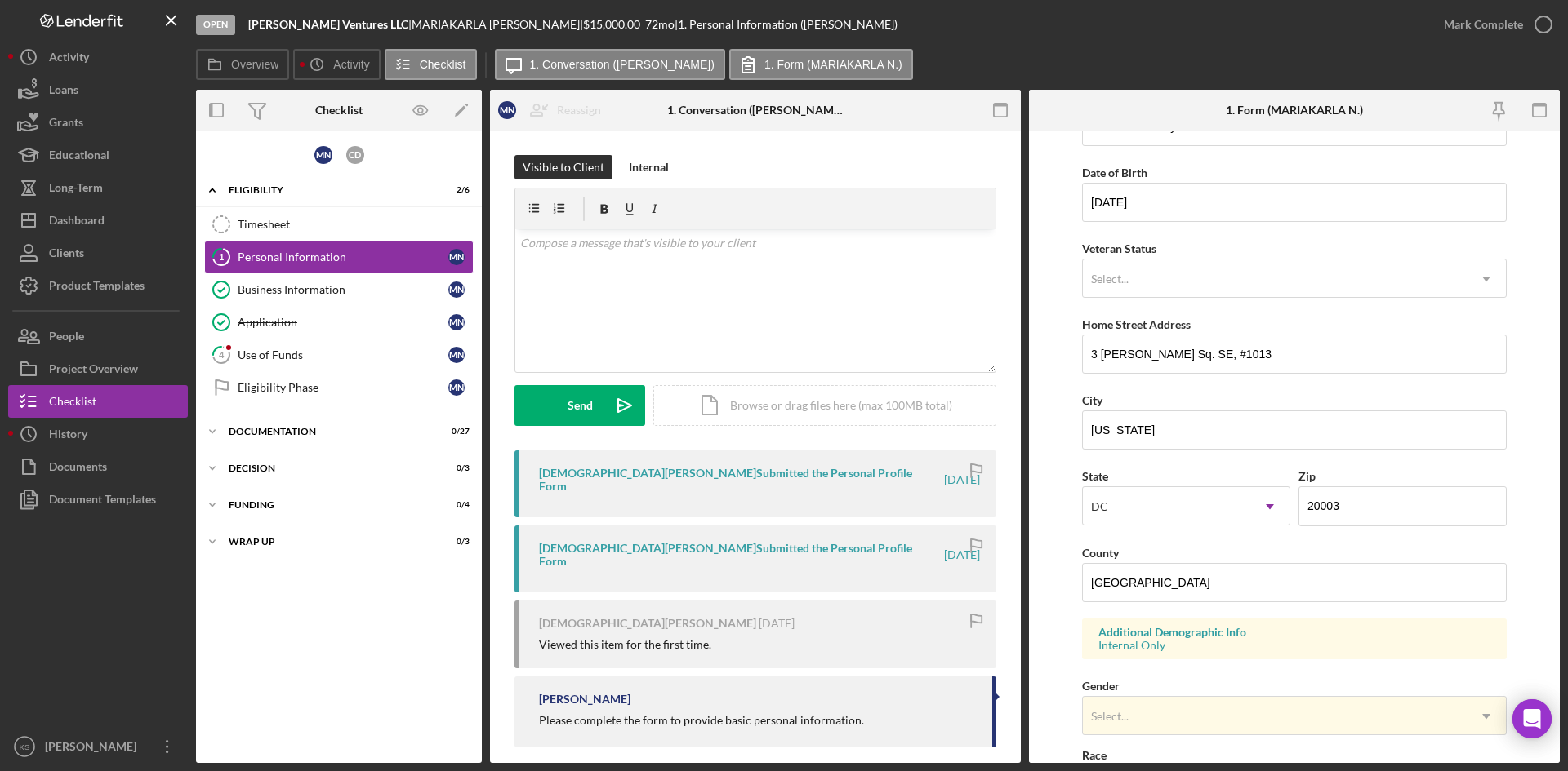
scroll to position [457, 0]
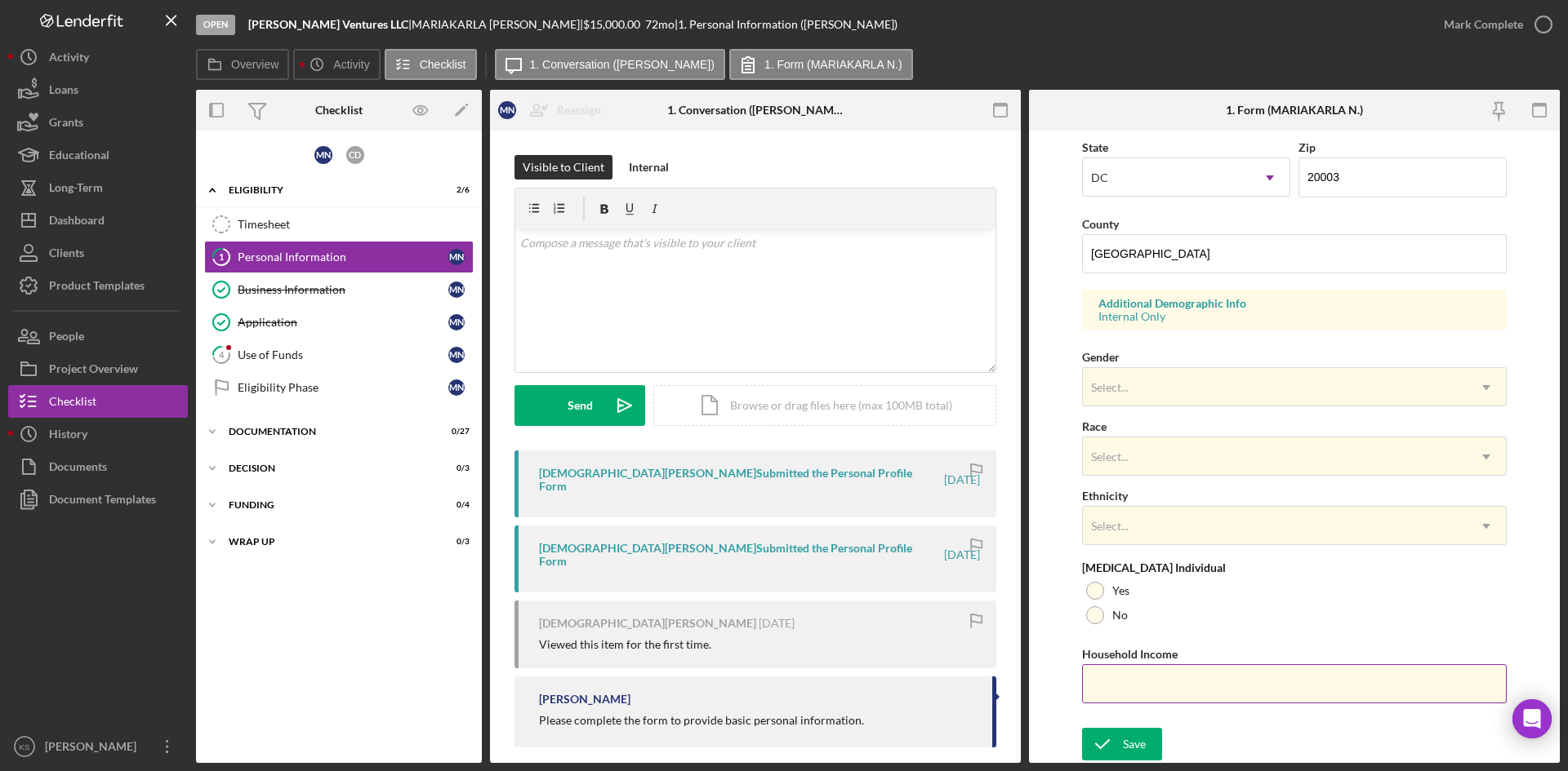
click at [1166, 680] on input "Household Income" at bounding box center [1294, 684] width 425 height 39
paste input "$291,550"
type input "$291,550"
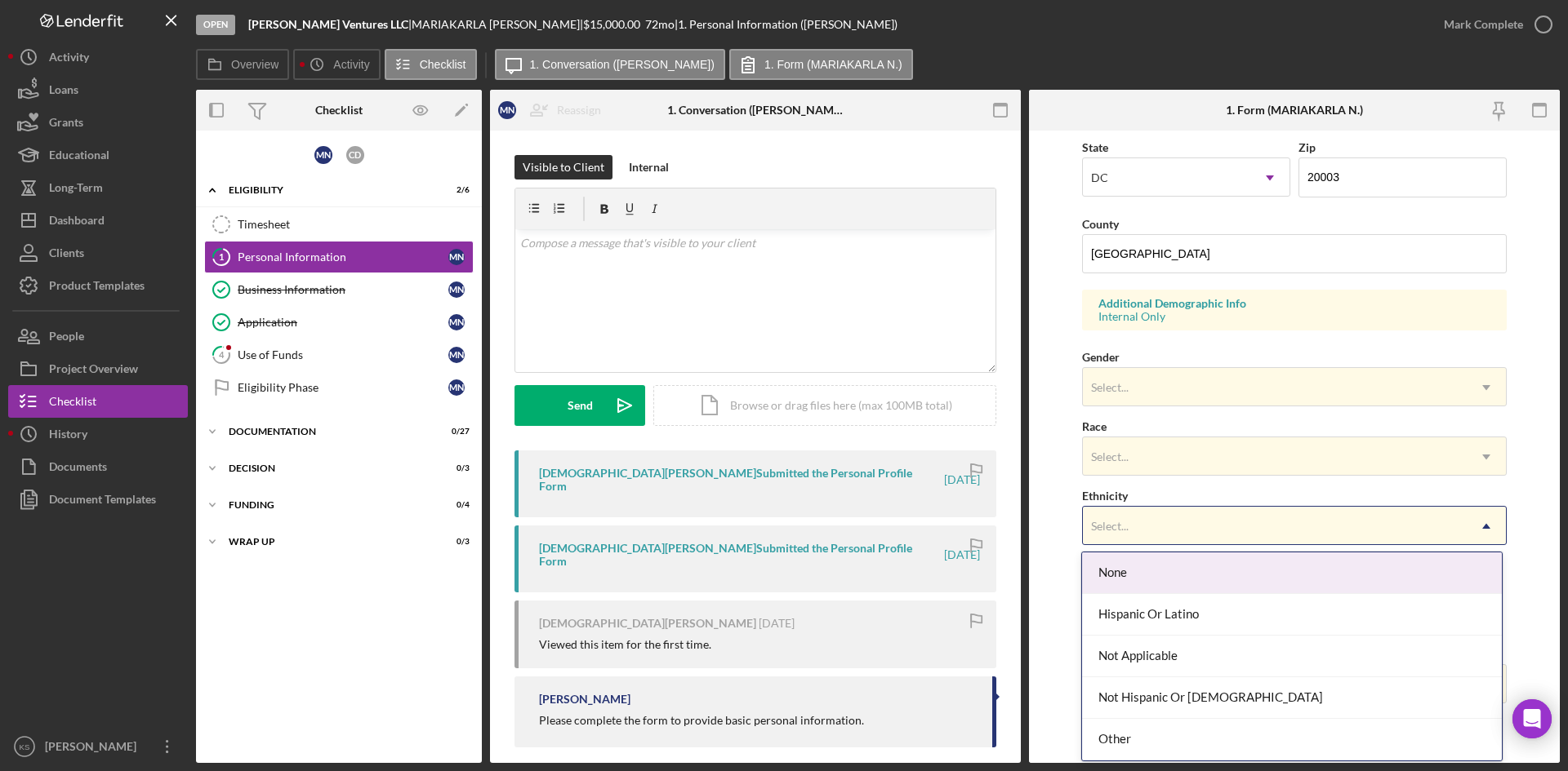
click at [1148, 521] on div "Select..." at bounding box center [1274, 527] width 383 height 38
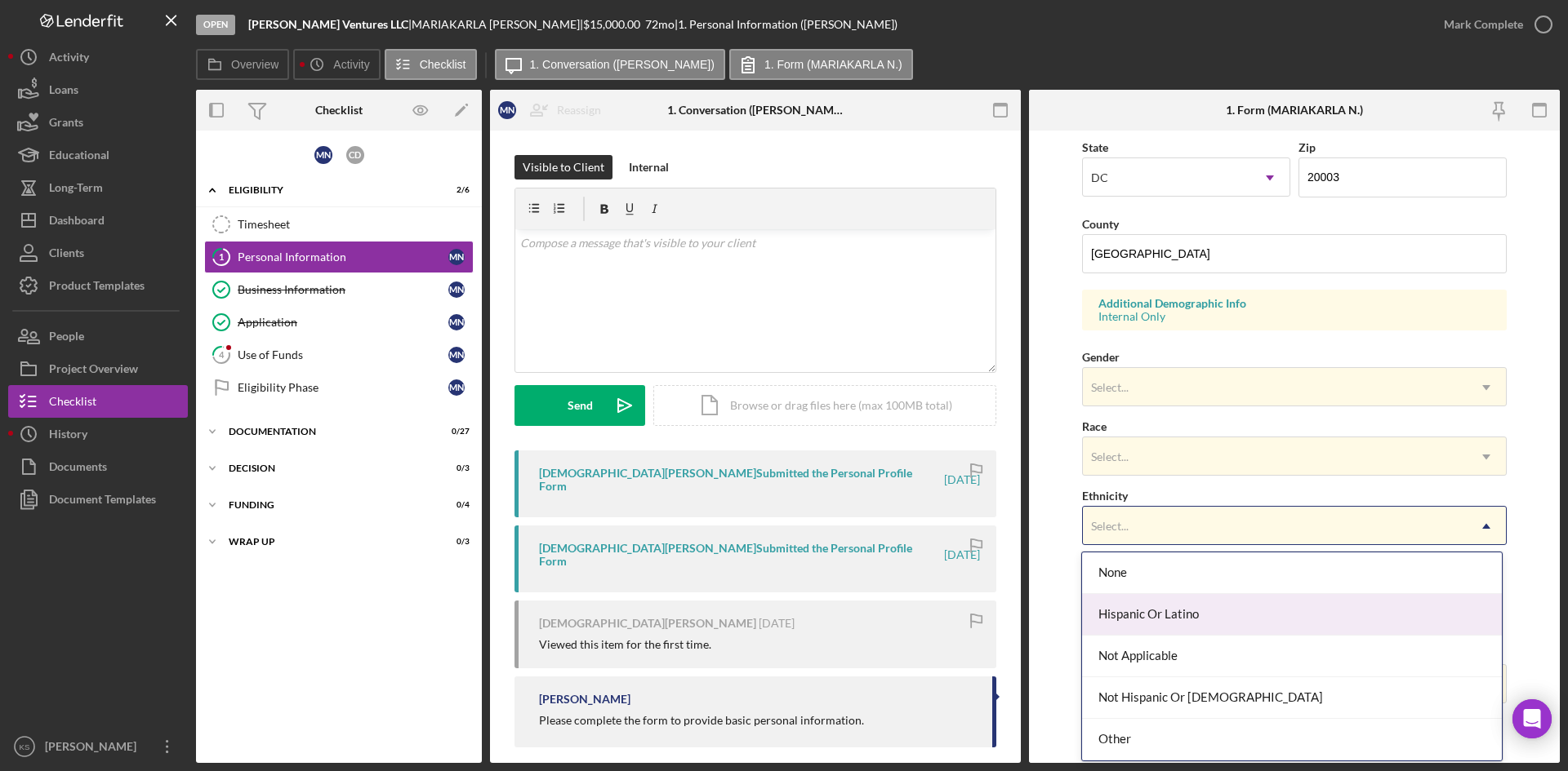
click at [1158, 619] on div "Hispanic Or Latino" at bounding box center [1291, 615] width 419 height 42
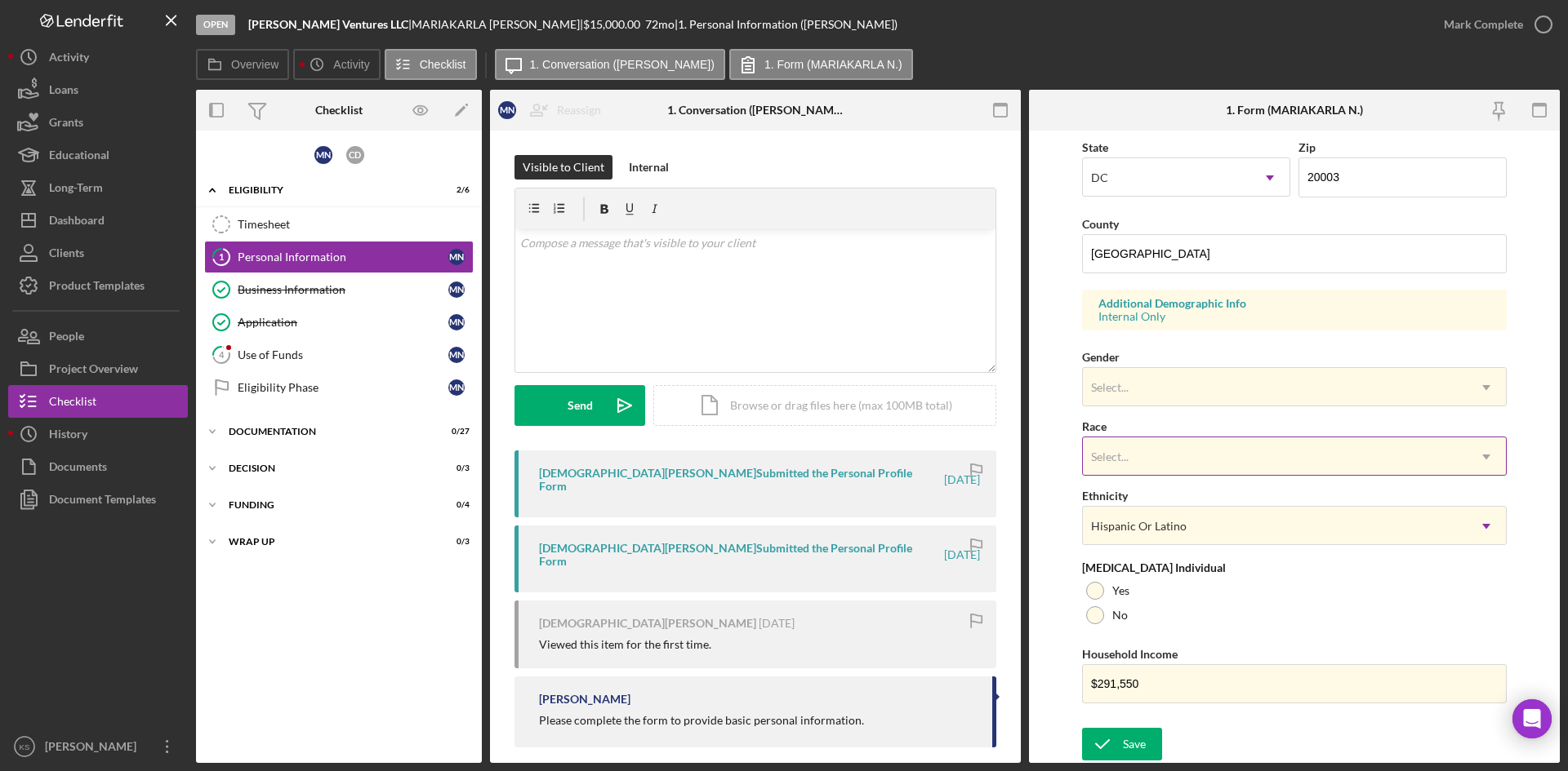
click at [1154, 453] on div "Select..." at bounding box center [1274, 457] width 383 height 38
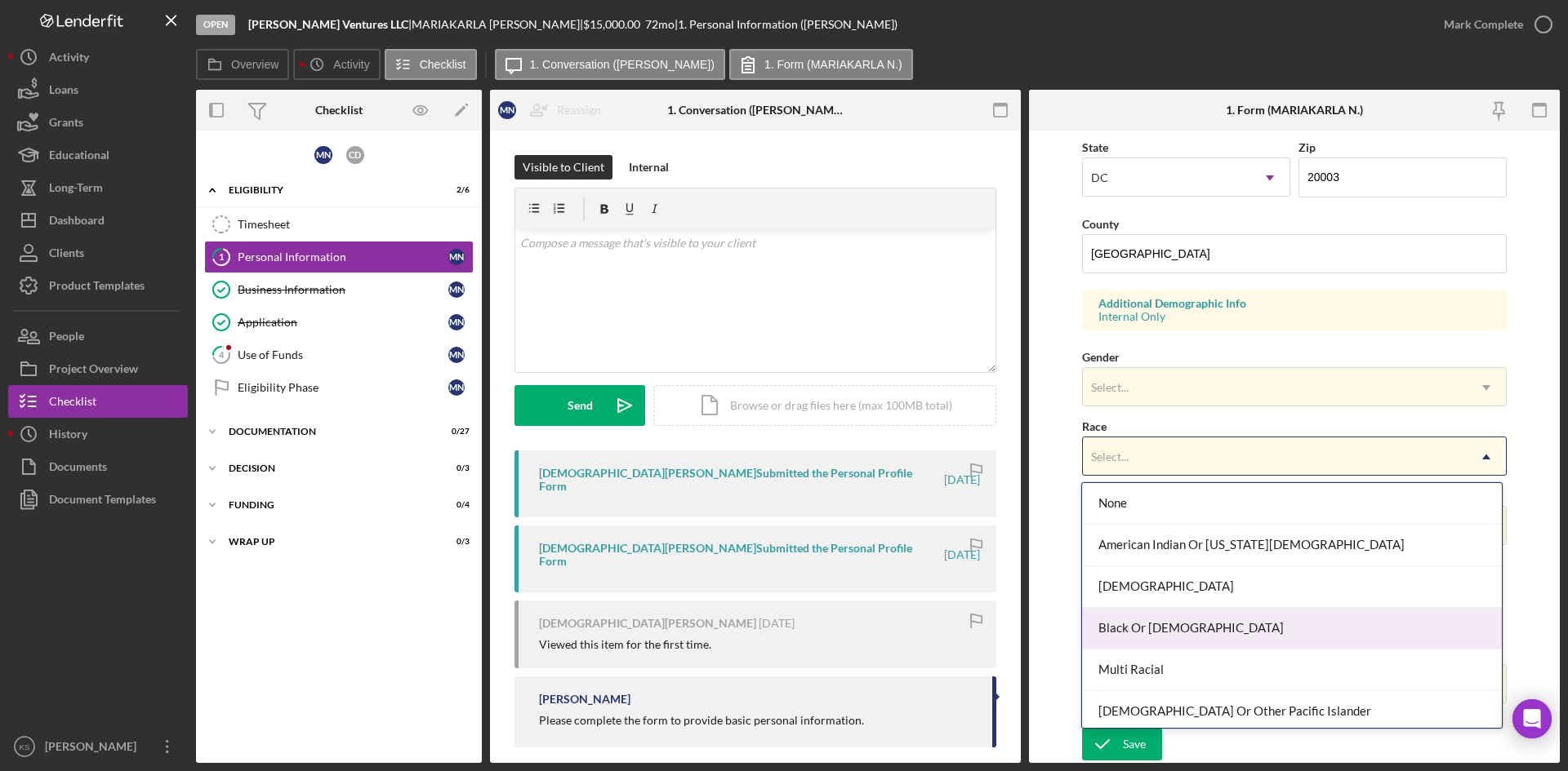
scroll to position [88, 0]
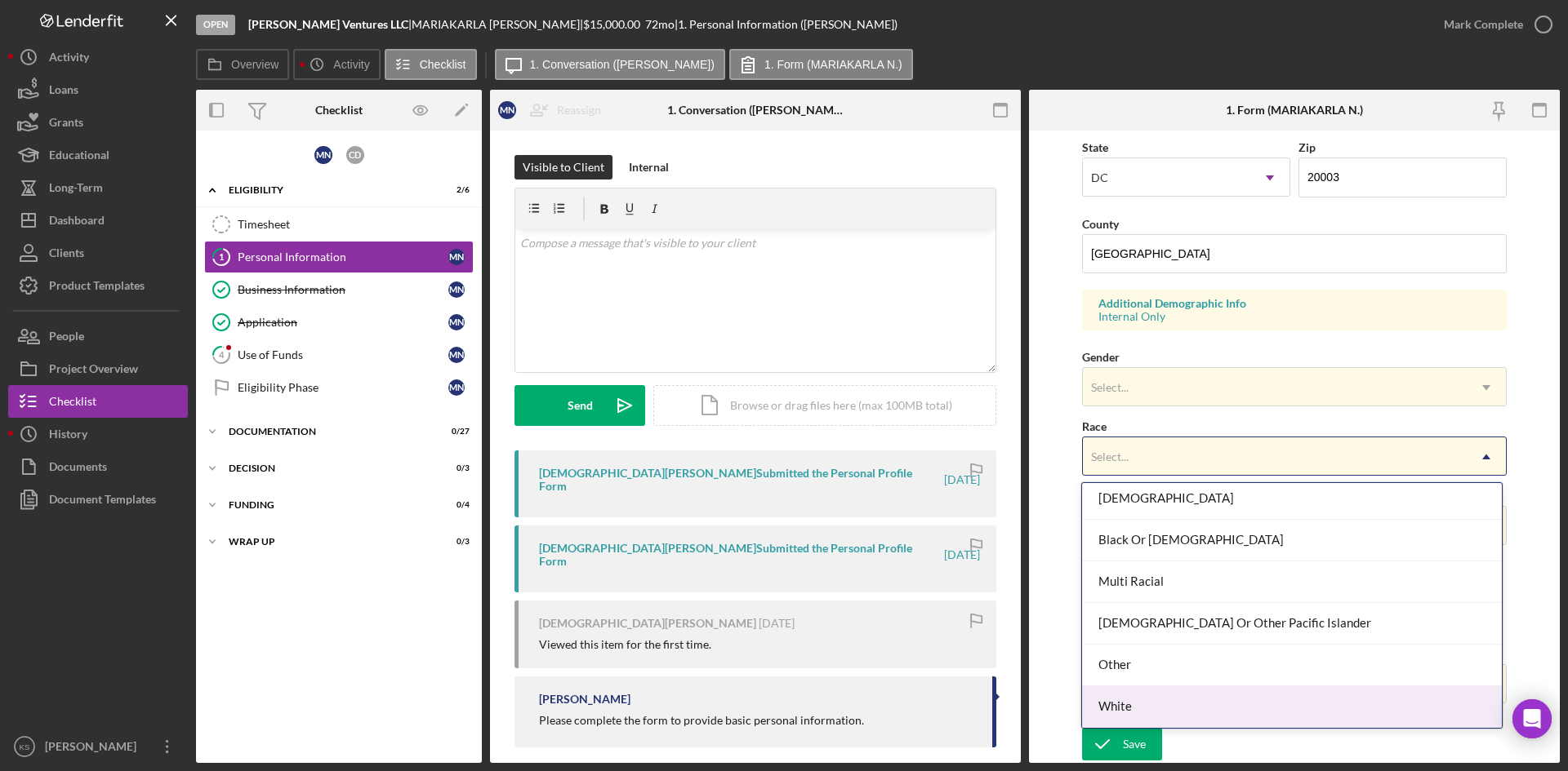
click at [1144, 697] on div "White" at bounding box center [1291, 707] width 419 height 42
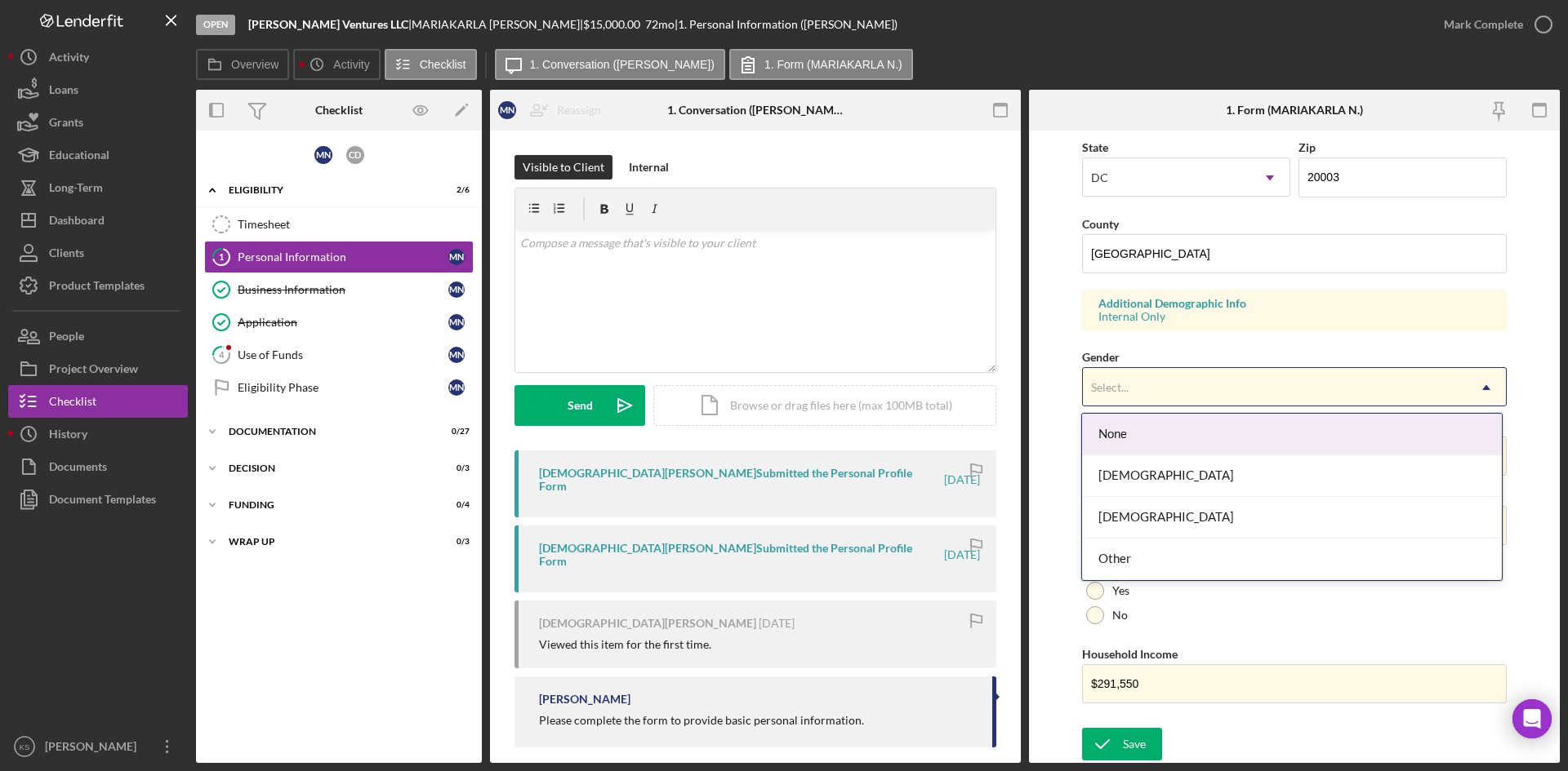
click at [1130, 395] on div "Select..." at bounding box center [1274, 388] width 383 height 38
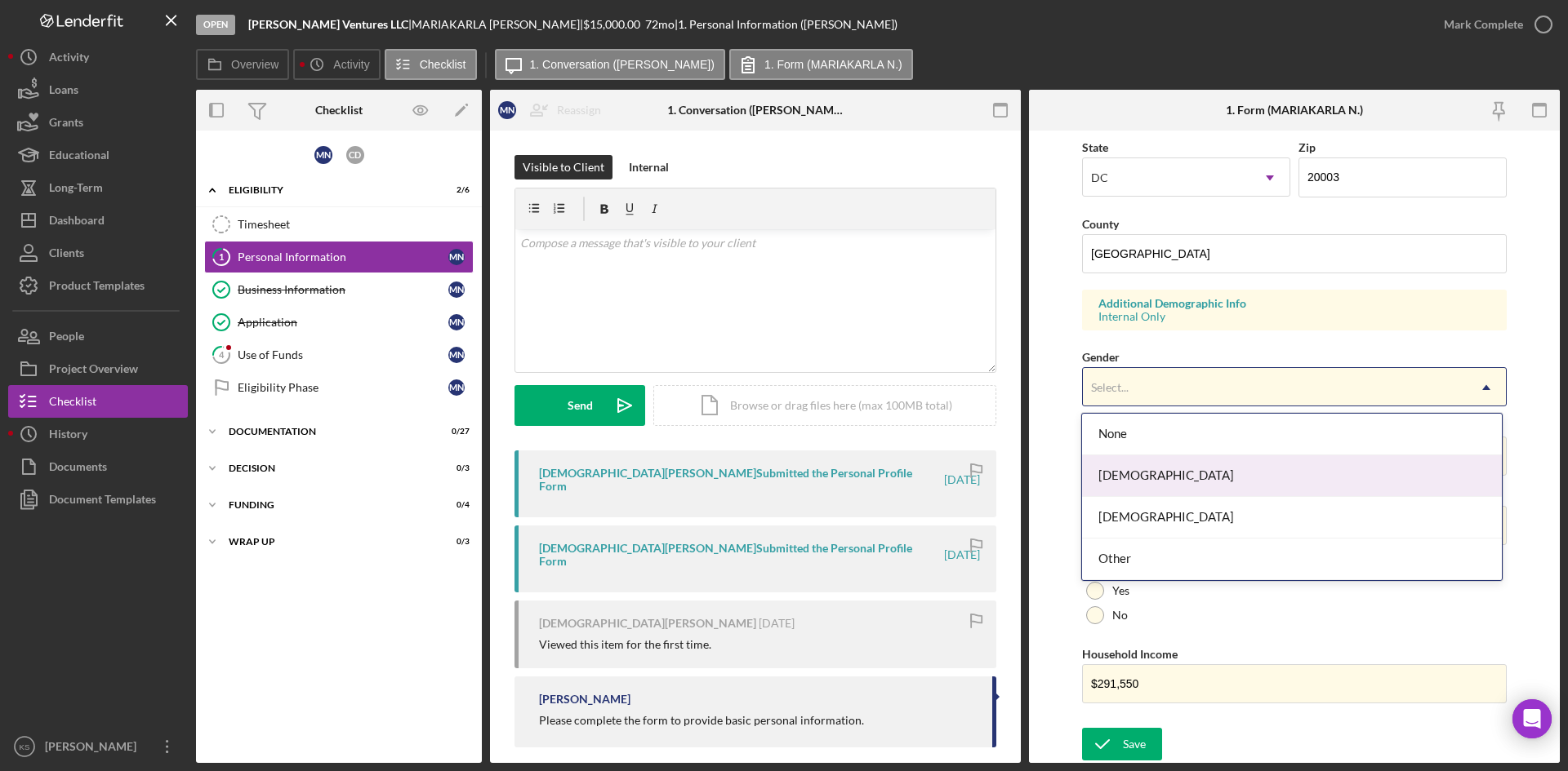
click at [1136, 480] on div "[DEMOGRAPHIC_DATA]" at bounding box center [1291, 476] width 419 height 42
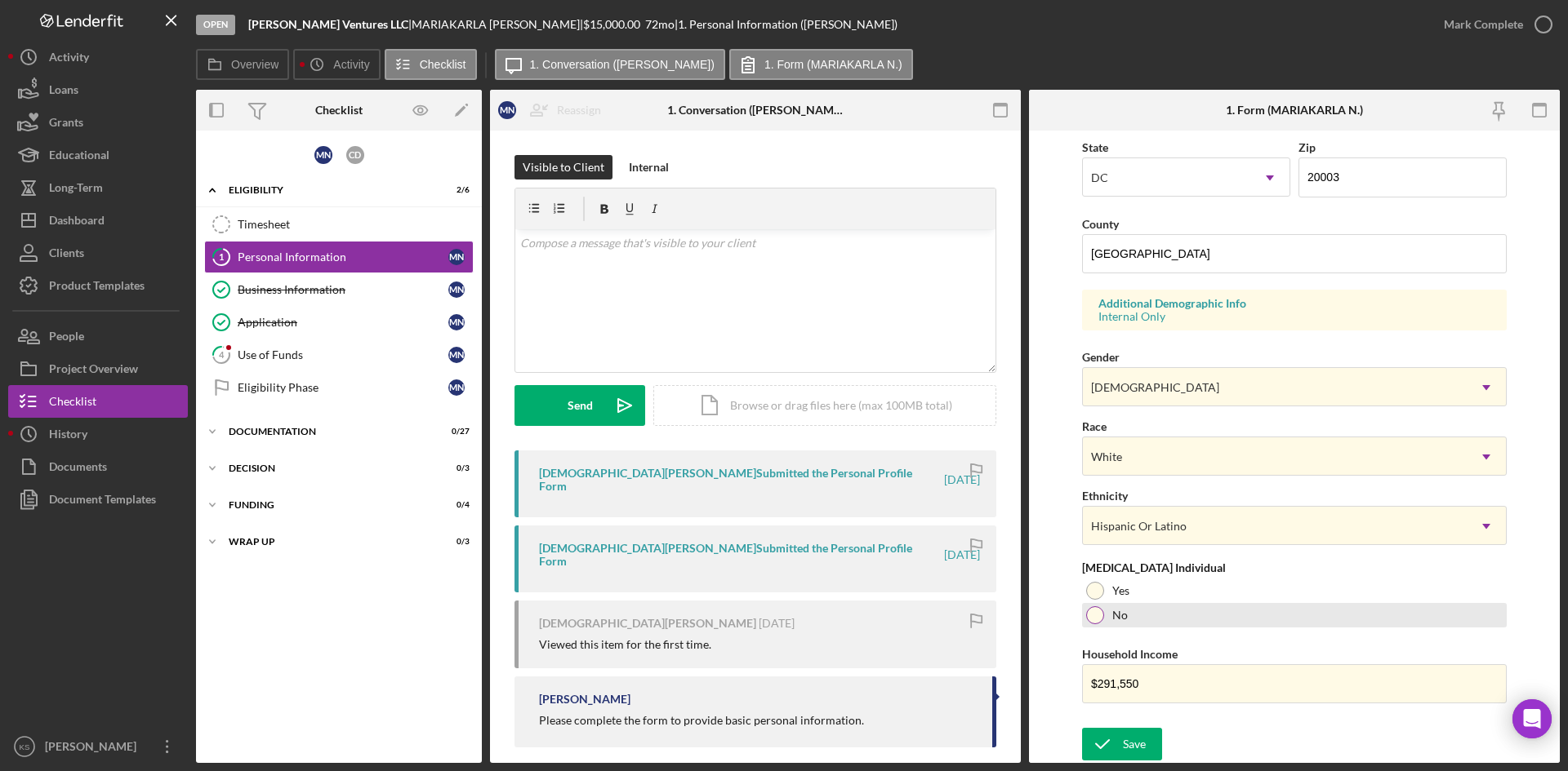
click at [1096, 614] on div at bounding box center [1095, 615] width 18 height 18
click at [1134, 750] on div "Save" at bounding box center [1135, 744] width 23 height 32
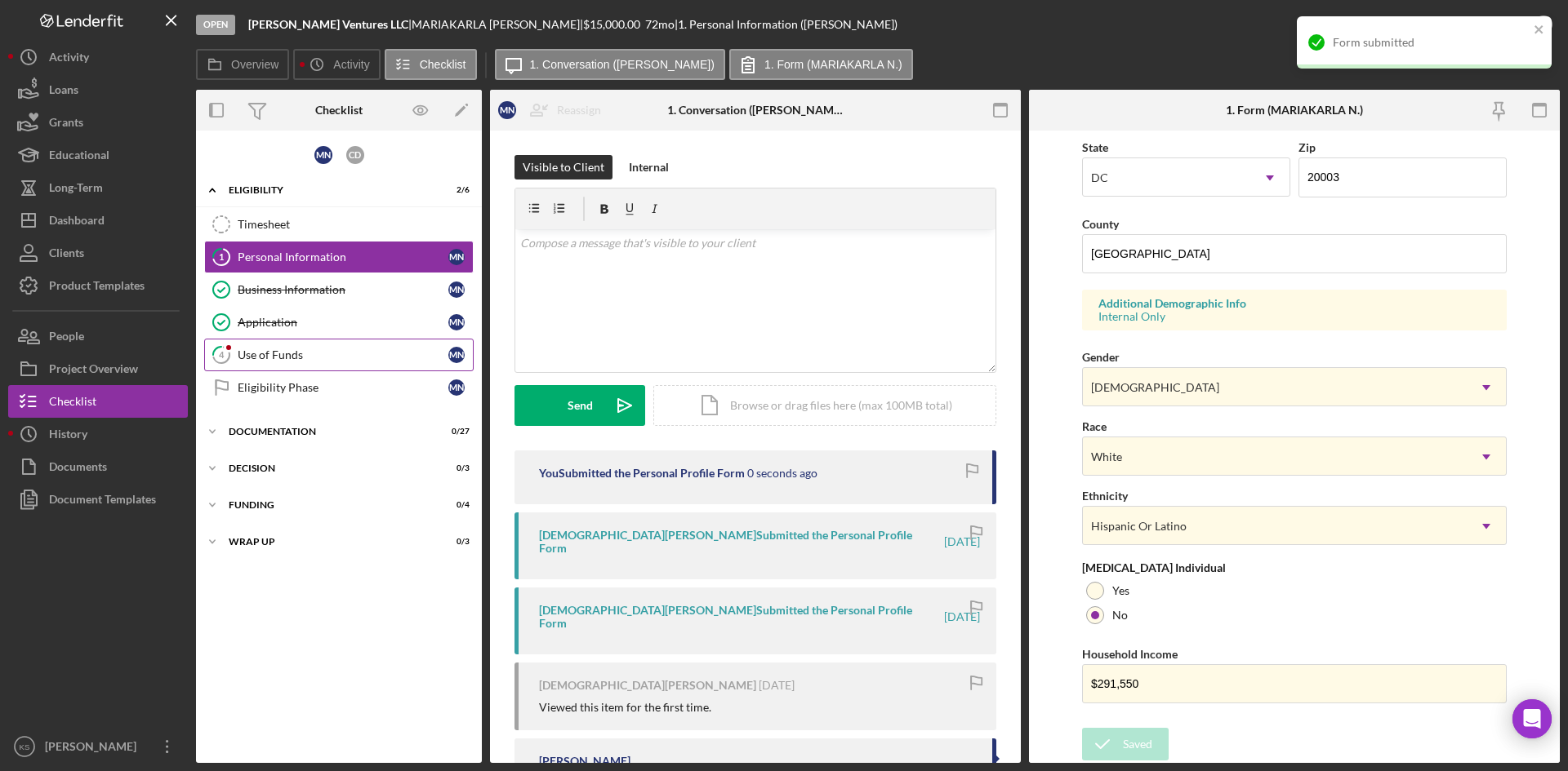
click at [284, 360] on div "Use of Funds" at bounding box center [344, 355] width 211 height 13
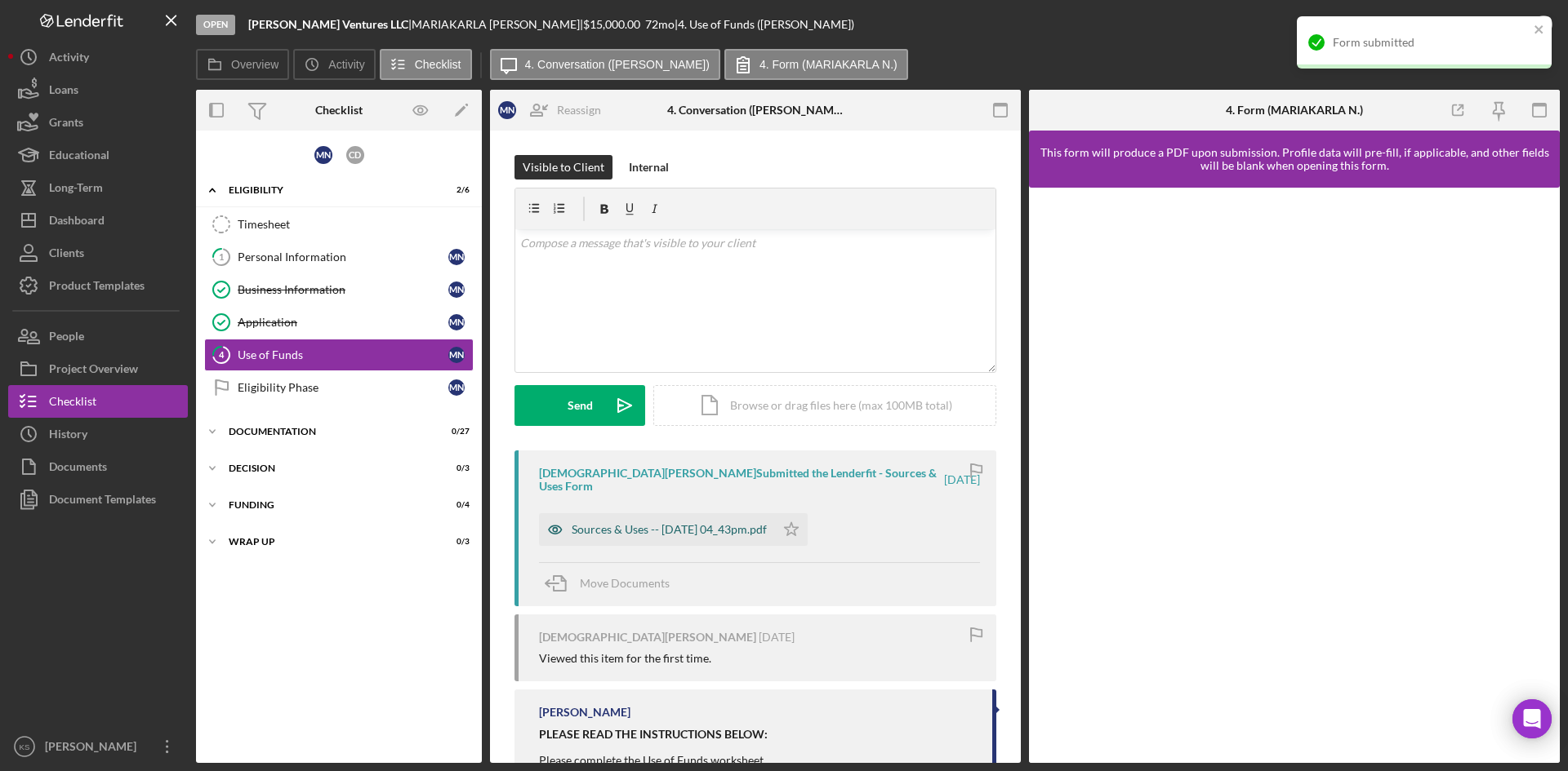
click at [729, 527] on div "Sources & Uses -- [DATE] 04_43pm.pdf" at bounding box center [669, 529] width 195 height 13
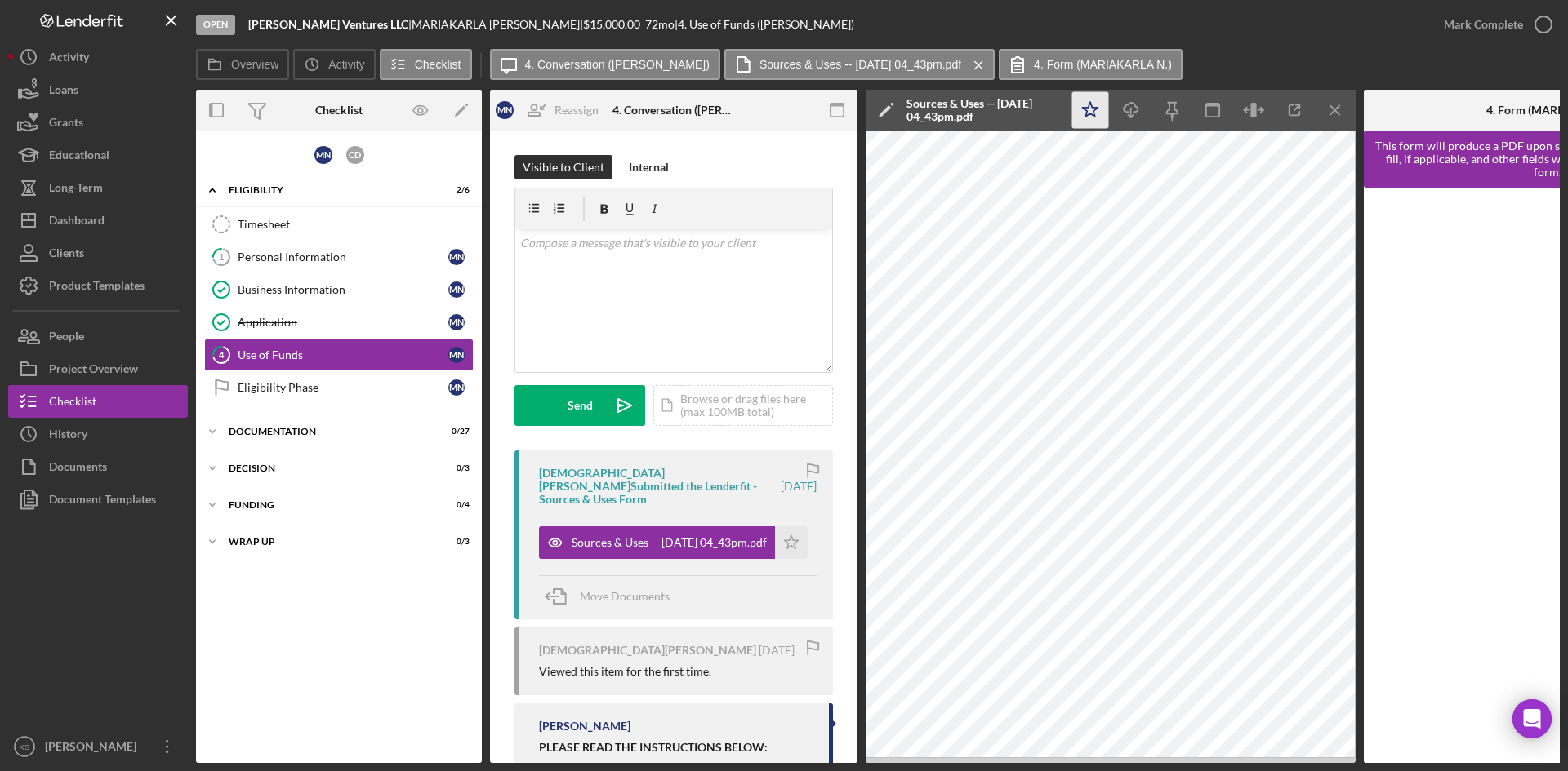
click at [1093, 110] on icon "Icon/Star" at bounding box center [1091, 111] width 37 height 37
click at [1549, 19] on icon "button" at bounding box center [1544, 24] width 41 height 41
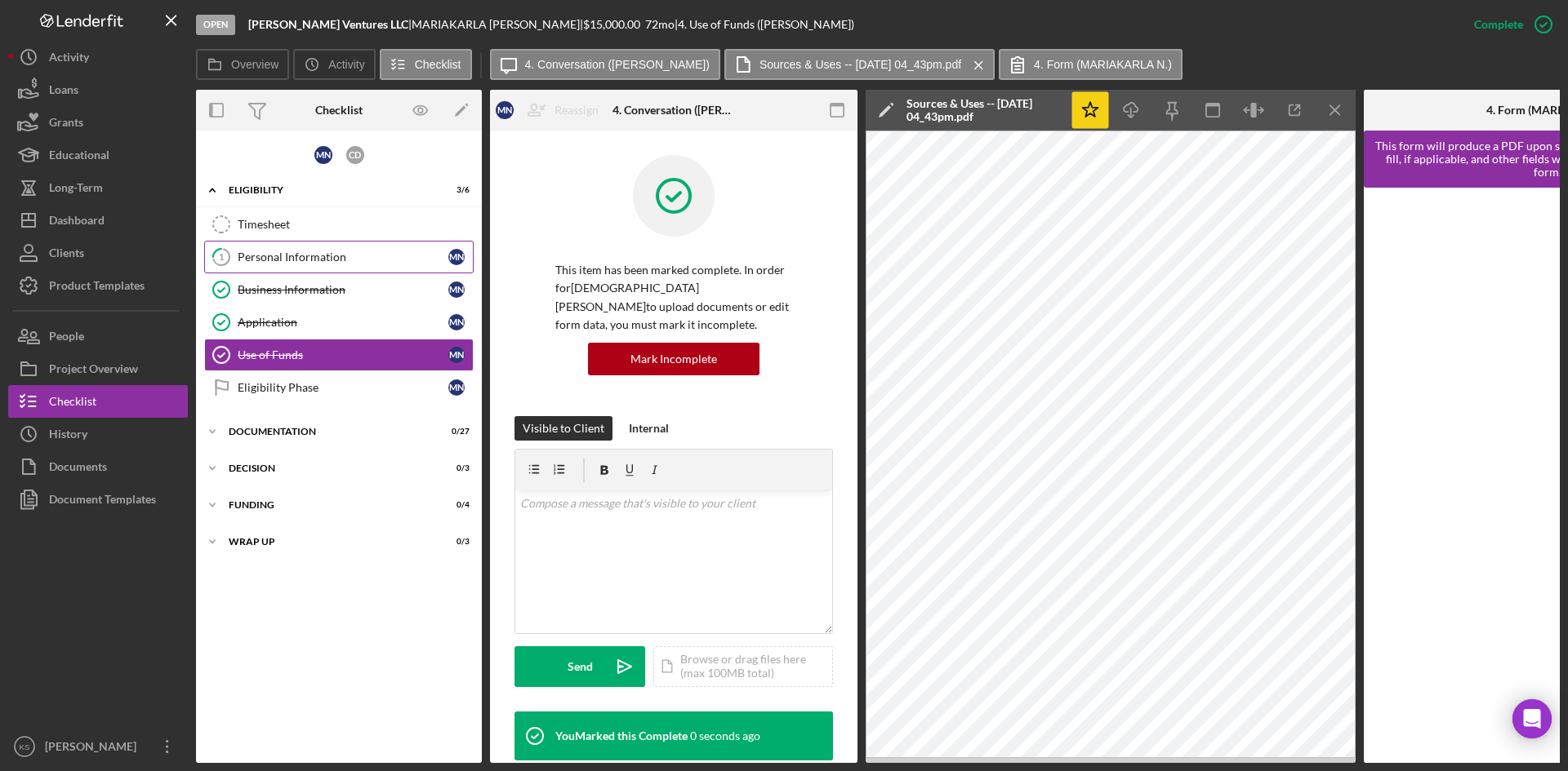
click at [322, 254] on div "Personal Information" at bounding box center [344, 257] width 211 height 13
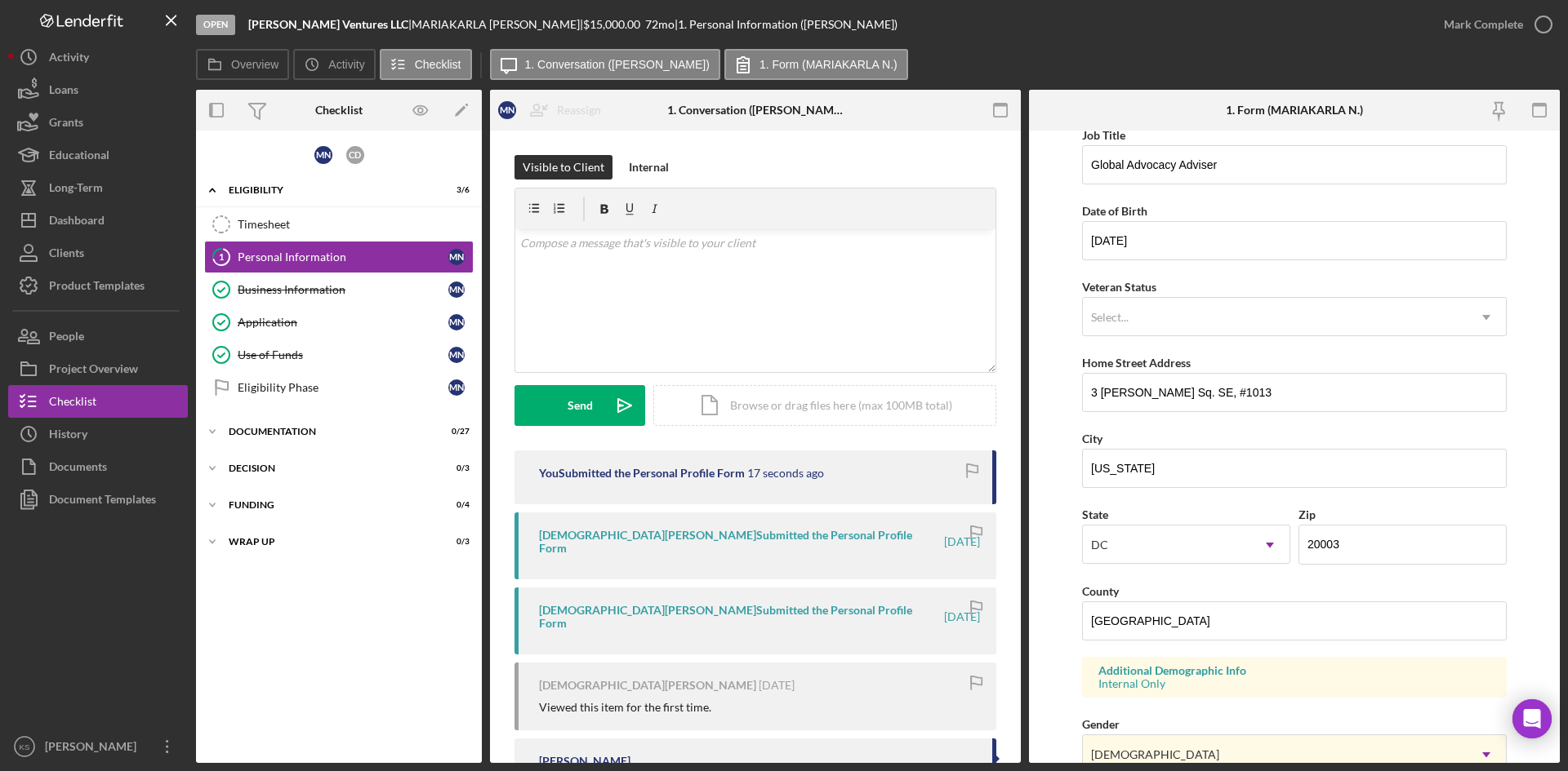
scroll to position [408, 0]
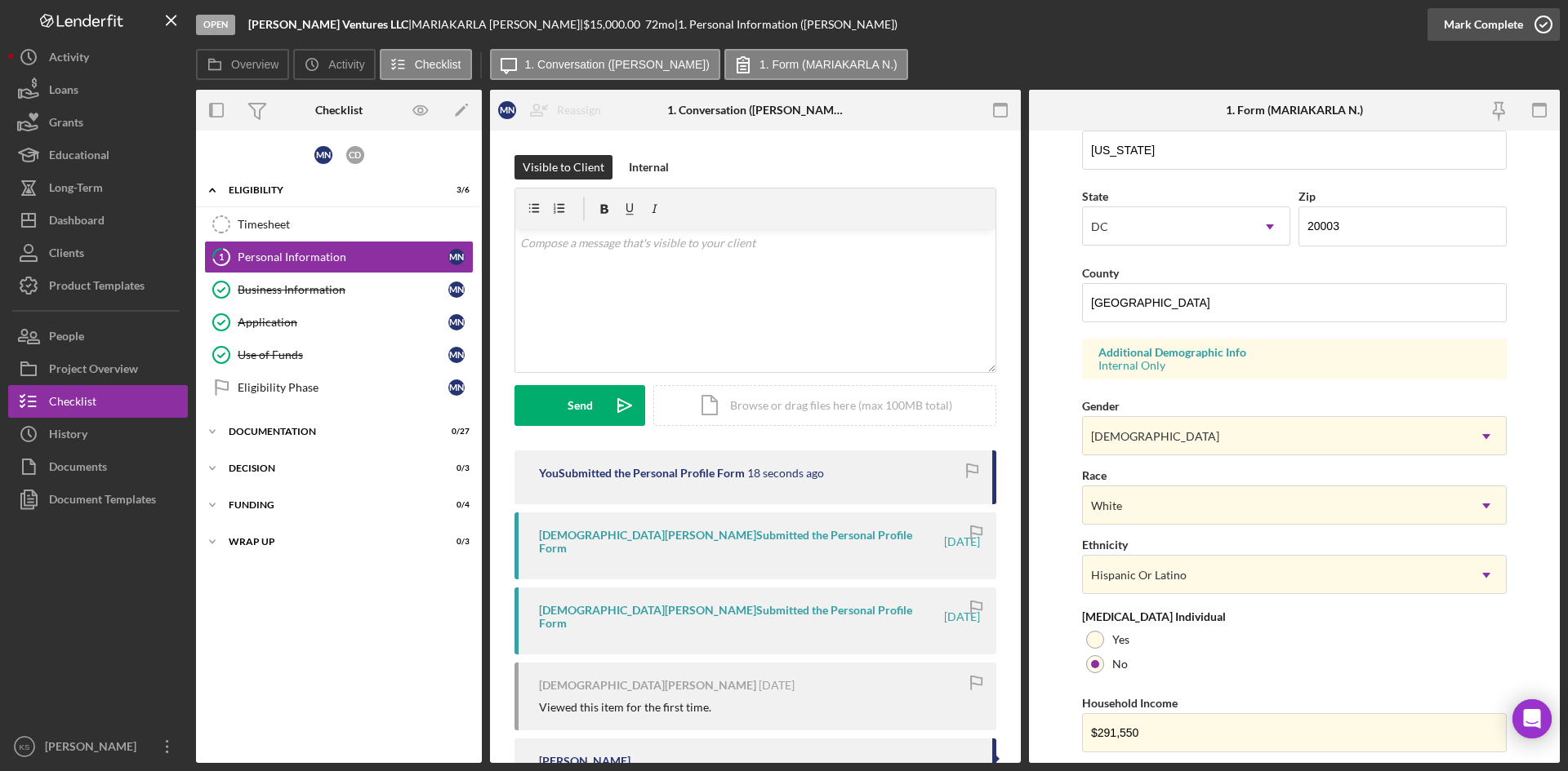
click at [1539, 35] on icon "button" at bounding box center [1544, 24] width 41 height 41
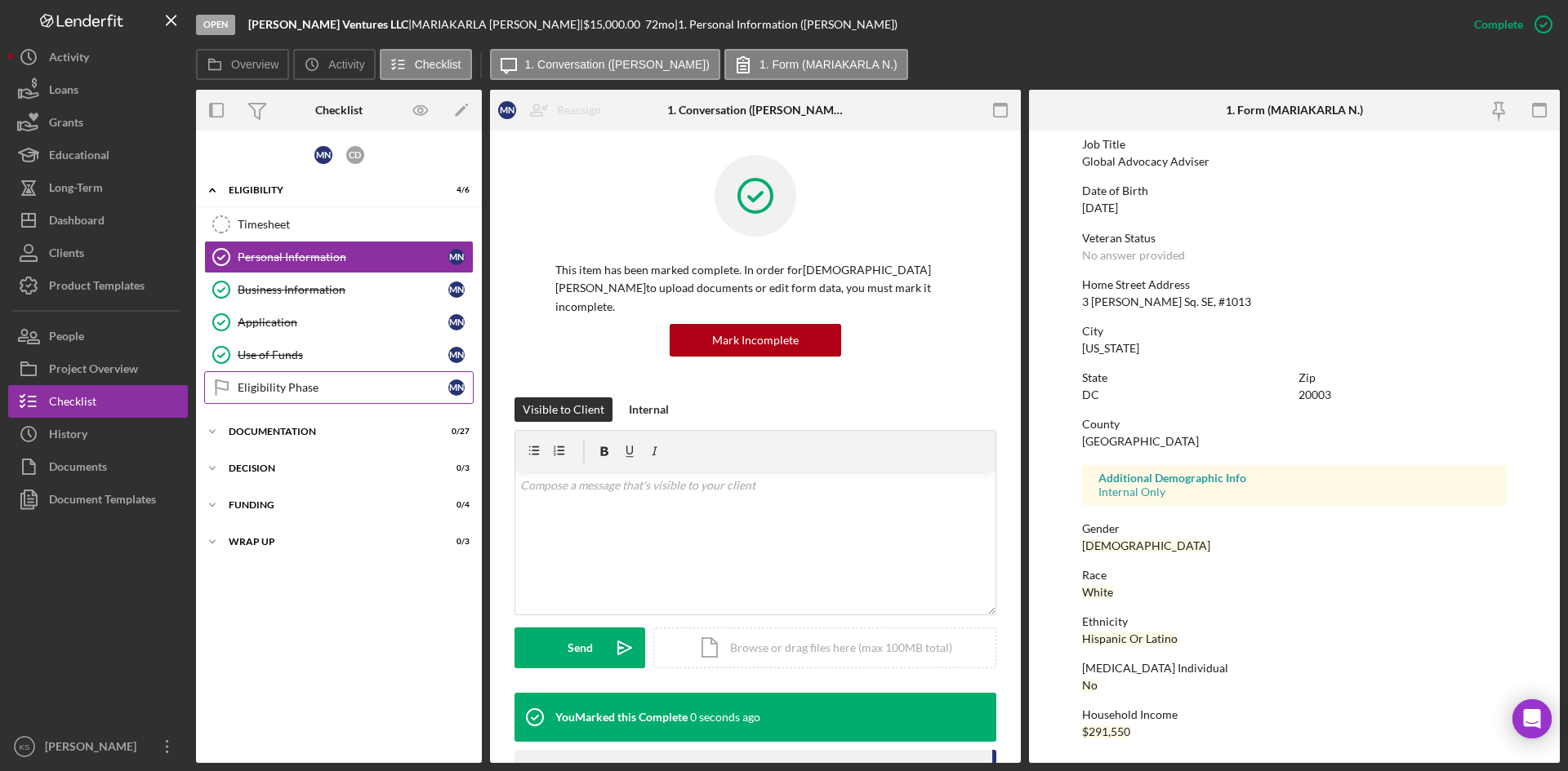
scroll to position [129, 0]
click at [288, 389] on div "Eligibility Phase" at bounding box center [344, 388] width 211 height 13
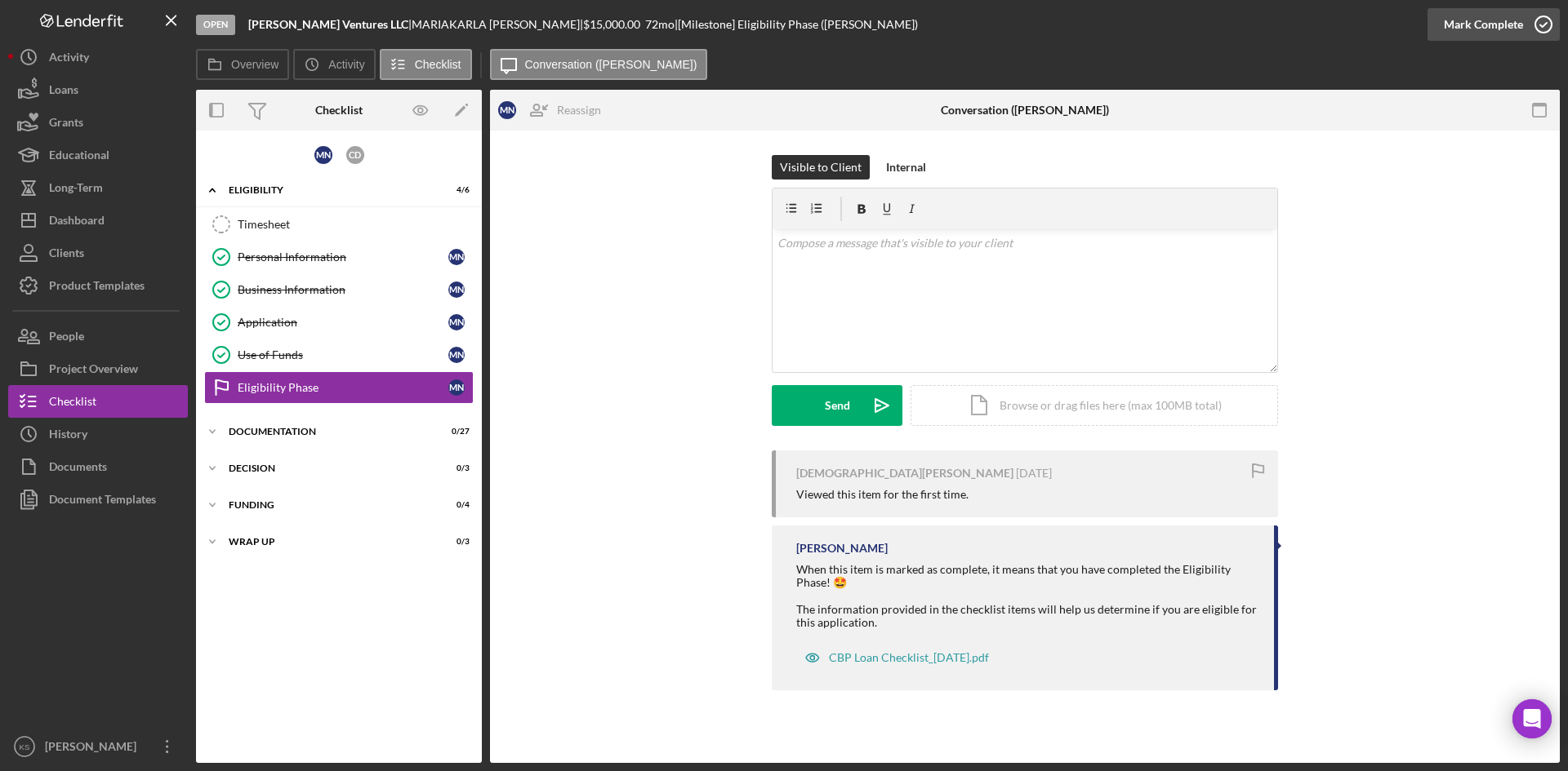
click at [1545, 26] on icon "button" at bounding box center [1544, 24] width 41 height 41
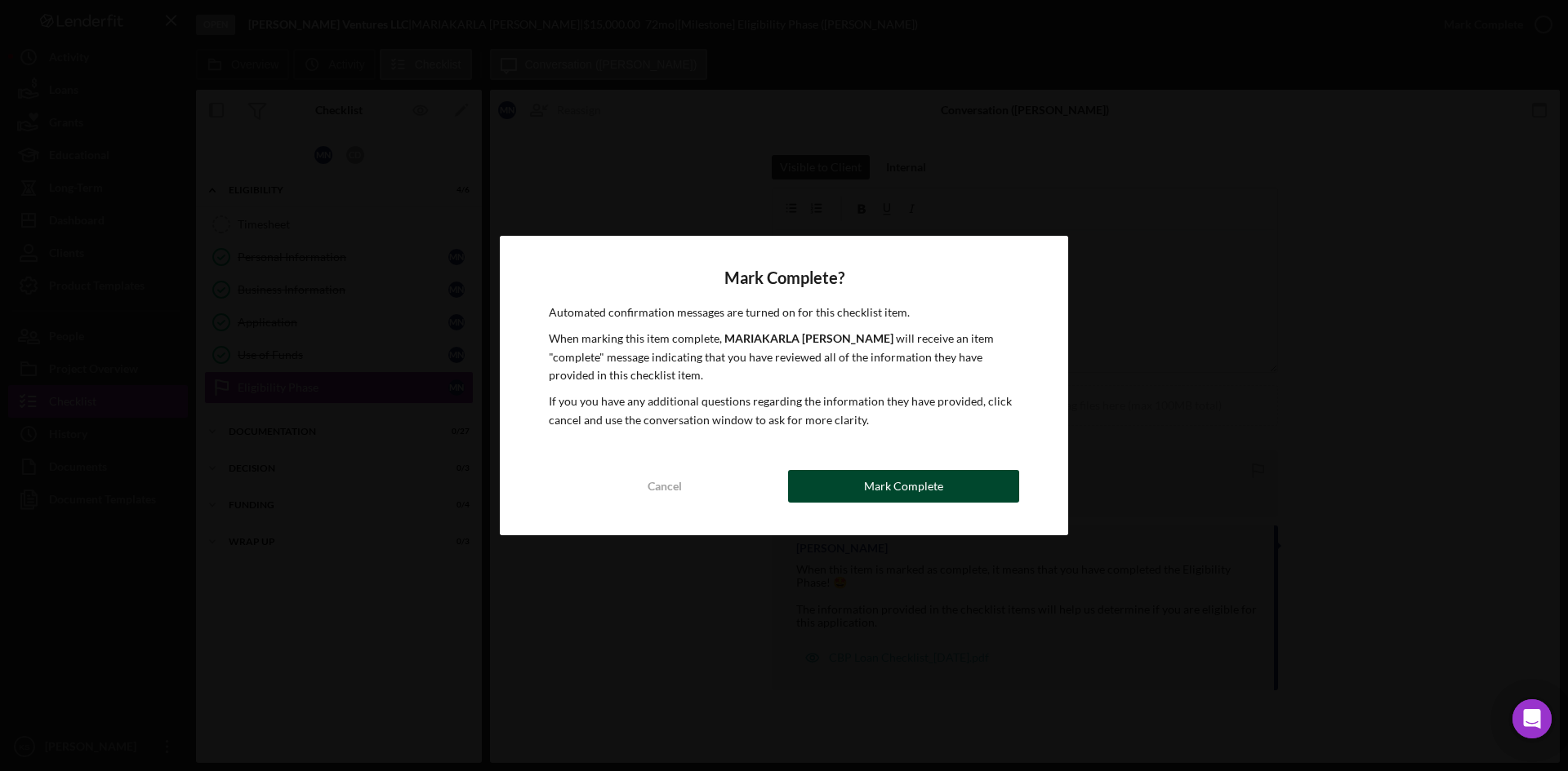
click at [911, 487] on div "Mark Complete" at bounding box center [904, 486] width 80 height 32
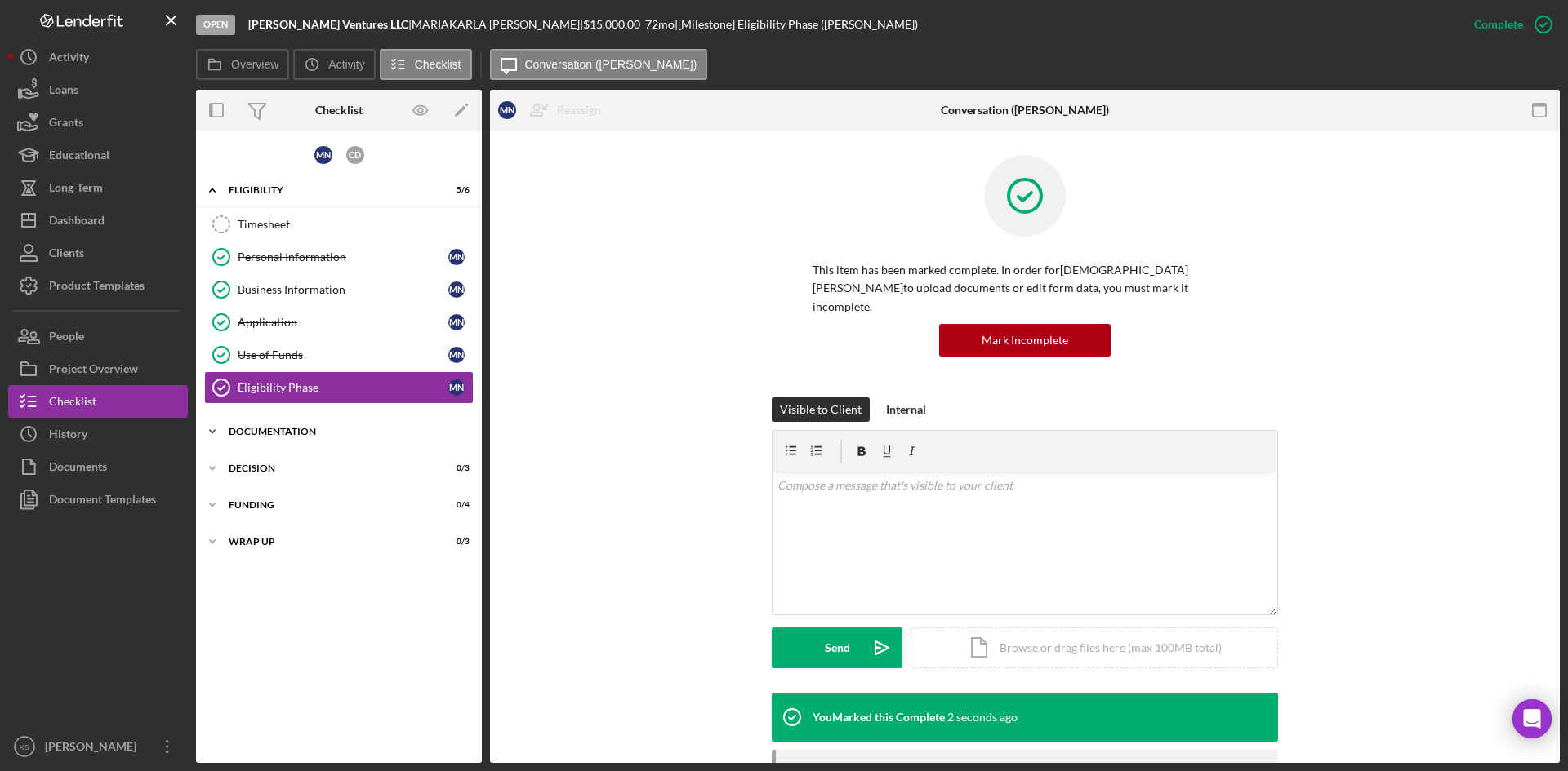
click at [276, 432] on div "Documentation" at bounding box center [345, 431] width 232 height 10
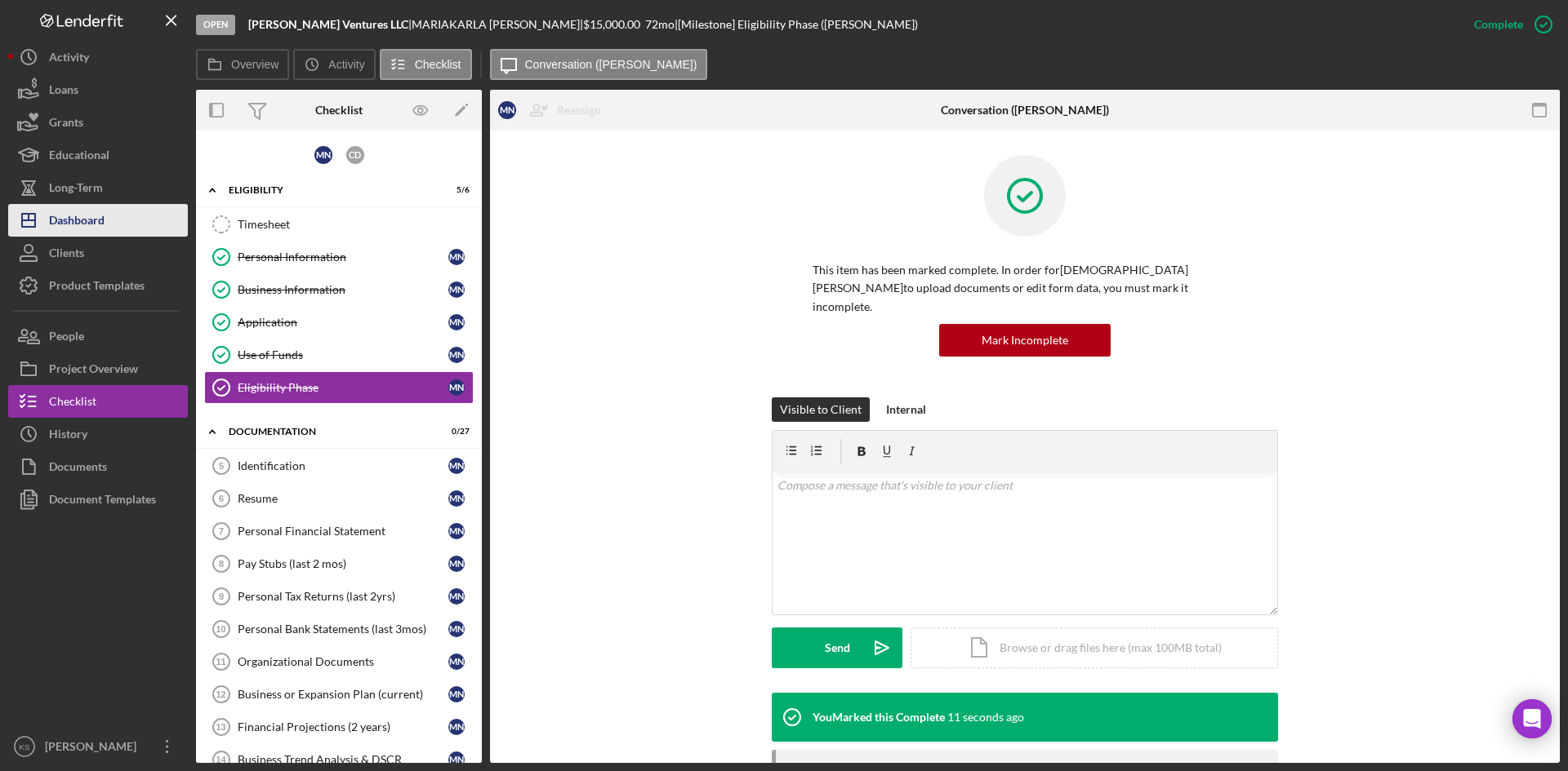
click at [122, 224] on button "Icon/Dashboard Dashboard" at bounding box center [98, 219] width 180 height 32
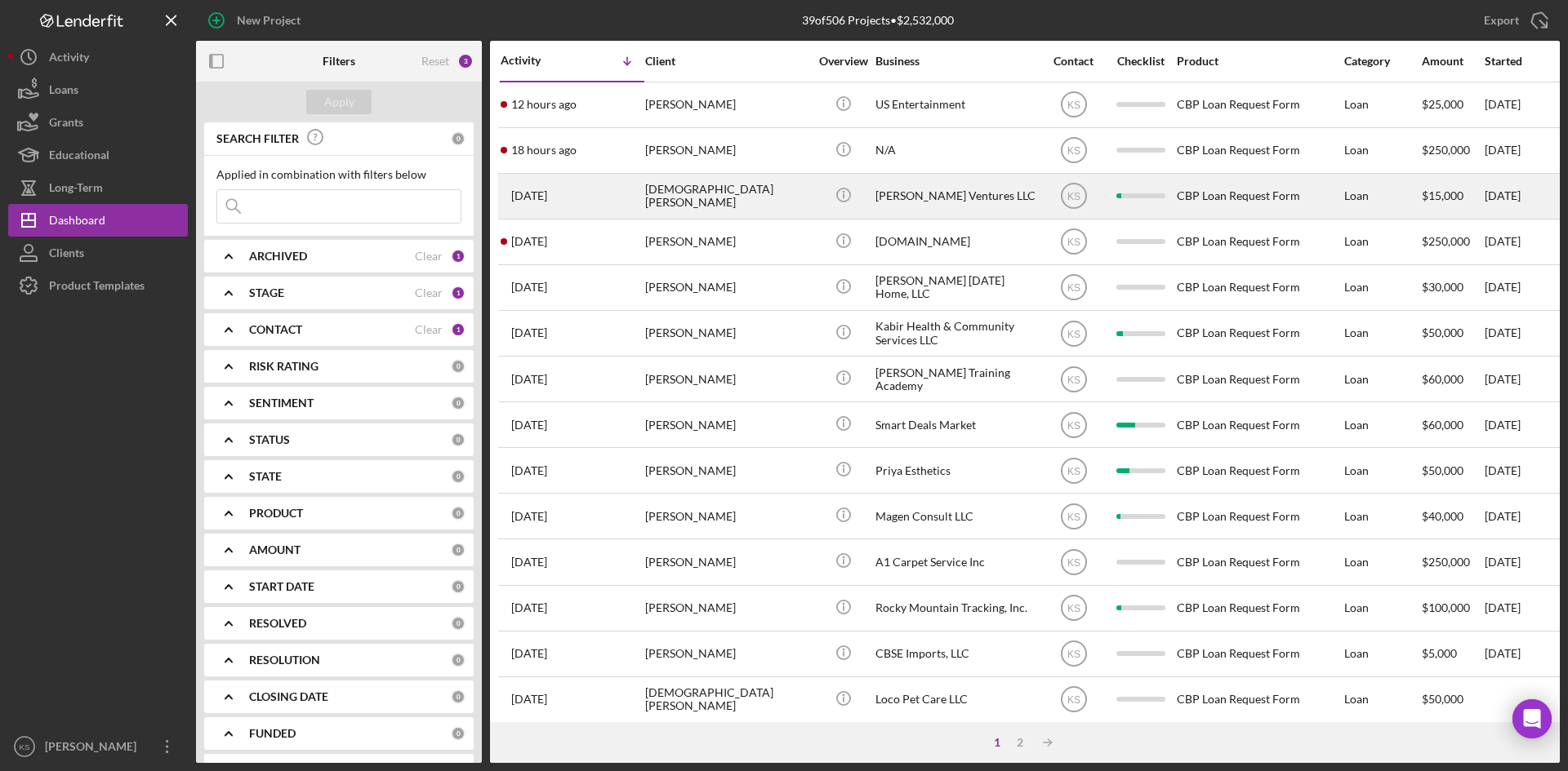
click at [582, 200] on div "[DATE] [PERSON_NAME]" at bounding box center [572, 196] width 143 height 44
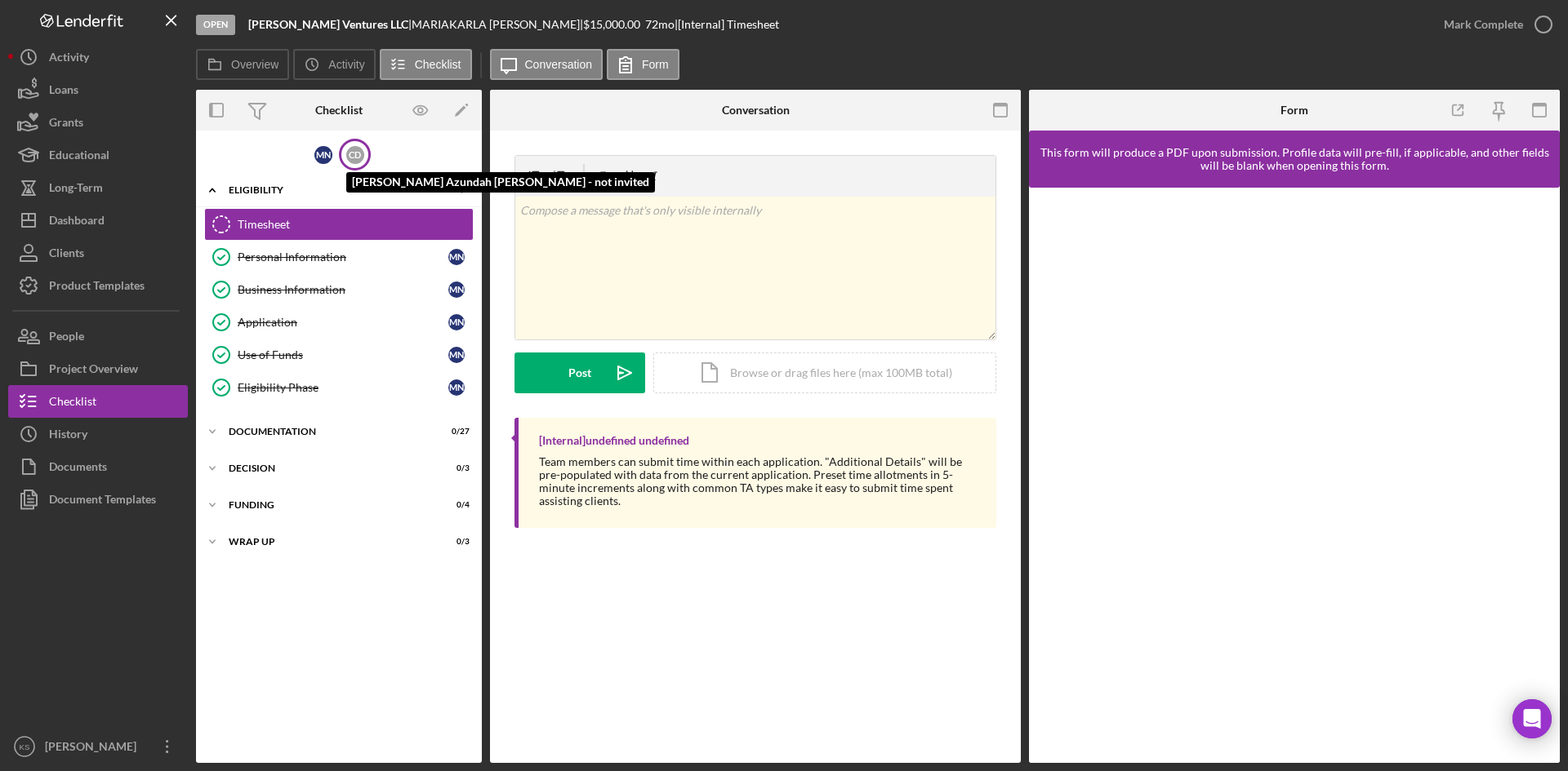
click at [359, 155] on div "C D" at bounding box center [355, 155] width 18 height 18
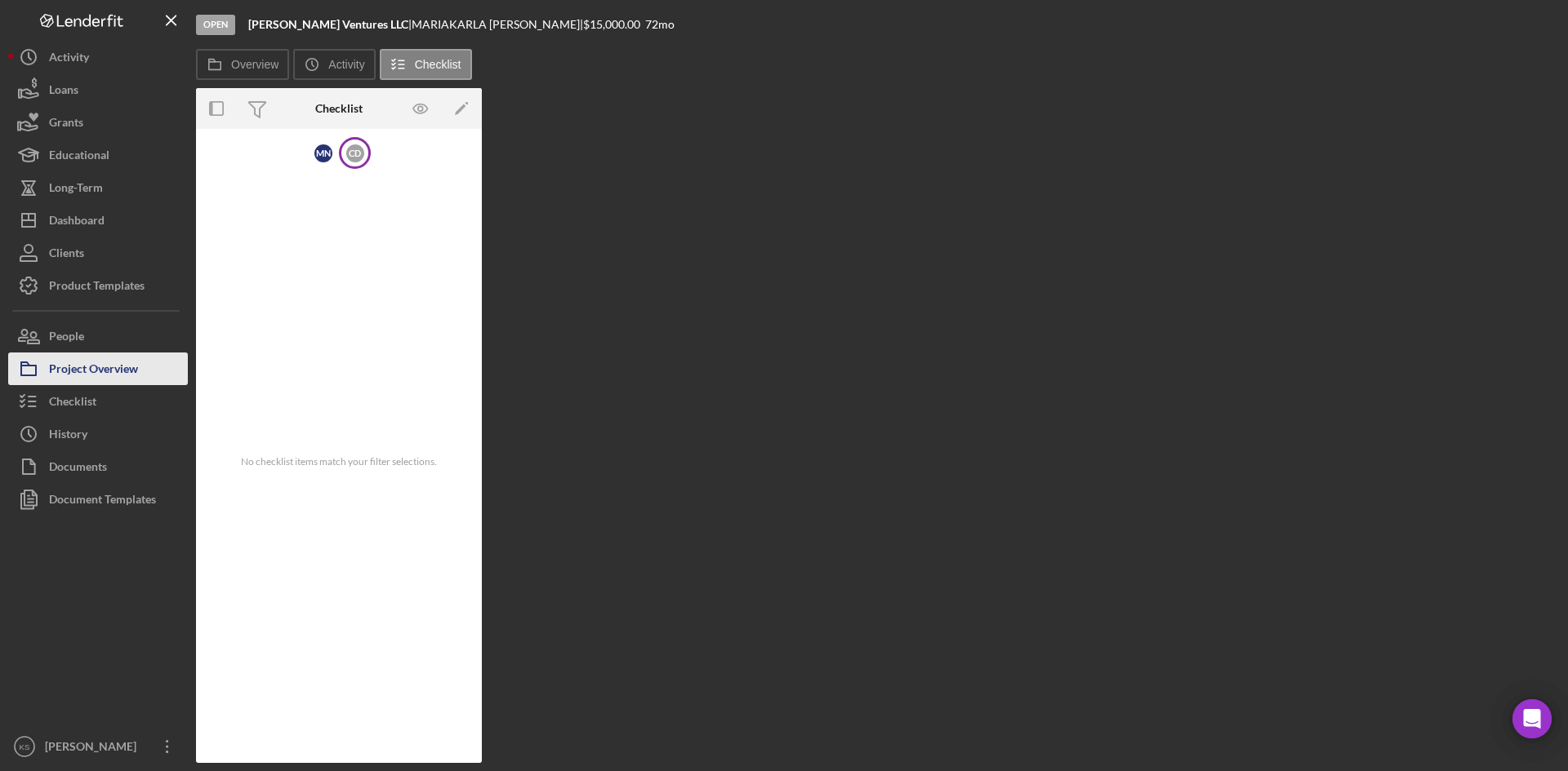
click at [80, 367] on div "Project Overview" at bounding box center [94, 371] width 89 height 37
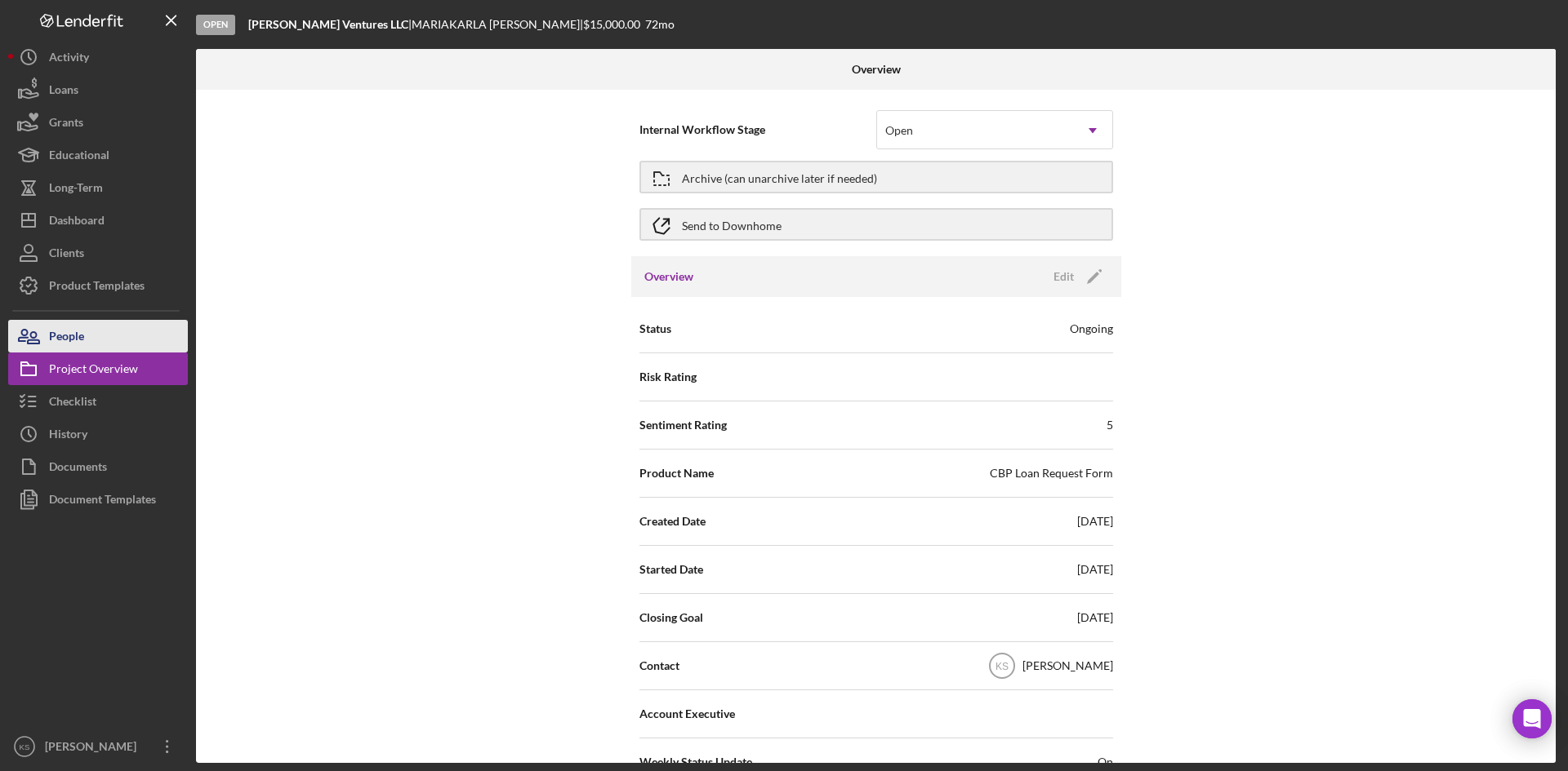
click at [80, 335] on div "People" at bounding box center [67, 339] width 35 height 37
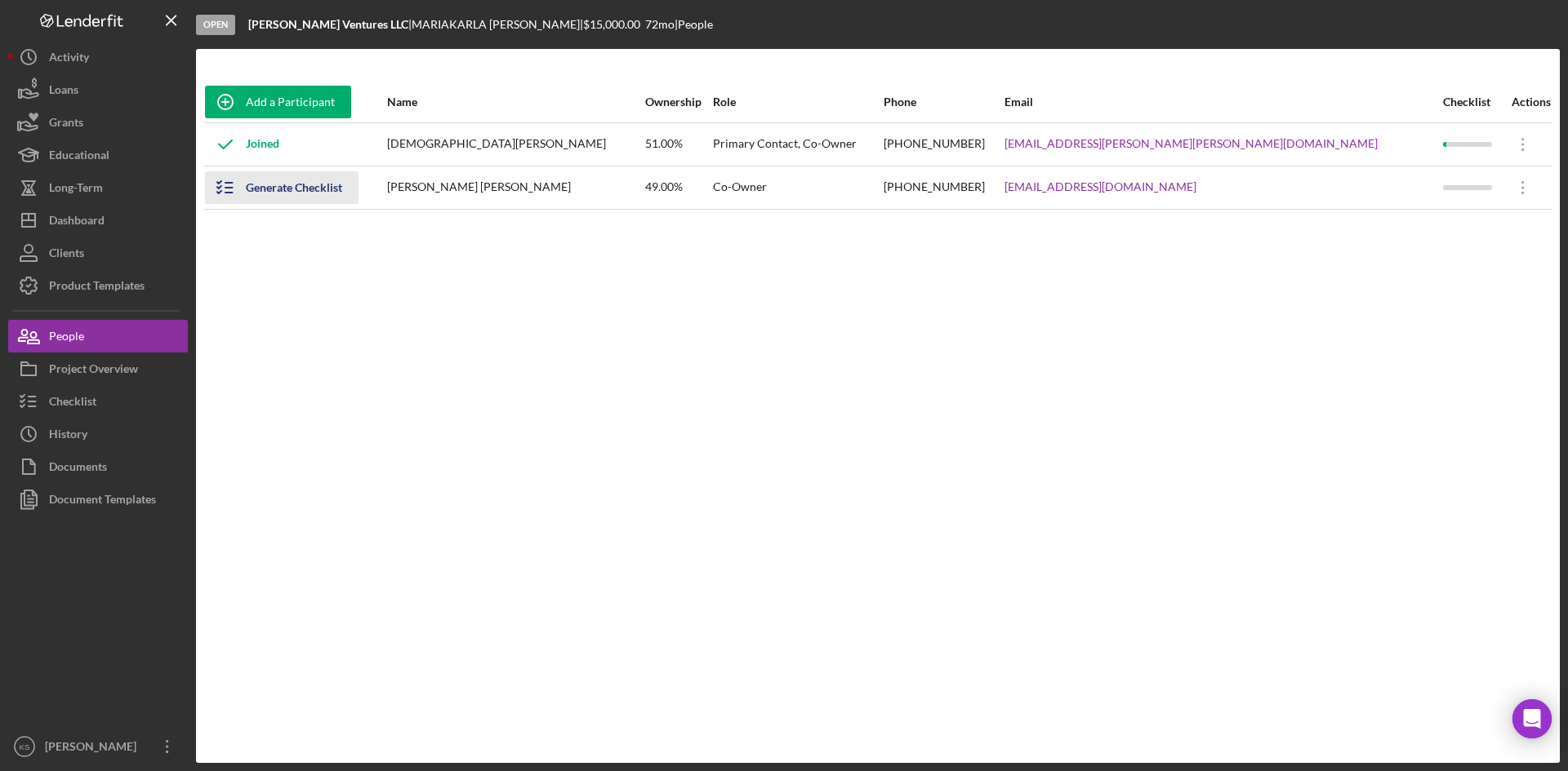
click at [298, 186] on div "Generate Checklist" at bounding box center [294, 187] width 96 height 32
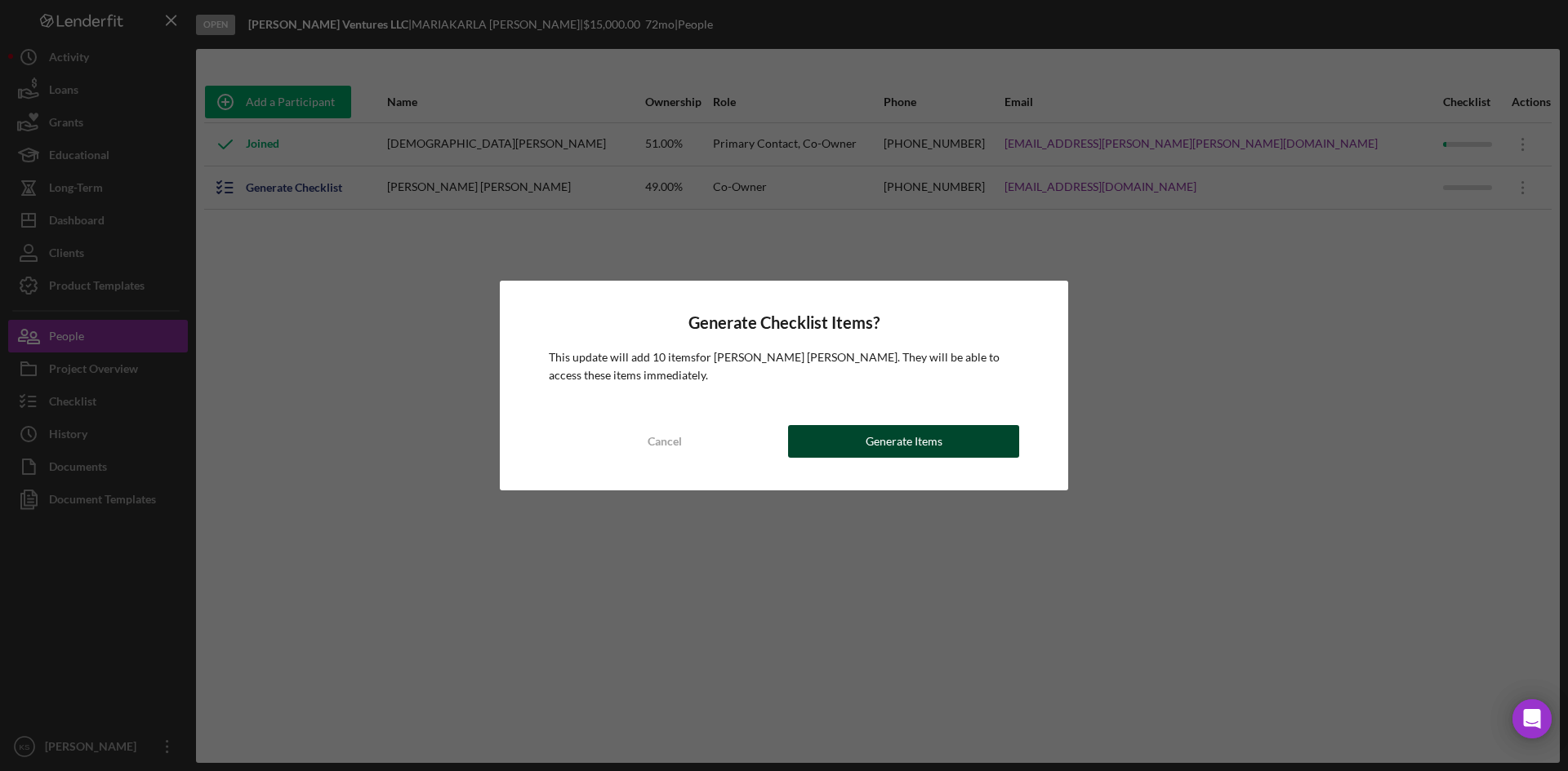
click at [894, 447] on div "Generate Items" at bounding box center [904, 441] width 77 height 32
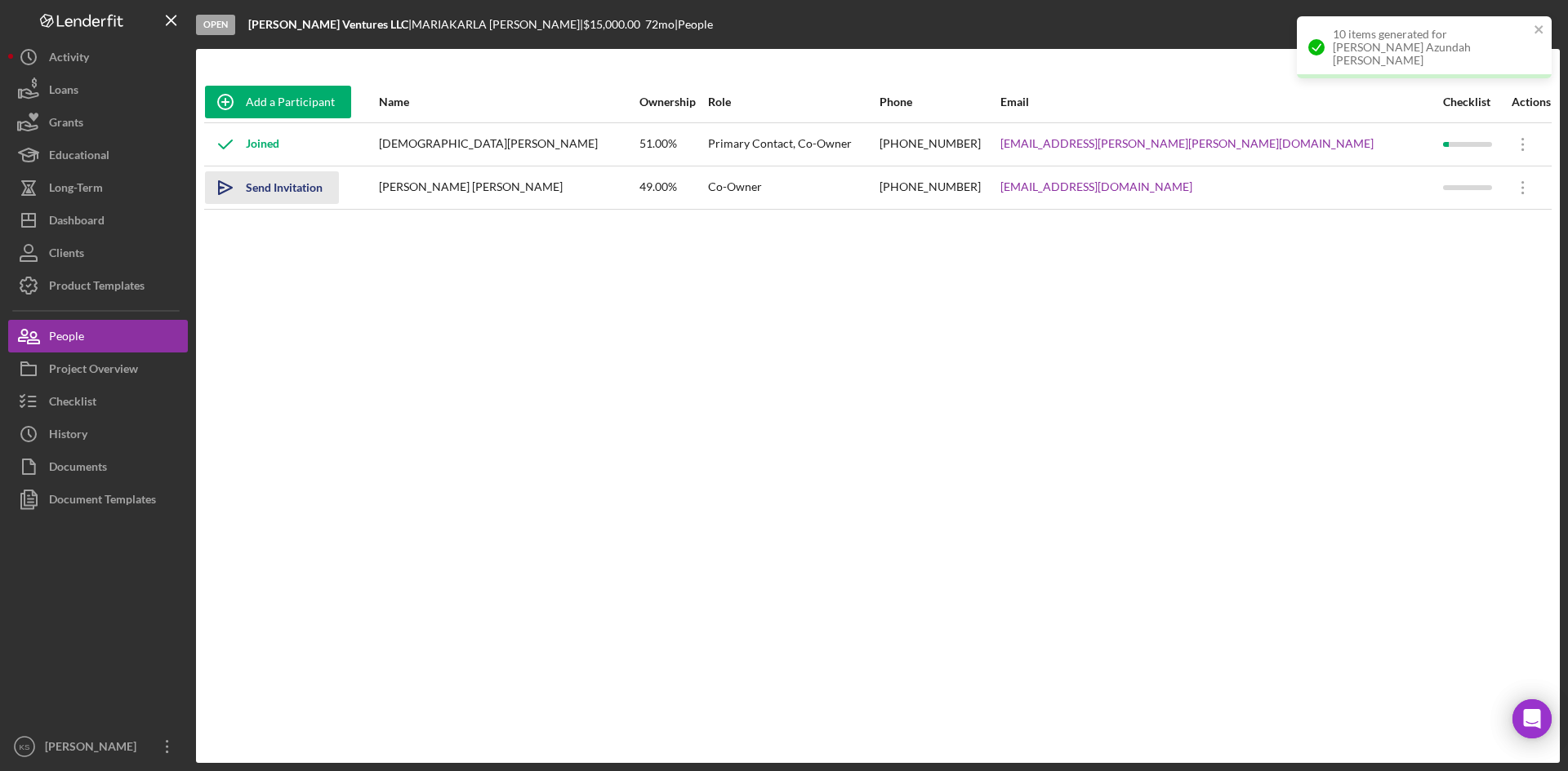
click at [298, 194] on div "Send Invitation" at bounding box center [283, 187] width 77 height 32
click at [1519, 194] on icon "Icon/Overflow" at bounding box center [1524, 188] width 41 height 41
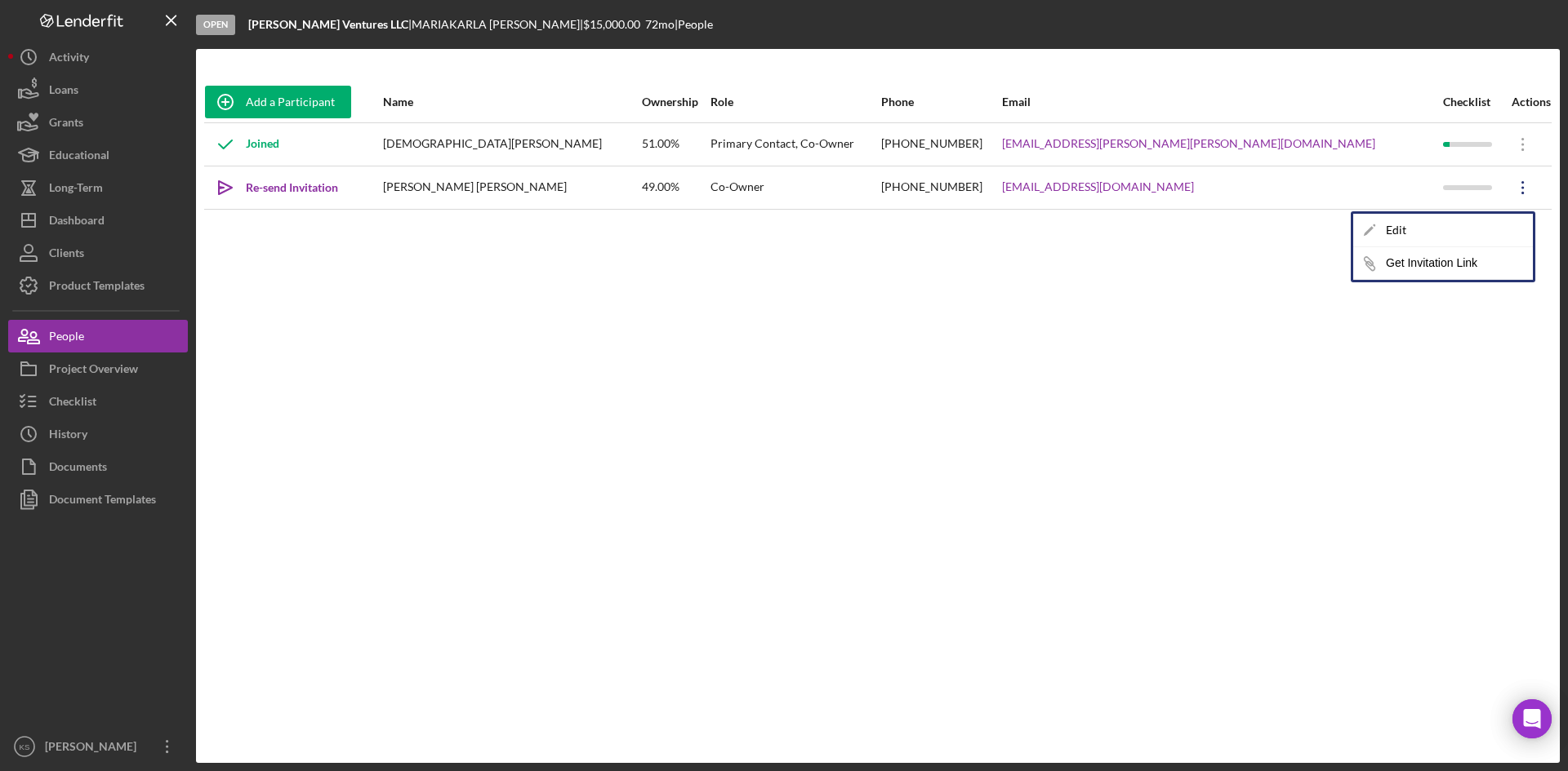
click at [813, 332] on div "Add a Participant Name Ownership Role Phone Email Checklist Actions Joined MARI…" at bounding box center [878, 405] width 1364 height 649
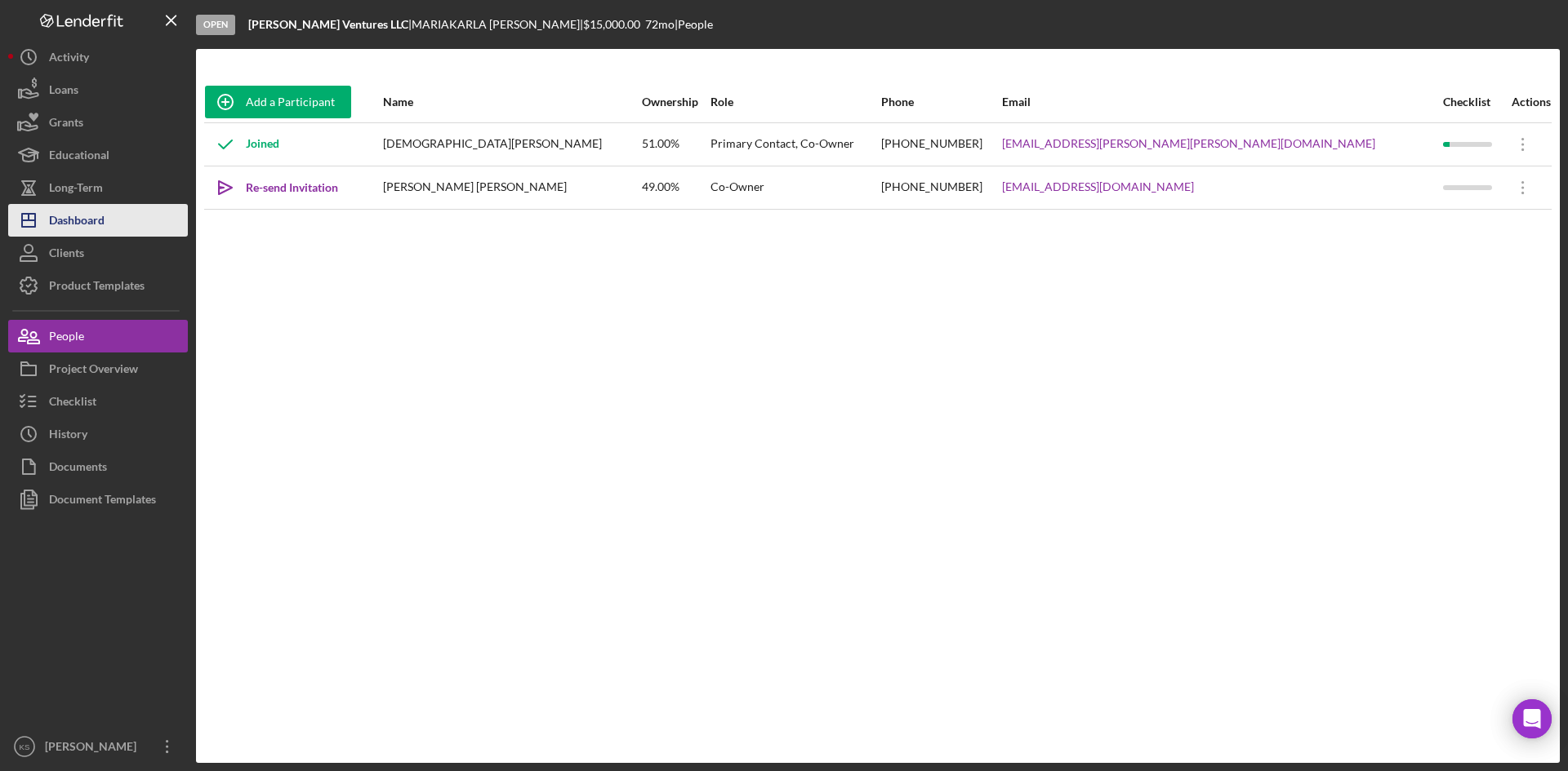
click at [114, 218] on button "Icon/Dashboard Dashboard" at bounding box center [98, 219] width 180 height 32
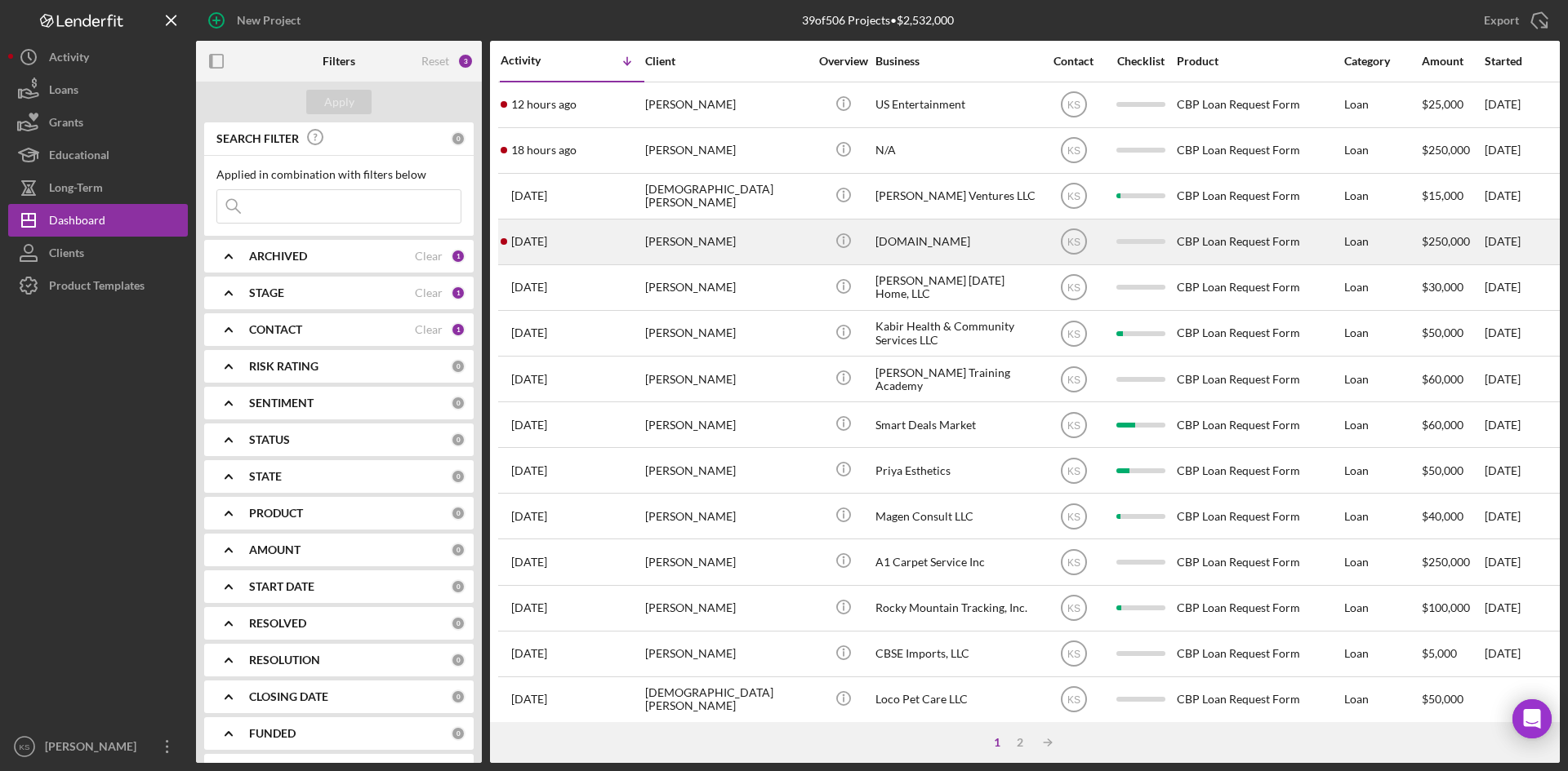
click at [697, 240] on div "[PERSON_NAME]" at bounding box center [727, 242] width 163 height 44
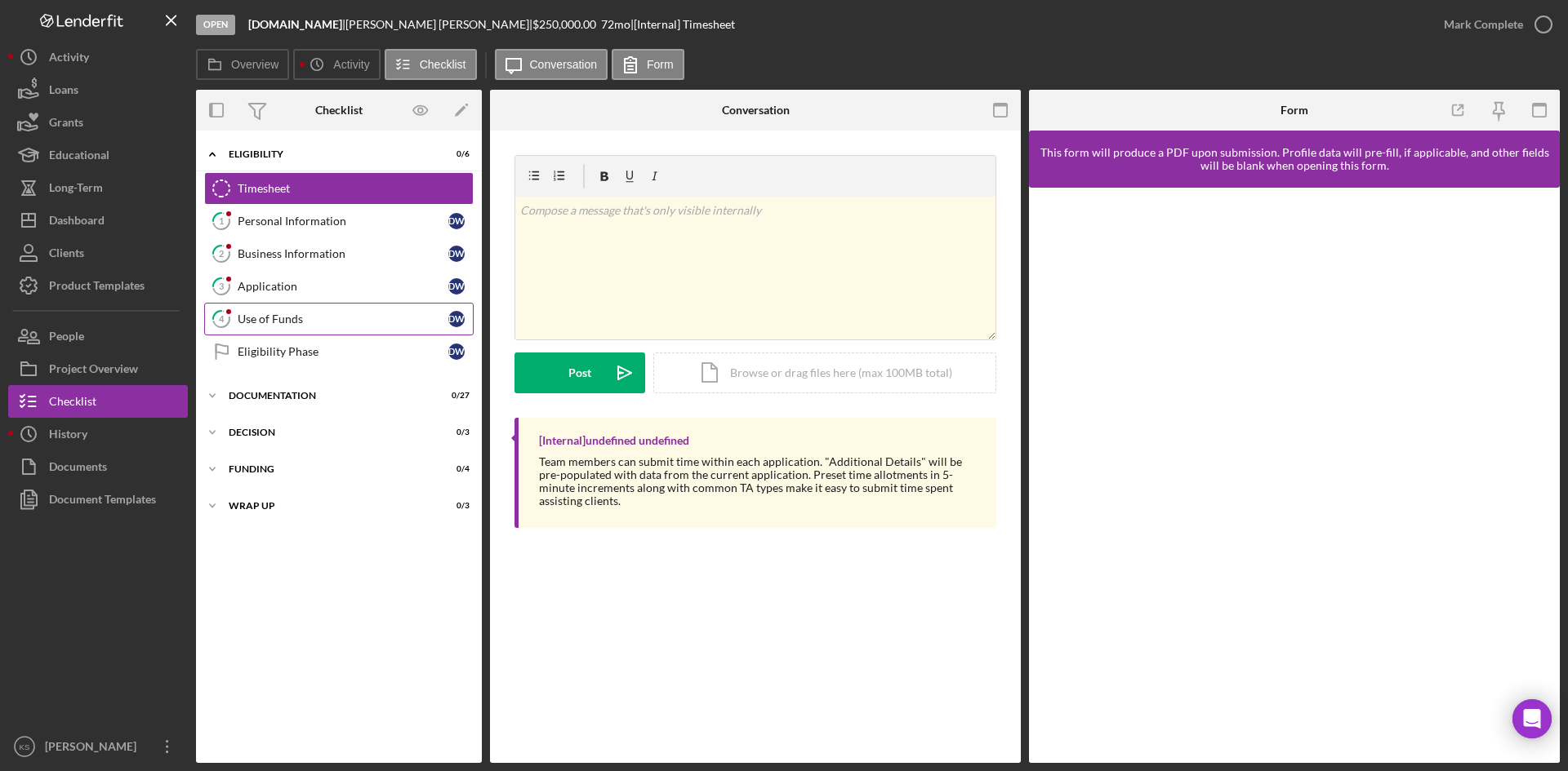
click at [282, 316] on div "Use of Funds" at bounding box center [344, 319] width 211 height 13
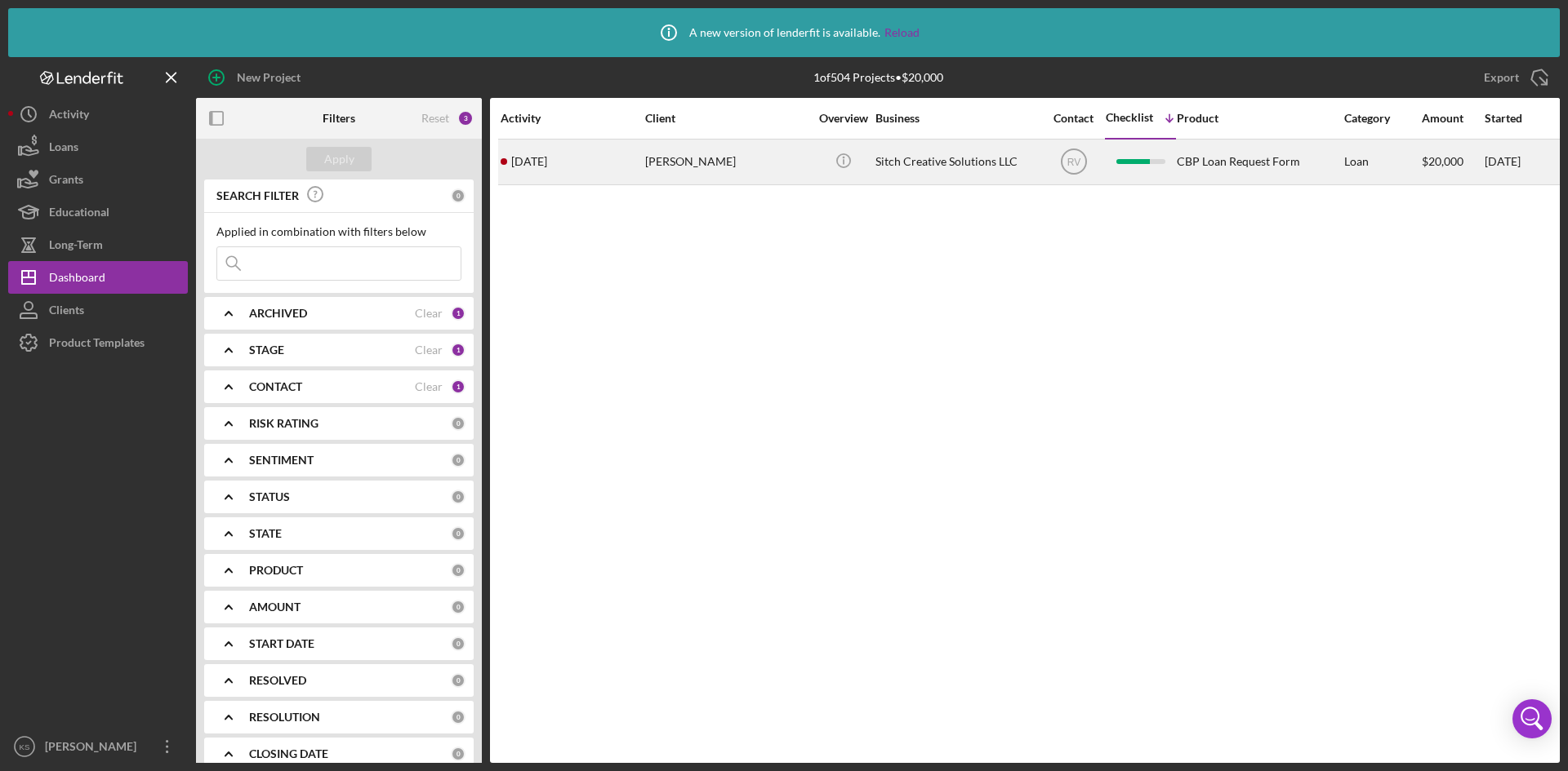
click at [542, 161] on time "3 days ago" at bounding box center [529, 162] width 36 height 13
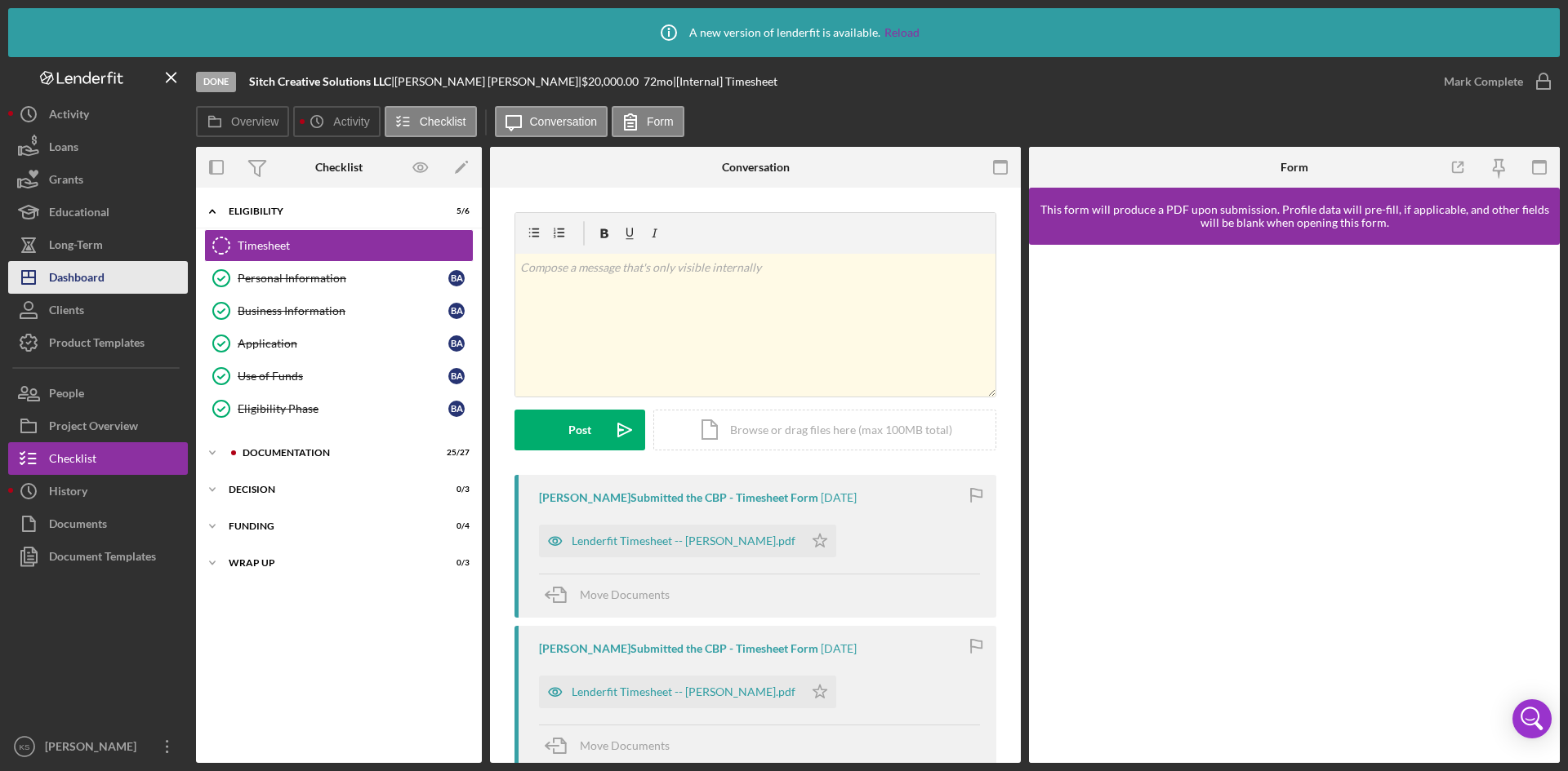
click at [83, 280] on div "Dashboard" at bounding box center [77, 280] width 56 height 37
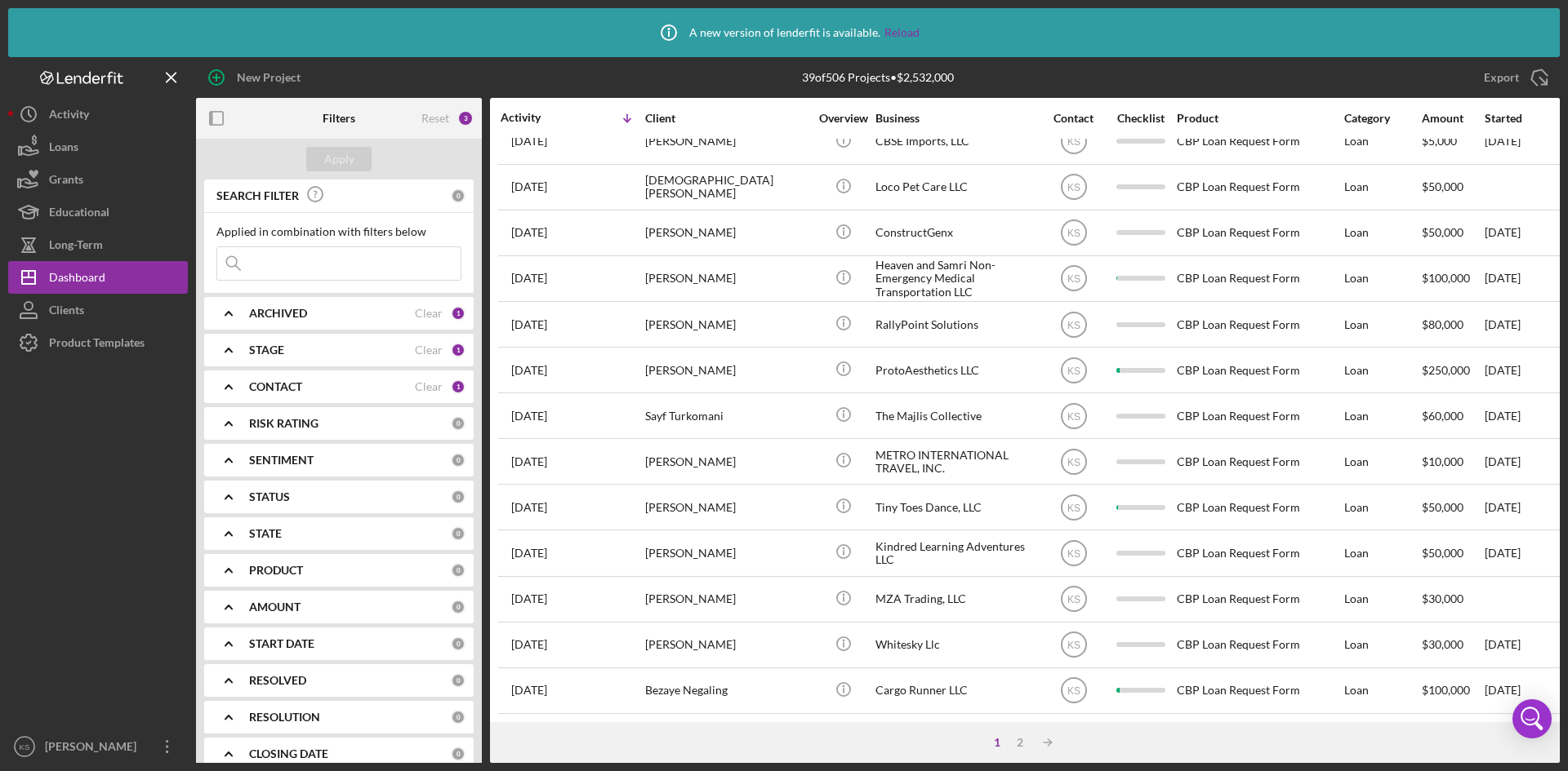
scroll to position [582, 0]
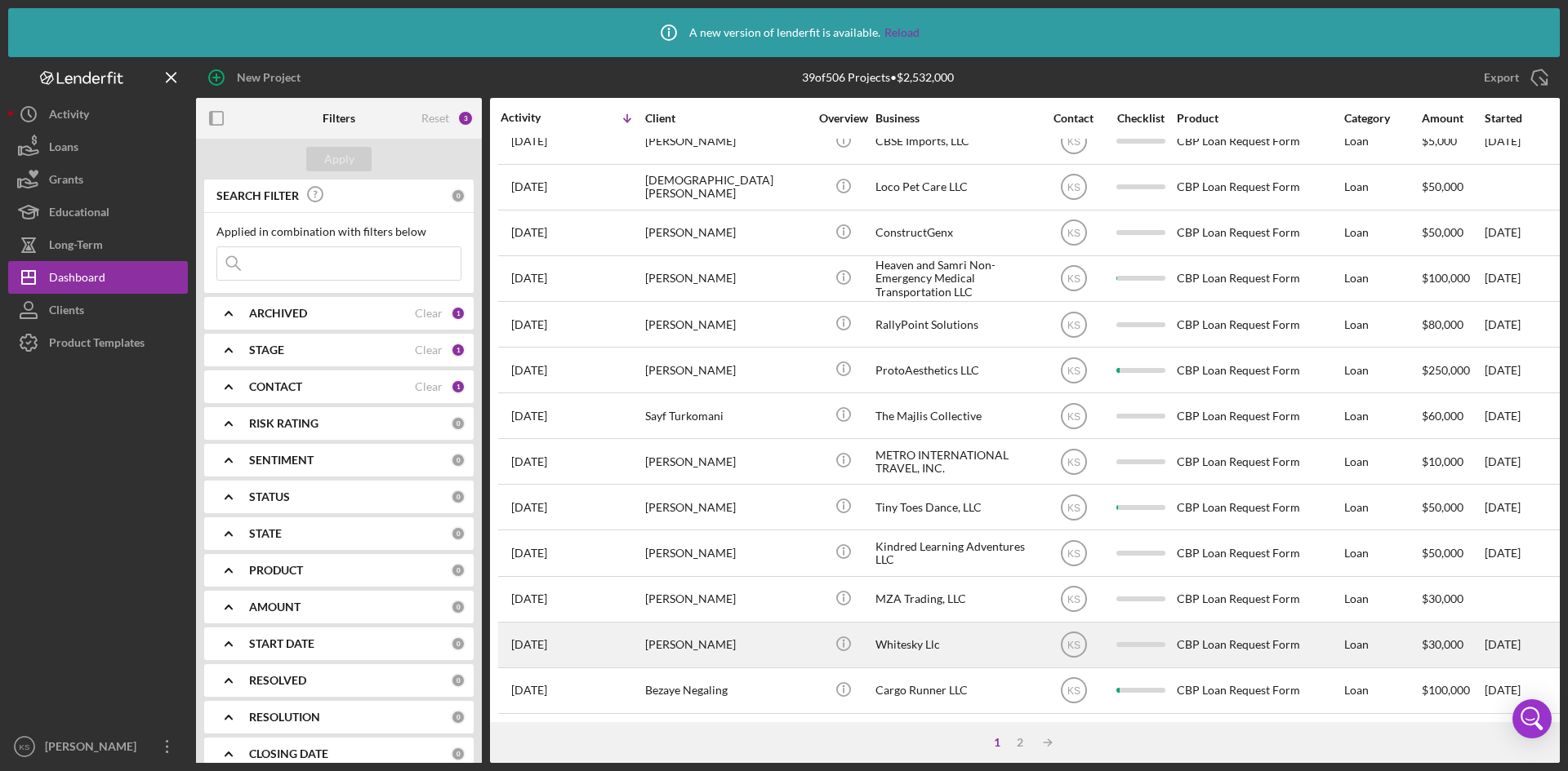
click at [693, 629] on div "Randy White" at bounding box center [727, 645] width 163 height 44
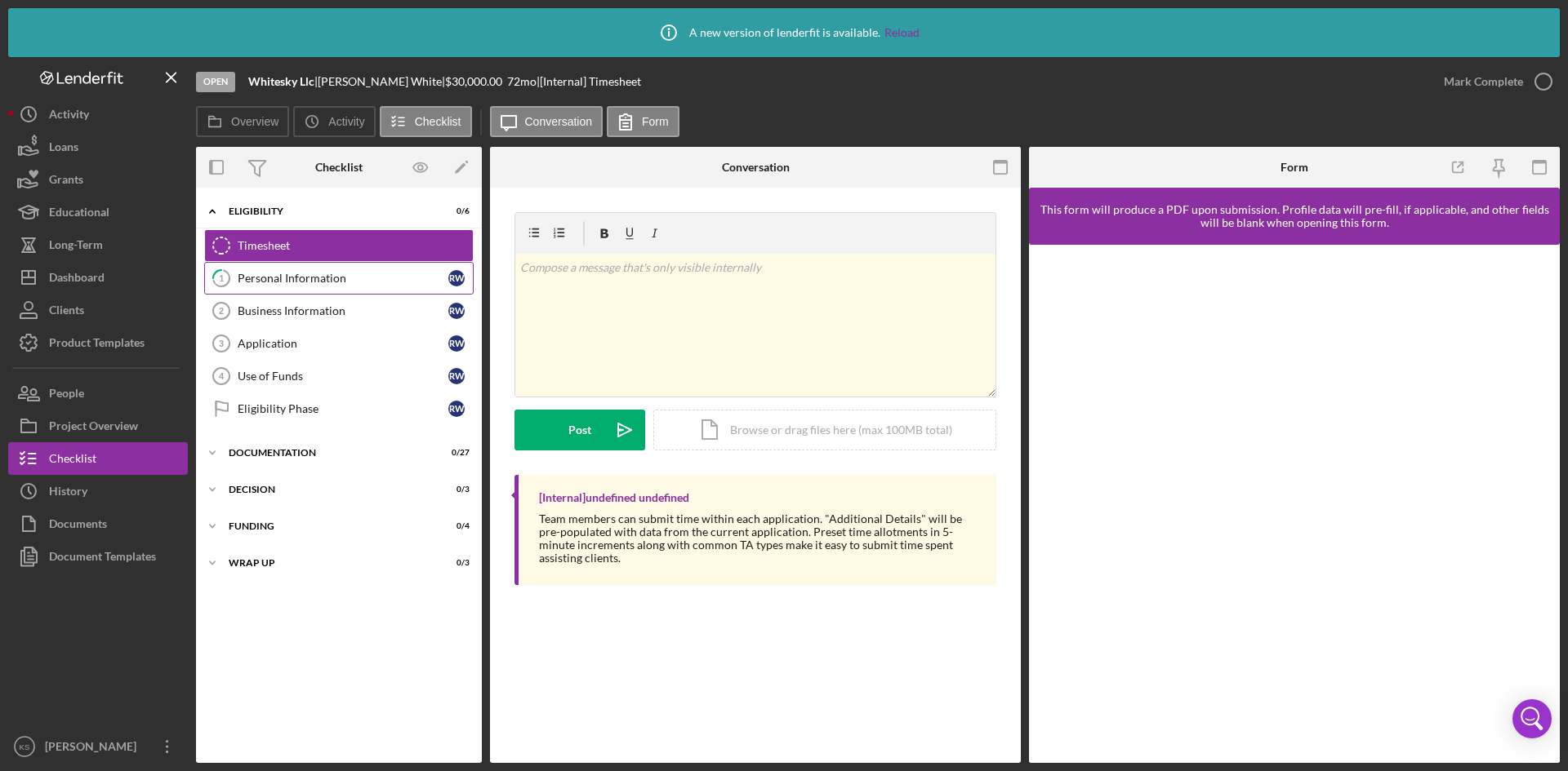
click at [289, 281] on div "Personal Information" at bounding box center [344, 279] width 211 height 13
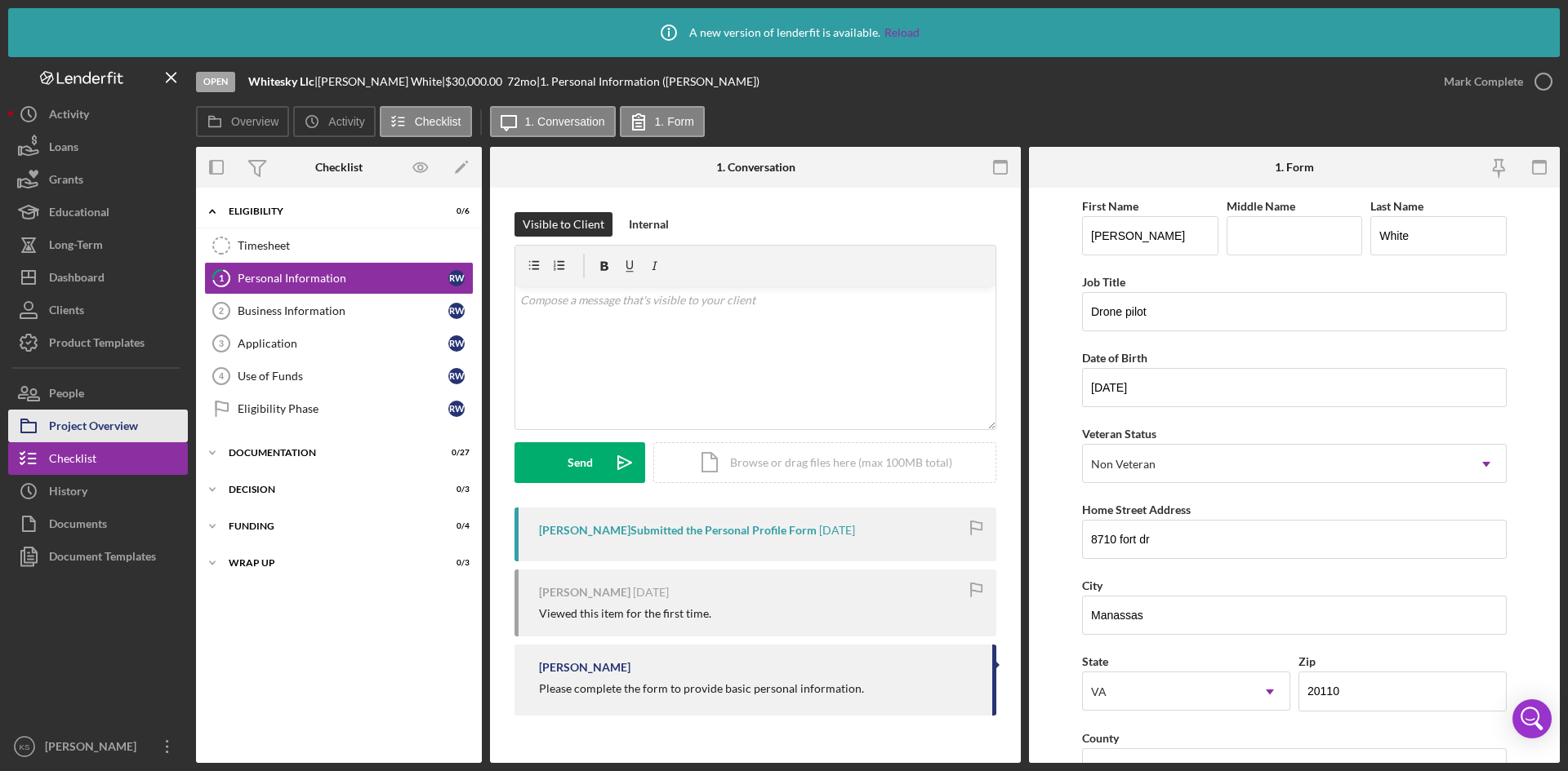
click at [139, 429] on button "Project Overview" at bounding box center [98, 426] width 180 height 32
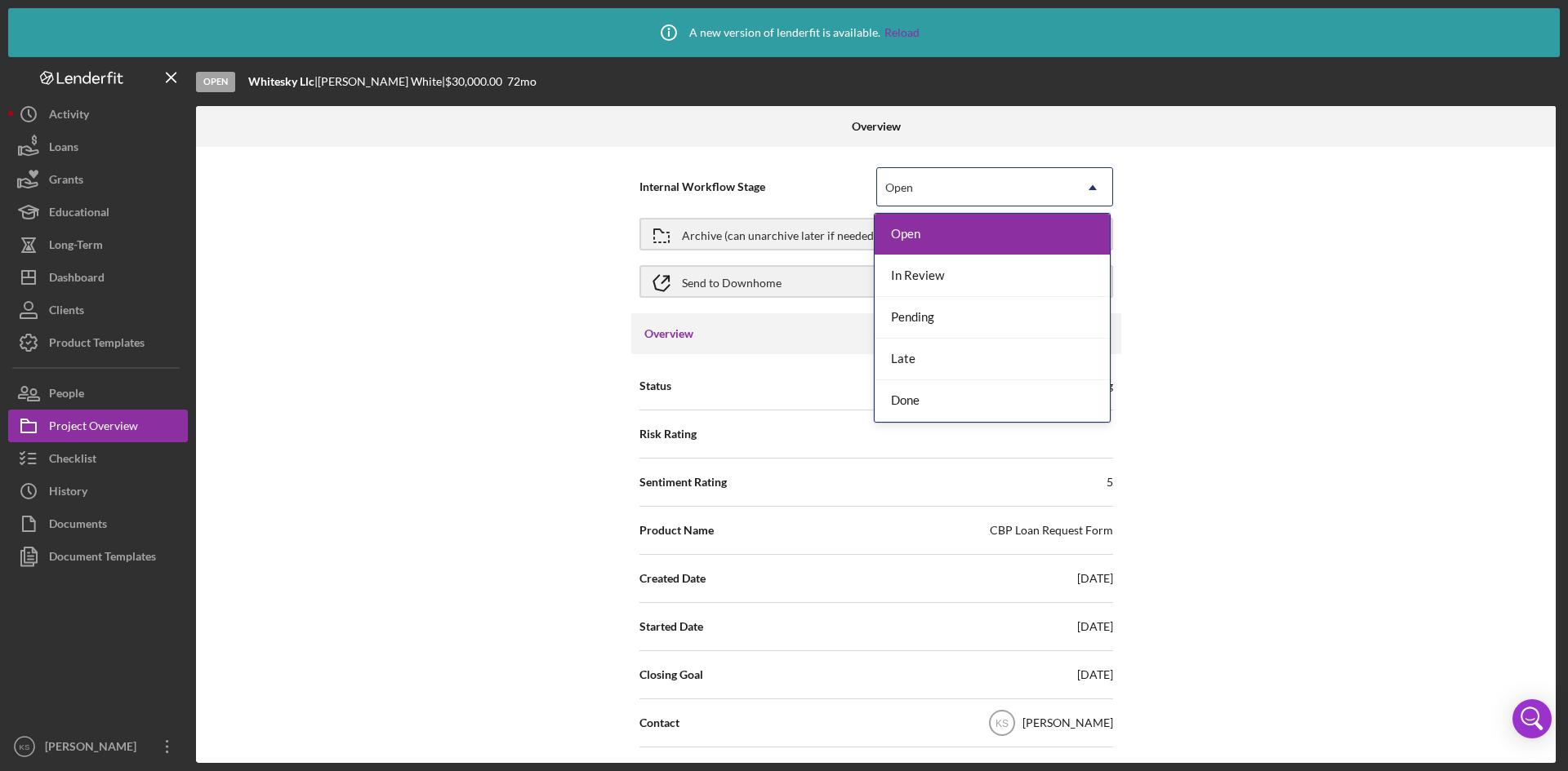
click at [972, 189] on div "Open" at bounding box center [975, 188] width 196 height 38
click at [946, 354] on div "Late" at bounding box center [992, 359] width 235 height 42
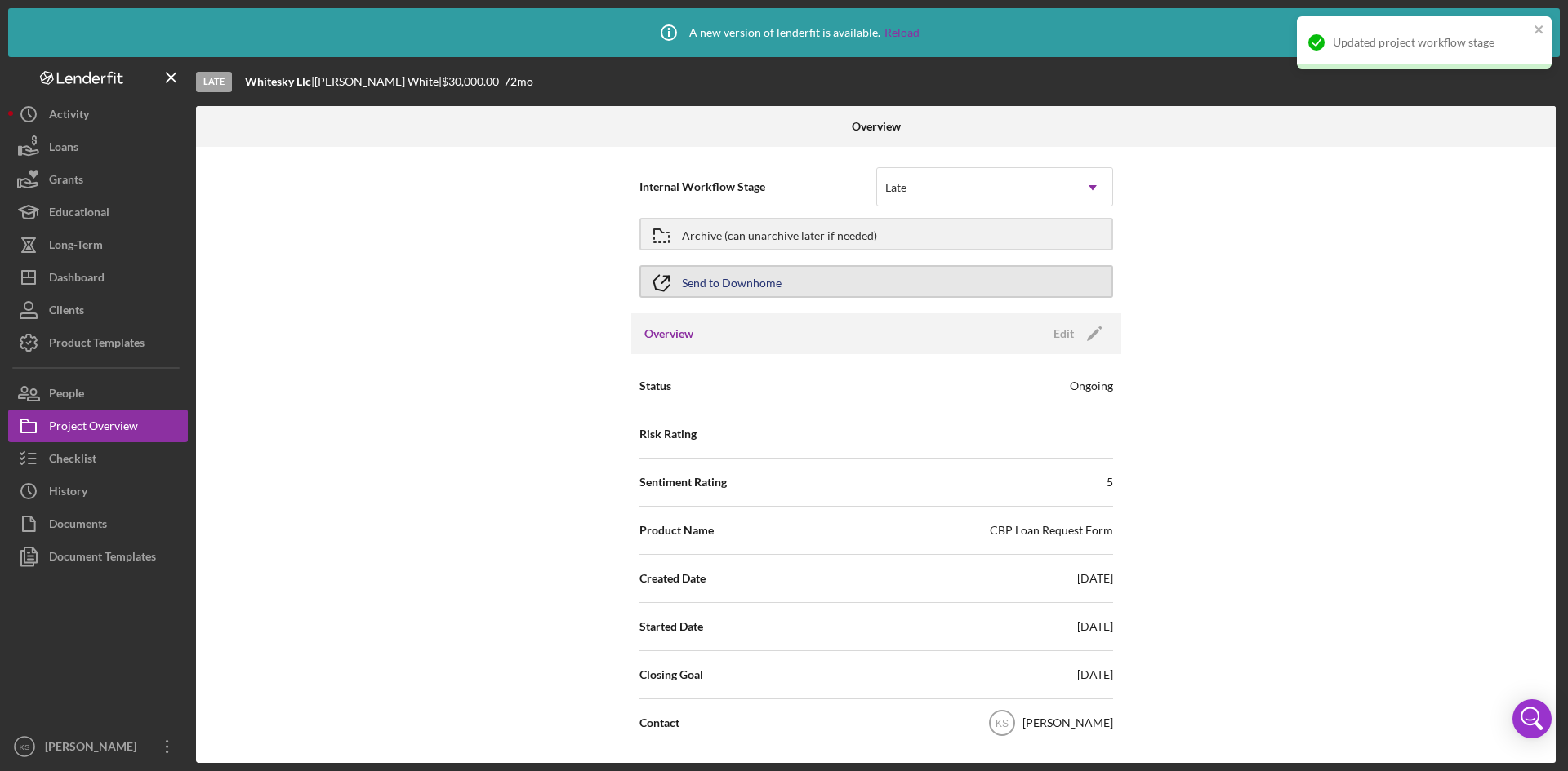
click at [744, 287] on div "Send to Downhome" at bounding box center [732, 281] width 100 height 30
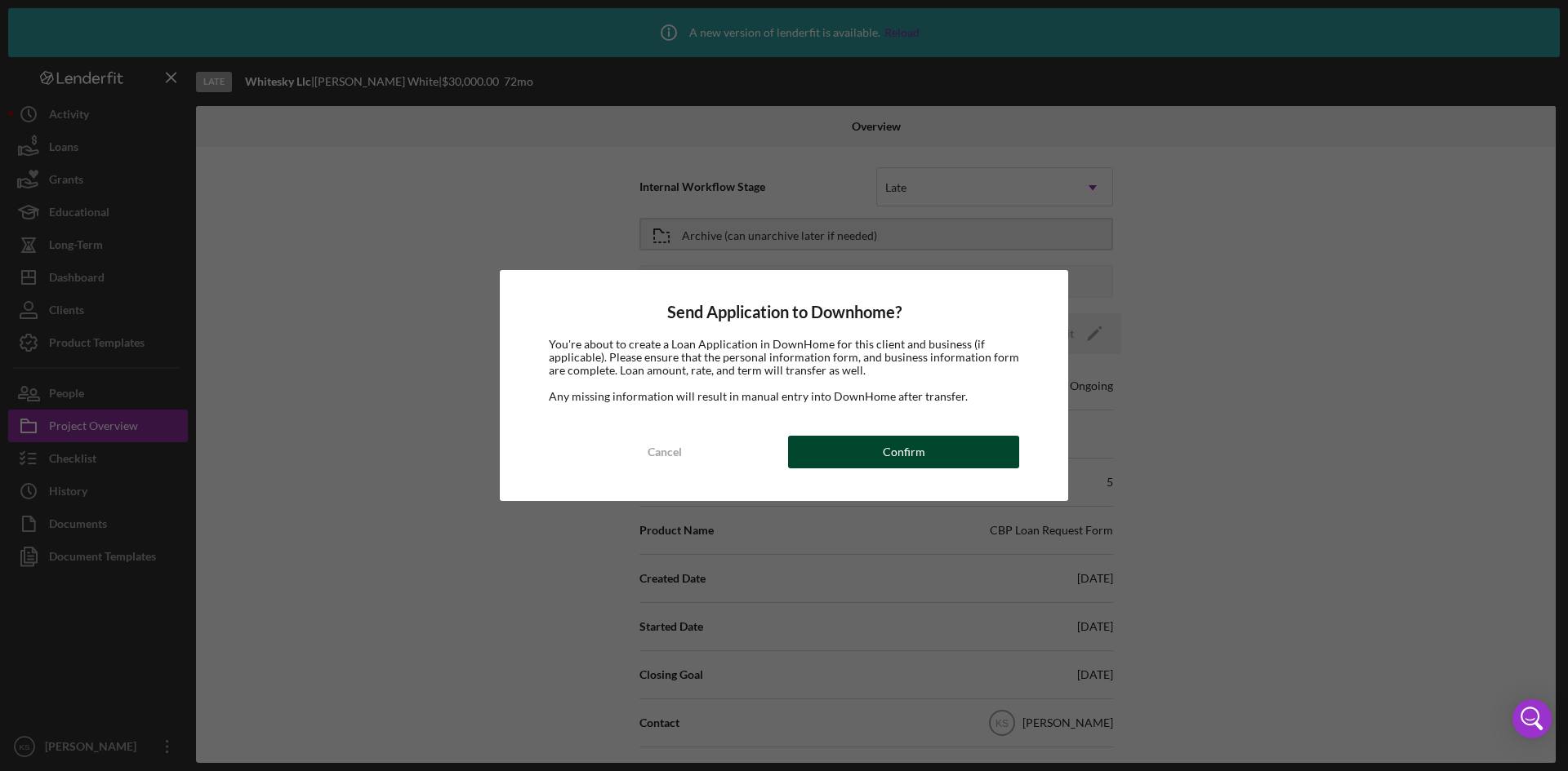
click at [909, 451] on div "Confirm" at bounding box center [904, 452] width 43 height 32
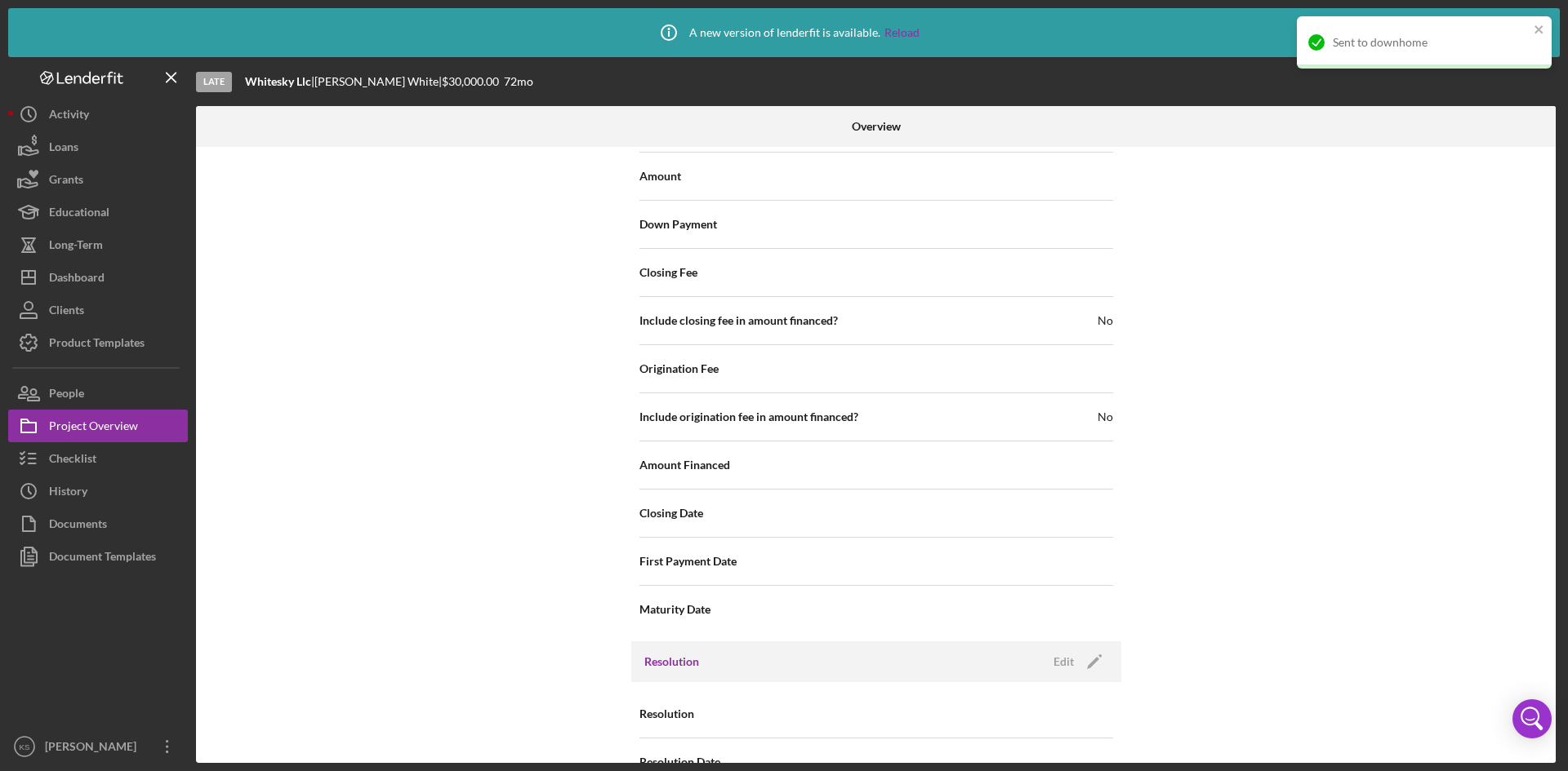
scroll to position [1708, 0]
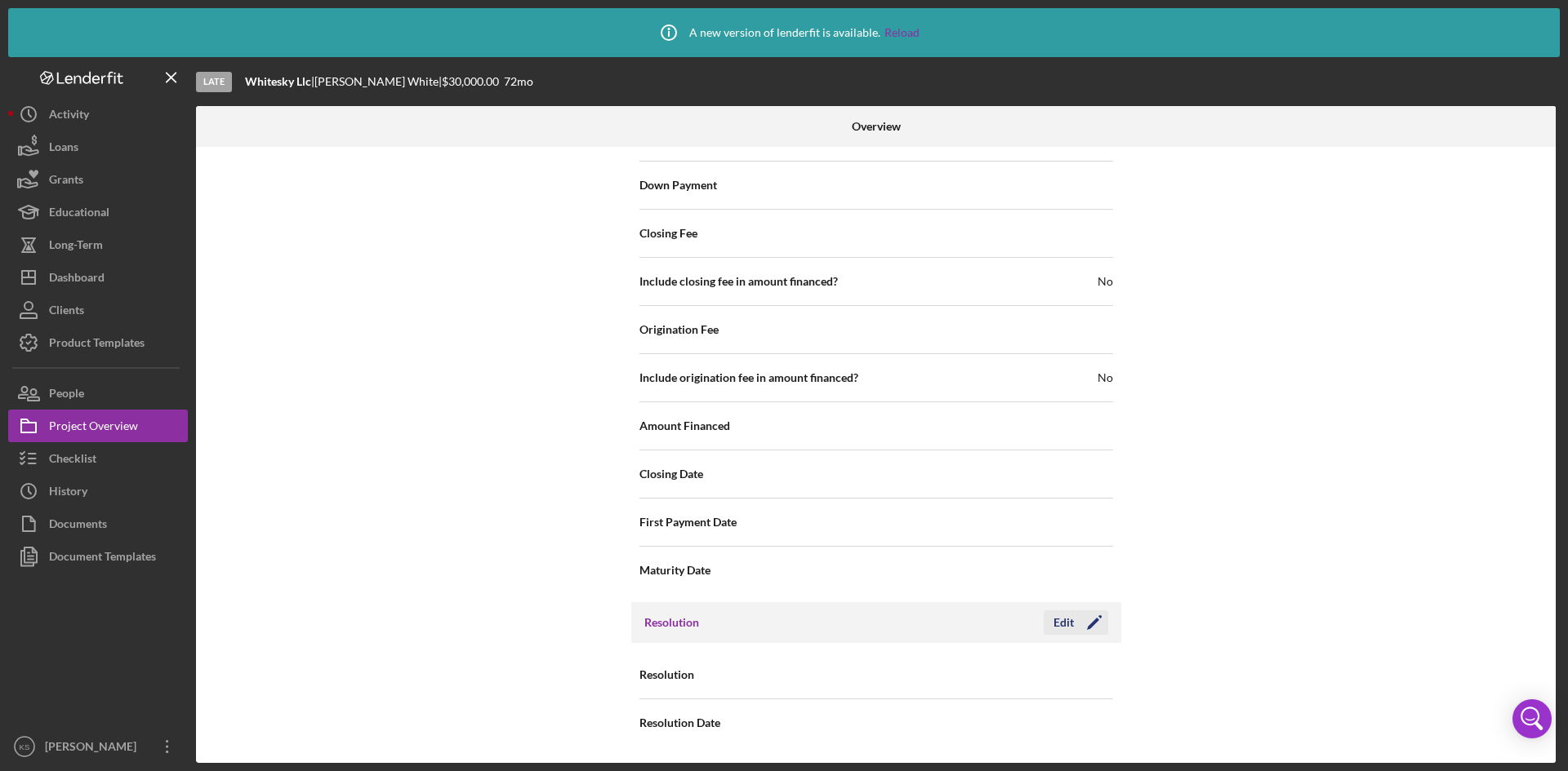
click at [1092, 622] on icon "Icon/Edit" at bounding box center [1095, 623] width 41 height 41
click at [1005, 690] on div "Select..." at bounding box center [975, 676] width 196 height 38
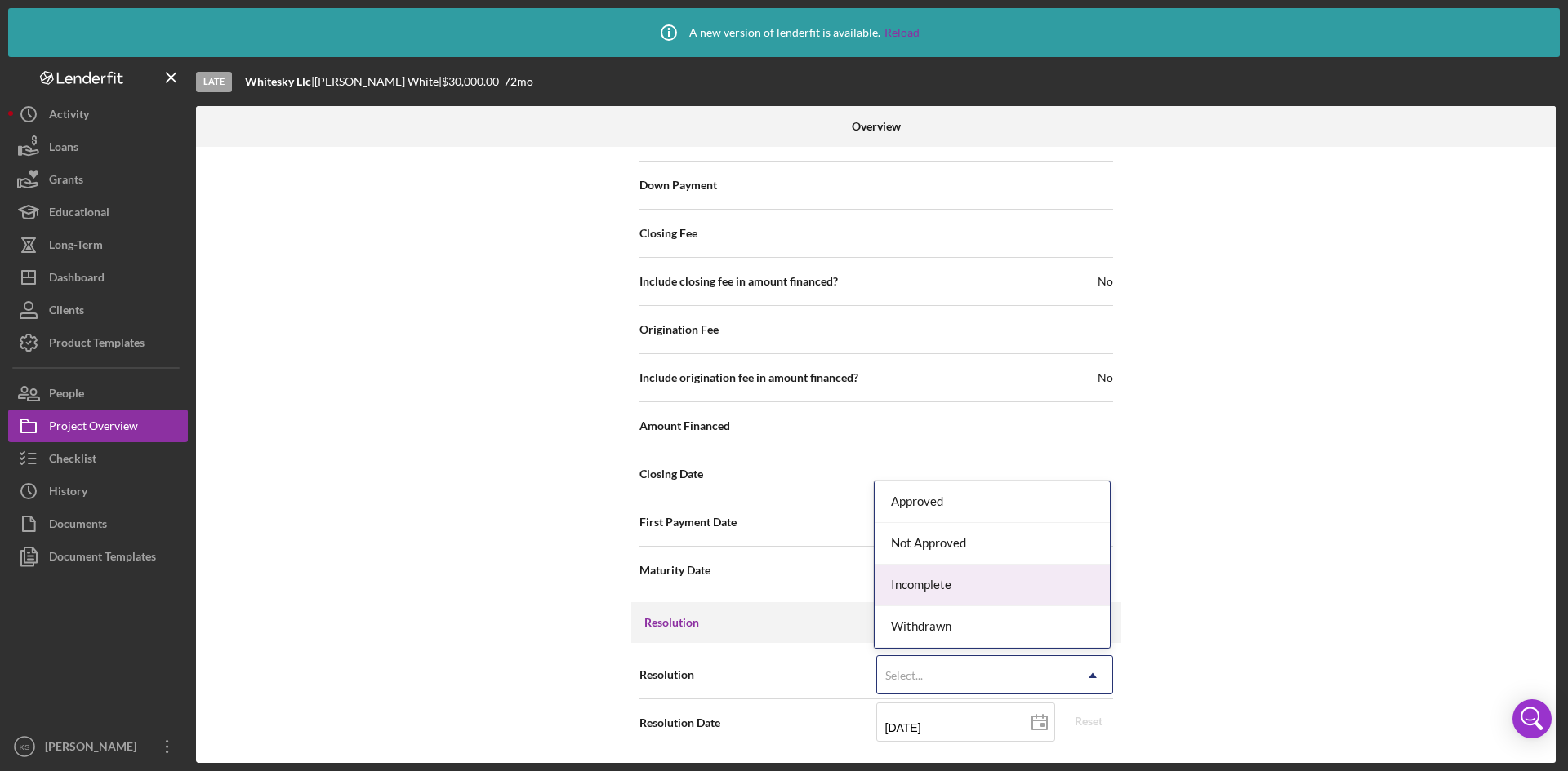
click at [981, 584] on div "Incomplete" at bounding box center [992, 585] width 235 height 42
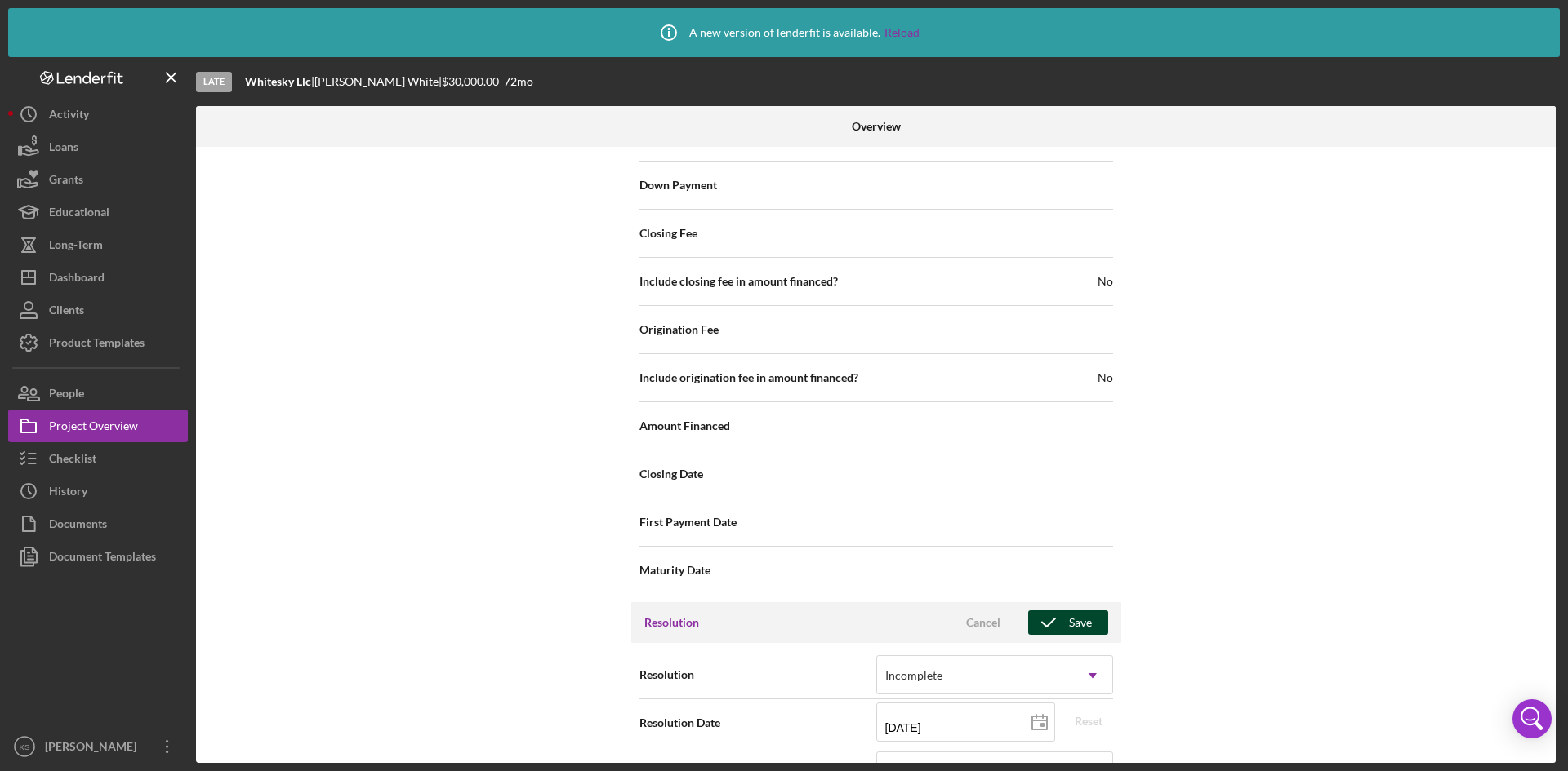
click at [1061, 614] on icon "button" at bounding box center [1048, 623] width 41 height 41
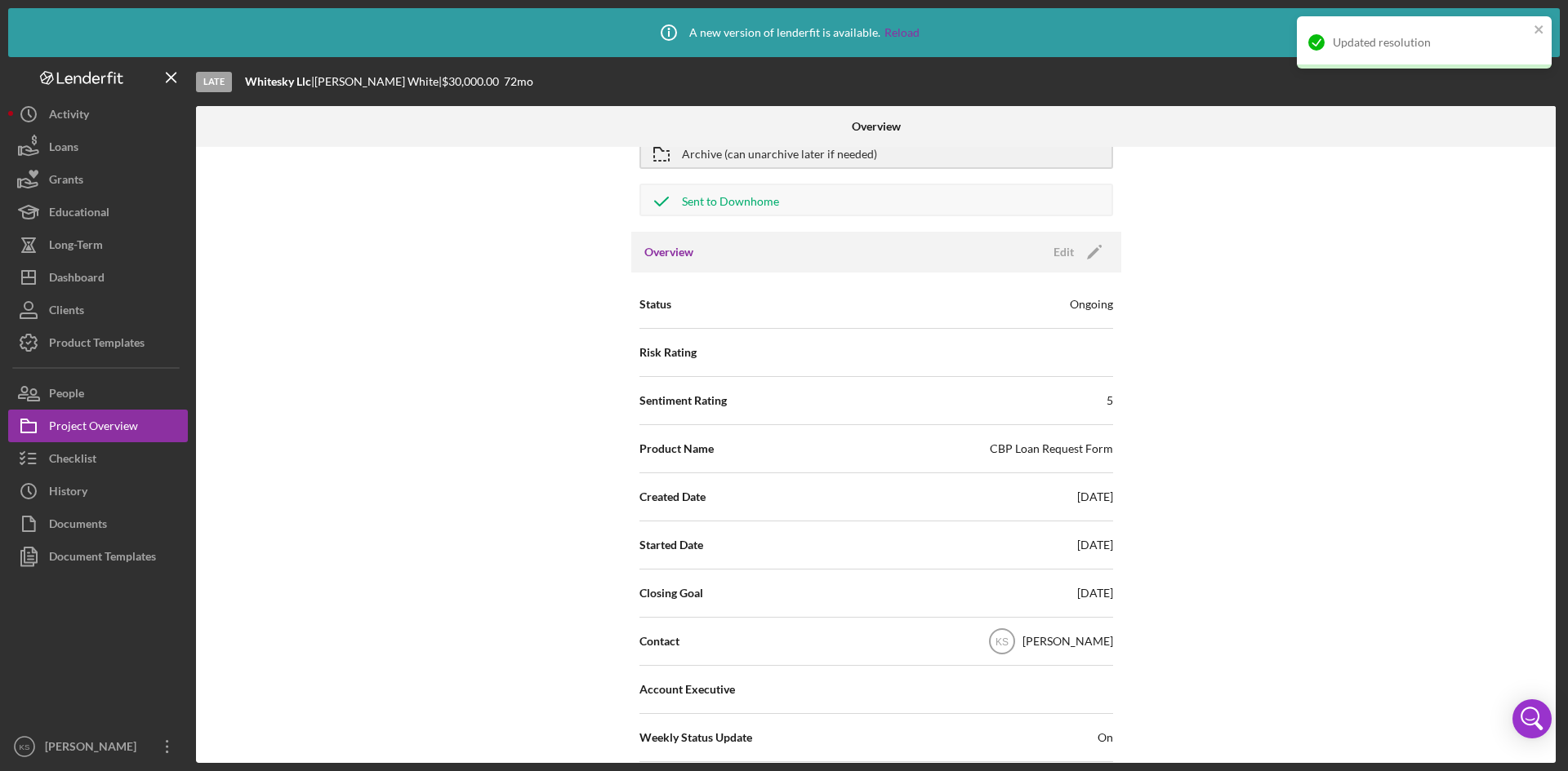
scroll to position [0, 0]
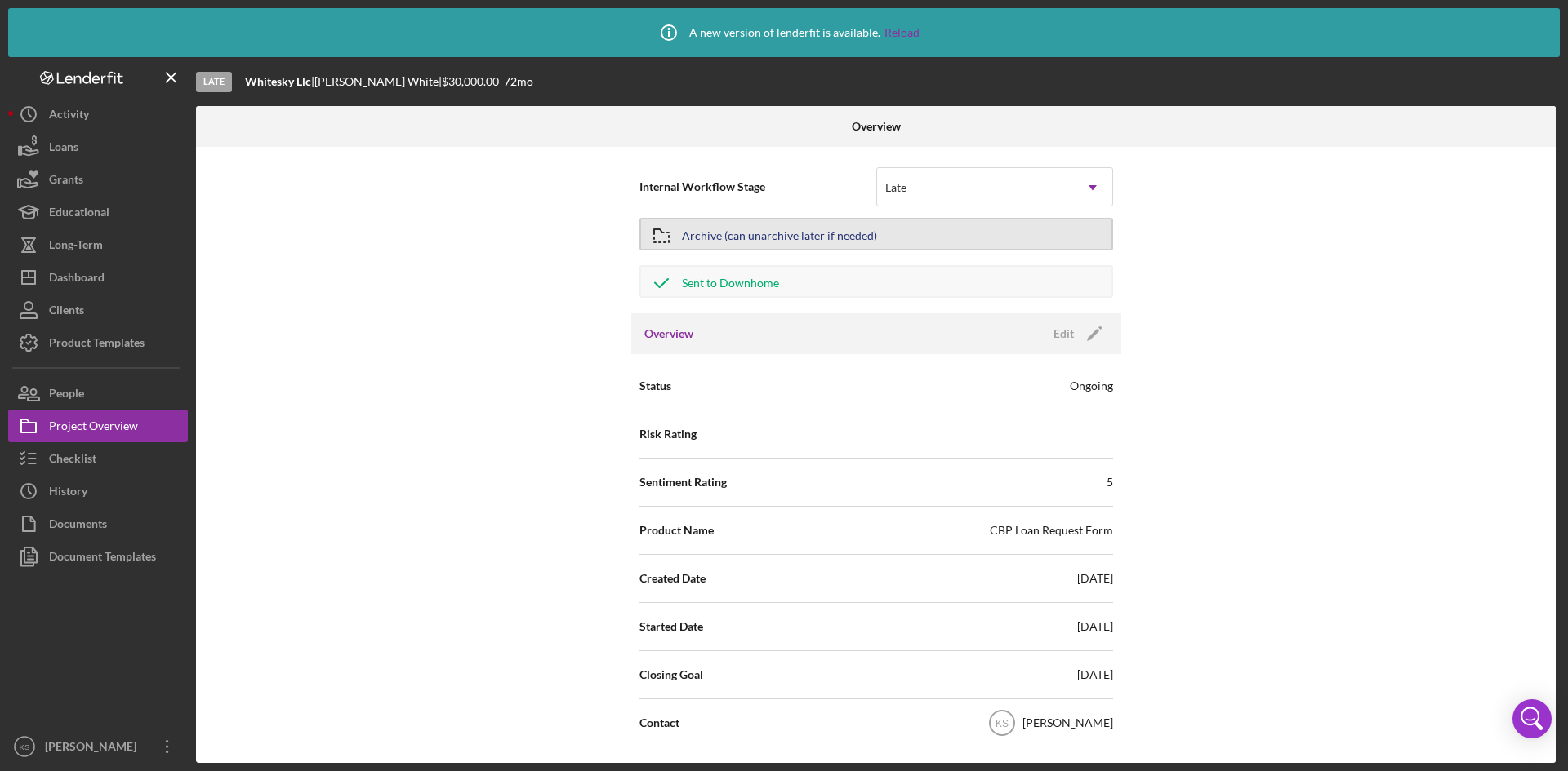
click at [843, 230] on div "Archive (can unarchive later if needed)" at bounding box center [779, 234] width 195 height 30
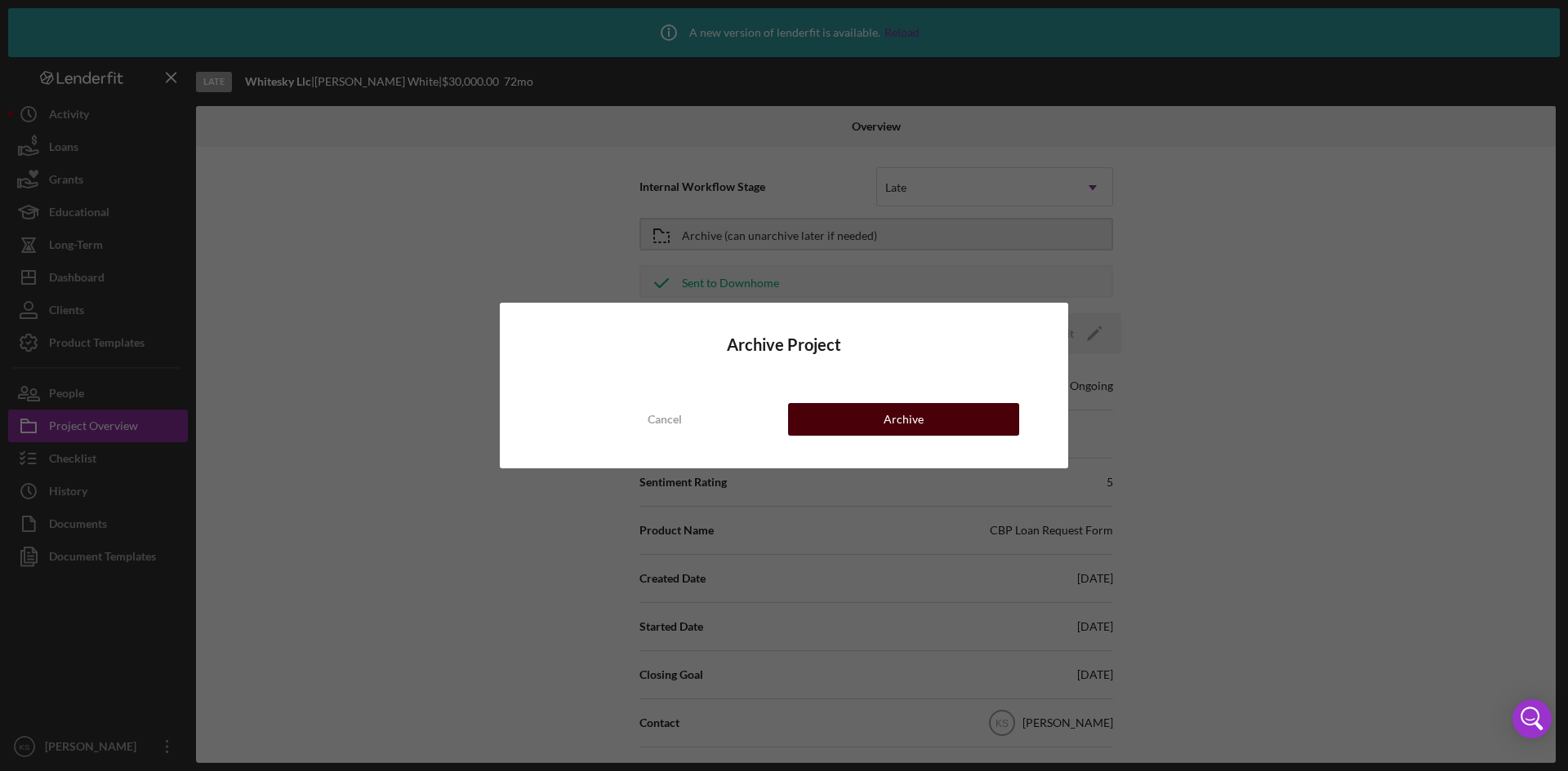
click at [912, 428] on div "Archive" at bounding box center [903, 419] width 40 height 32
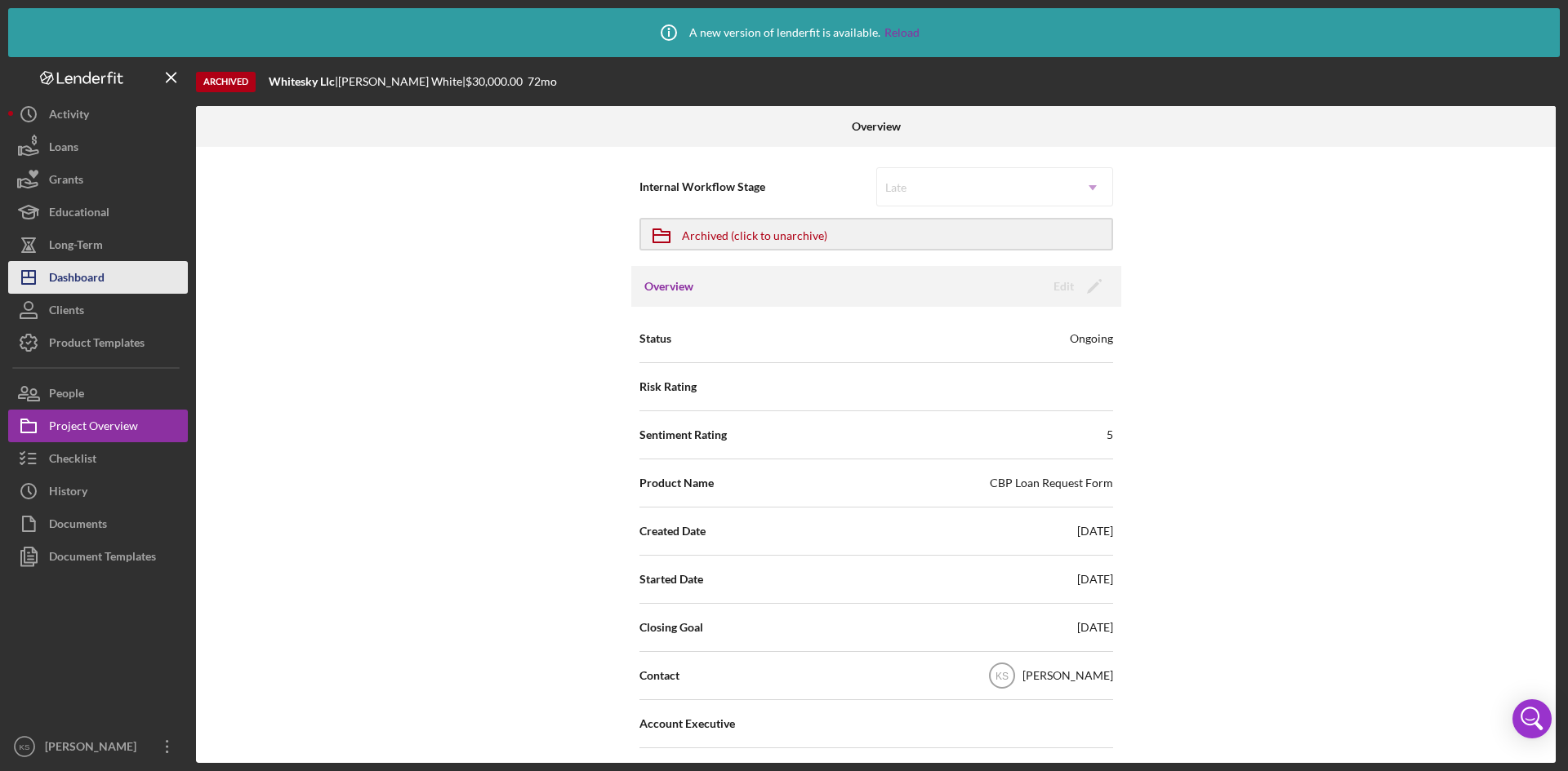
click at [82, 280] on div "Dashboard" at bounding box center [77, 280] width 56 height 37
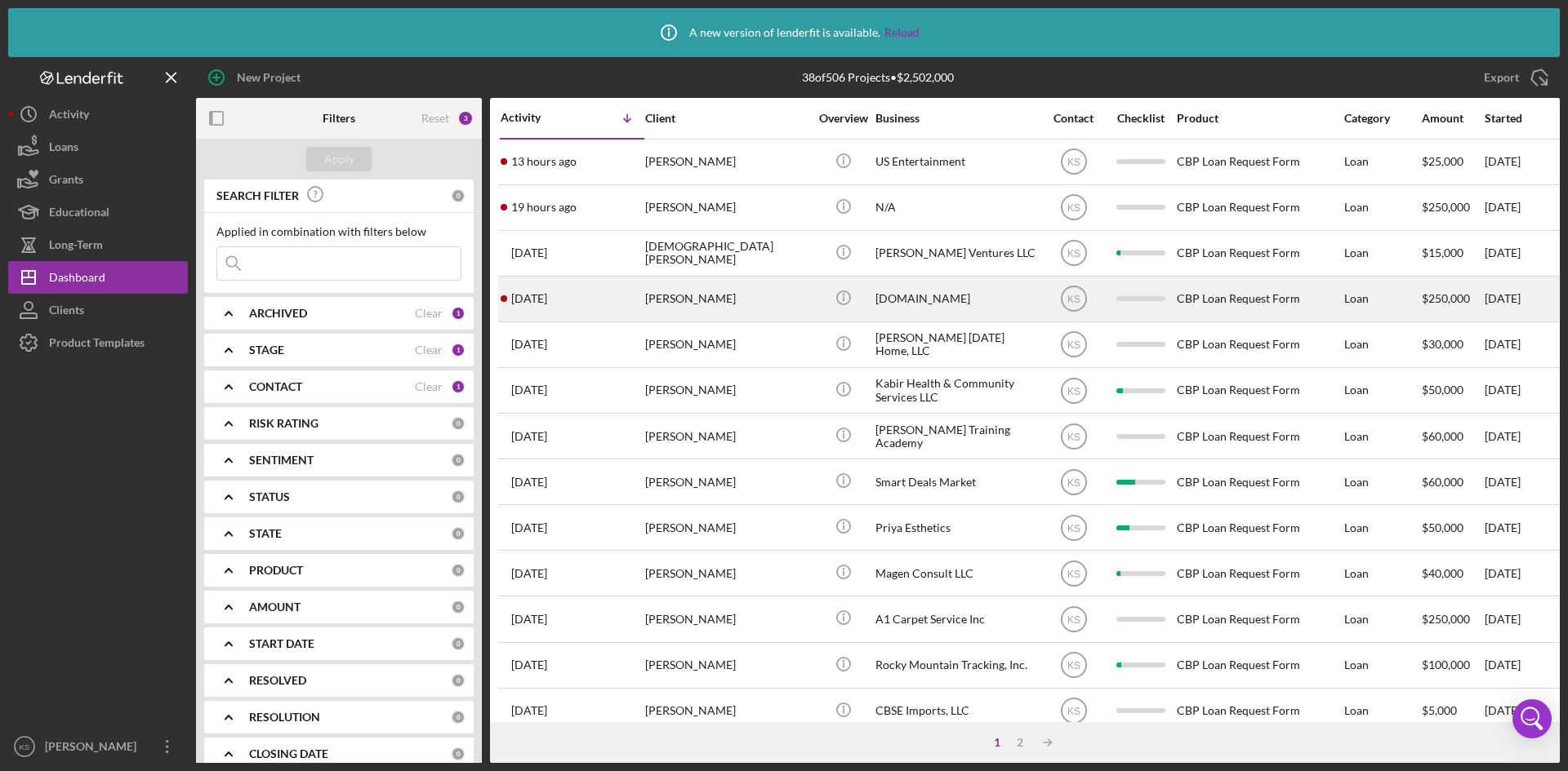
click at [719, 299] on div "[PERSON_NAME]" at bounding box center [727, 299] width 163 height 44
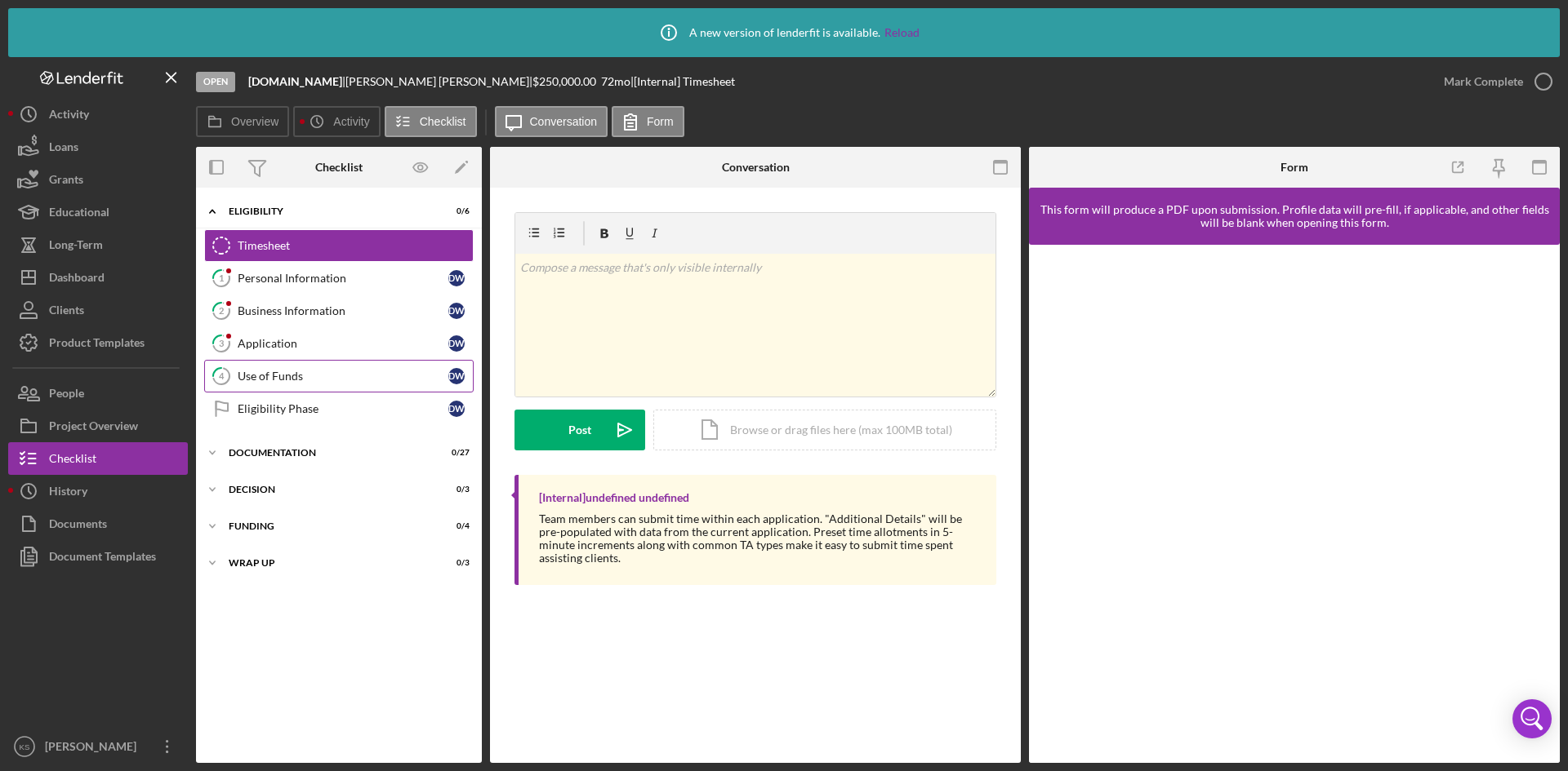
click at [304, 379] on div "Use of Funds" at bounding box center [344, 376] width 211 height 13
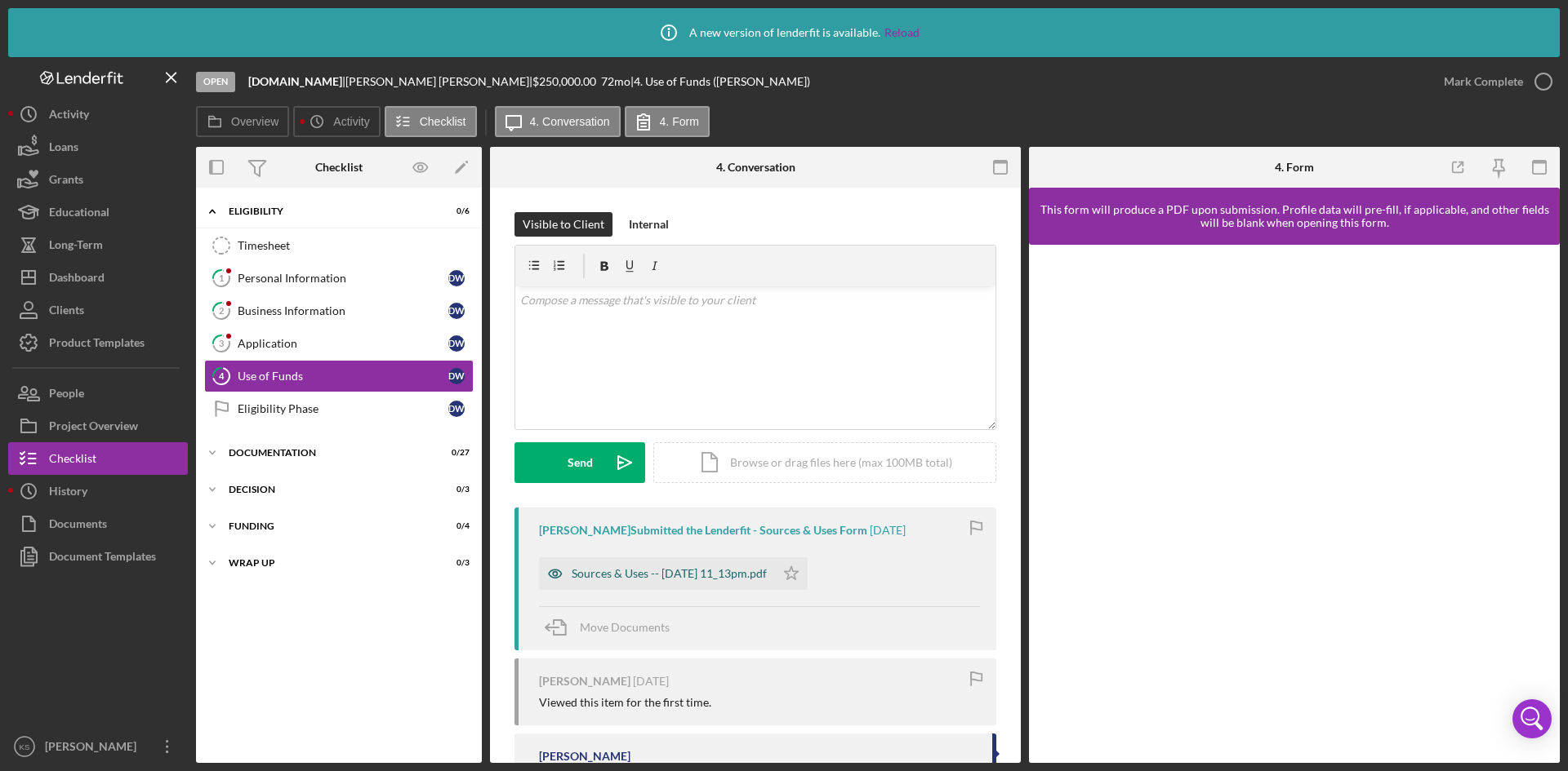
click at [702, 570] on div "Sources & Uses -- [DATE] 11_13pm.pdf" at bounding box center [669, 574] width 195 height 13
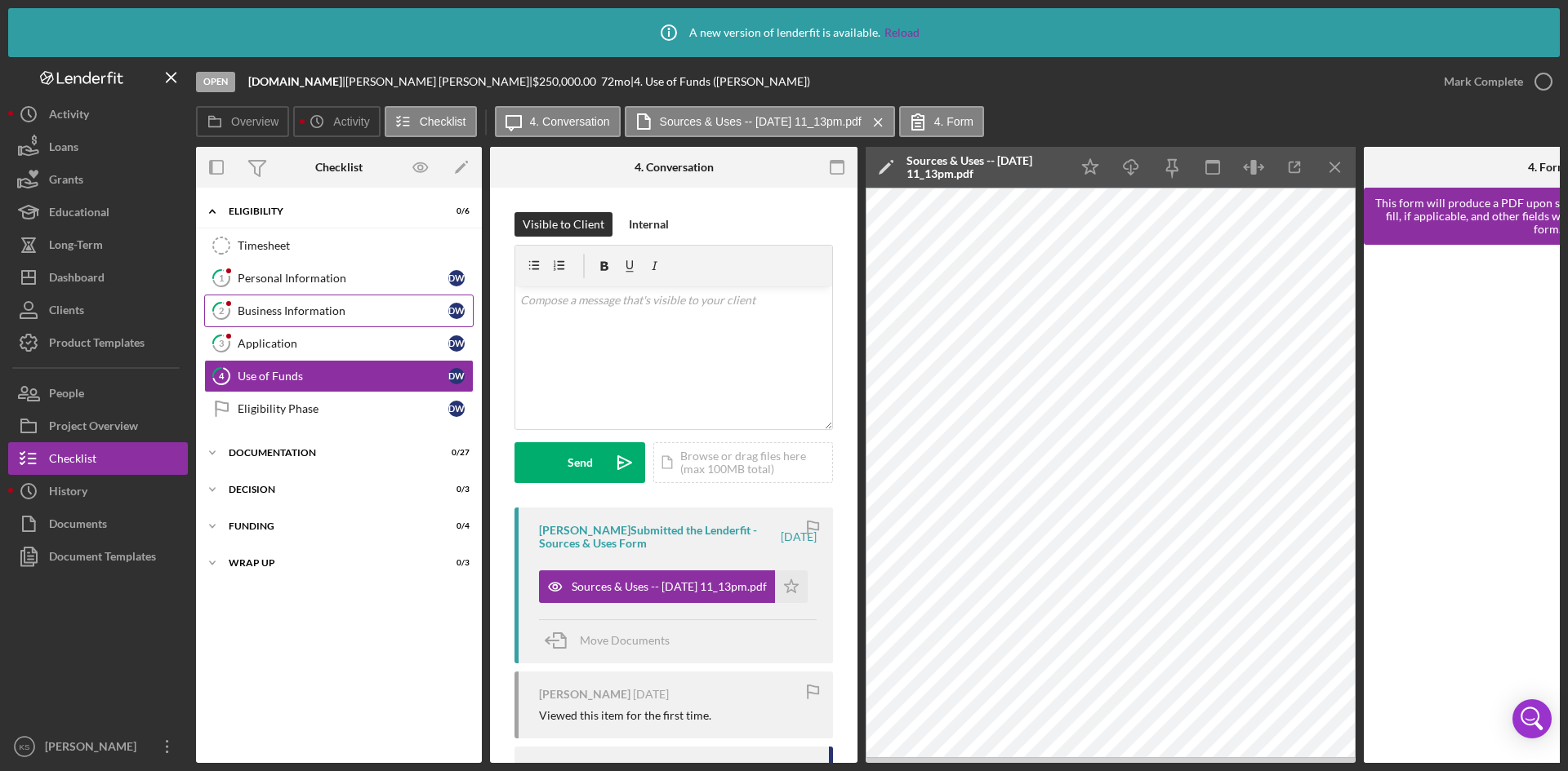
click at [345, 316] on div "Business Information" at bounding box center [344, 311] width 211 height 13
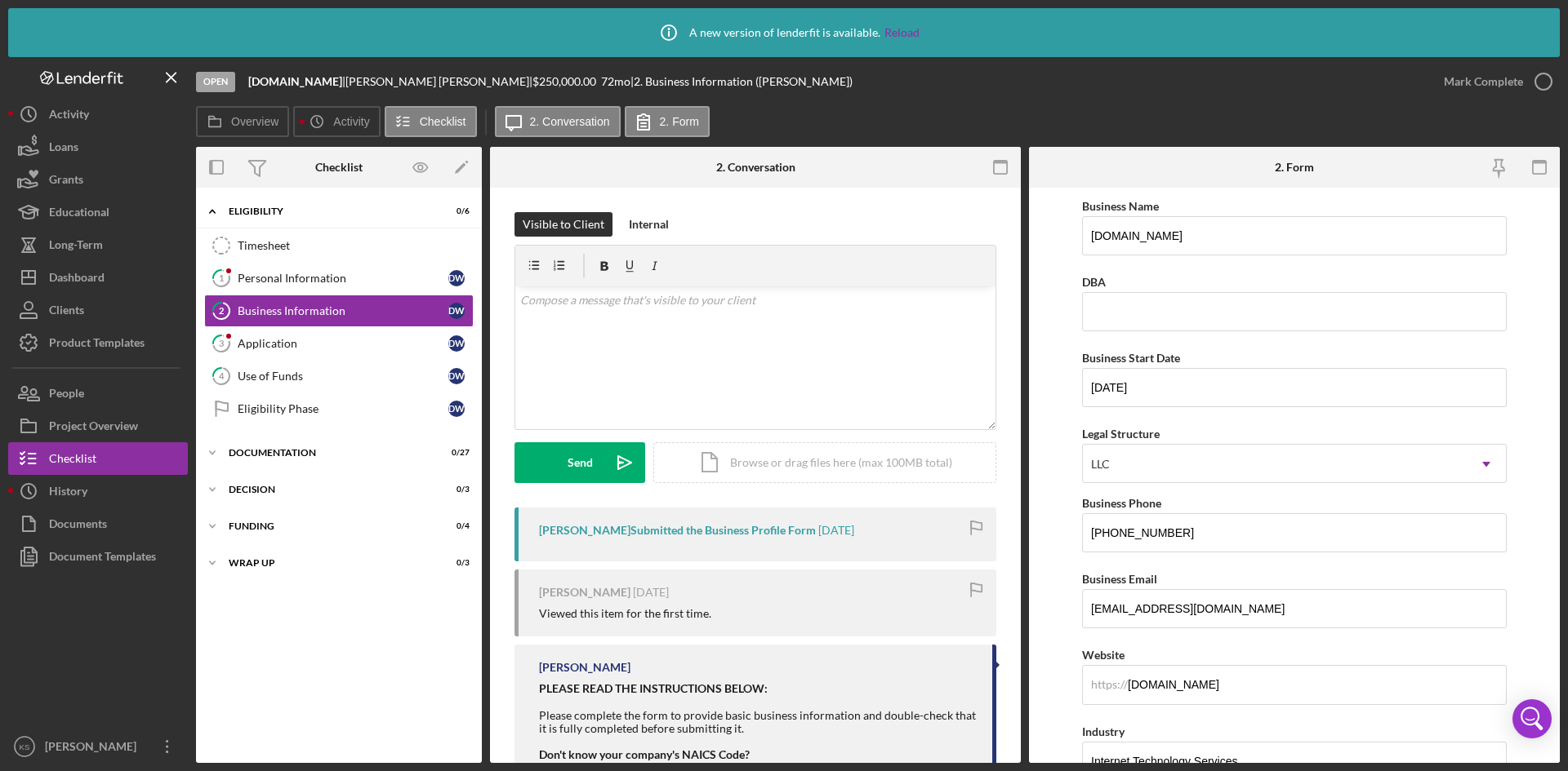
drag, startPoint x: 276, startPoint y: 83, endPoint x: 372, endPoint y: 86, distance: 96.0
click at [343, 86] on b "[DOMAIN_NAME]" at bounding box center [295, 81] width 94 height 14
copy b ".logiantechnologies"
click at [328, 76] on b "[DOMAIN_NAME]" at bounding box center [295, 81] width 94 height 14
click at [281, 346] on div "Application" at bounding box center [344, 343] width 211 height 13
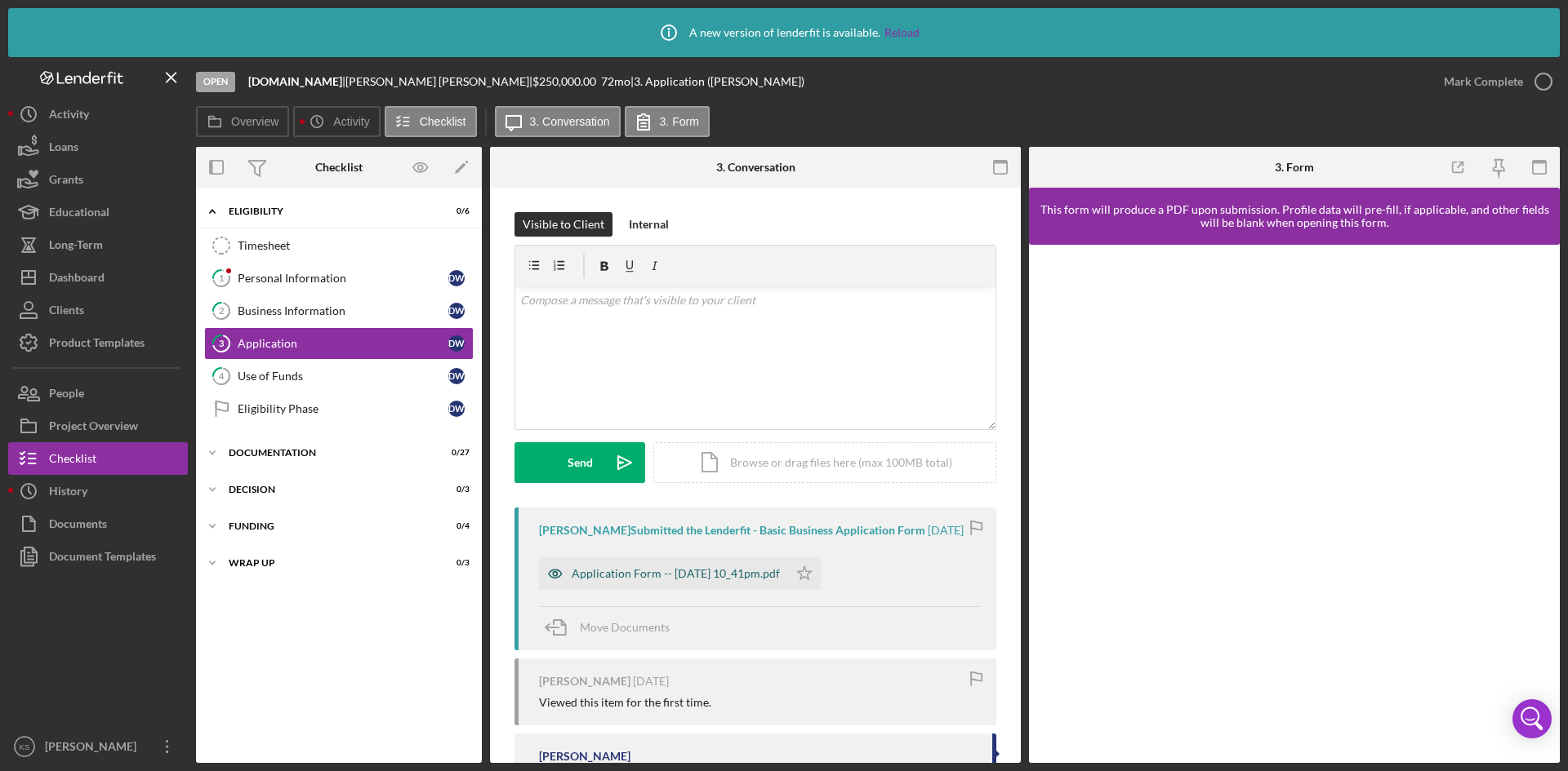
click at [719, 580] on div "Application Form -- 2025-08-08 10_41pm.pdf" at bounding box center [675, 574] width 208 height 13
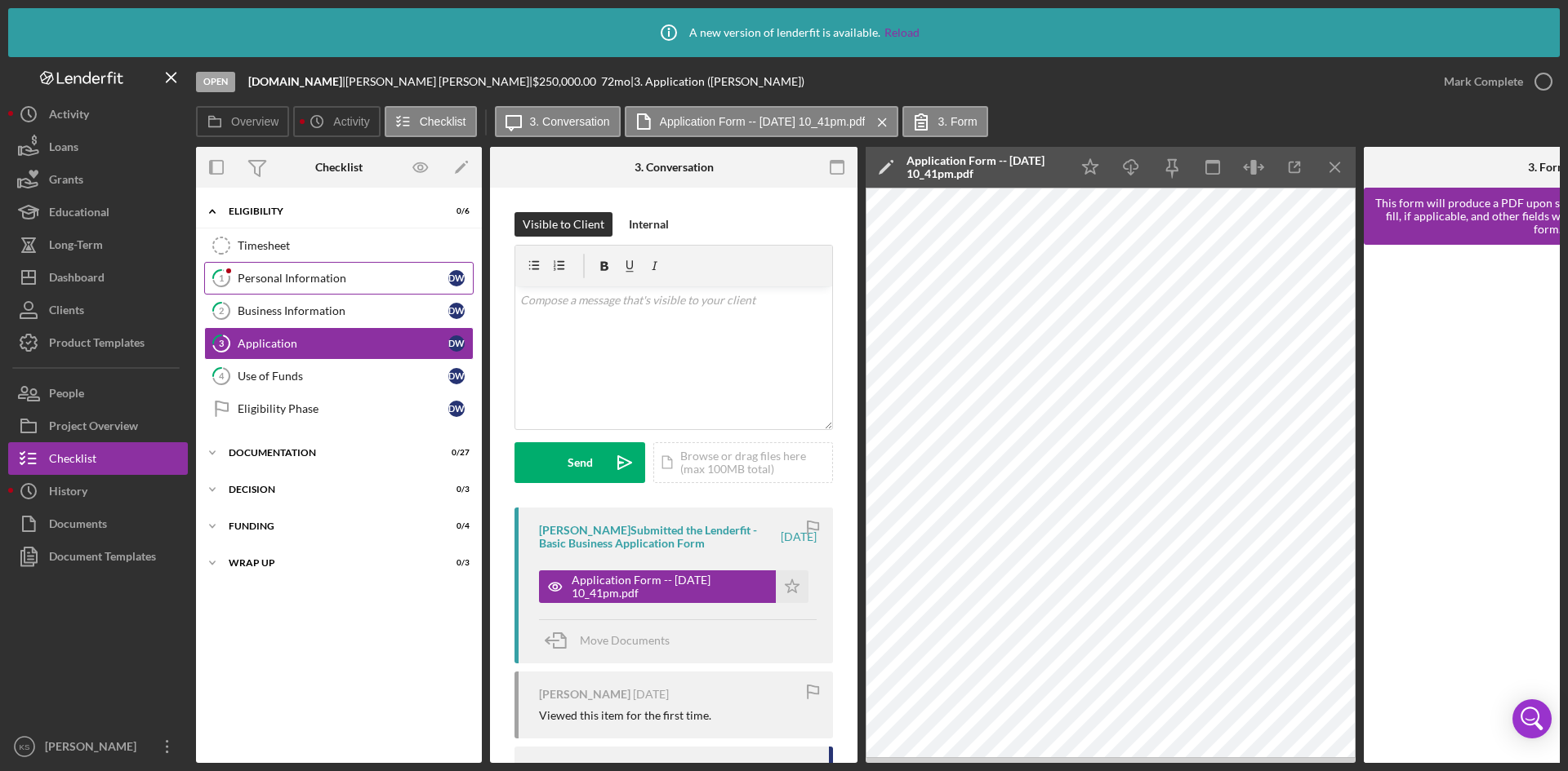
click at [307, 282] on div "Personal Information" at bounding box center [344, 279] width 211 height 13
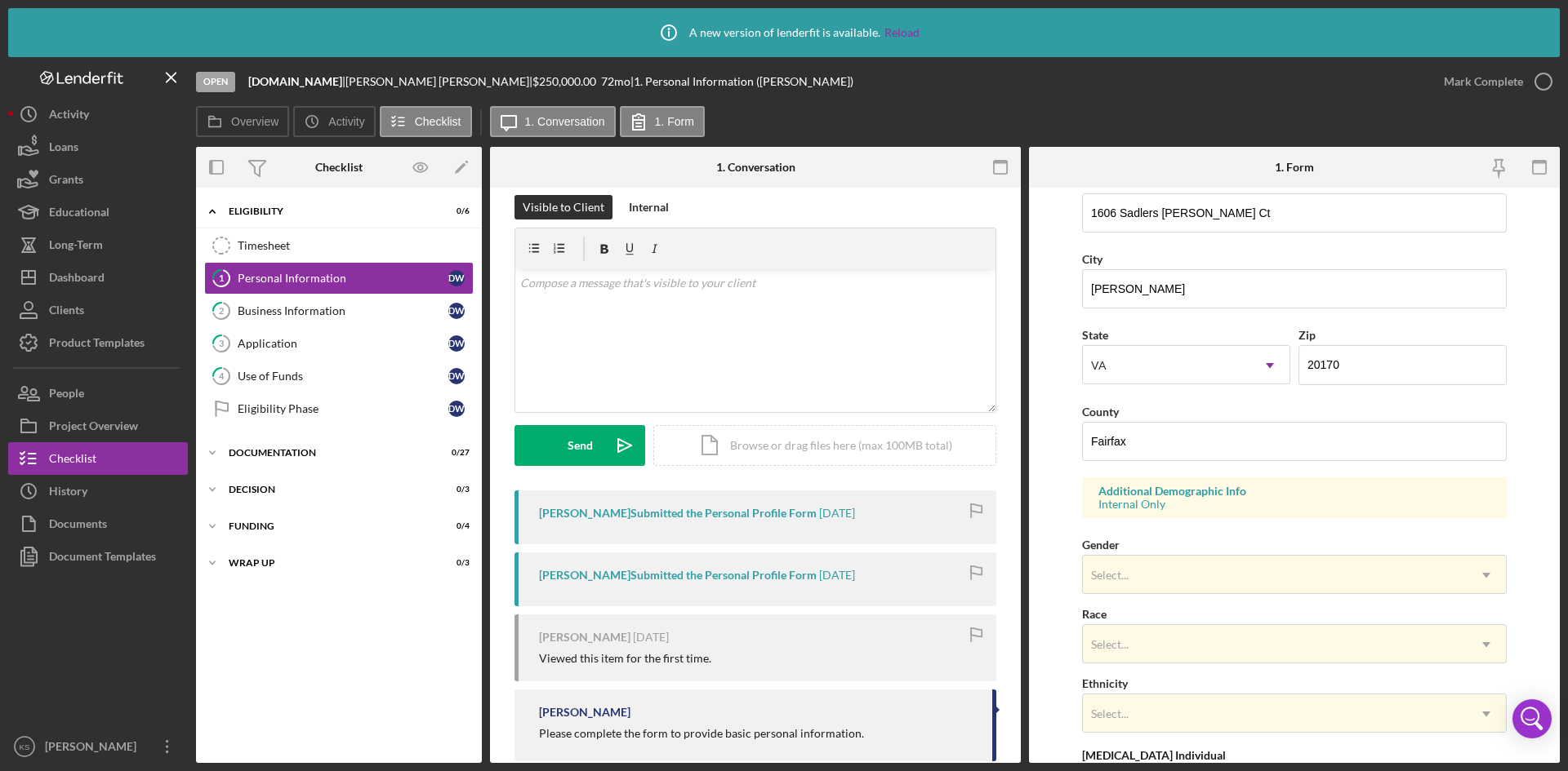
scroll to position [48, 0]
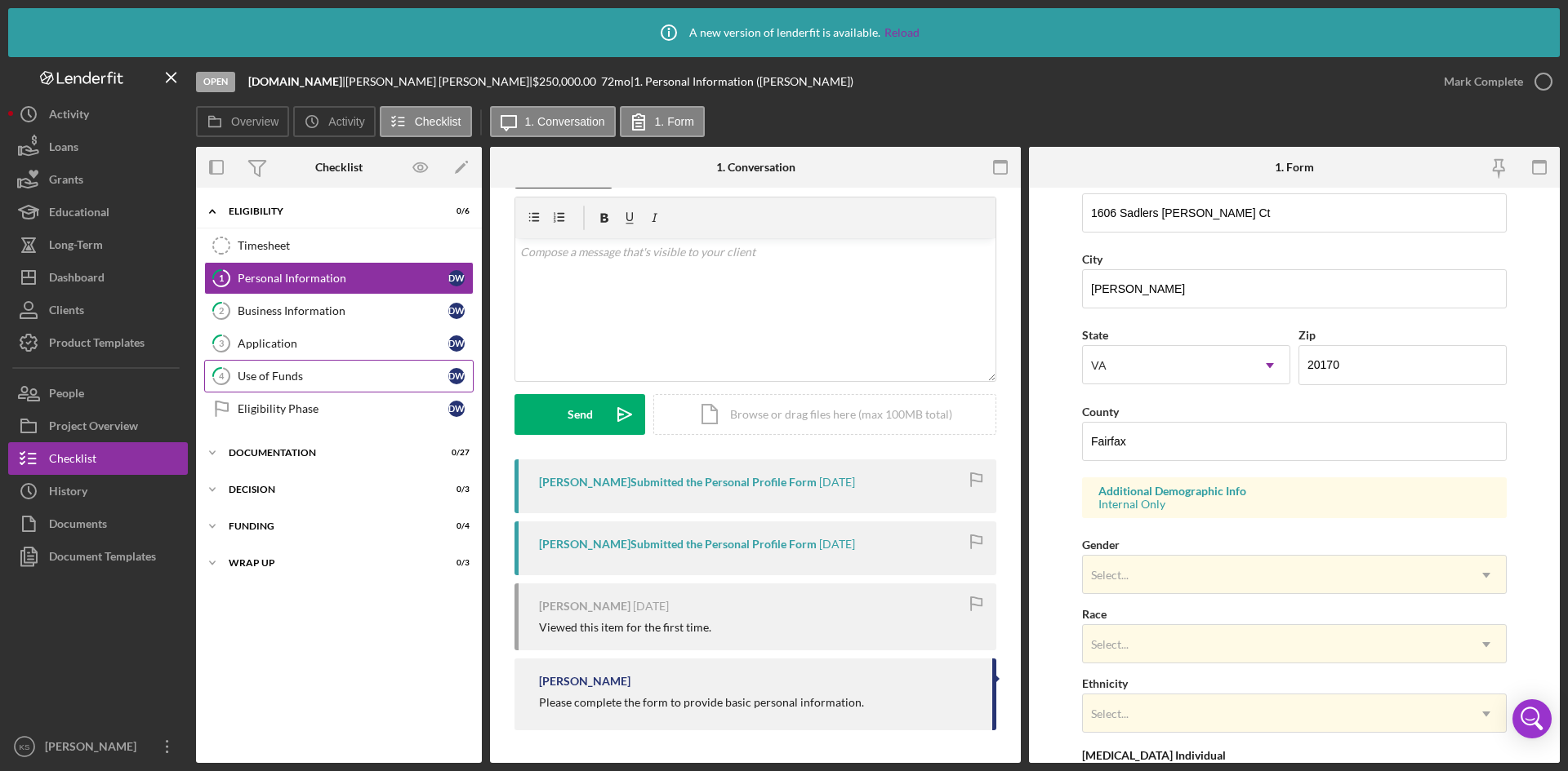
click at [281, 375] on div "Use of Funds" at bounding box center [344, 376] width 211 height 13
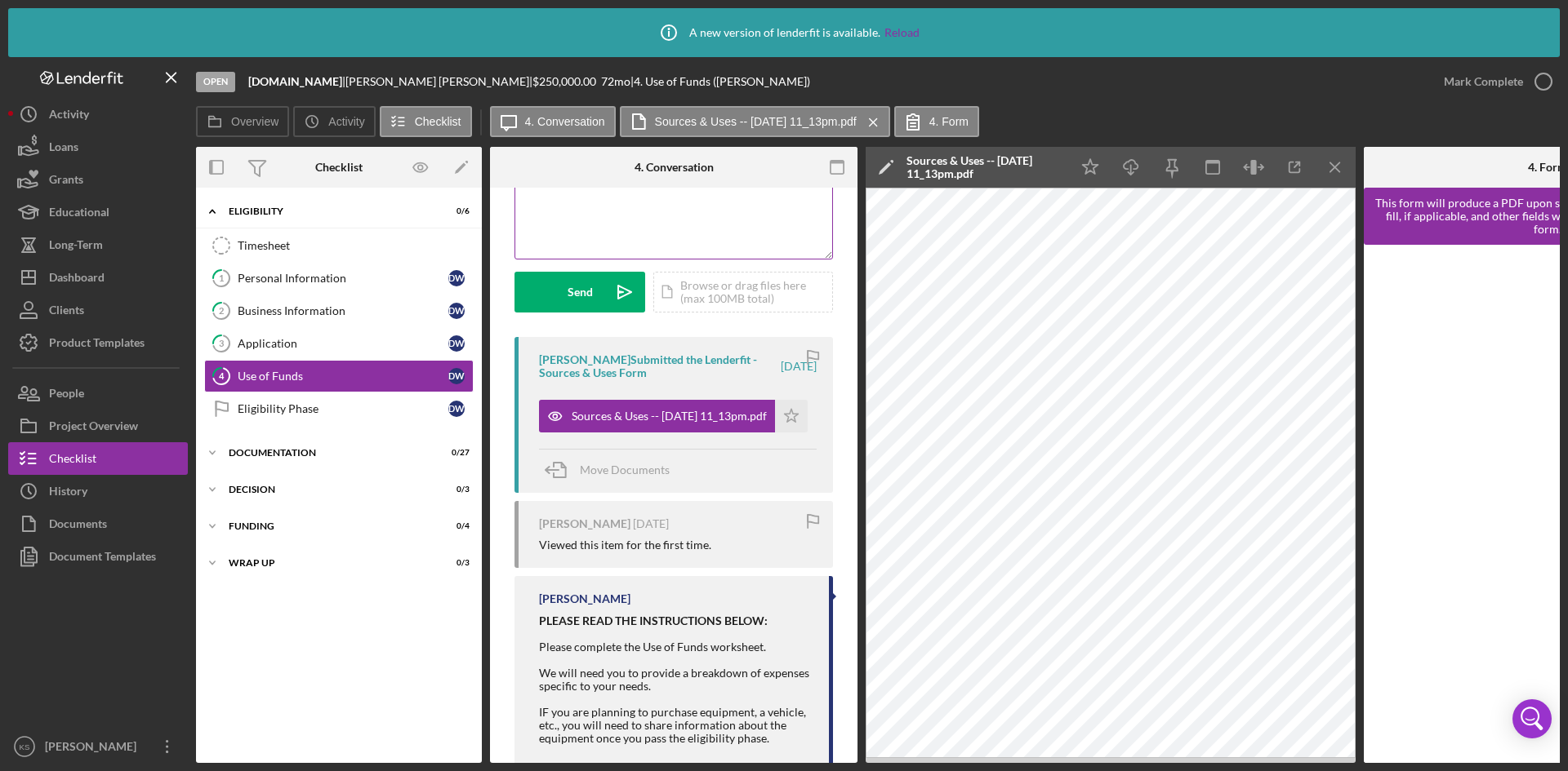
scroll to position [211, 0]
